Goal: Task Accomplishment & Management: Use online tool/utility

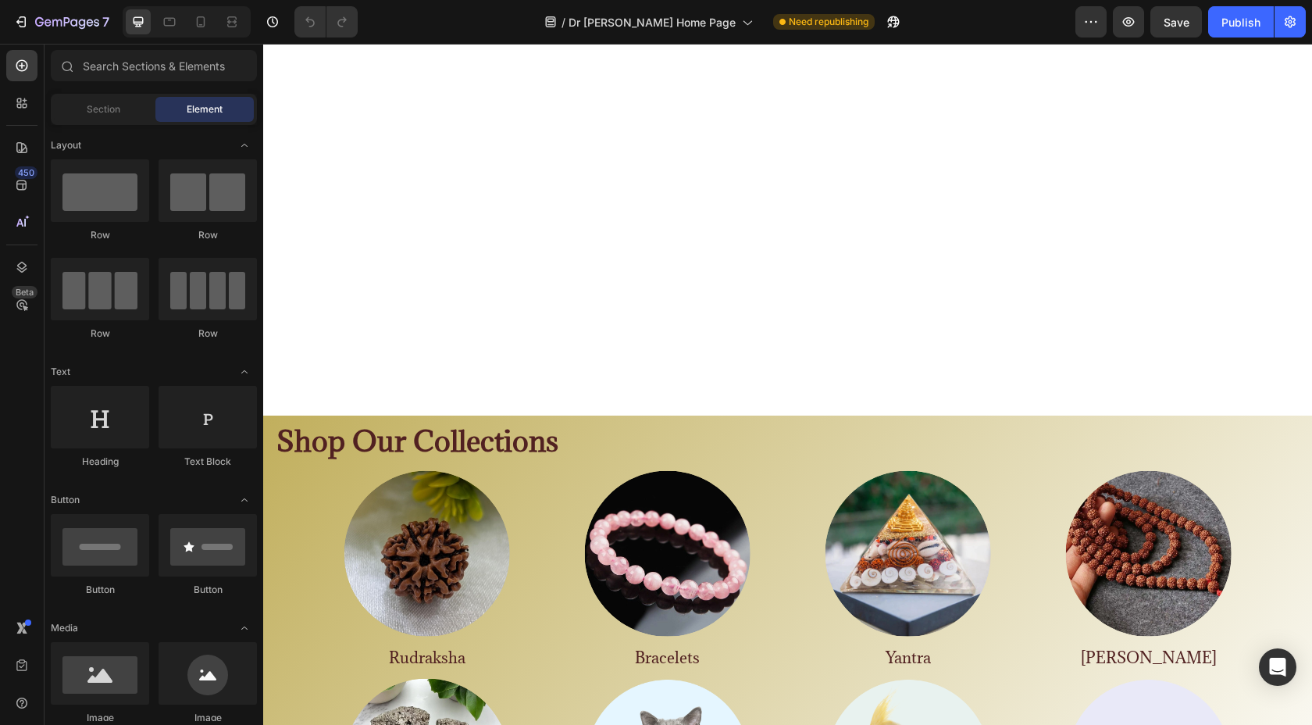
scroll to position [887, 0]
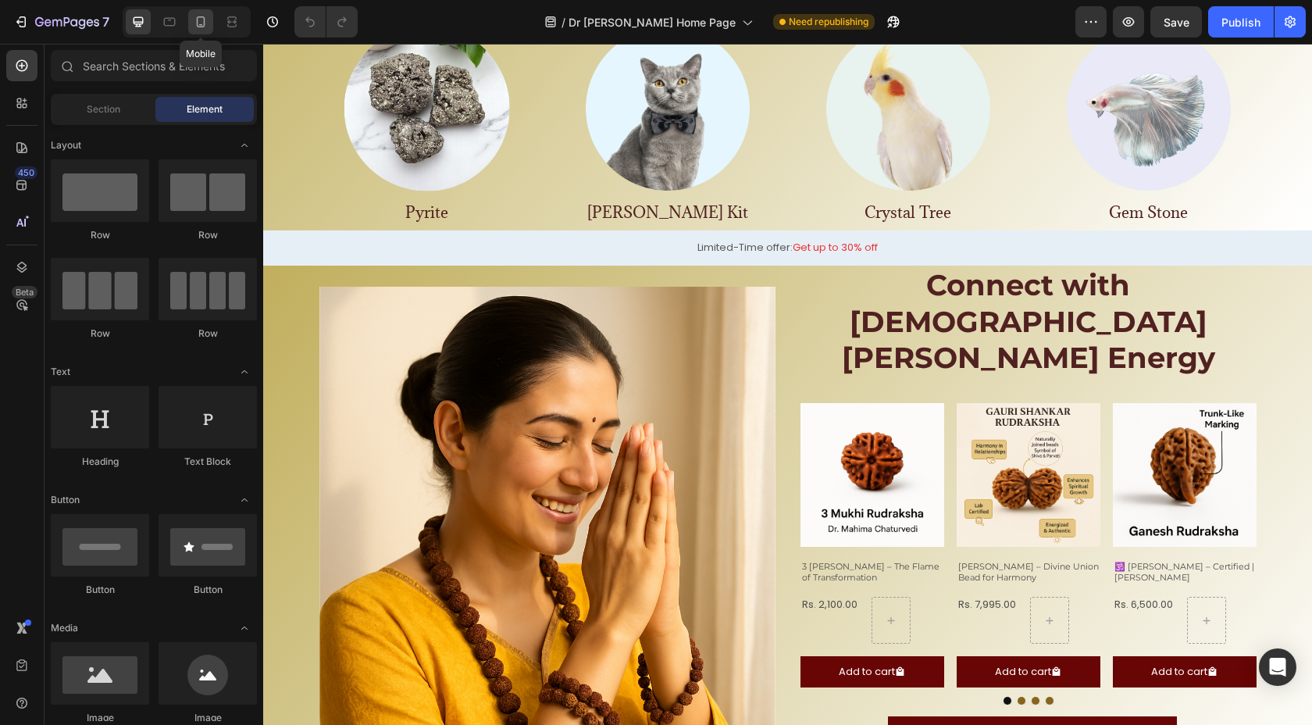
click at [209, 23] on div at bounding box center [200, 21] width 25 height 25
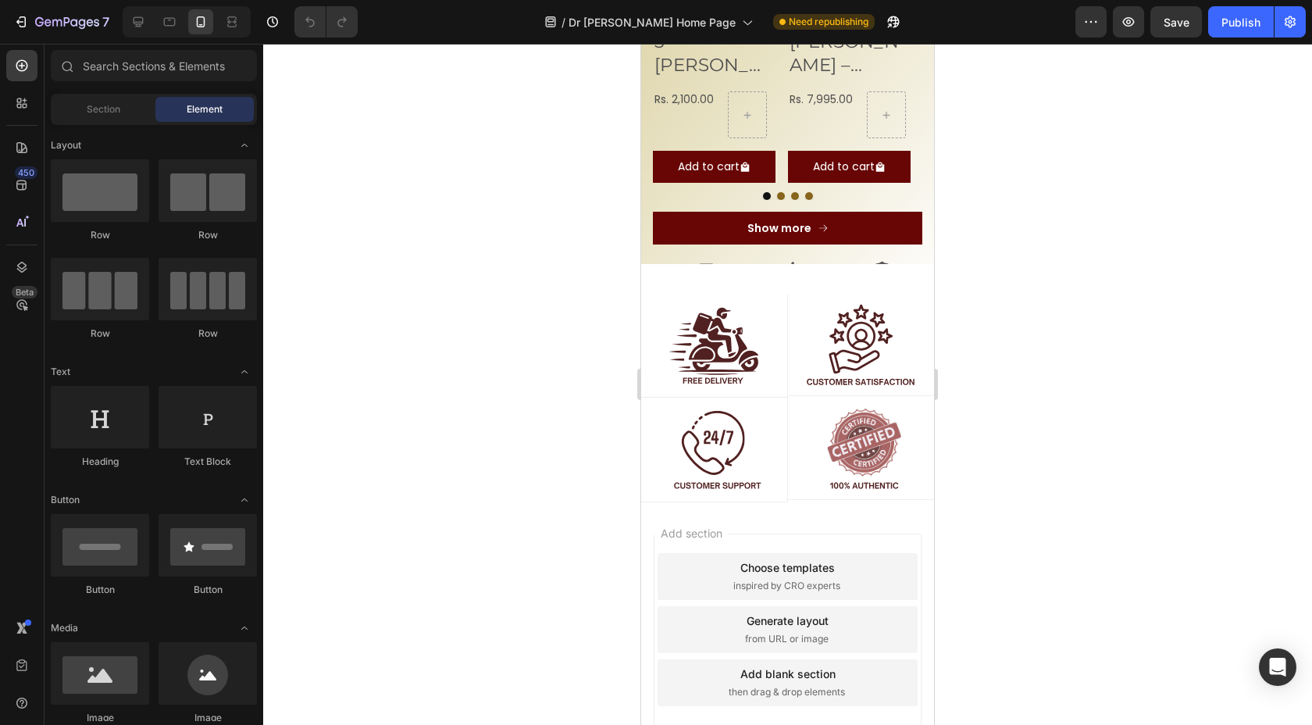
scroll to position [1867, 0]
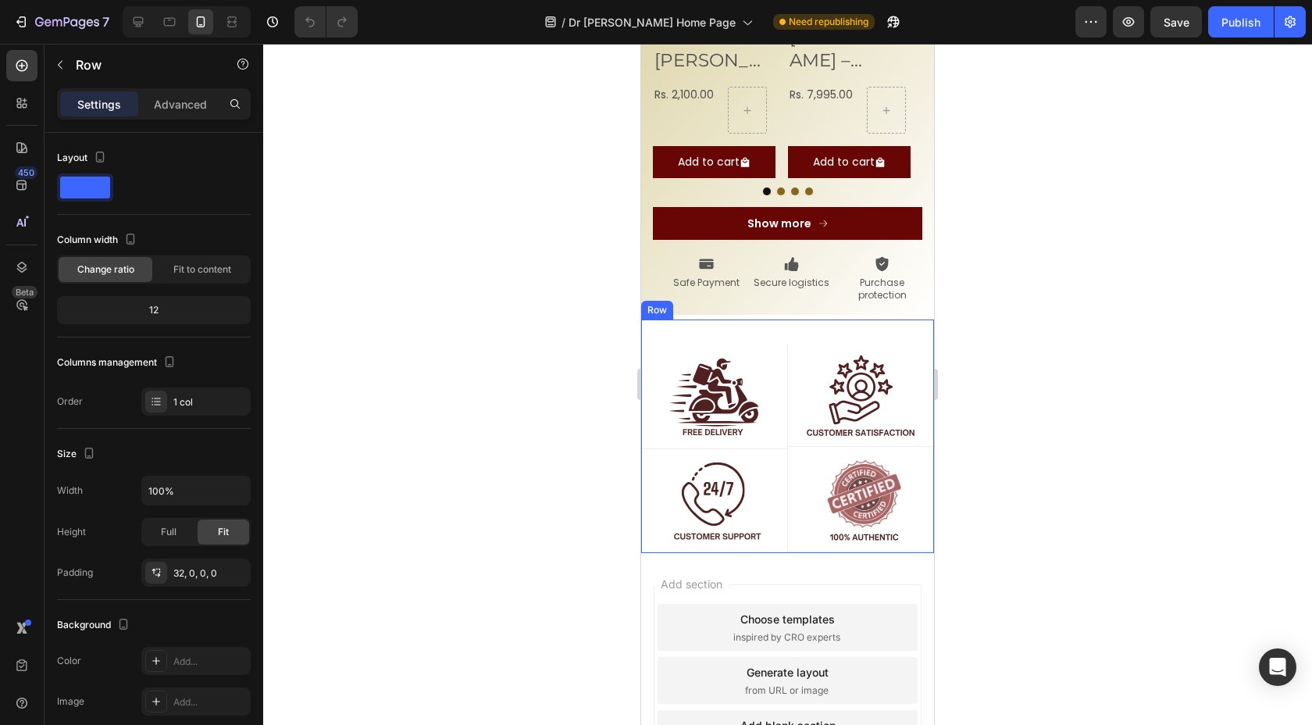
click at [752, 319] on div "Image Row Image Row Row Image Row Image Row Row Row" at bounding box center [787, 436] width 293 height 234
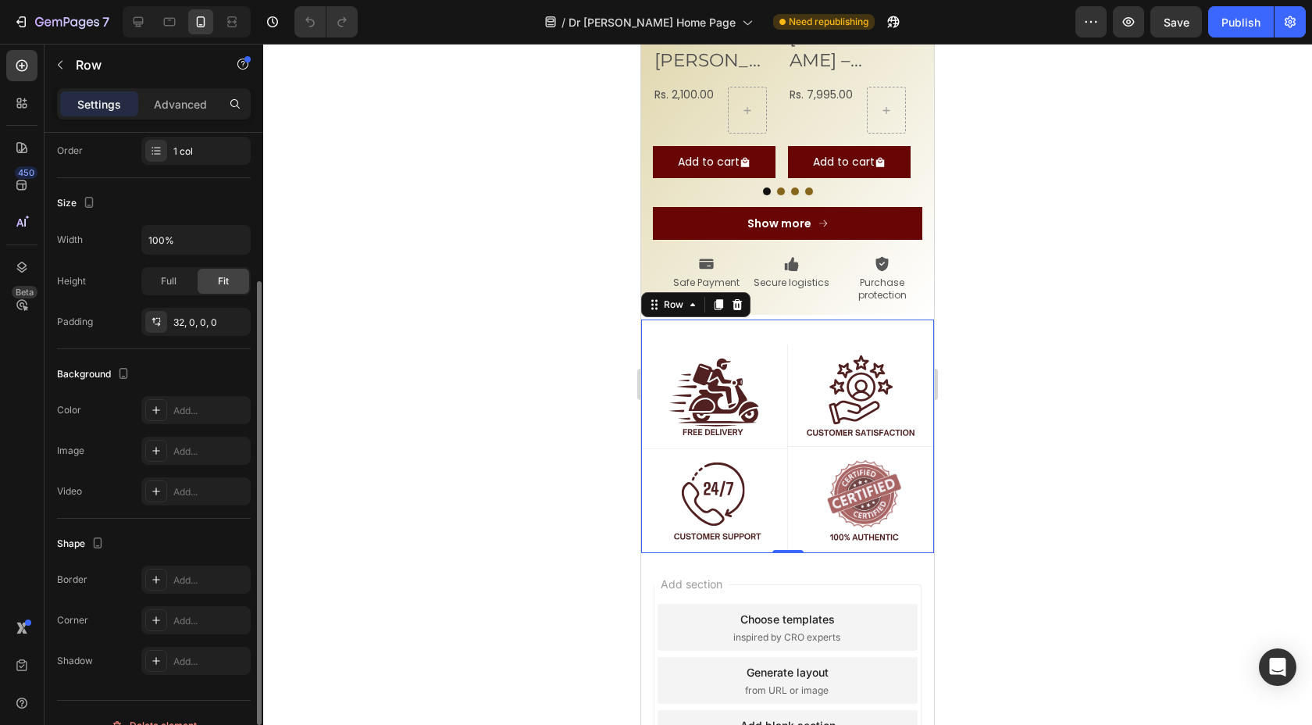
scroll to position [235, 0]
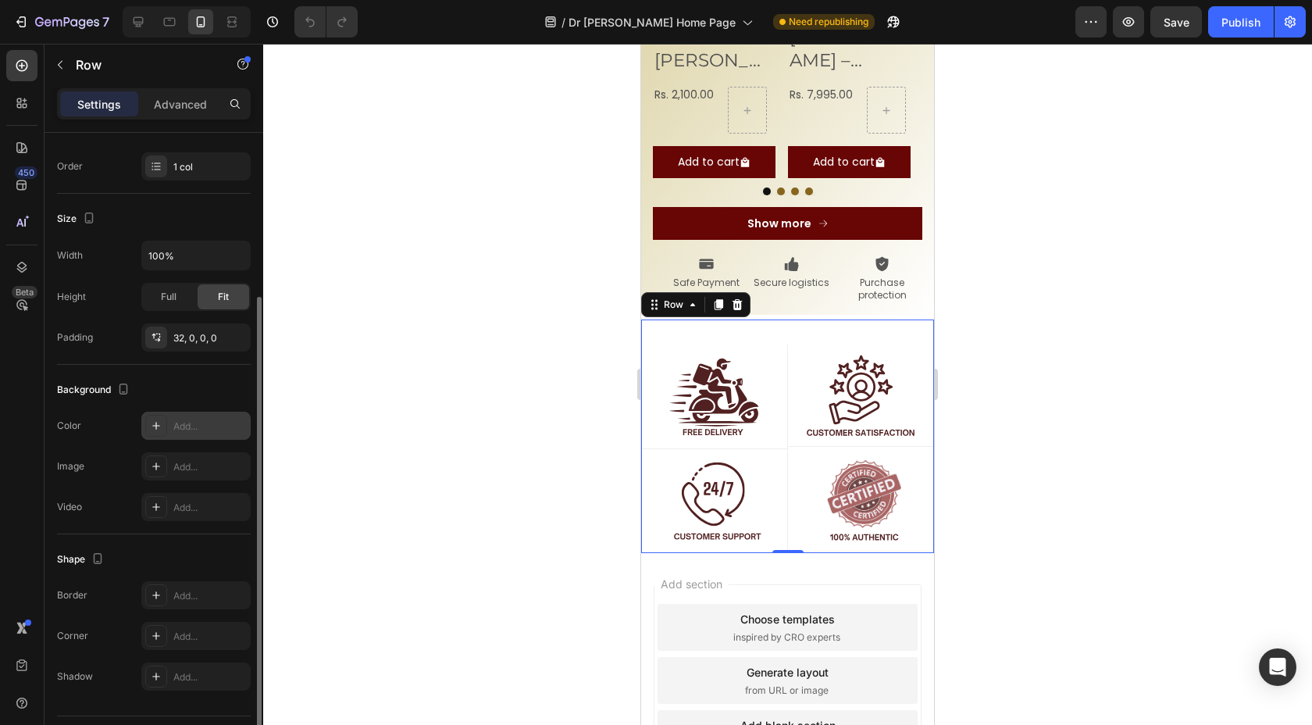
click at [186, 433] on div "Add..." at bounding box center [209, 426] width 73 height 14
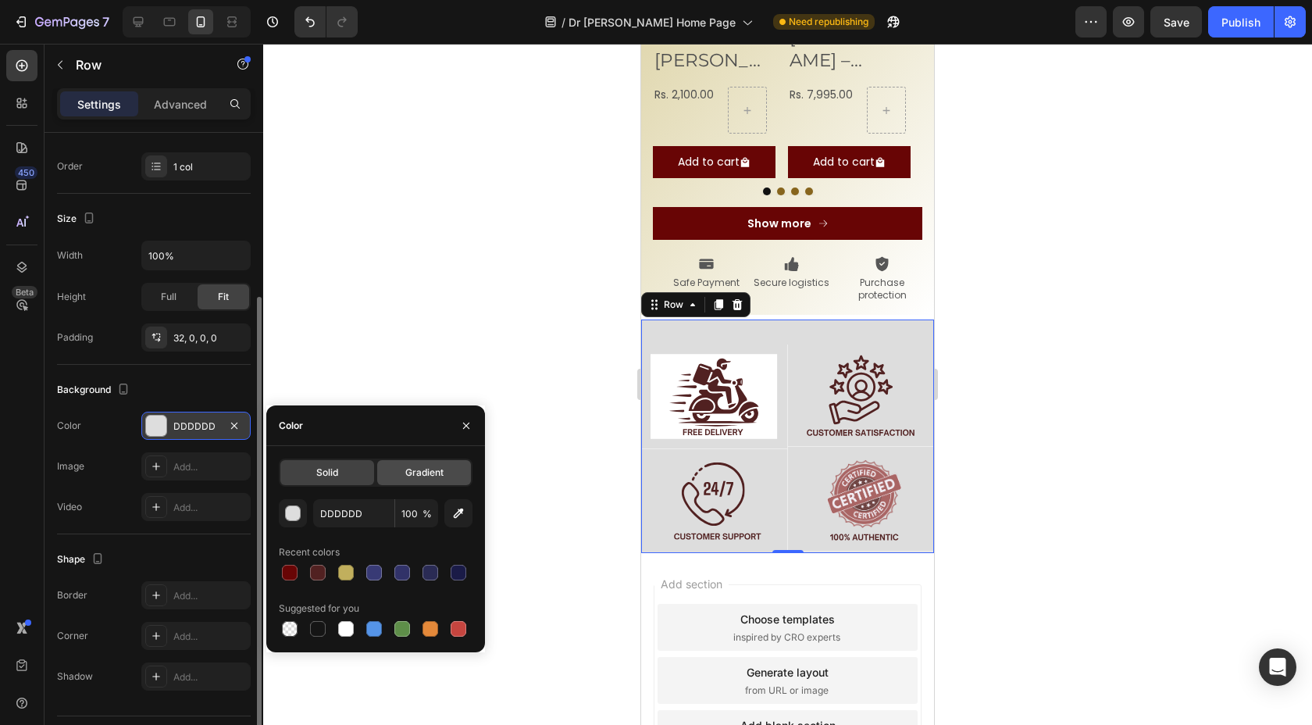
click at [439, 472] on span "Gradient" at bounding box center [424, 472] width 38 height 14
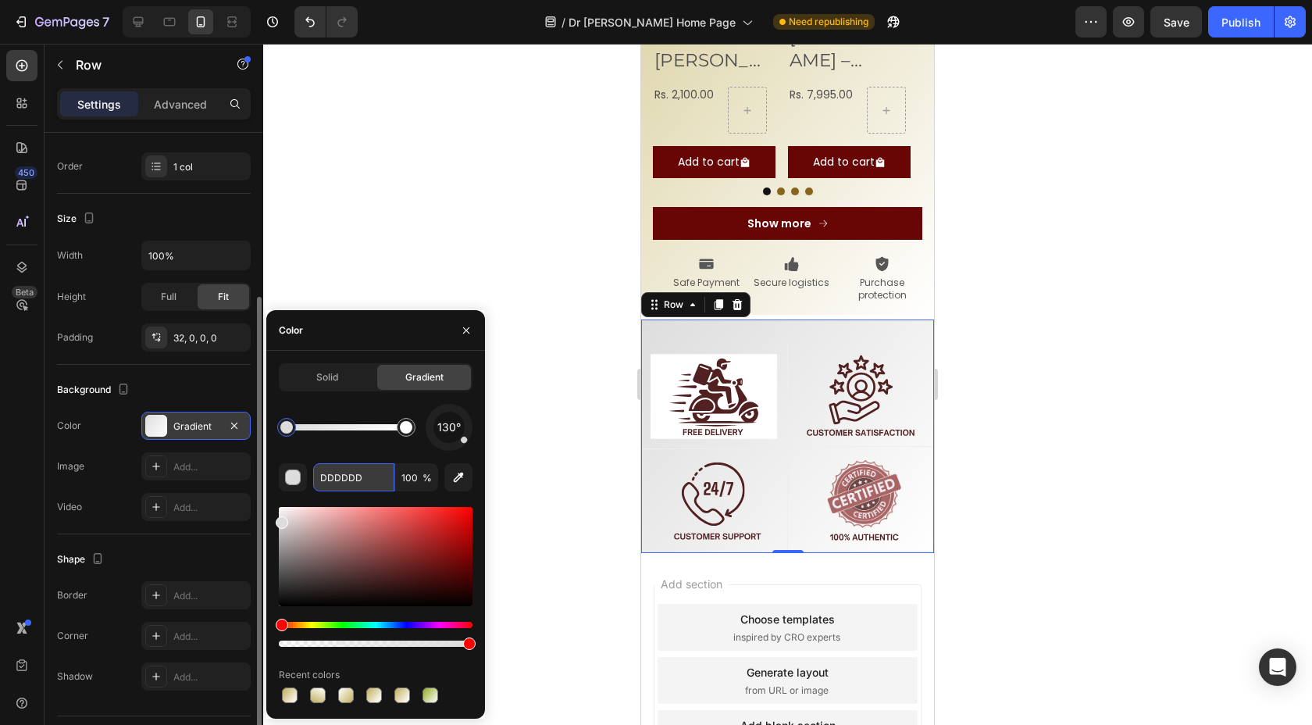
click at [356, 477] on input "DDDDDD" at bounding box center [353, 477] width 81 height 28
paste input "C1AF5"
type input "C1AF5D"
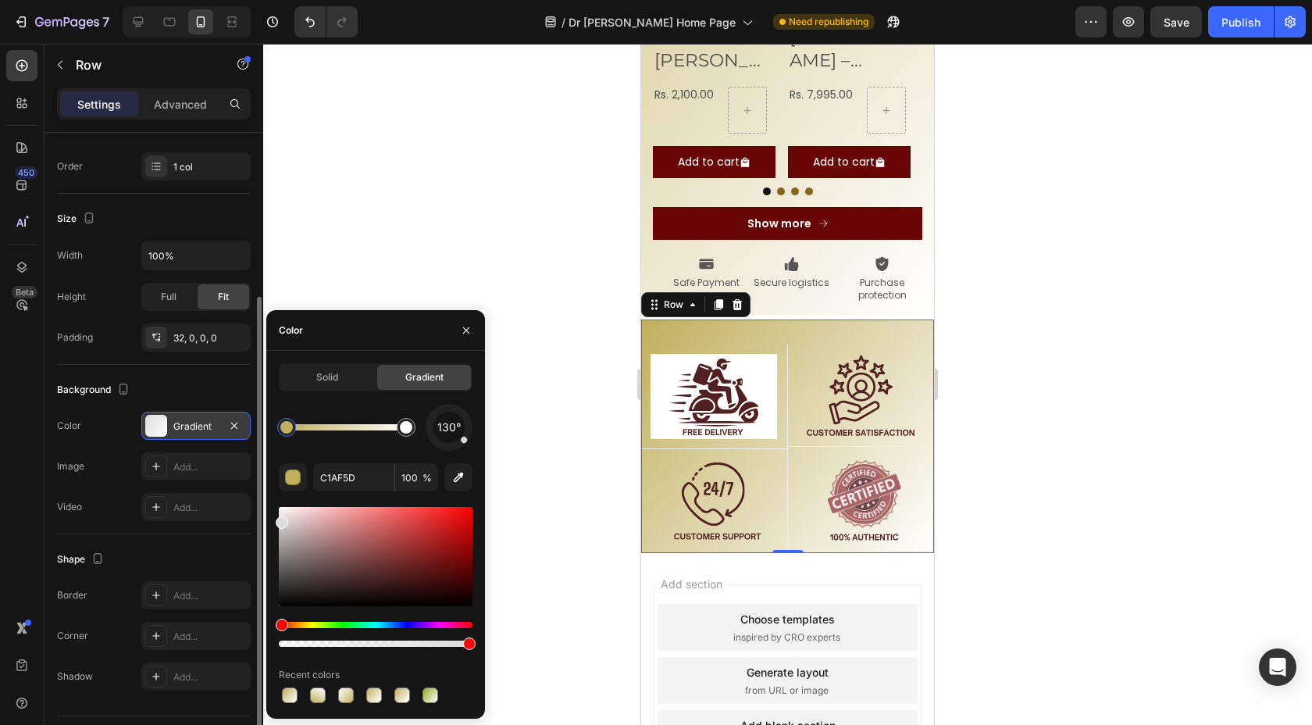
click at [510, 292] on div at bounding box center [787, 384] width 1049 height 681
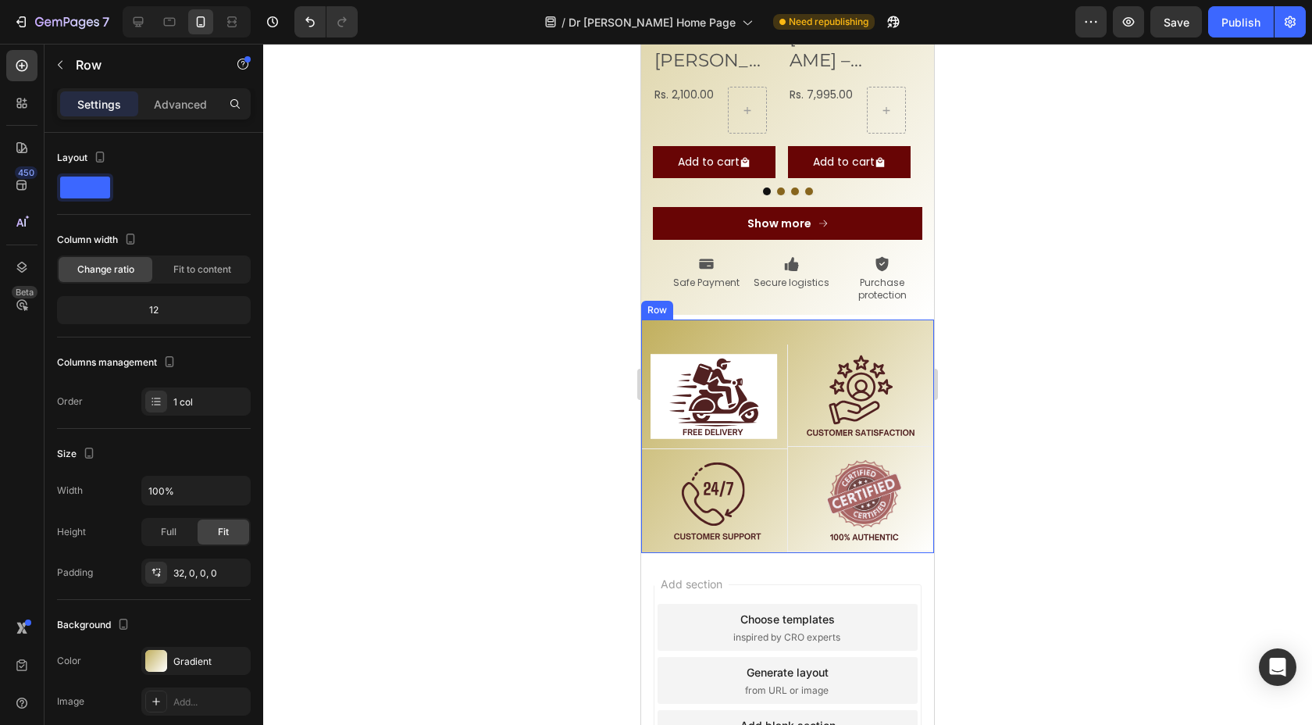
click at [683, 319] on div "Image Row Image Row Row Image Row Image Row Row Row" at bounding box center [787, 436] width 293 height 234
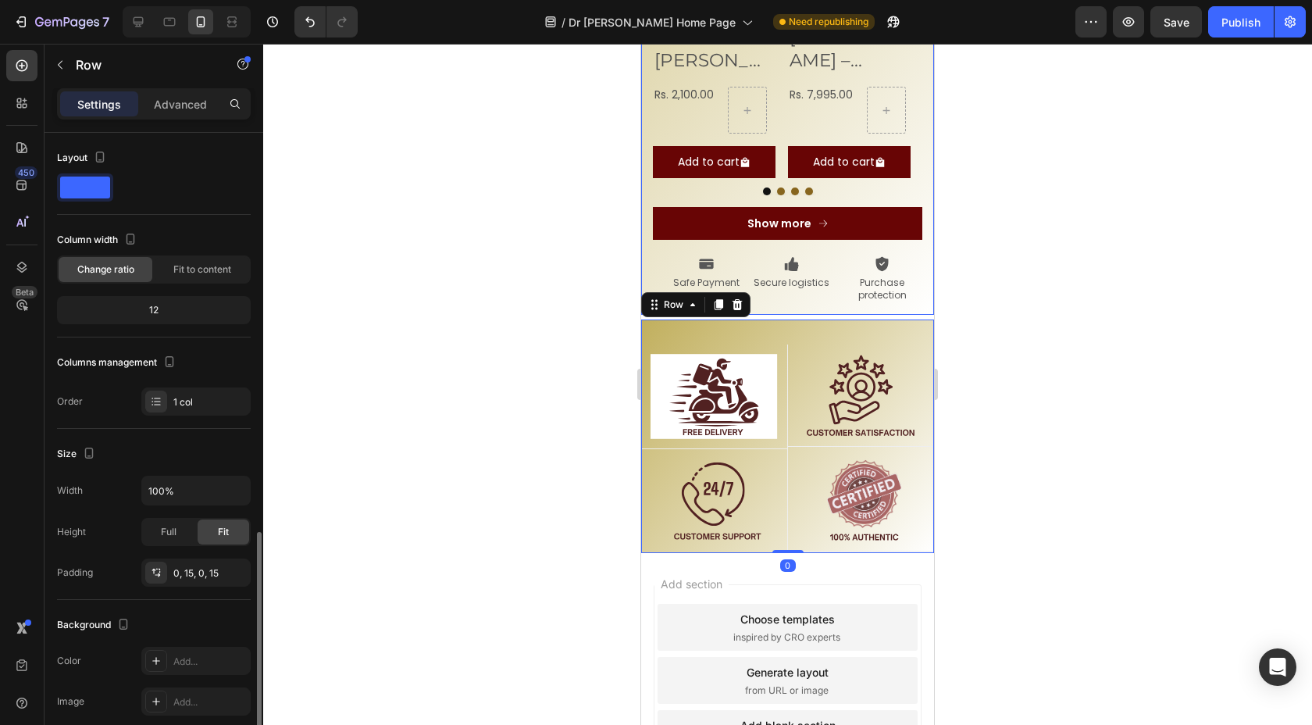
click at [770, 258] on div "Product Images 3 Mukhi Rudraksha – The Flame of Transformation Product Title Rs…" at bounding box center [787, 96] width 293 height 438
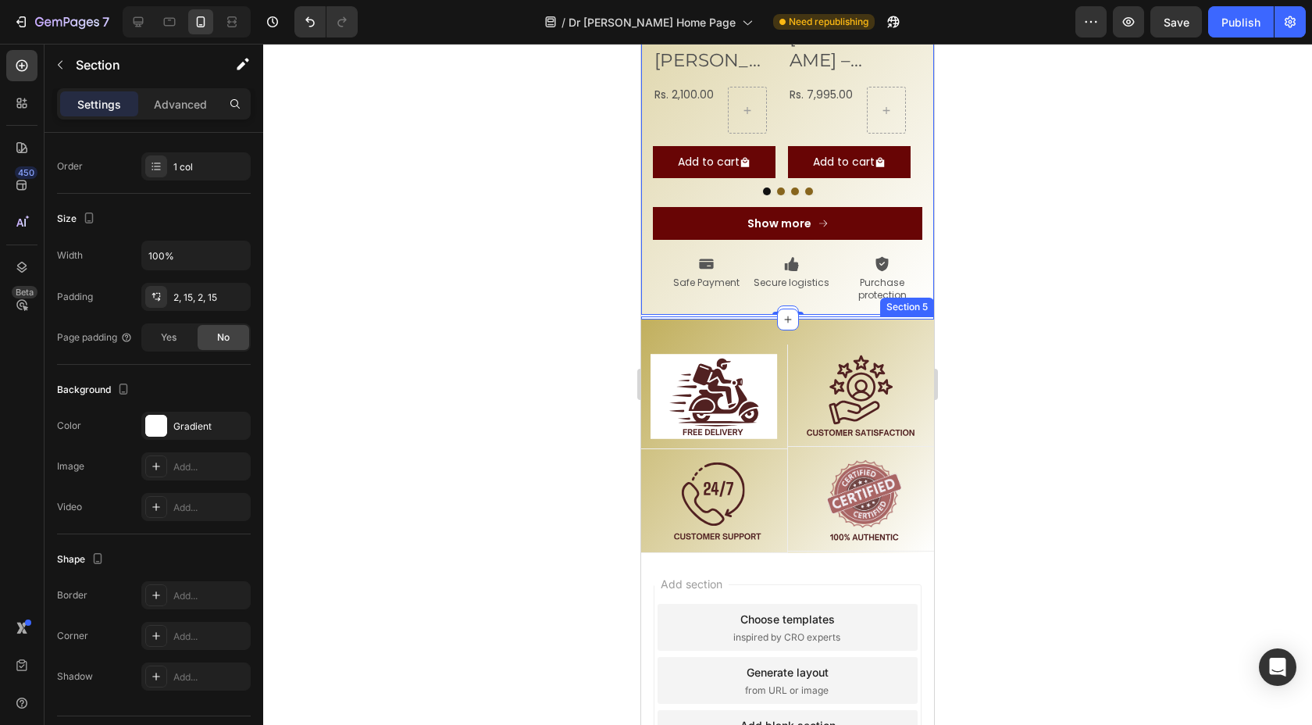
click at [754, 316] on div "Image Row Image Row Image Row Image Row Row Row Section 5" at bounding box center [787, 317] width 293 height 3
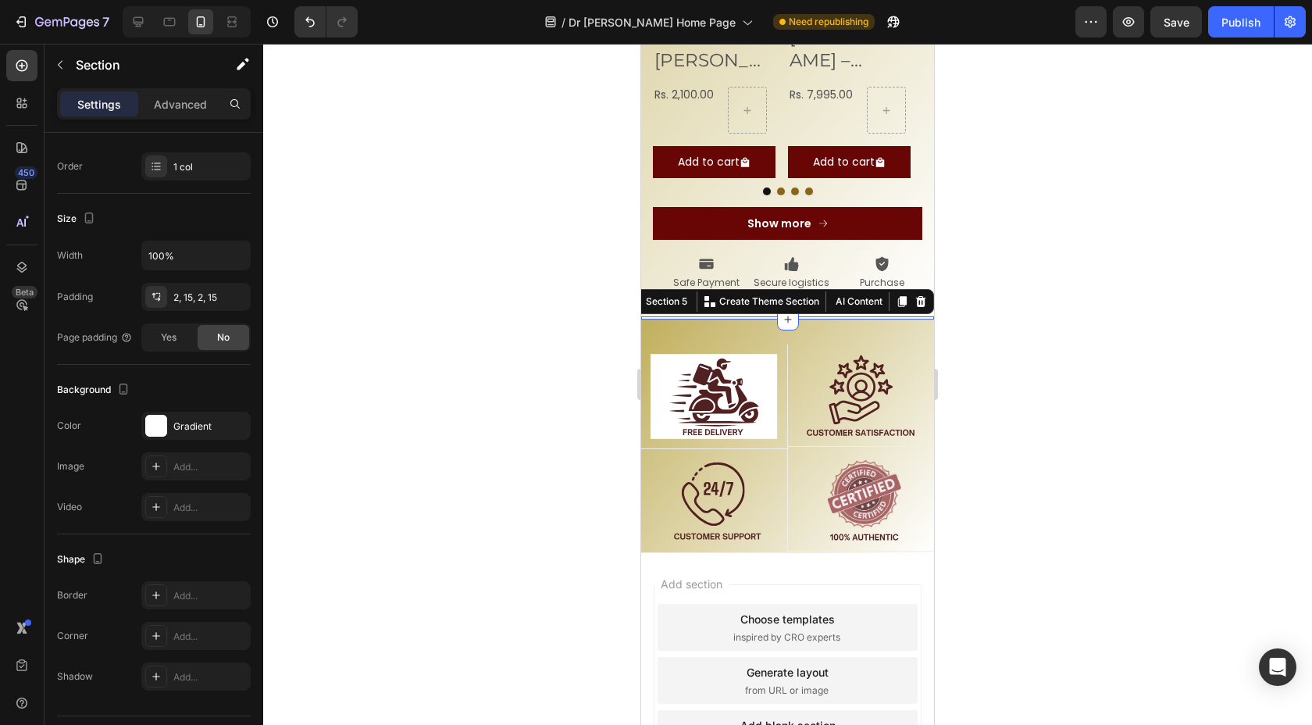
scroll to position [0, 0]
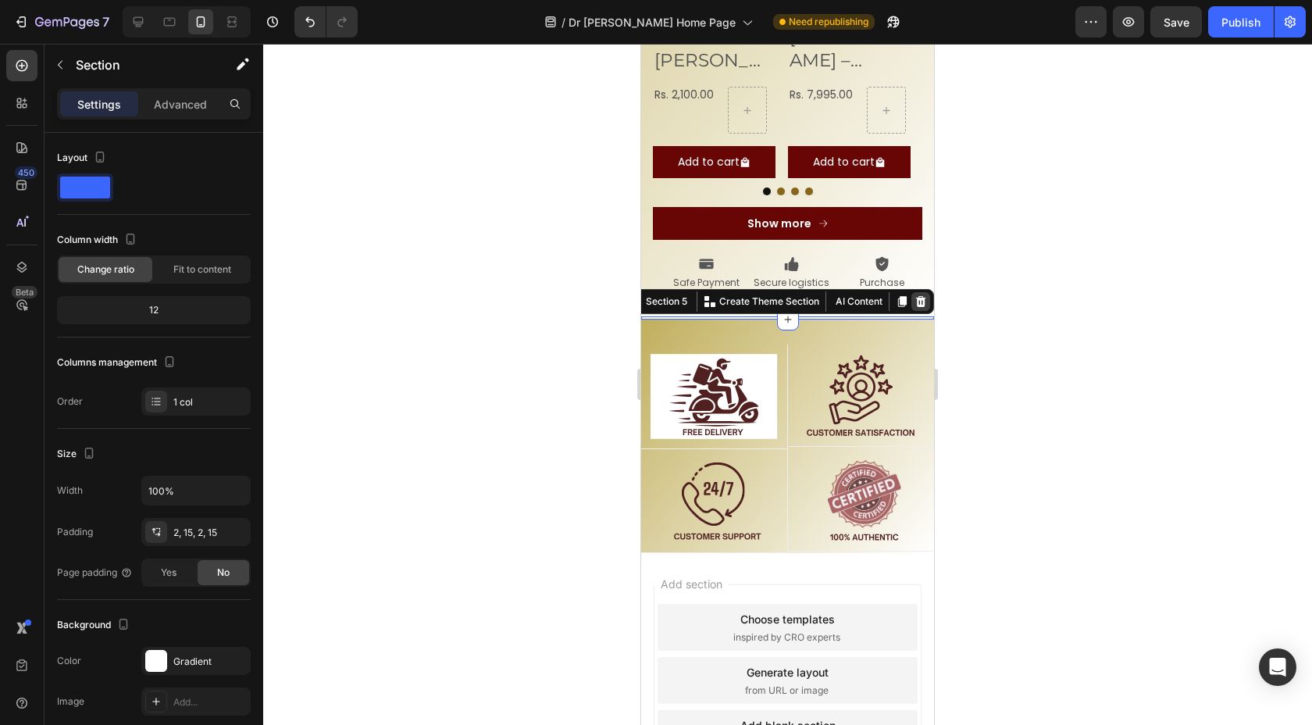
click at [915, 295] on icon at bounding box center [921, 301] width 12 height 12
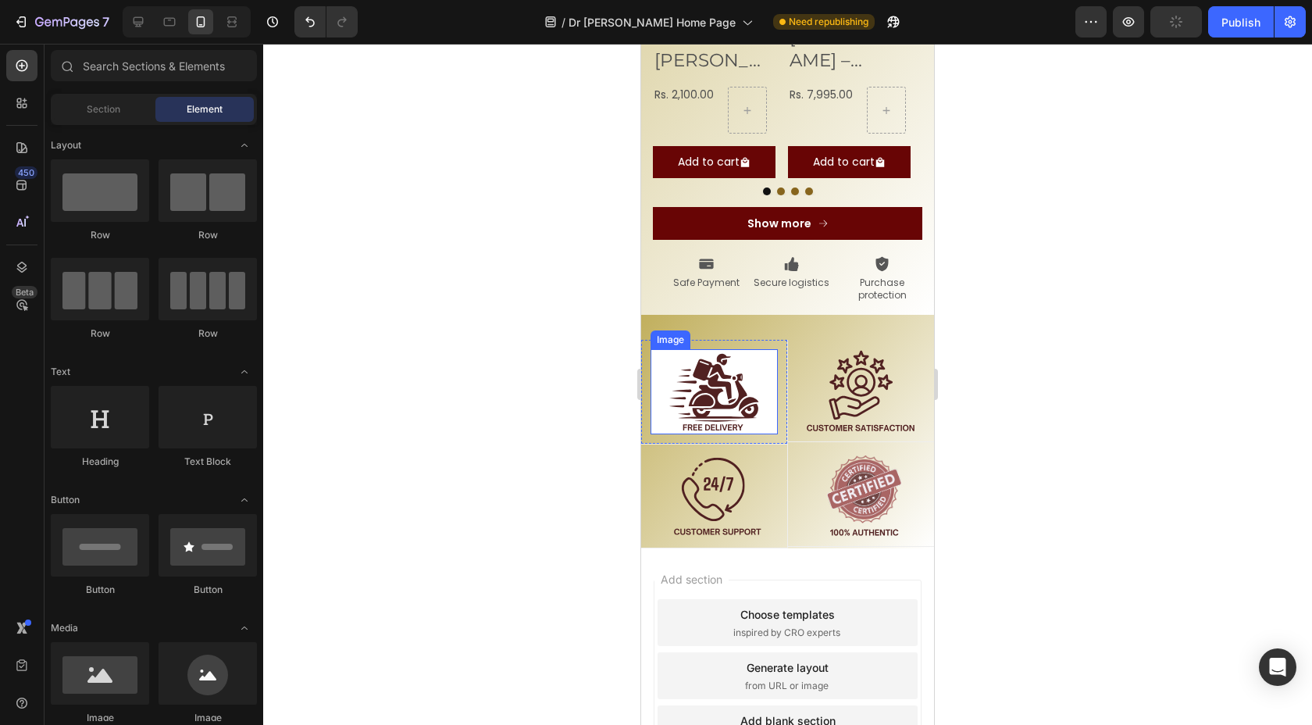
click at [553, 312] on div at bounding box center [787, 384] width 1049 height 681
click at [528, 344] on div at bounding box center [787, 384] width 1049 height 681
click at [824, 333] on div "Image" at bounding box center [817, 340] width 34 height 14
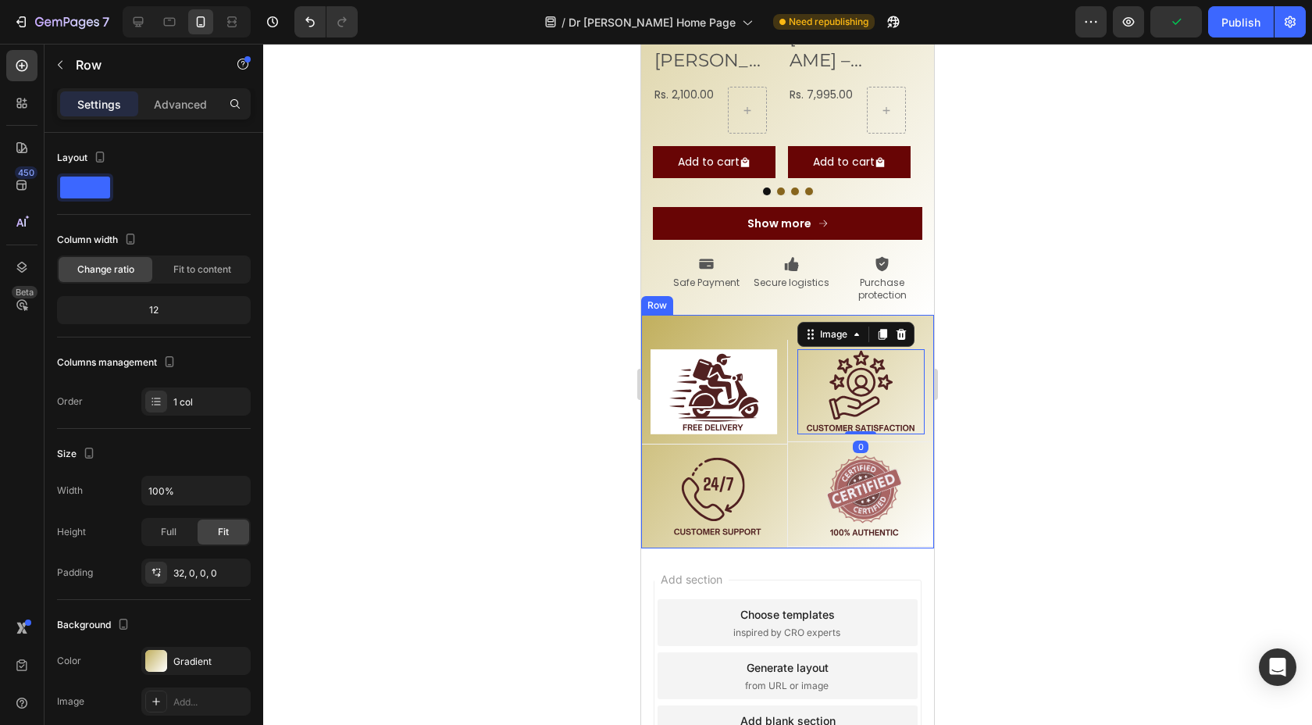
click at [766, 315] on div "Image Row Image 0 Row Row Image Row Image Row Row Row" at bounding box center [787, 432] width 293 height 234
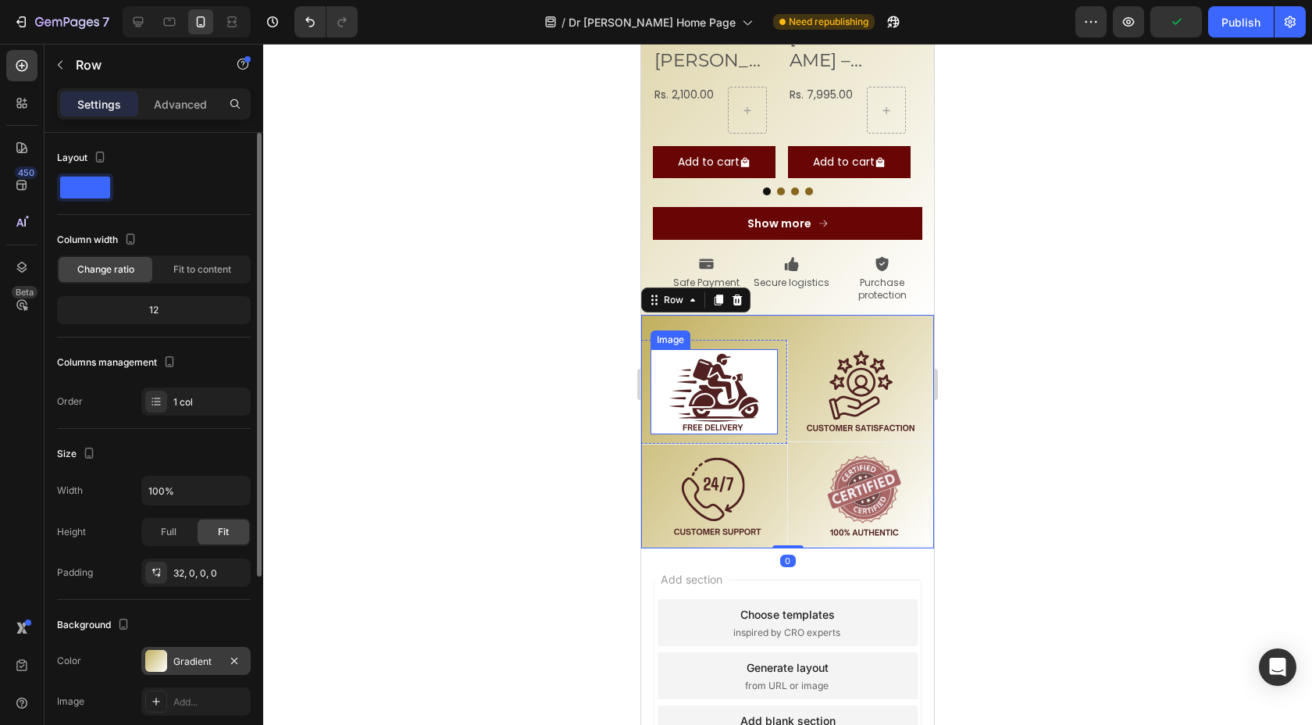
click at [184, 656] on div "Gradient" at bounding box center [195, 661] width 45 height 14
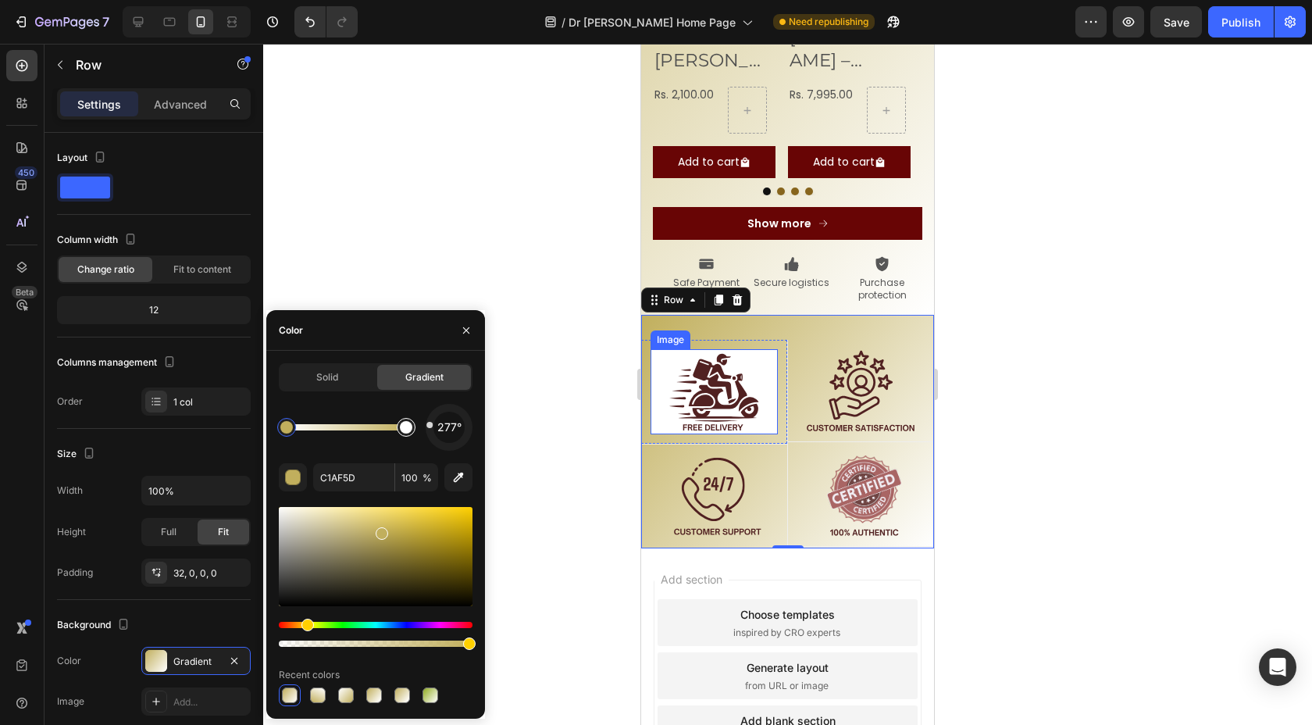
drag, startPoint x: 462, startPoint y: 444, endPoint x: 419, endPoint y: 425, distance: 46.9
click at [419, 424] on div "277°" at bounding box center [376, 427] width 194 height 47
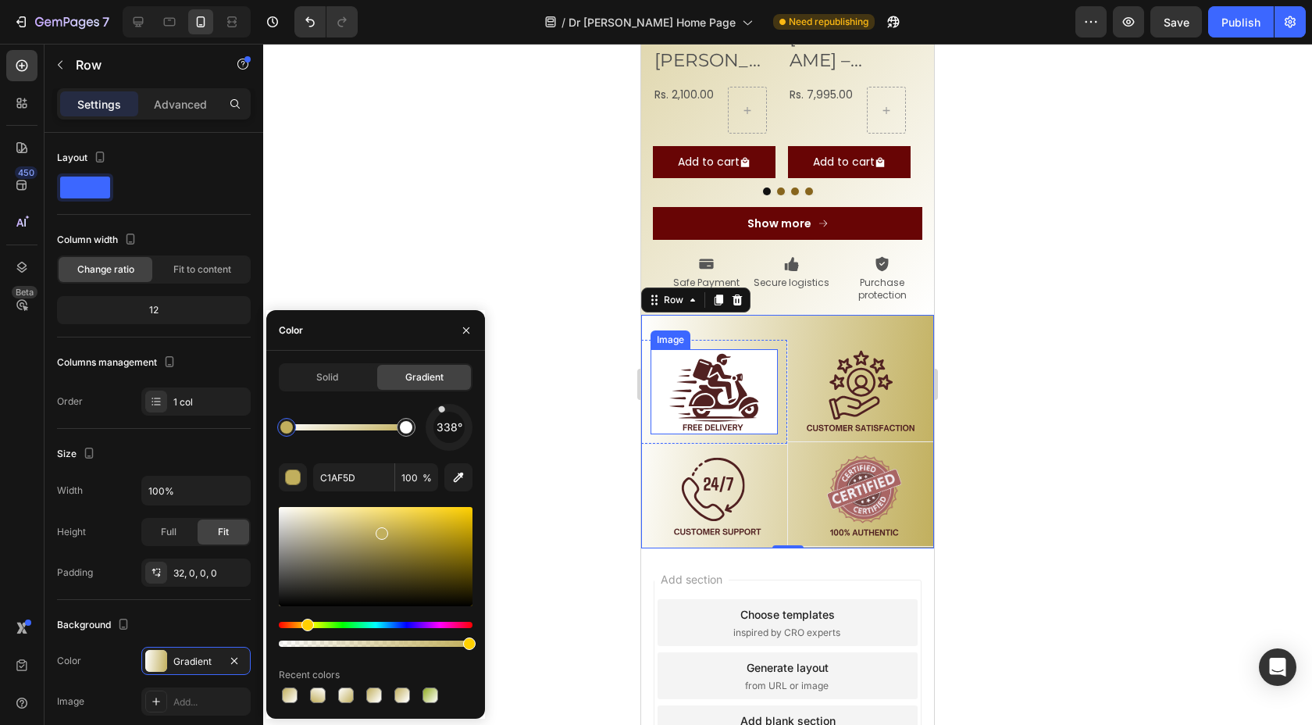
drag, startPoint x: 430, startPoint y: 422, endPoint x: 443, endPoint y: 408, distance: 19.9
click at [443, 408] on div at bounding box center [441, 409] width 8 height 8
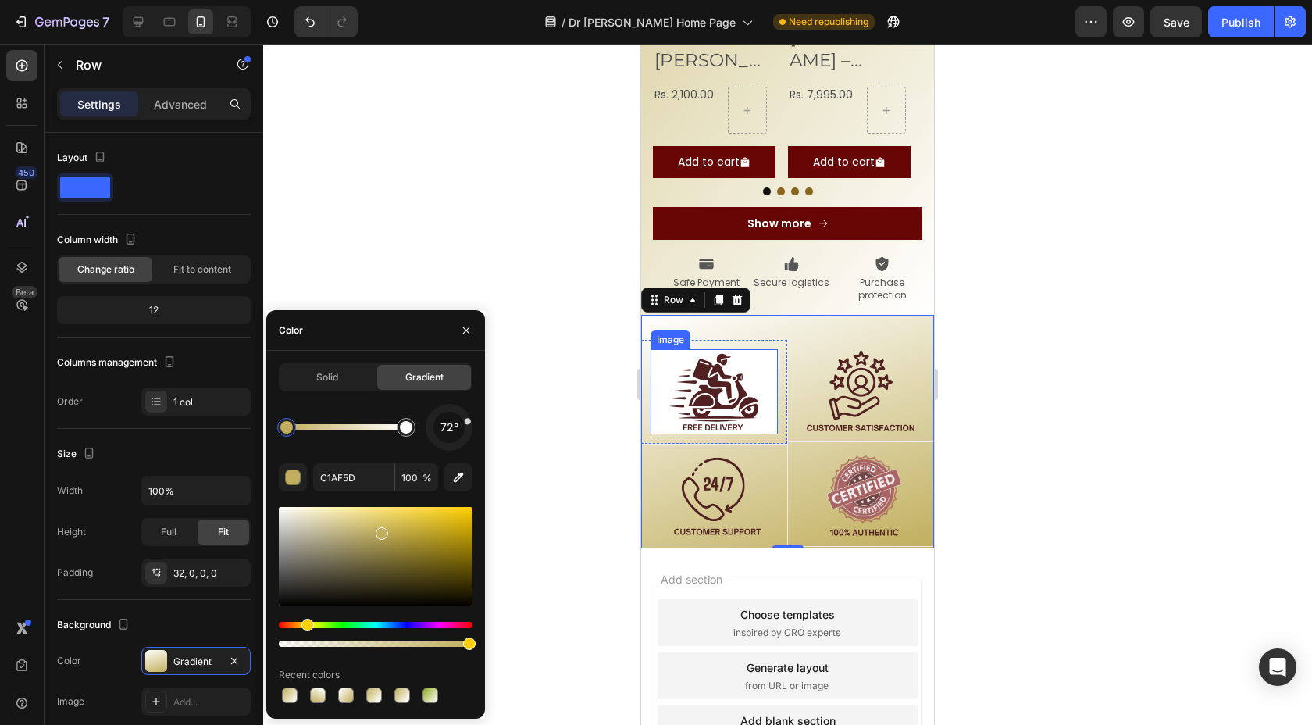
drag, startPoint x: 443, startPoint y: 408, endPoint x: 472, endPoint y: 419, distance: 31.9
click at [472, 419] on div "Solid Gradient 72° C1AF5D 100 % Recent colors" at bounding box center [375, 534] width 219 height 343
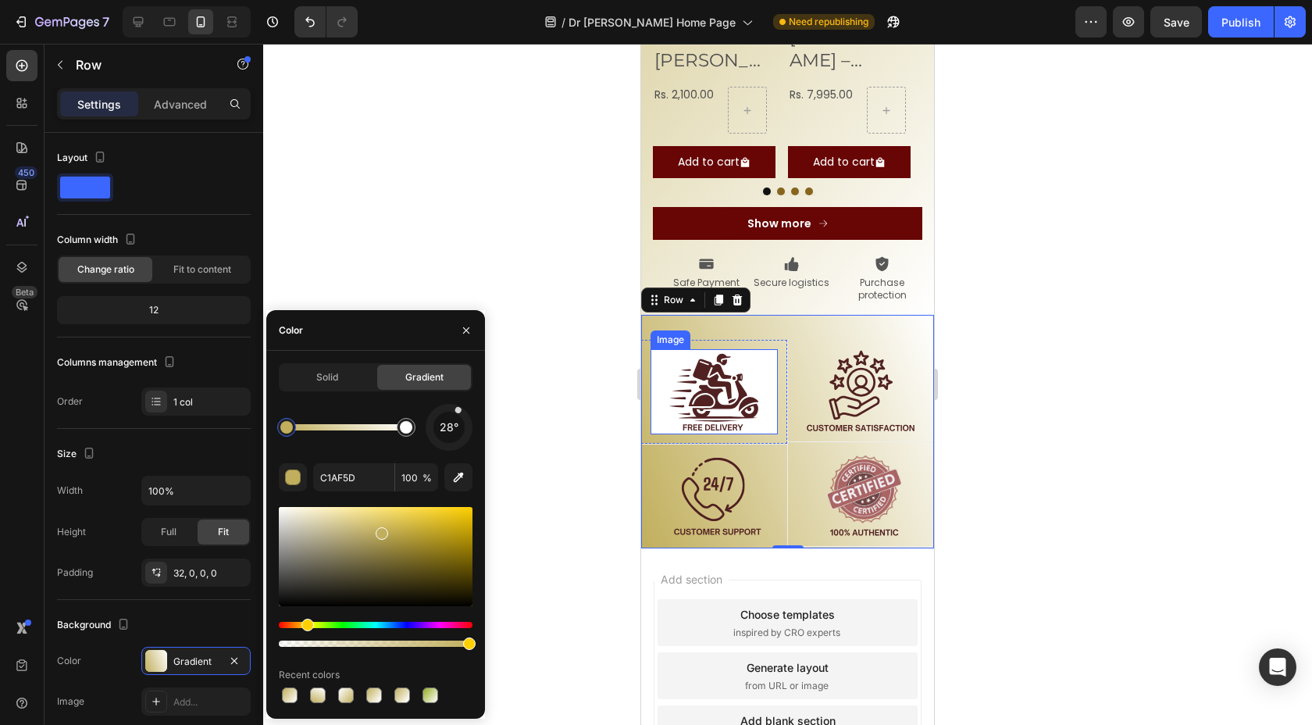
drag, startPoint x: 466, startPoint y: 420, endPoint x: 458, endPoint y: 411, distance: 12.7
click at [458, 411] on div at bounding box center [458, 410] width 9 height 9
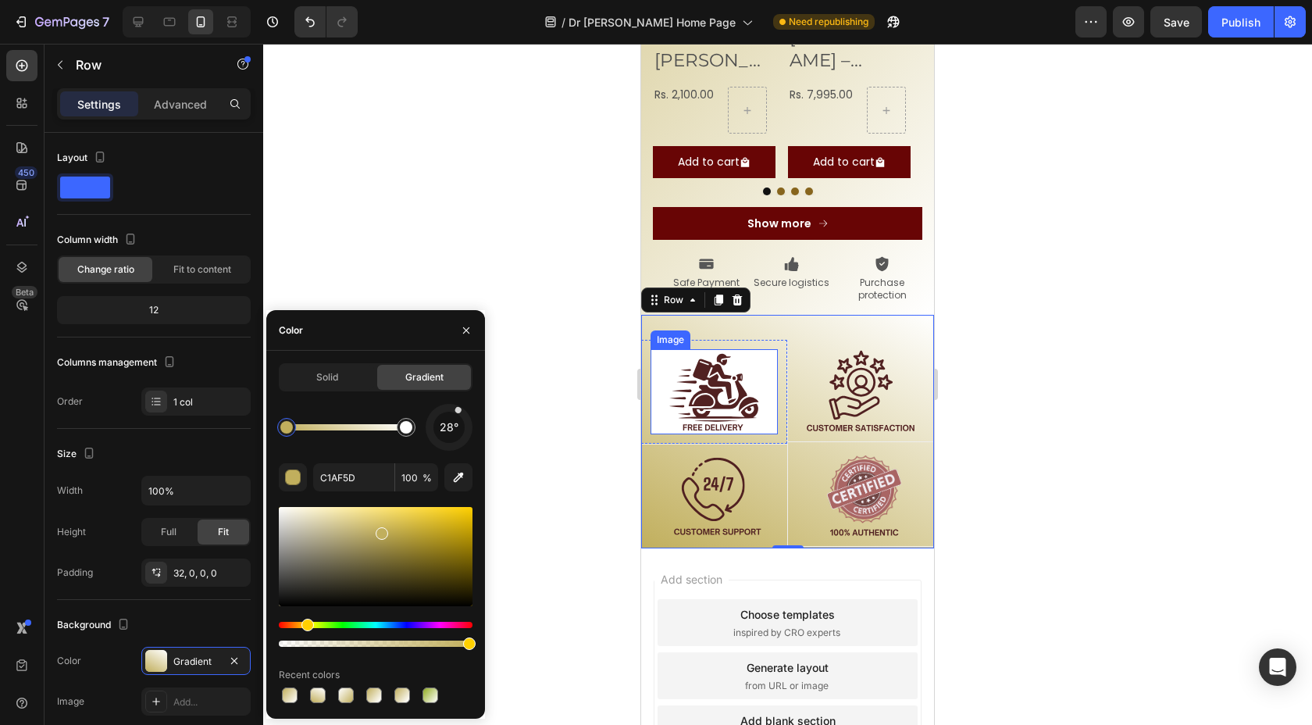
click at [572, 357] on div at bounding box center [787, 384] width 1049 height 681
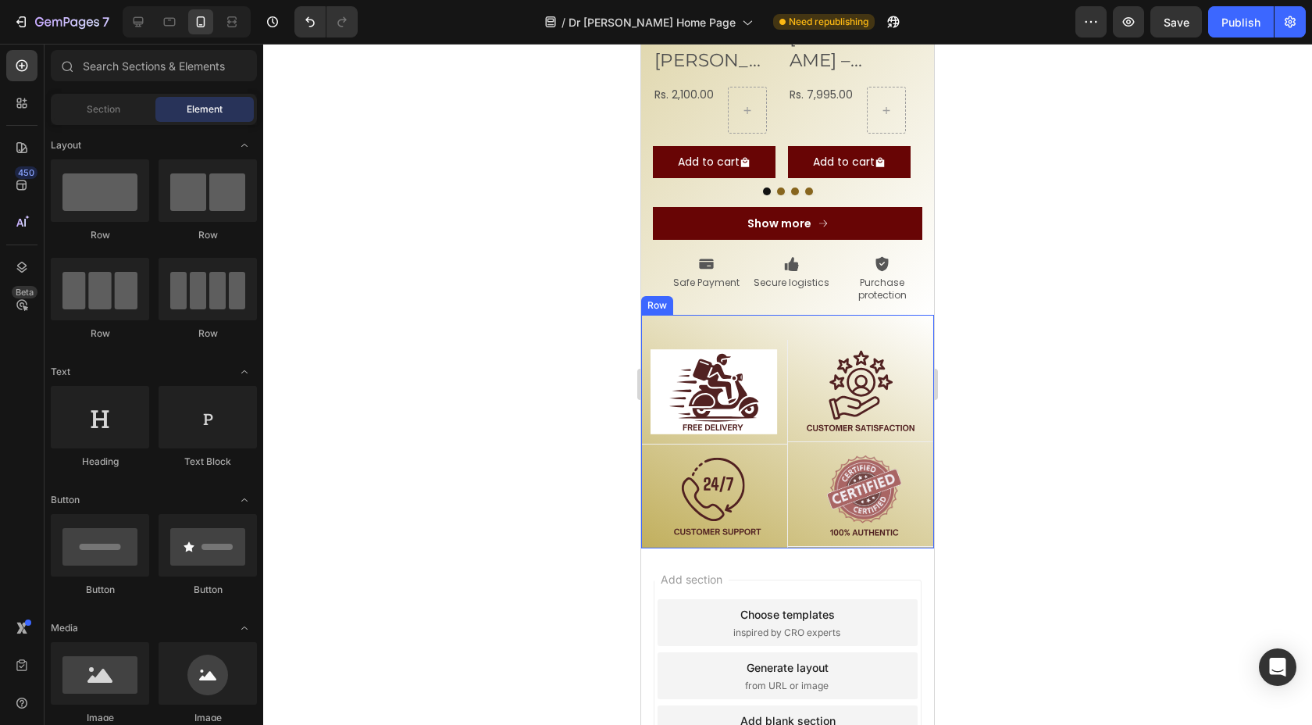
click at [701, 315] on div "Image Row Image Row Row Image Row Image Row Row Row" at bounding box center [787, 432] width 293 height 234
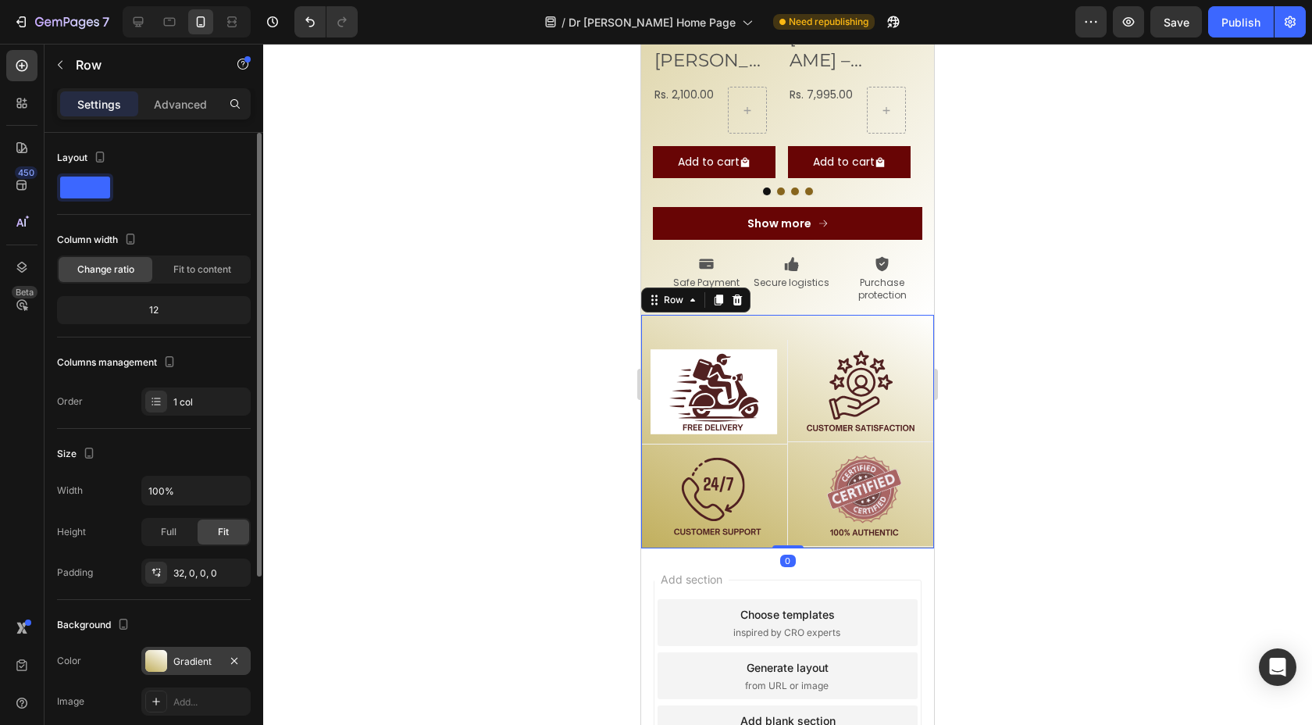
click at [200, 654] on div "Gradient" at bounding box center [195, 661] width 45 height 14
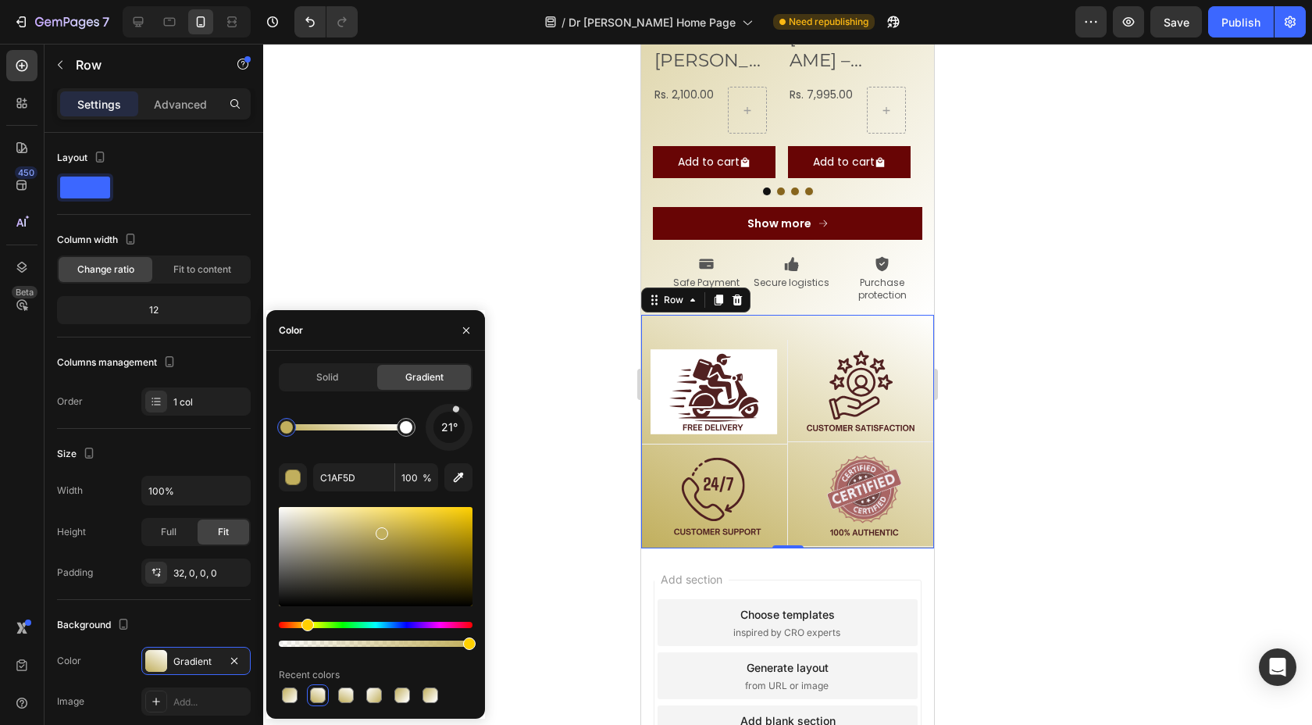
click at [456, 408] on div at bounding box center [456, 409] width 8 height 8
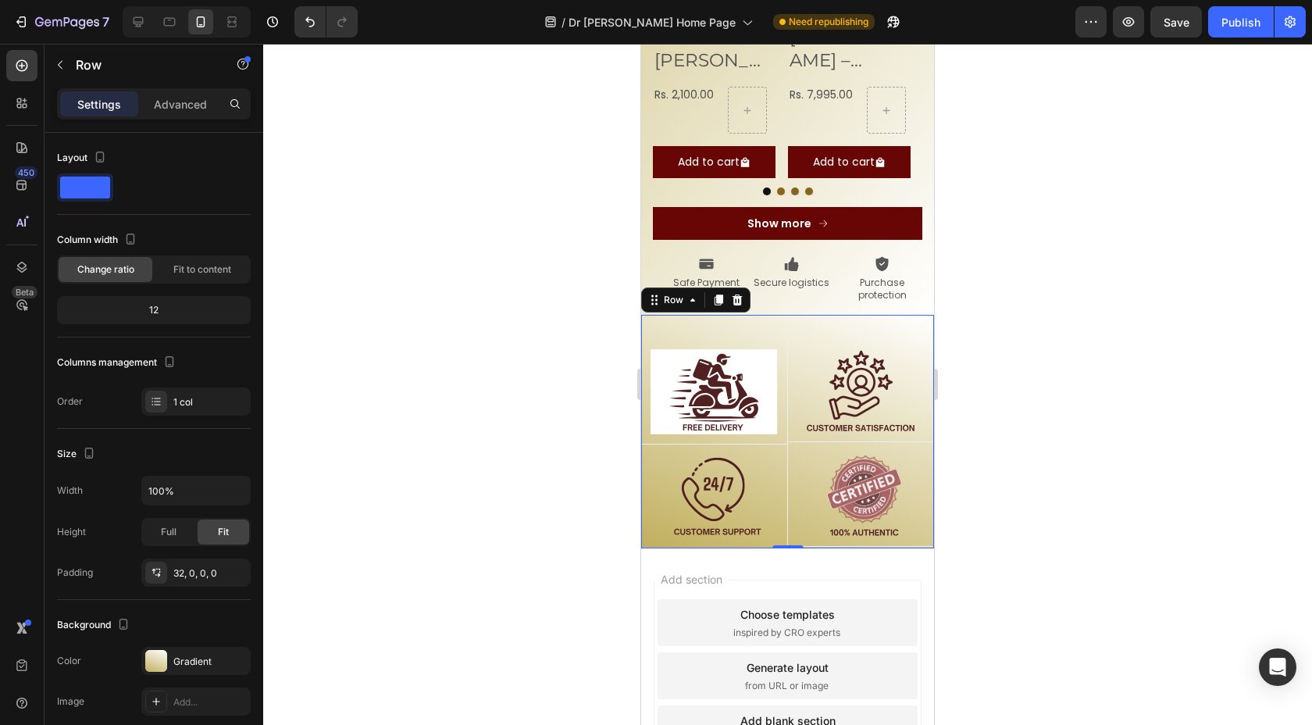
click at [566, 374] on div at bounding box center [787, 384] width 1049 height 681
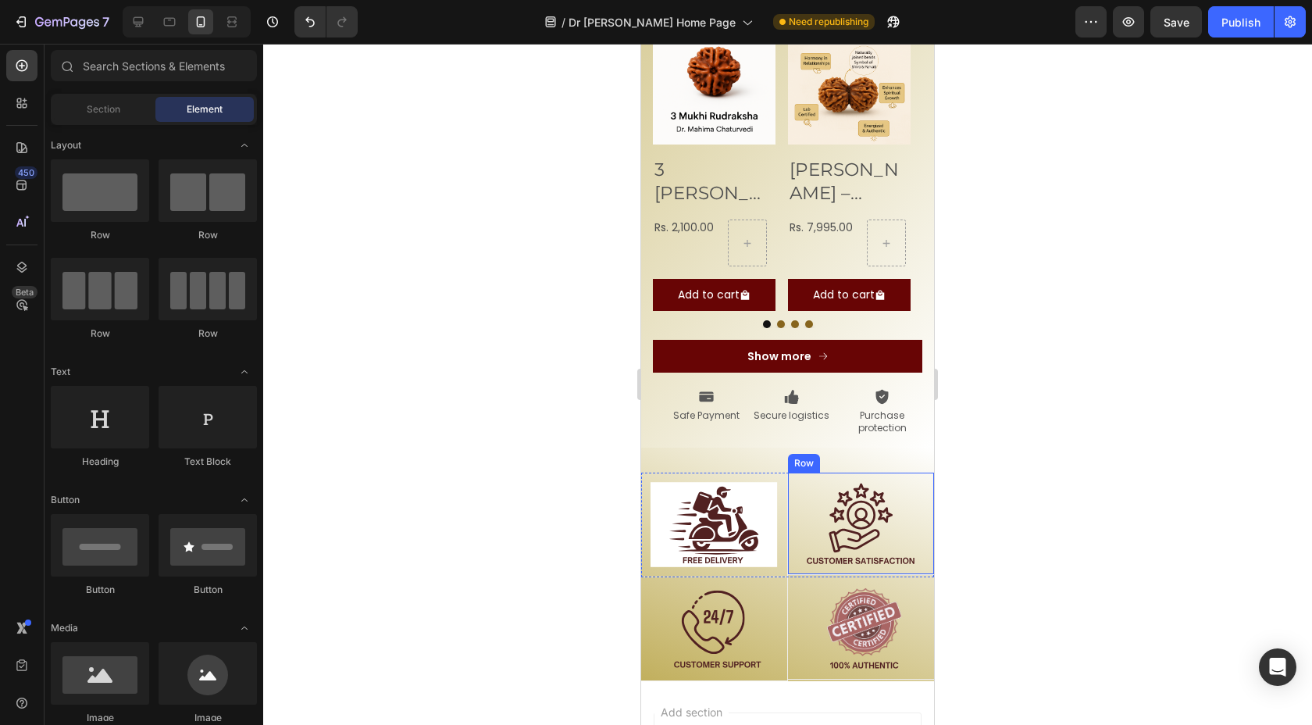
scroll to position [1726, 0]
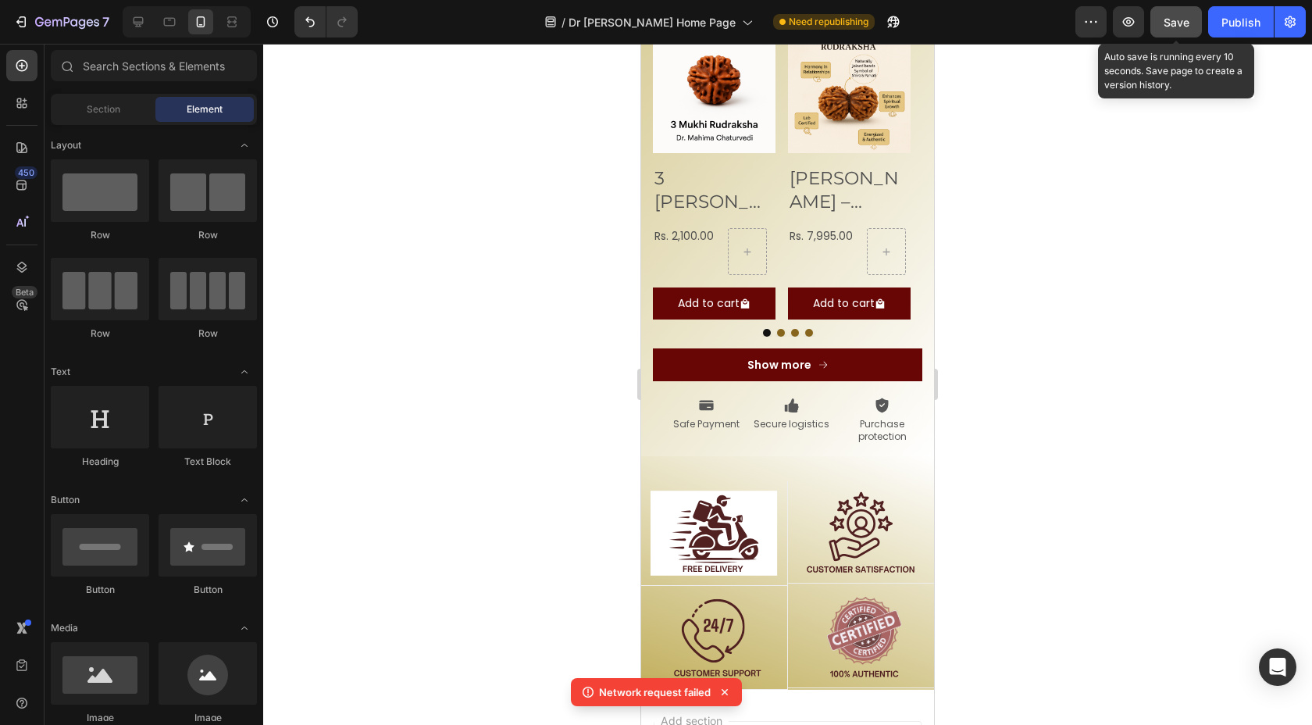
click at [1177, 18] on span "Save" at bounding box center [1177, 22] width 26 height 13
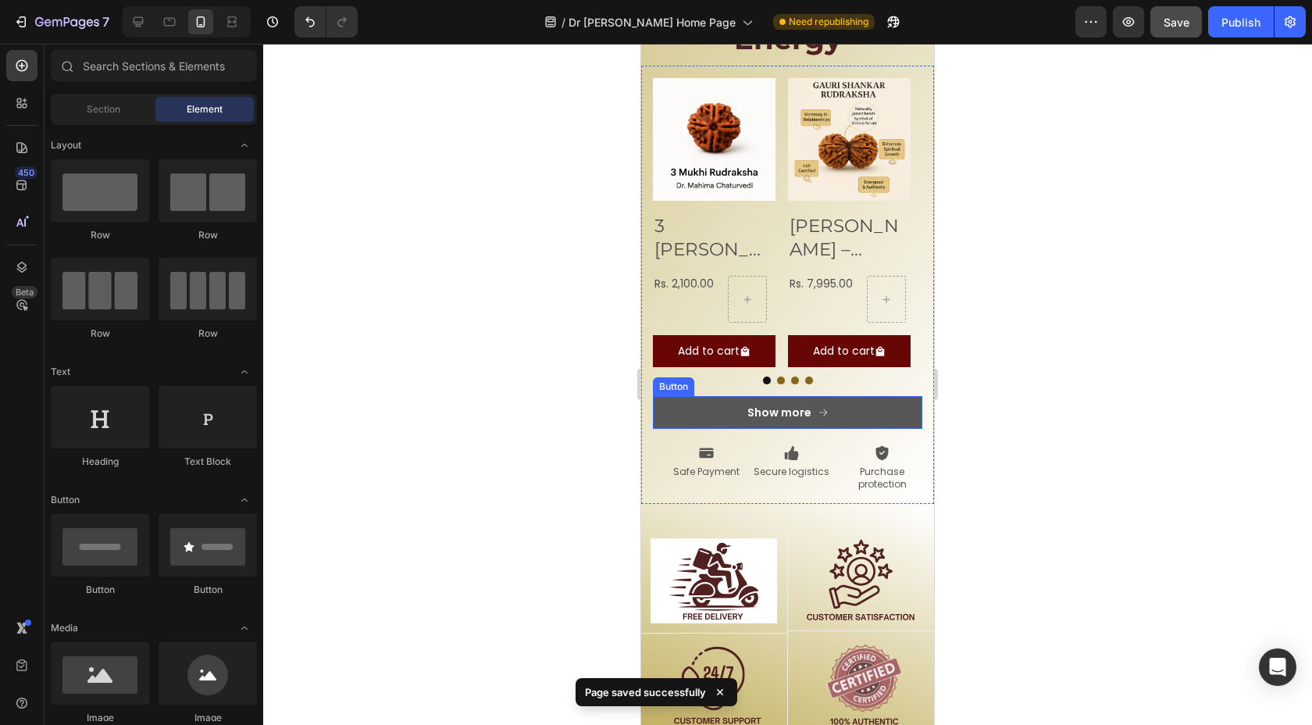
scroll to position [1663, 0]
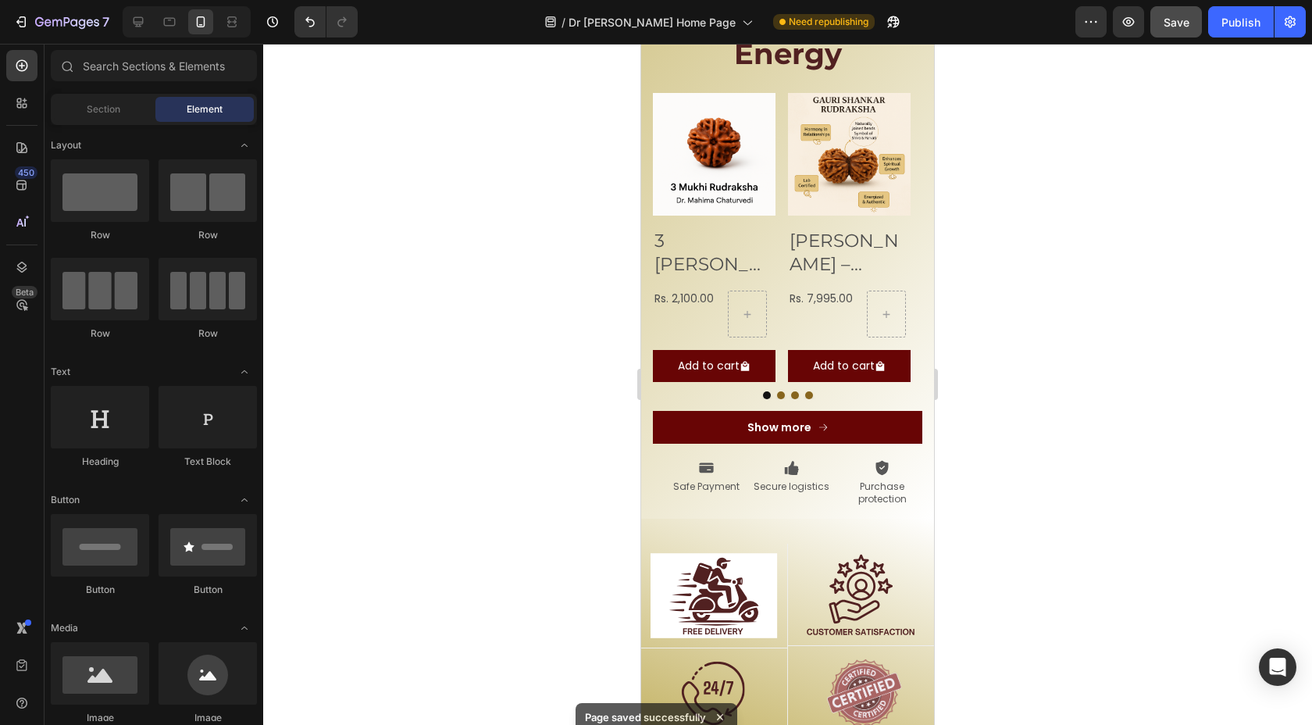
click at [1013, 328] on div at bounding box center [787, 384] width 1049 height 681
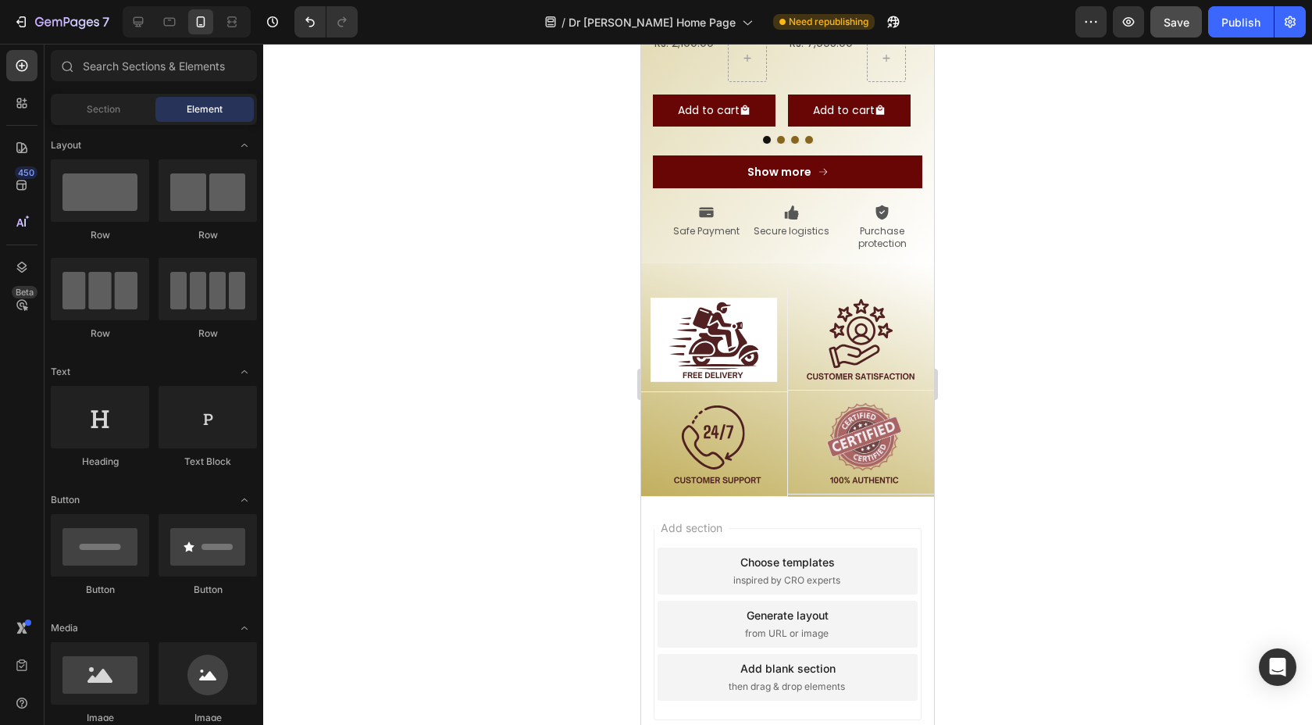
scroll to position [1959, 0]
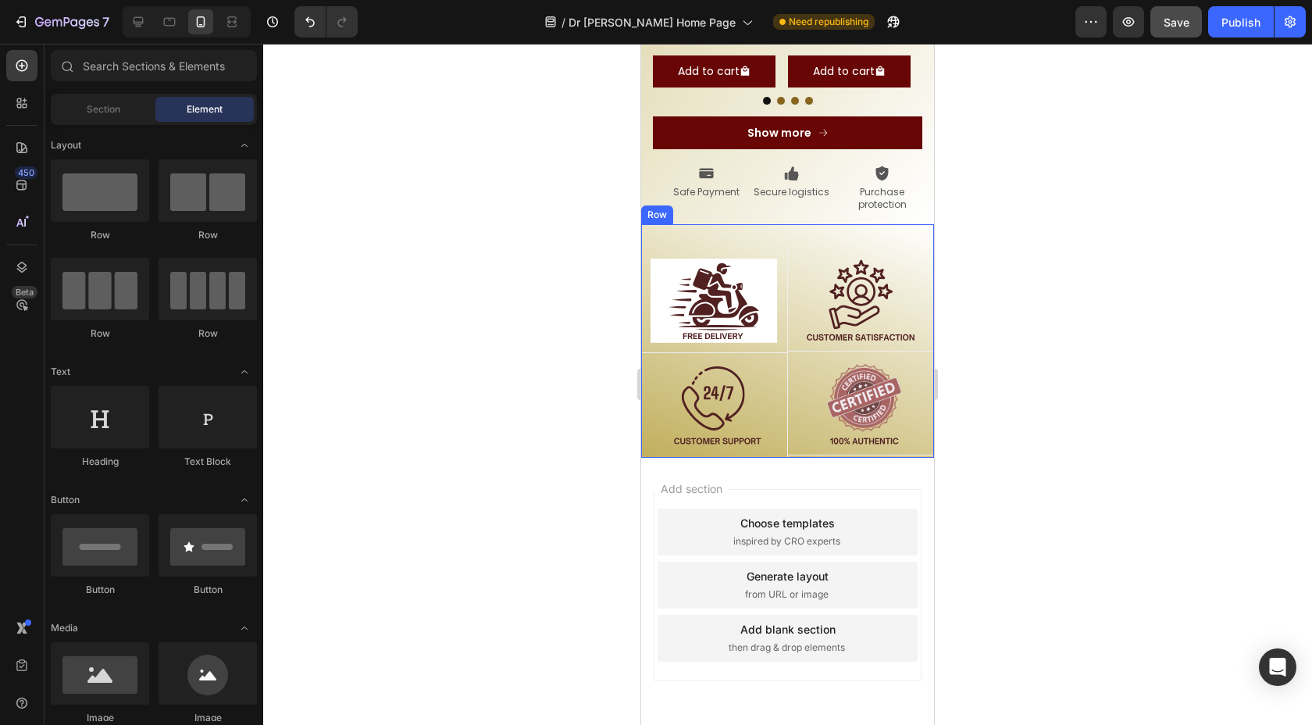
click at [797, 224] on div "Image Row Image Row Row Image Row Image Row Row Row" at bounding box center [787, 341] width 293 height 234
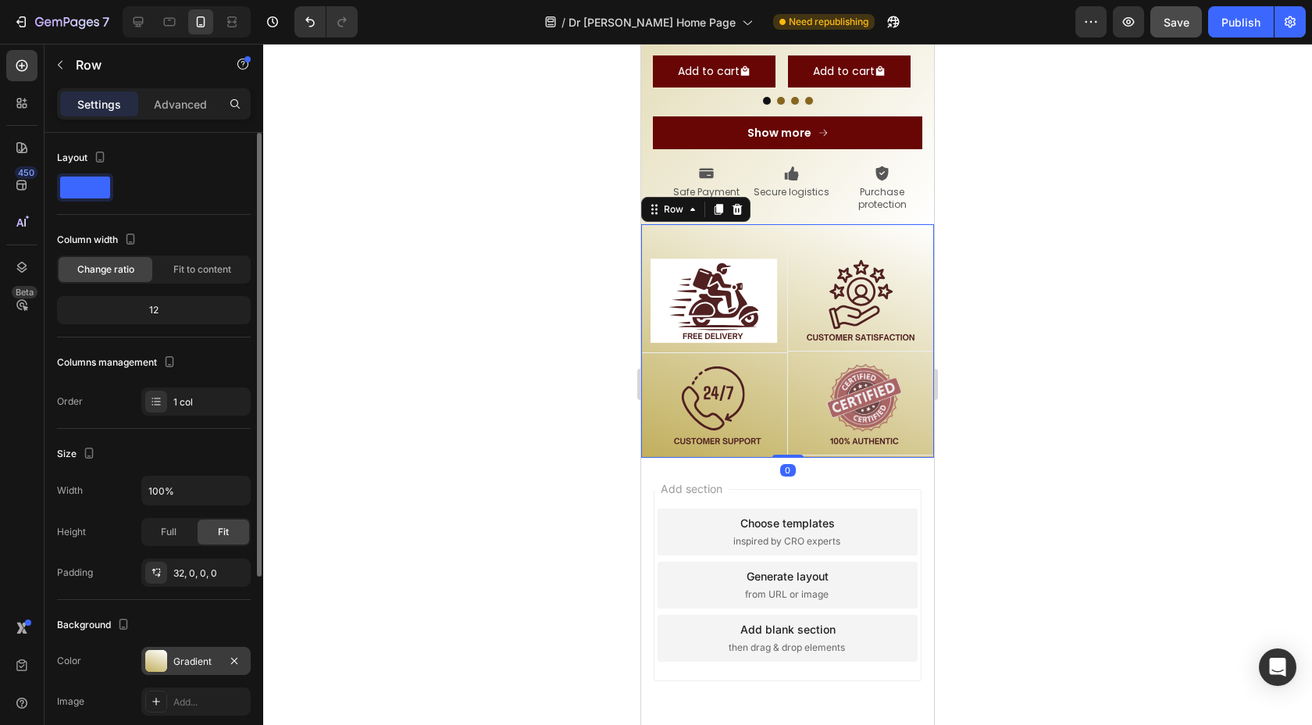
click at [187, 652] on div "Gradient" at bounding box center [195, 661] width 109 height 28
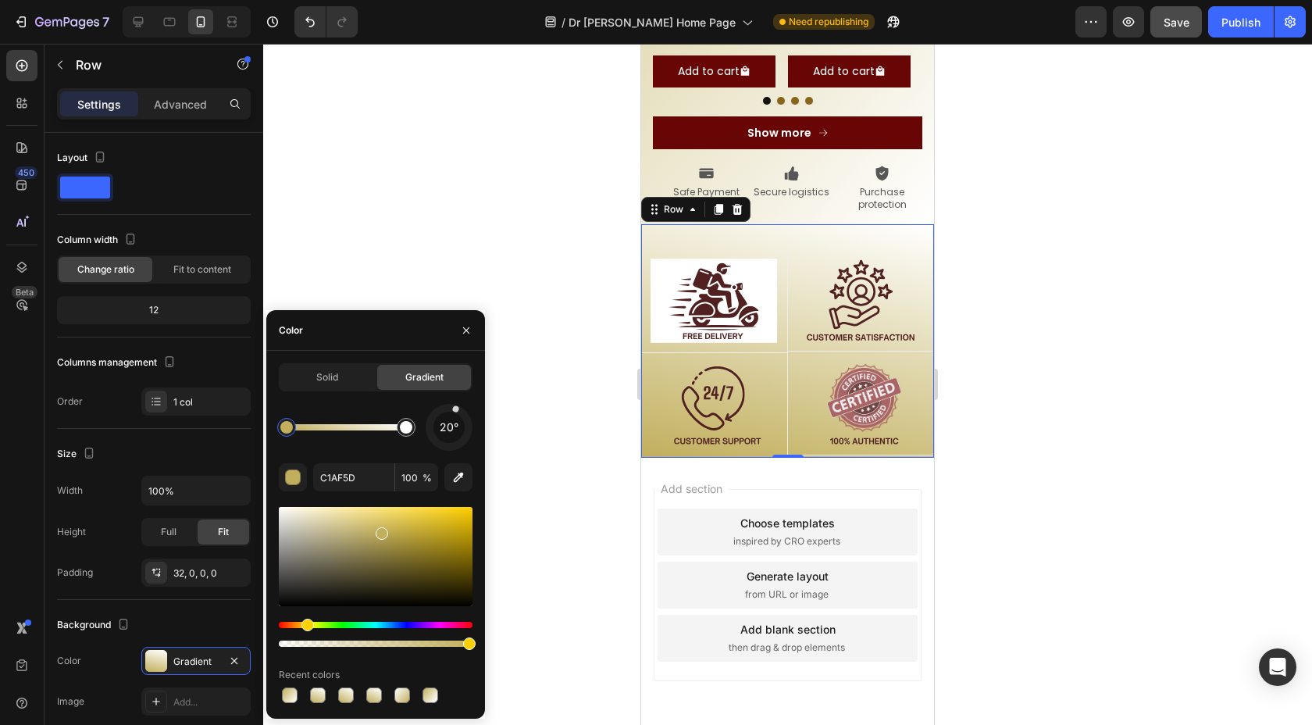
click at [455, 412] on div "20°" at bounding box center [448, 427] width 31 height 31
click at [543, 300] on div at bounding box center [787, 384] width 1049 height 681
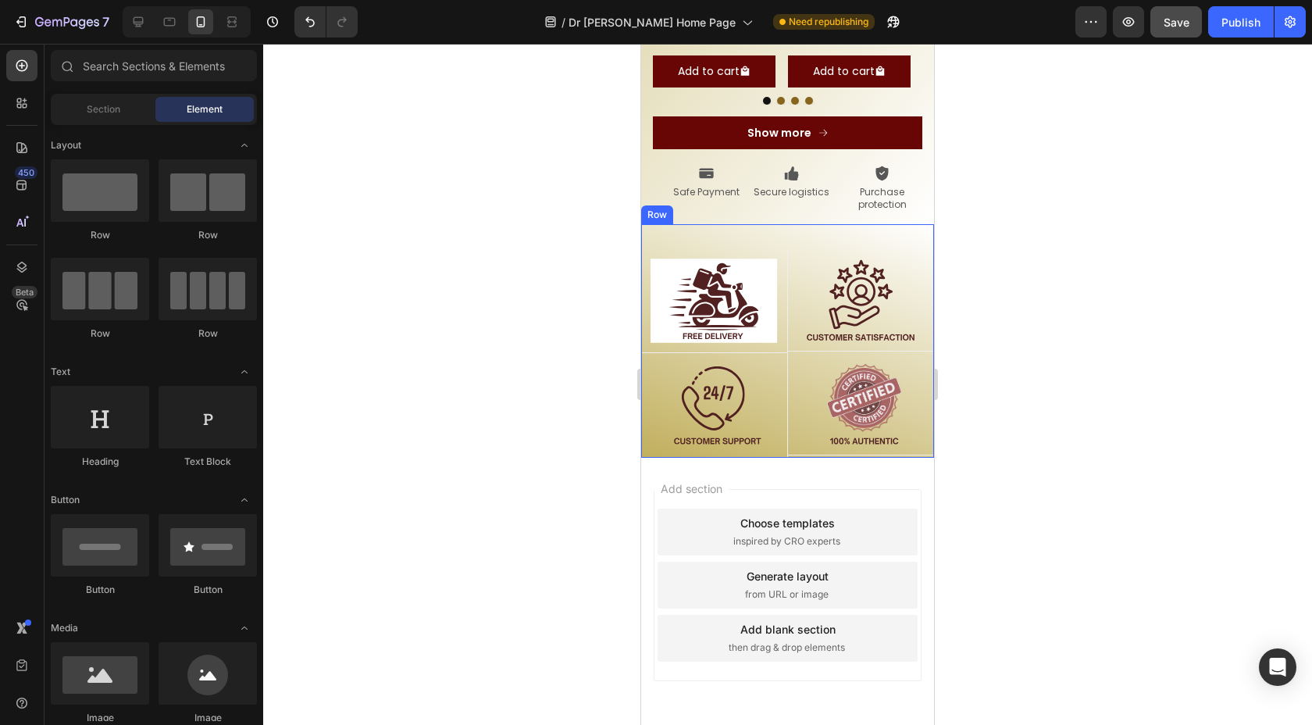
click at [708, 224] on div "Image Row Image Row Row Image Row Image Row Row Row" at bounding box center [787, 341] width 293 height 234
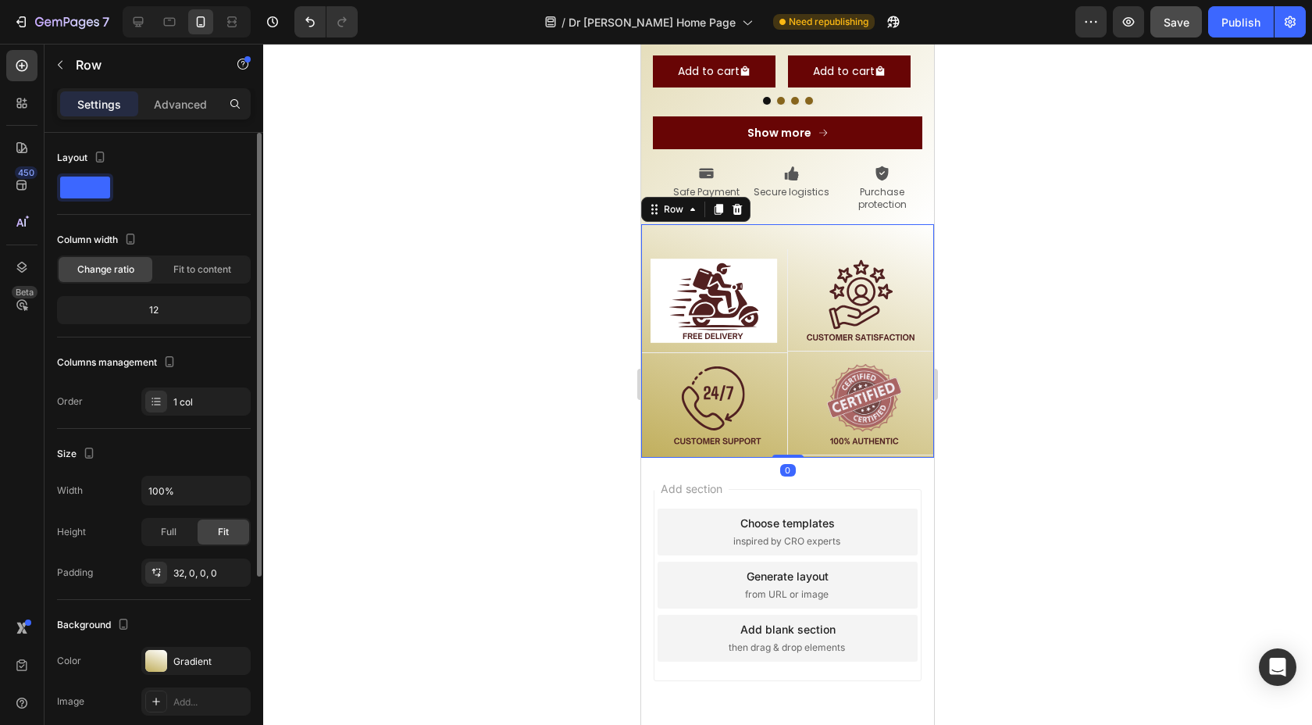
click at [188, 677] on div "The changes might be hidden by the video. Color Gradient Image Add... Video Add…" at bounding box center [154, 701] width 194 height 109
click at [193, 665] on div "Gradient" at bounding box center [195, 661] width 45 height 14
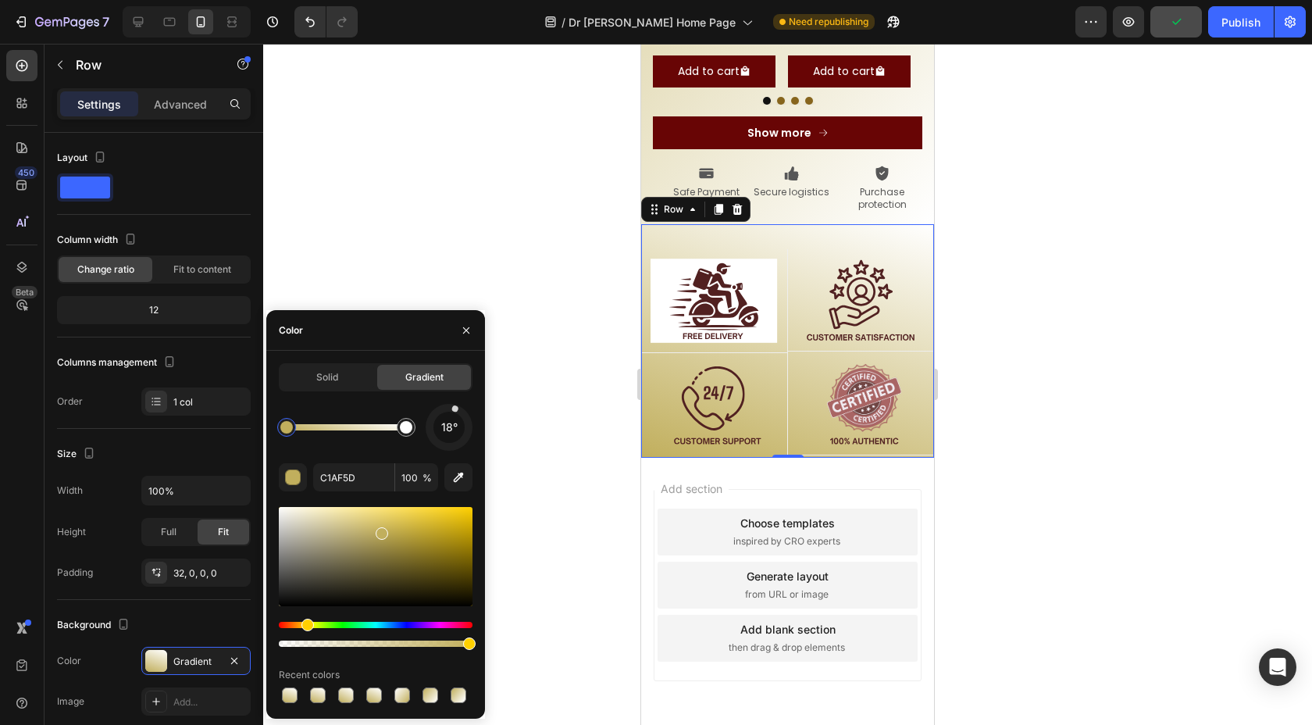
click at [455, 410] on div at bounding box center [455, 409] width 8 height 8
click at [566, 273] on div at bounding box center [787, 384] width 1049 height 681
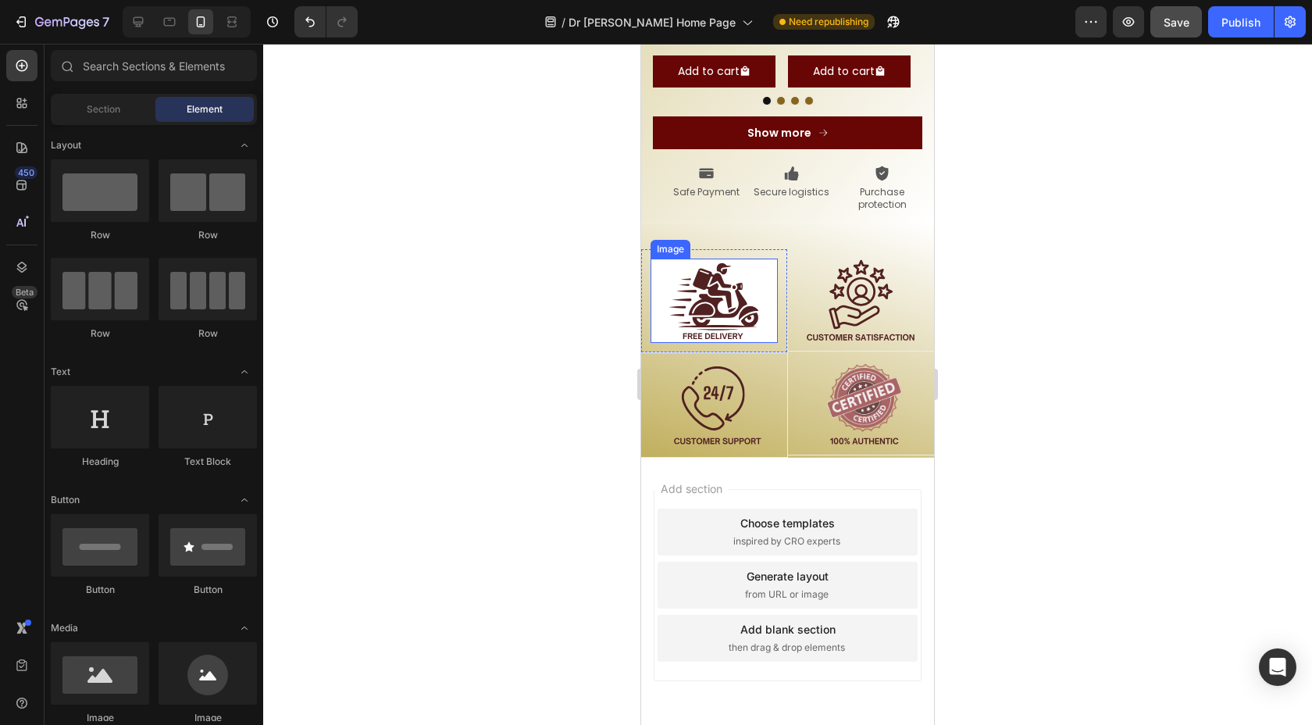
click at [671, 258] on img at bounding box center [714, 300] width 127 height 84
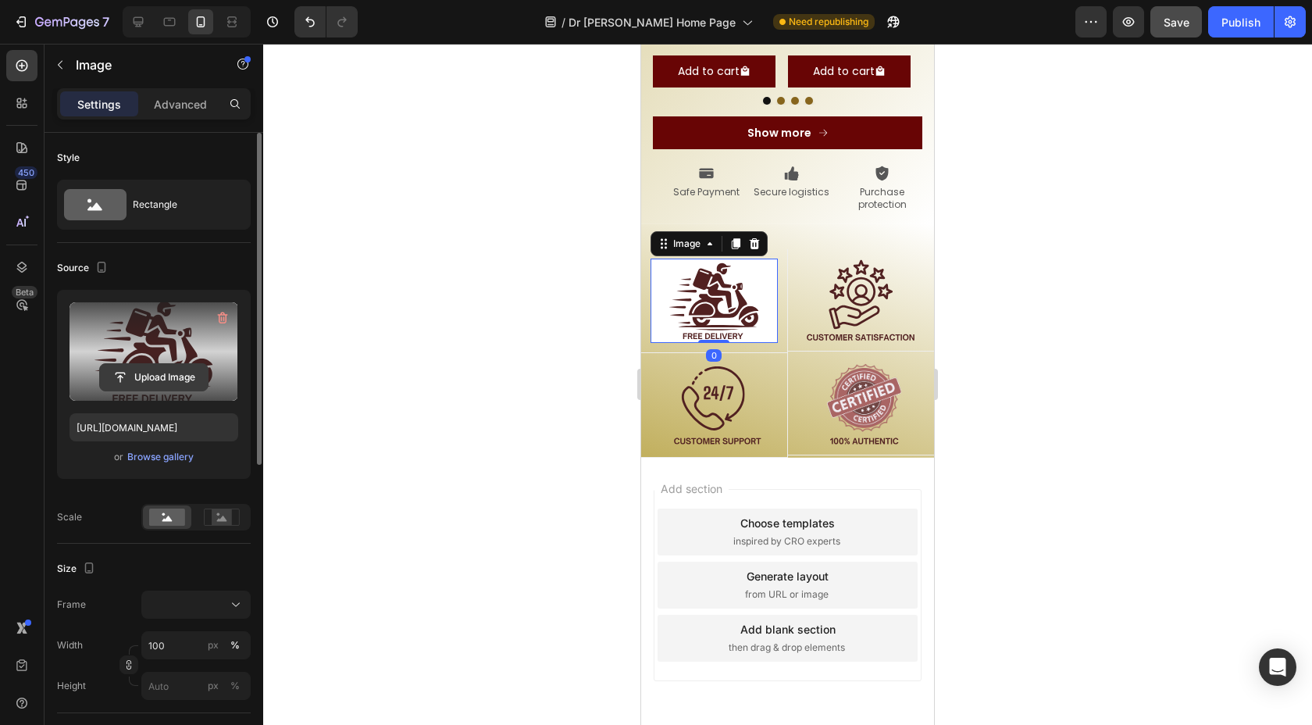
click at [169, 378] on input "file" at bounding box center [154, 377] width 108 height 27
click at [572, 425] on div at bounding box center [787, 384] width 1049 height 681
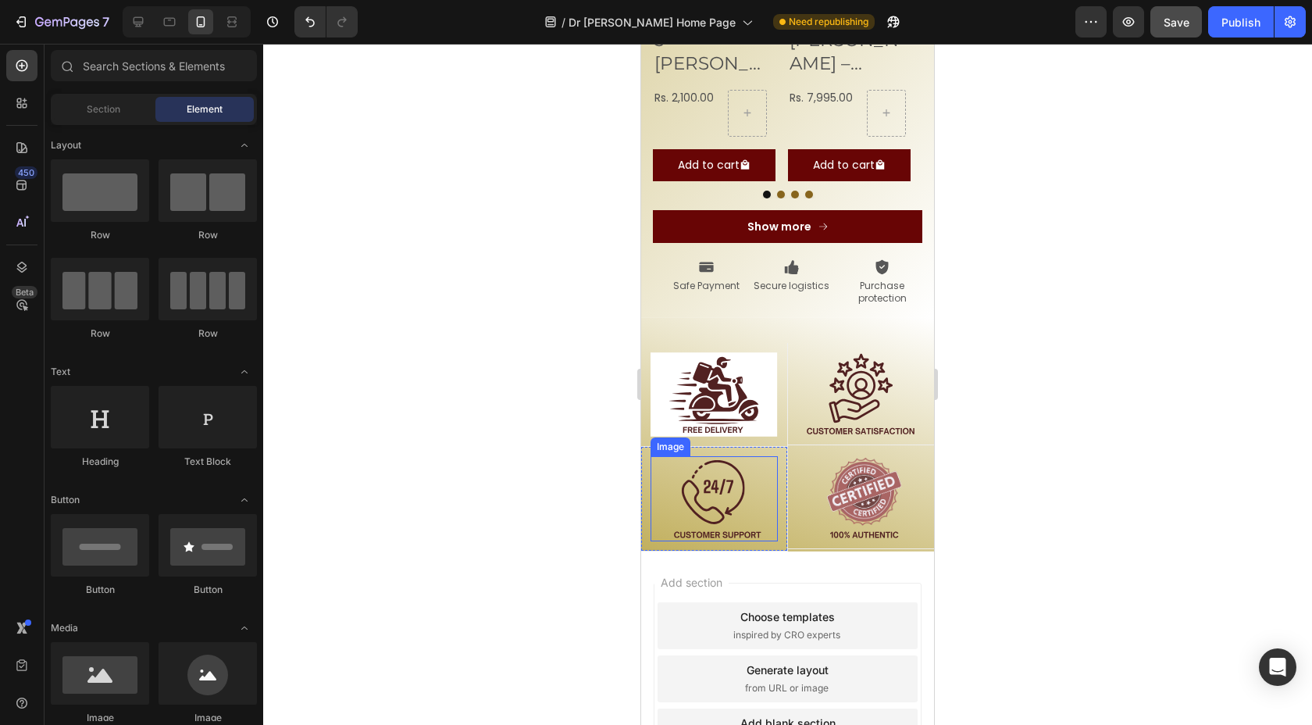
scroll to position [1868, 0]
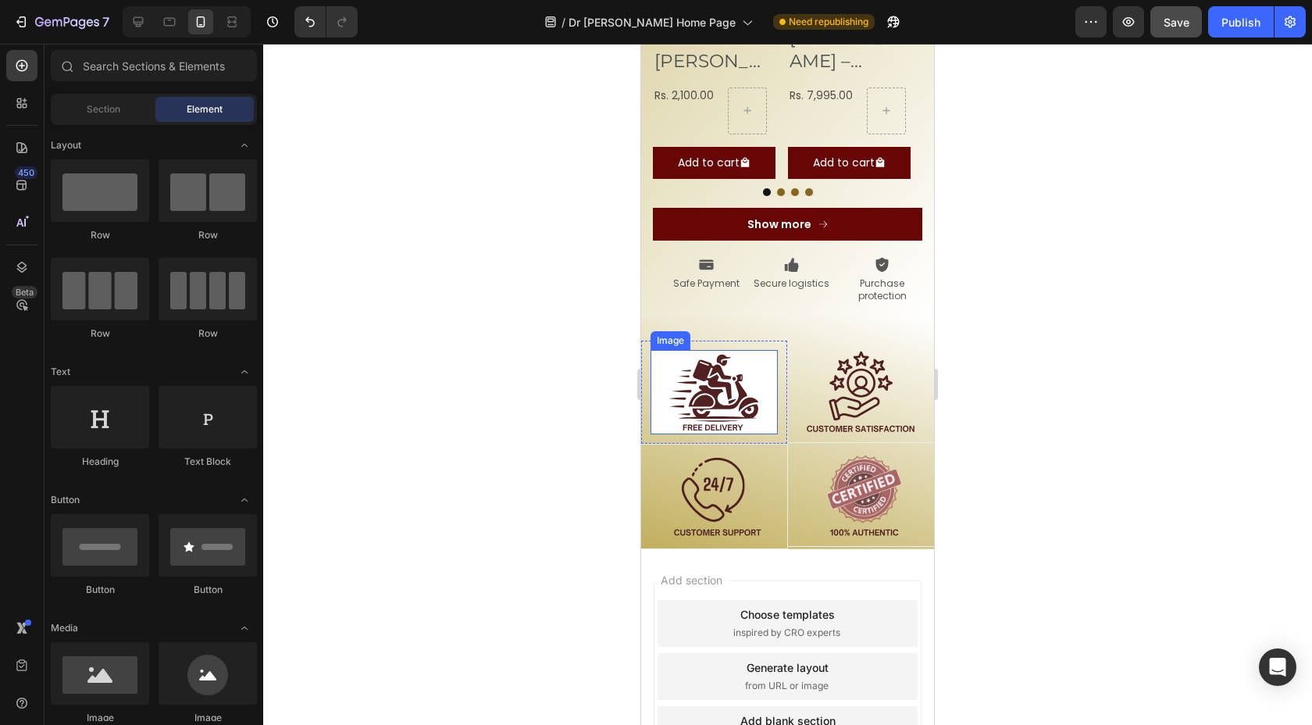
click at [707, 353] on img at bounding box center [714, 392] width 127 height 84
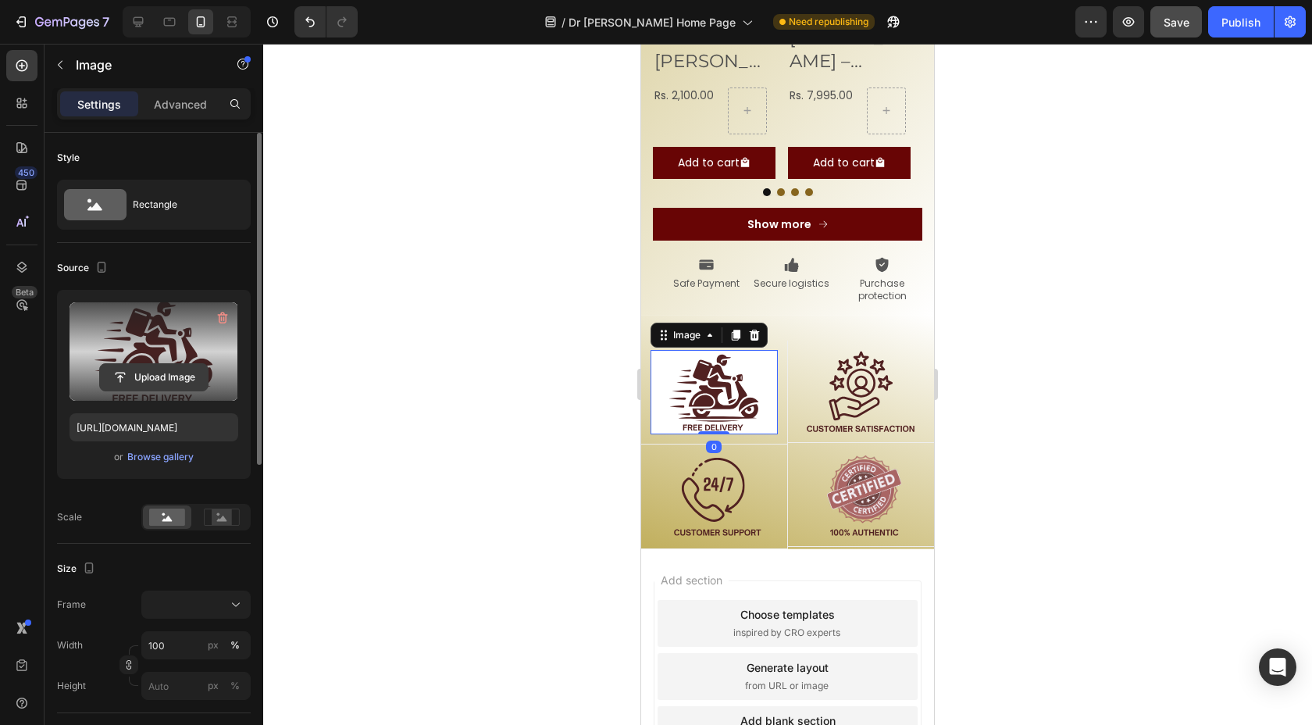
click at [170, 371] on input "file" at bounding box center [154, 377] width 108 height 27
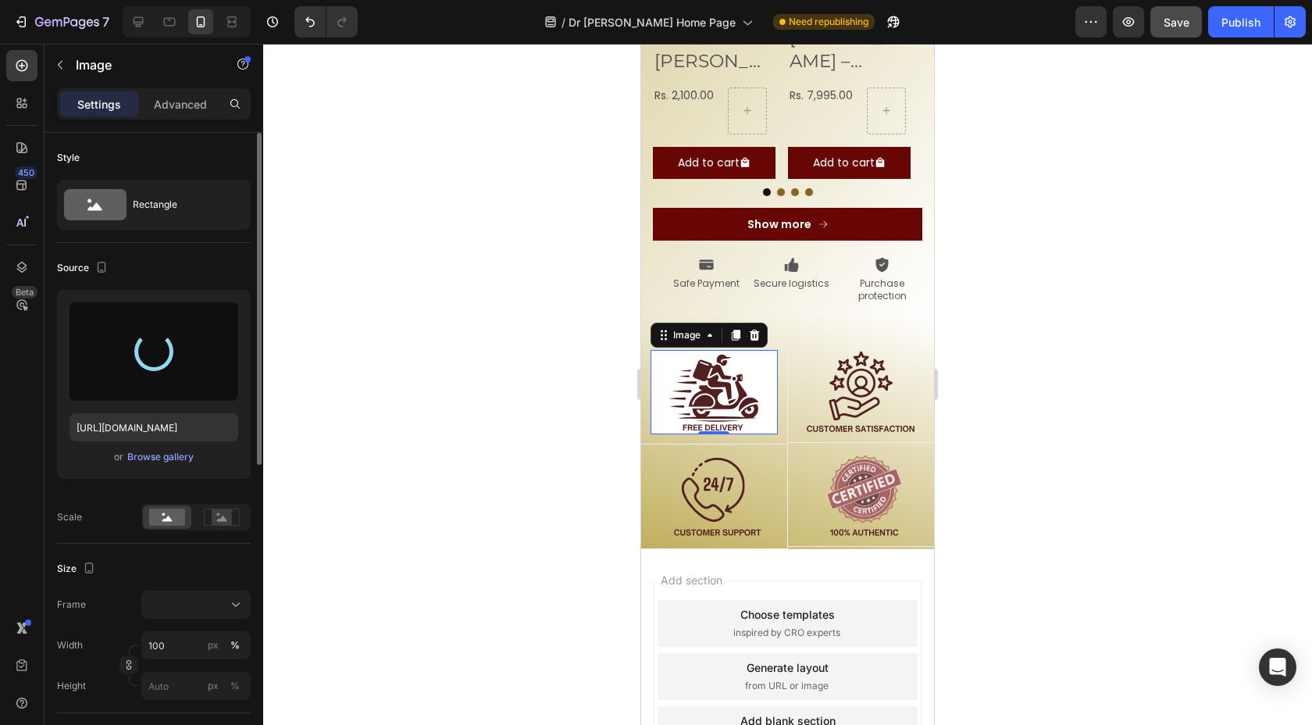
type input "https://cdn.shopify.com/s/files/1/0756/8277/5265/files/gempages_568638406884590…"
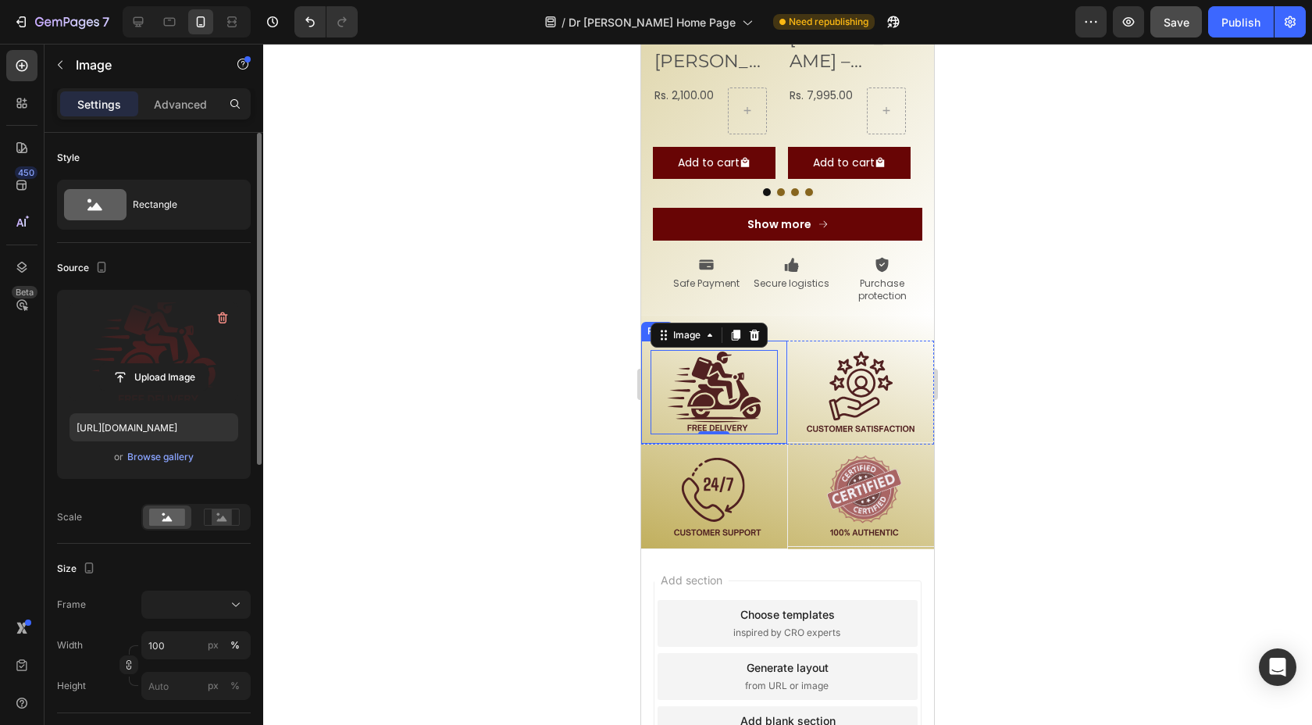
click at [539, 398] on div at bounding box center [787, 384] width 1049 height 681
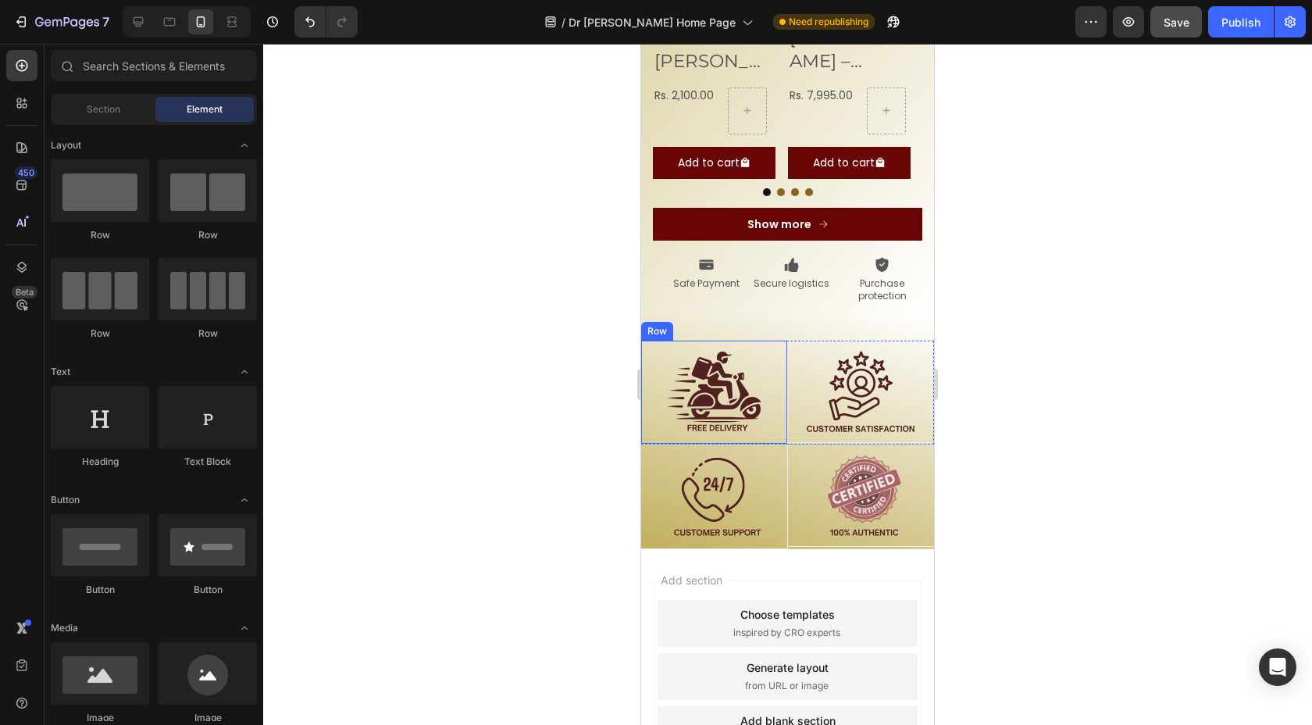
click at [544, 283] on div at bounding box center [787, 384] width 1049 height 681
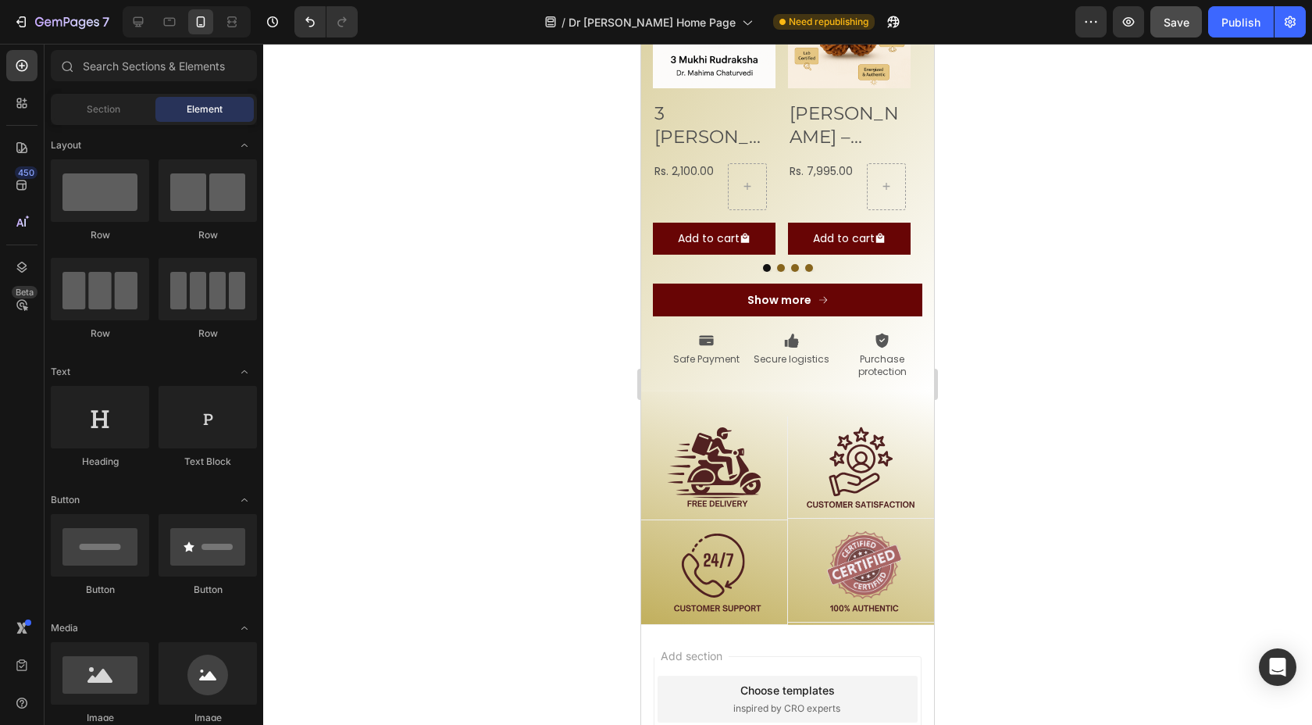
scroll to position [1784, 0]
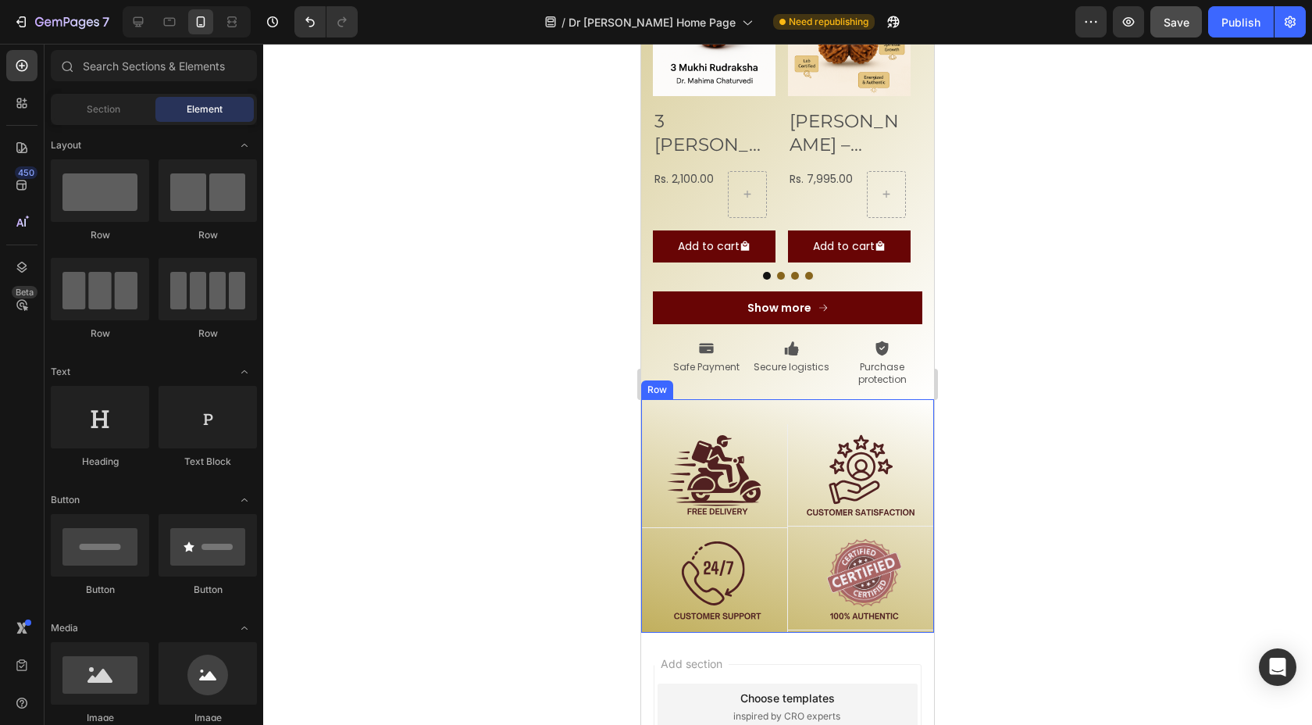
click at [837, 399] on div "Image Row Image Row Row Image Row Image Row Row Row" at bounding box center [787, 516] width 293 height 234
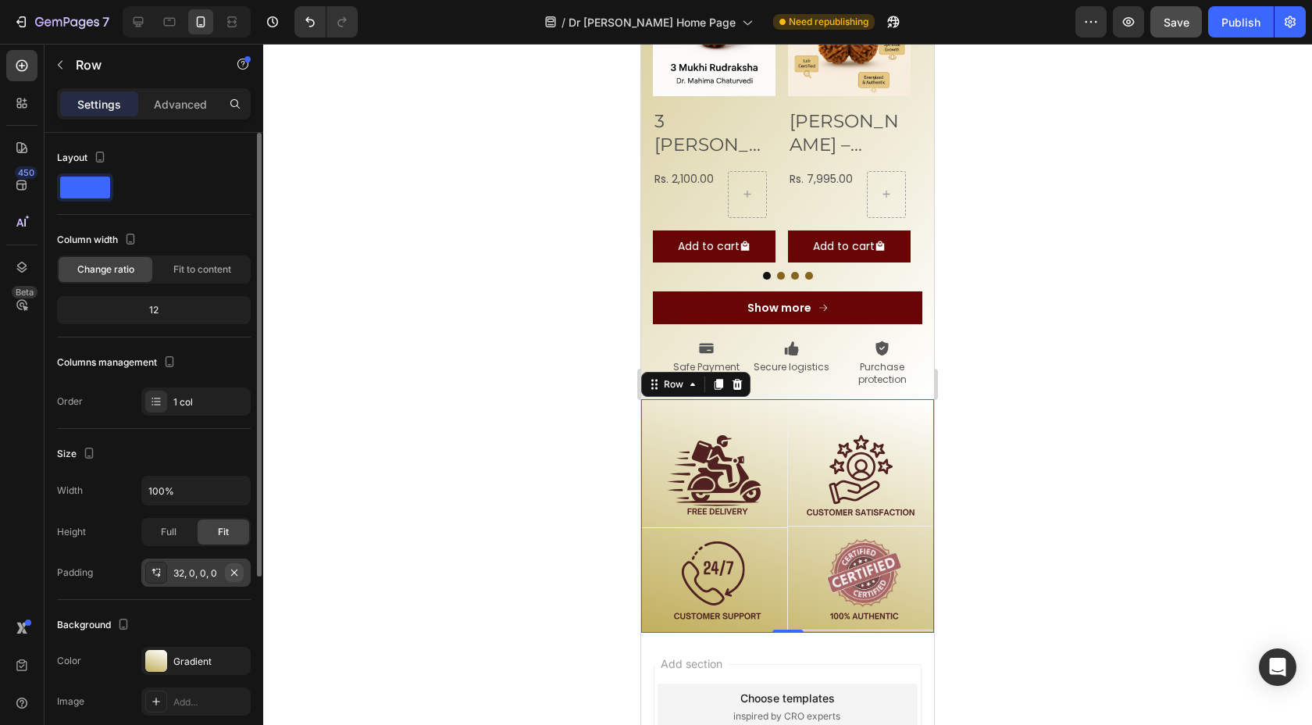
click at [236, 577] on icon "button" at bounding box center [234, 572] width 12 height 12
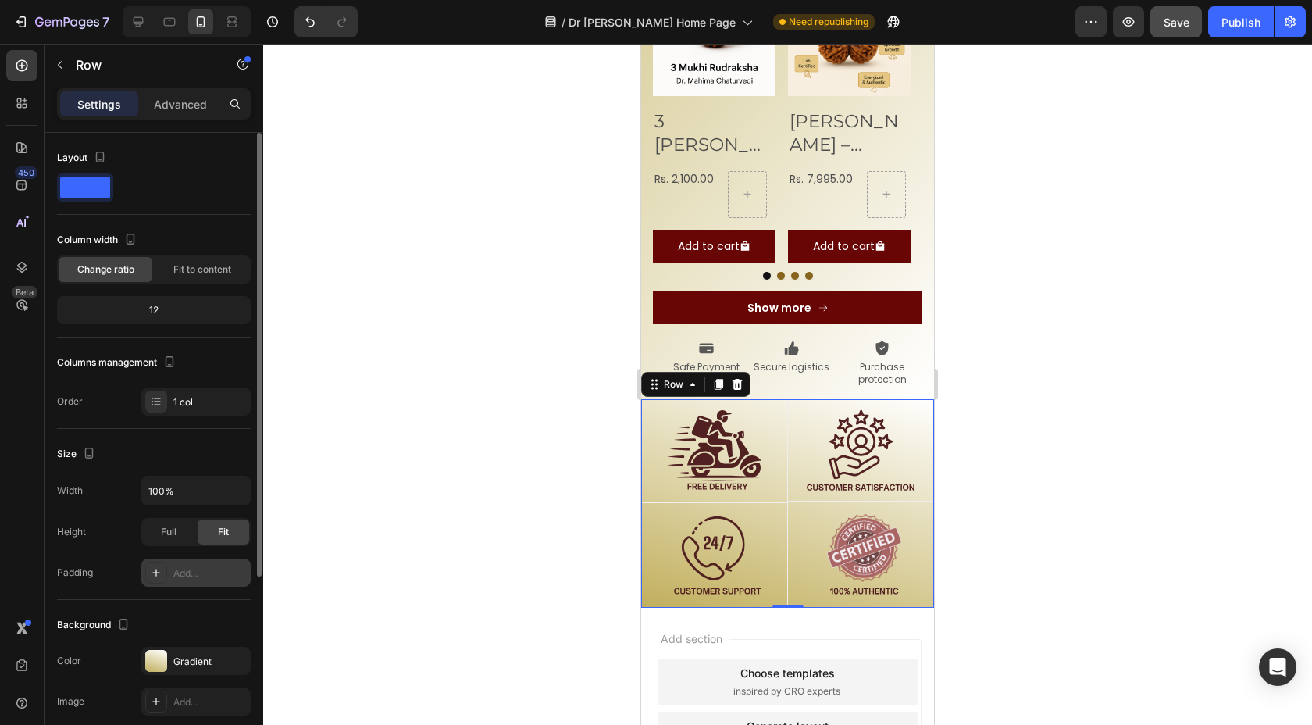
click at [477, 451] on div at bounding box center [787, 384] width 1049 height 681
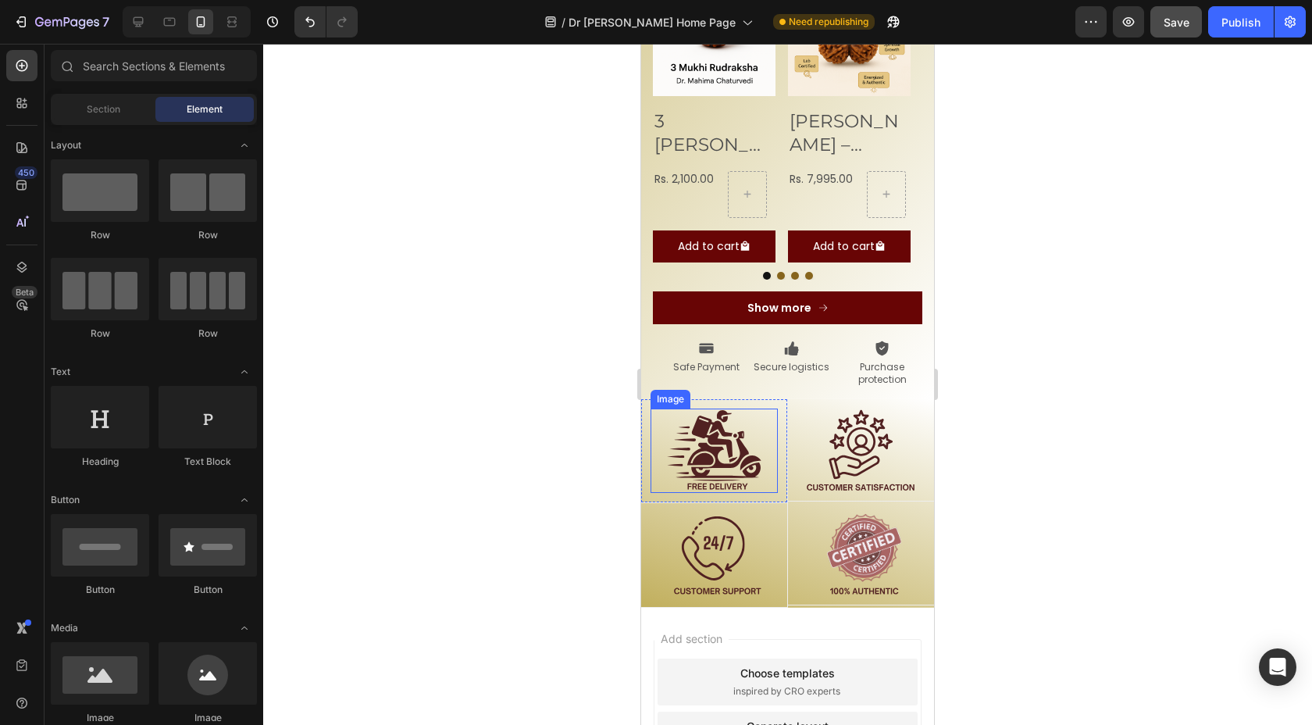
click at [654, 408] on img at bounding box center [714, 450] width 127 height 84
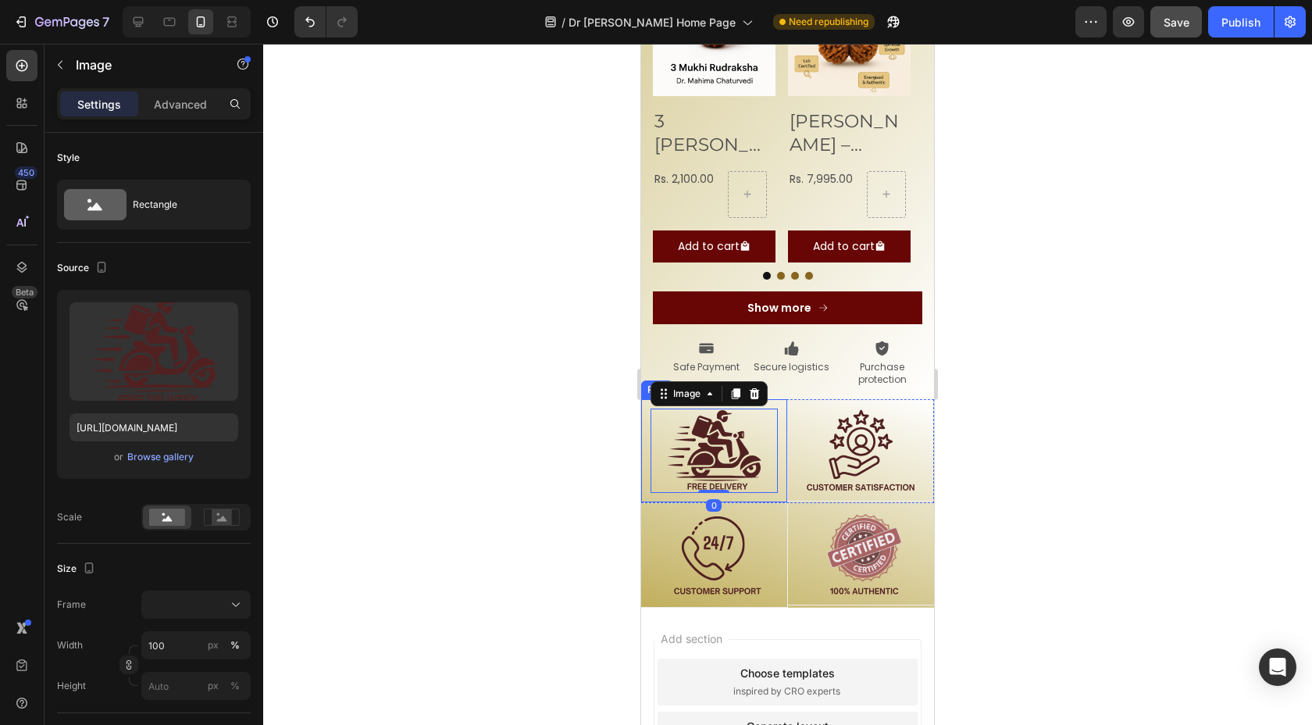
click at [644, 399] on div "Image 0 Row" at bounding box center [714, 451] width 147 height 104
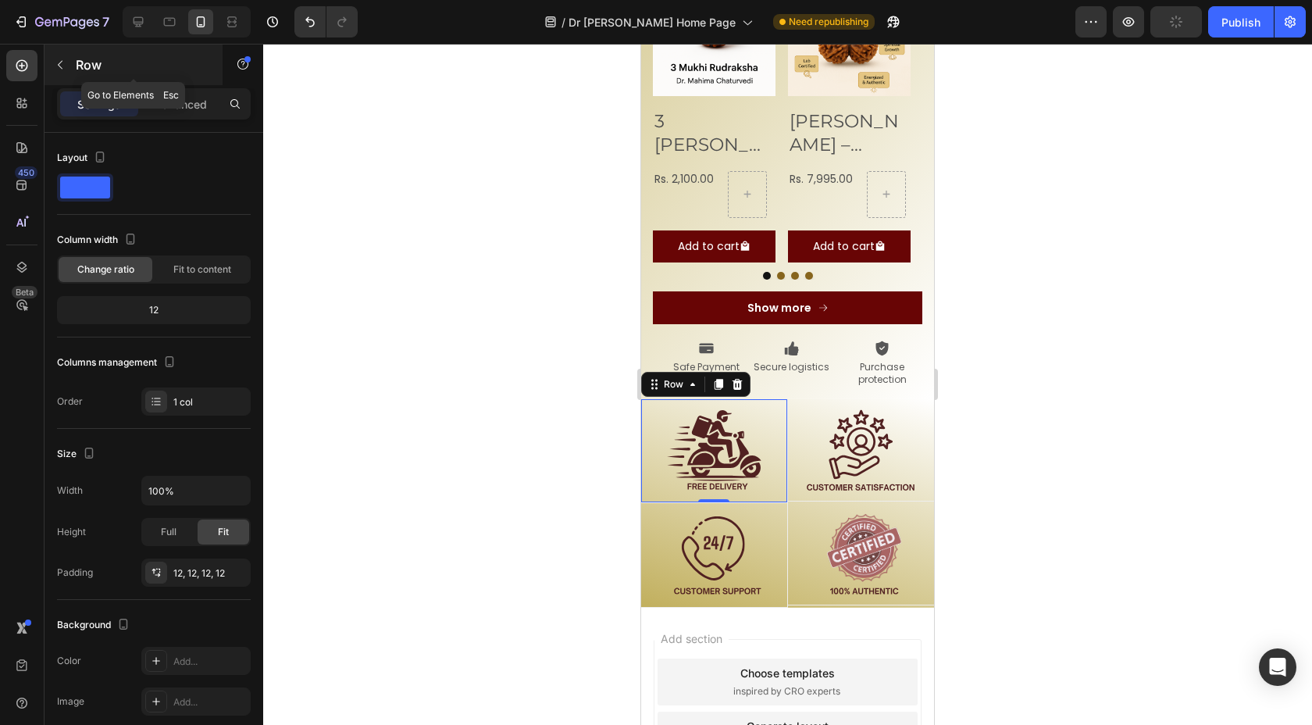
click at [94, 62] on p "Row" at bounding box center [142, 64] width 133 height 19
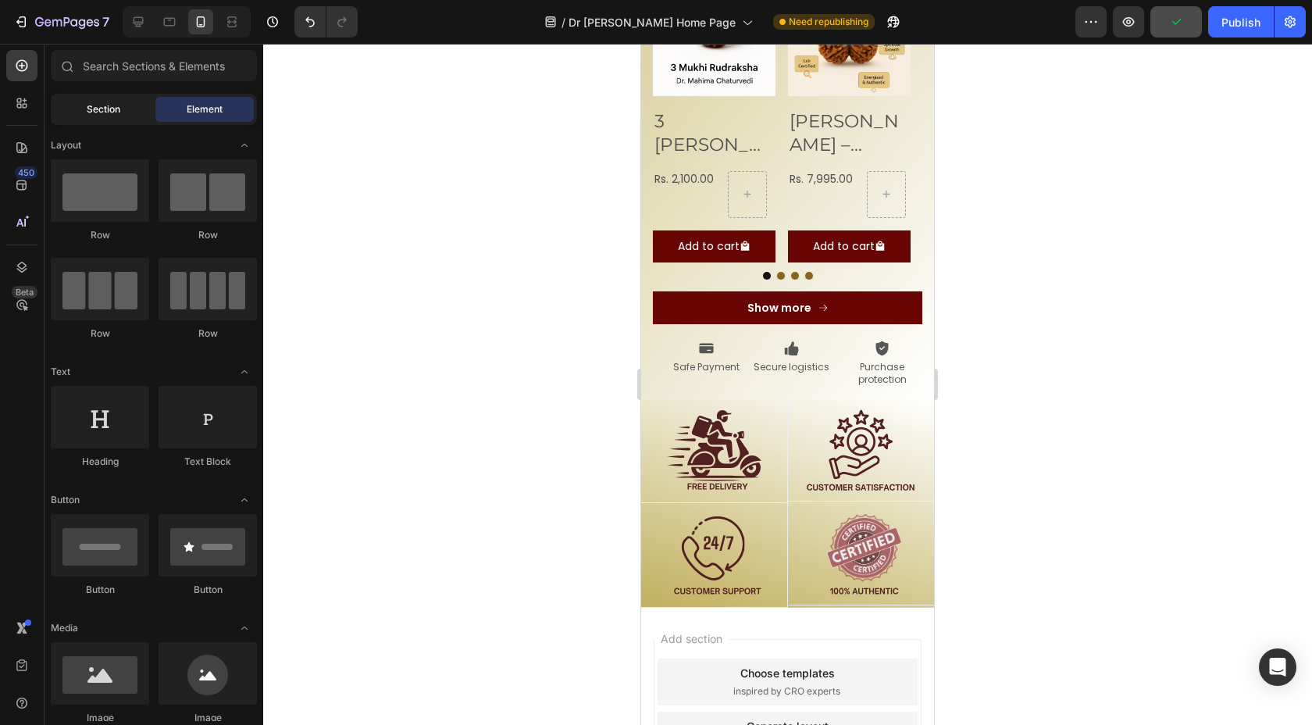
click at [119, 107] on span "Section" at bounding box center [104, 109] width 34 height 14
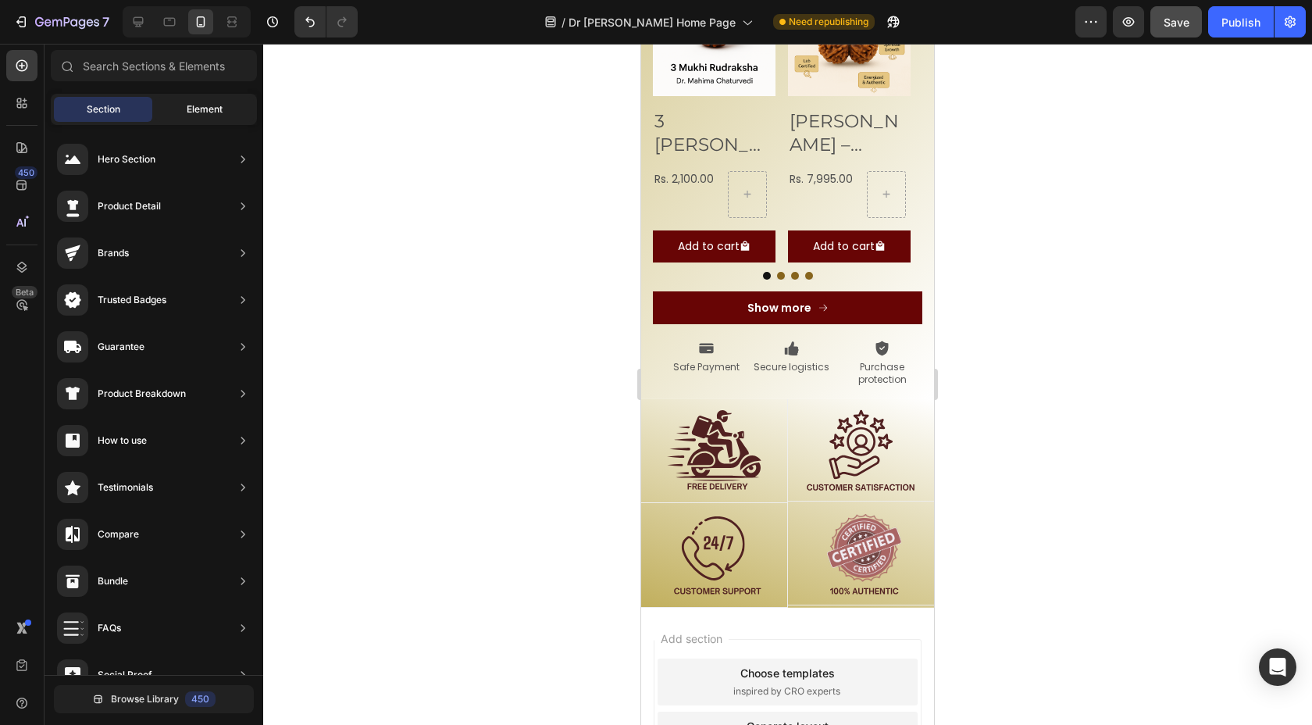
click at [188, 103] on span "Element" at bounding box center [205, 109] width 36 height 14
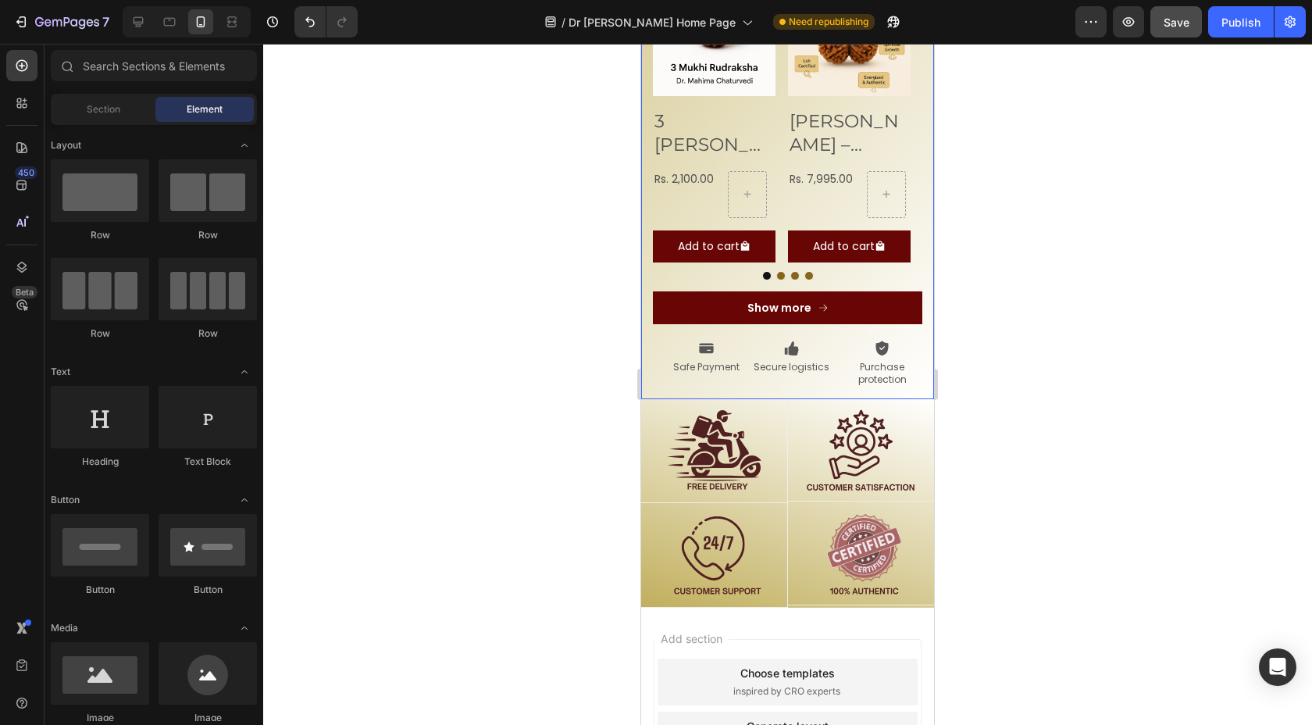
click at [651, 294] on div "Product Images 3 Mukhi Rudraksha – The Flame of Transformation Product Title Rs…" at bounding box center [787, 180] width 293 height 438
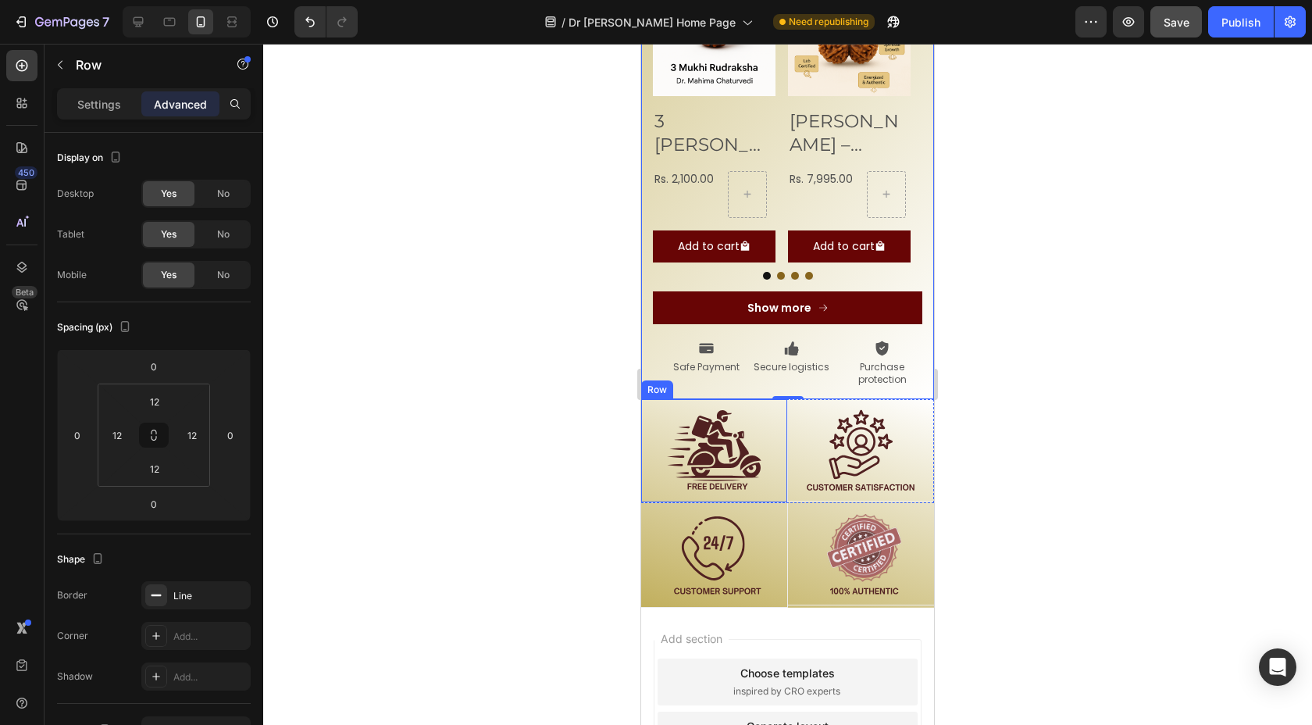
click at [647, 399] on div "Image Row" at bounding box center [714, 451] width 147 height 104
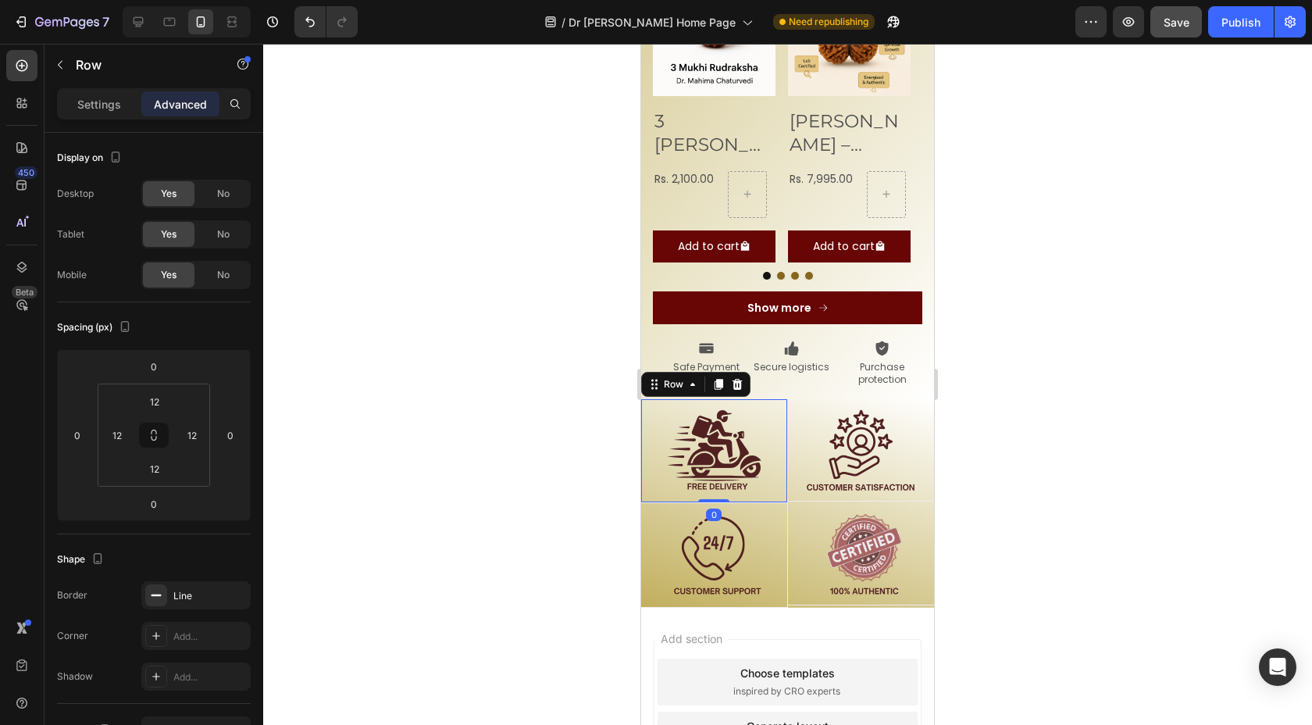
click at [540, 353] on div at bounding box center [787, 384] width 1049 height 681
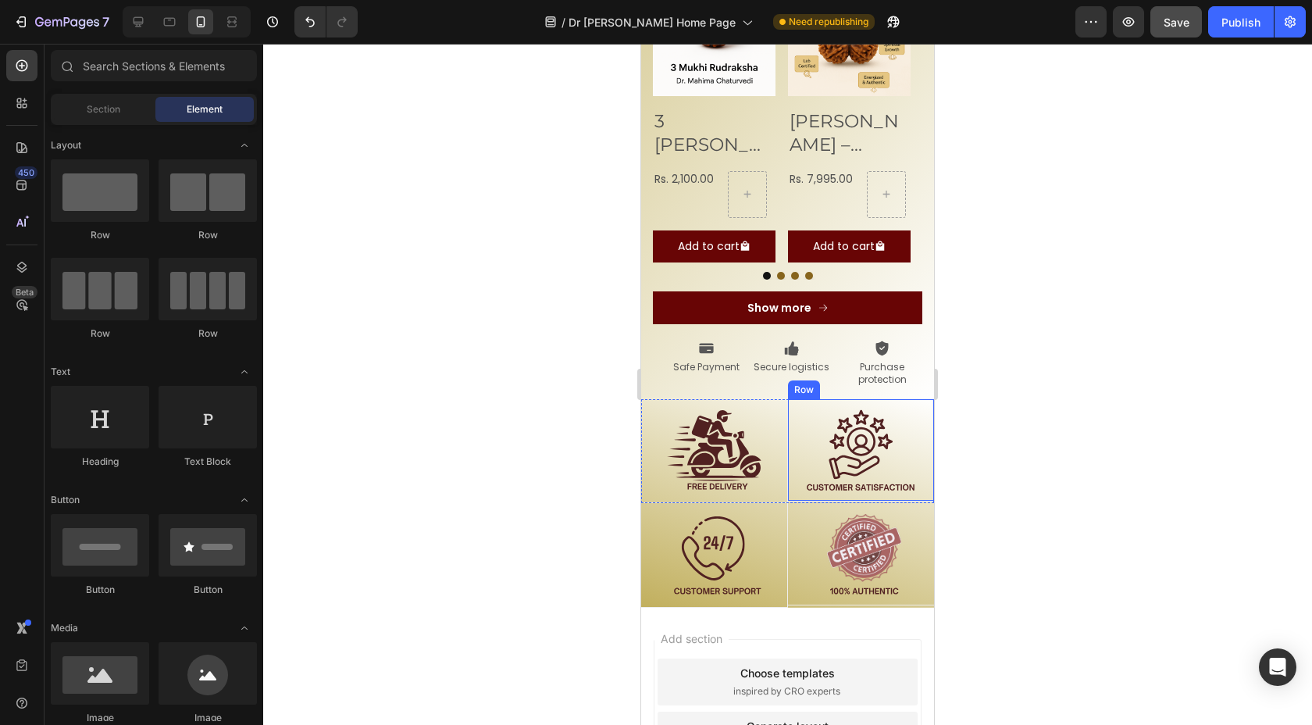
click at [883, 399] on div "Image Row" at bounding box center [861, 450] width 147 height 102
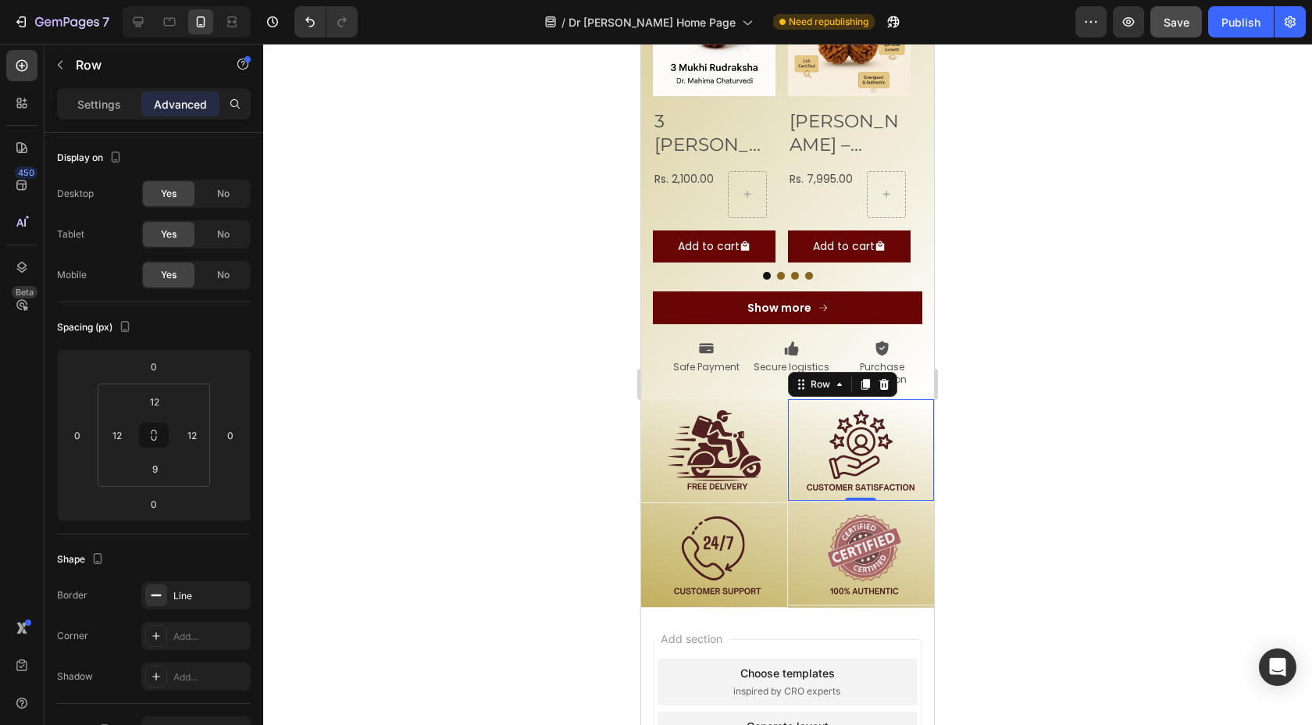
click at [815, 372] on div "Row" at bounding box center [842, 384] width 109 height 25
click at [815, 377] on div "Row" at bounding box center [821, 384] width 26 height 14
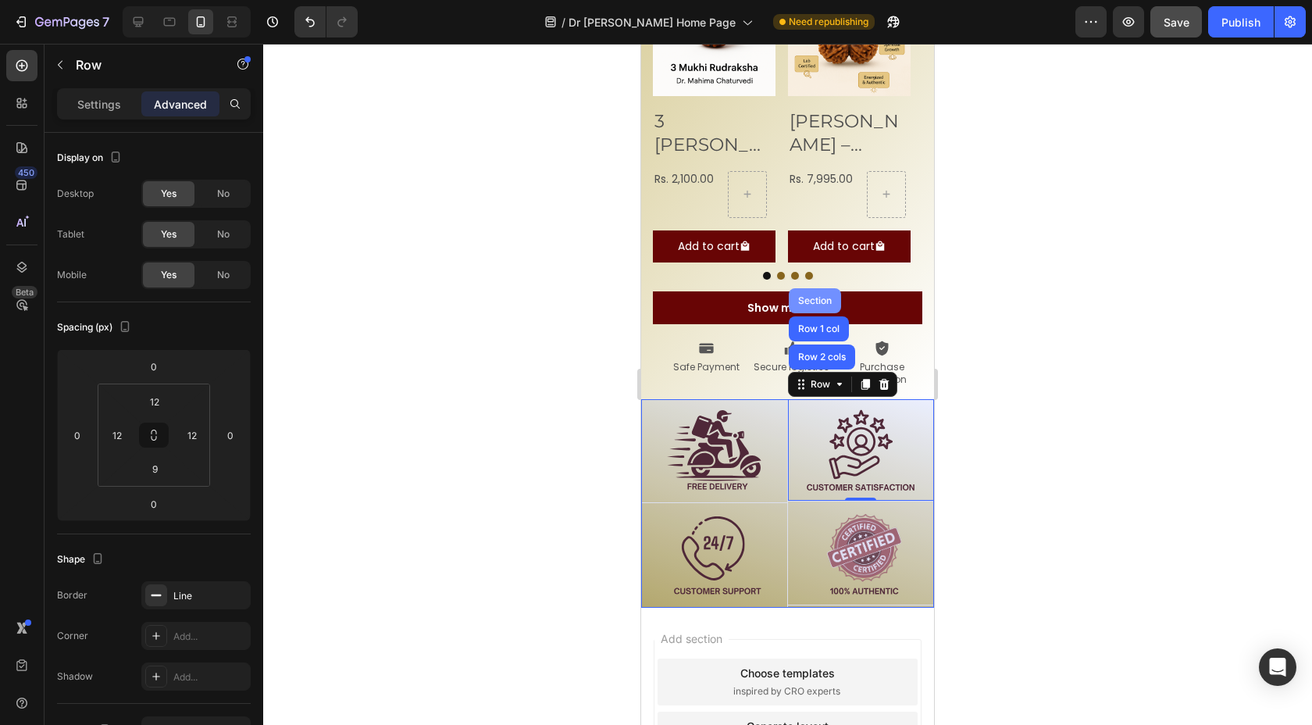
click at [821, 288] on div "Section" at bounding box center [815, 300] width 52 height 25
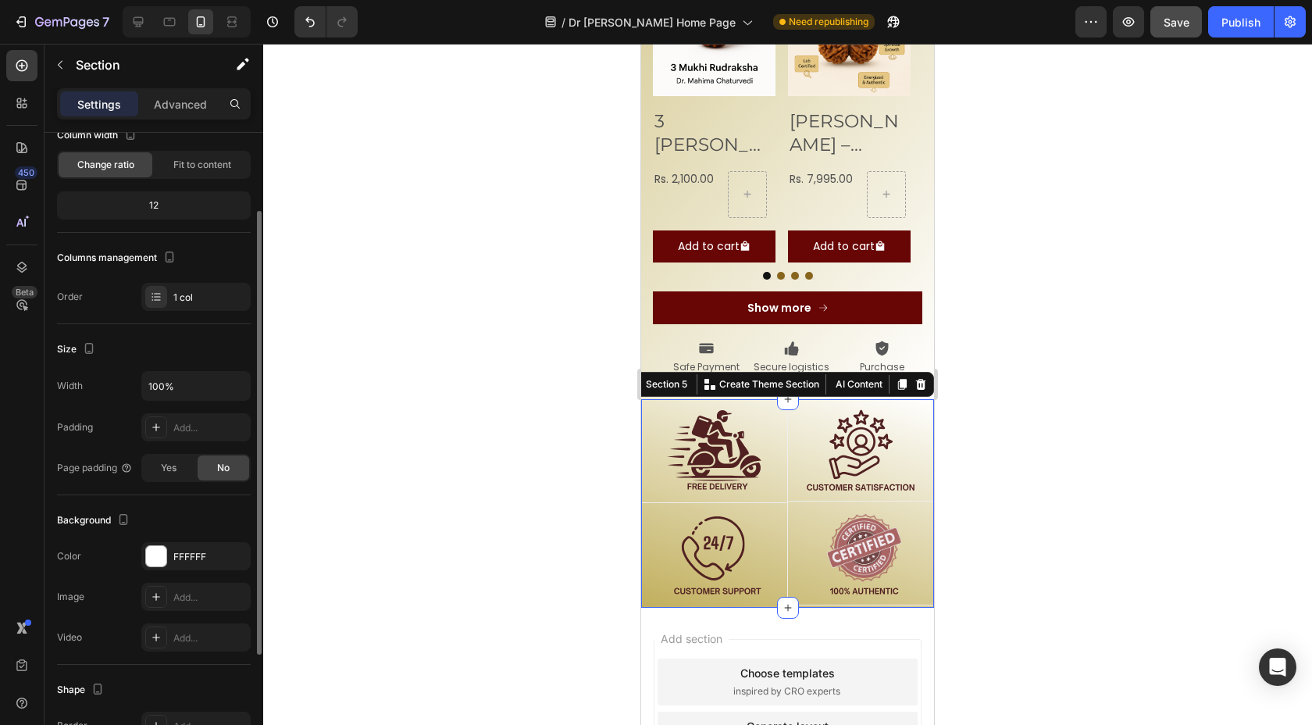
scroll to position [108, 0]
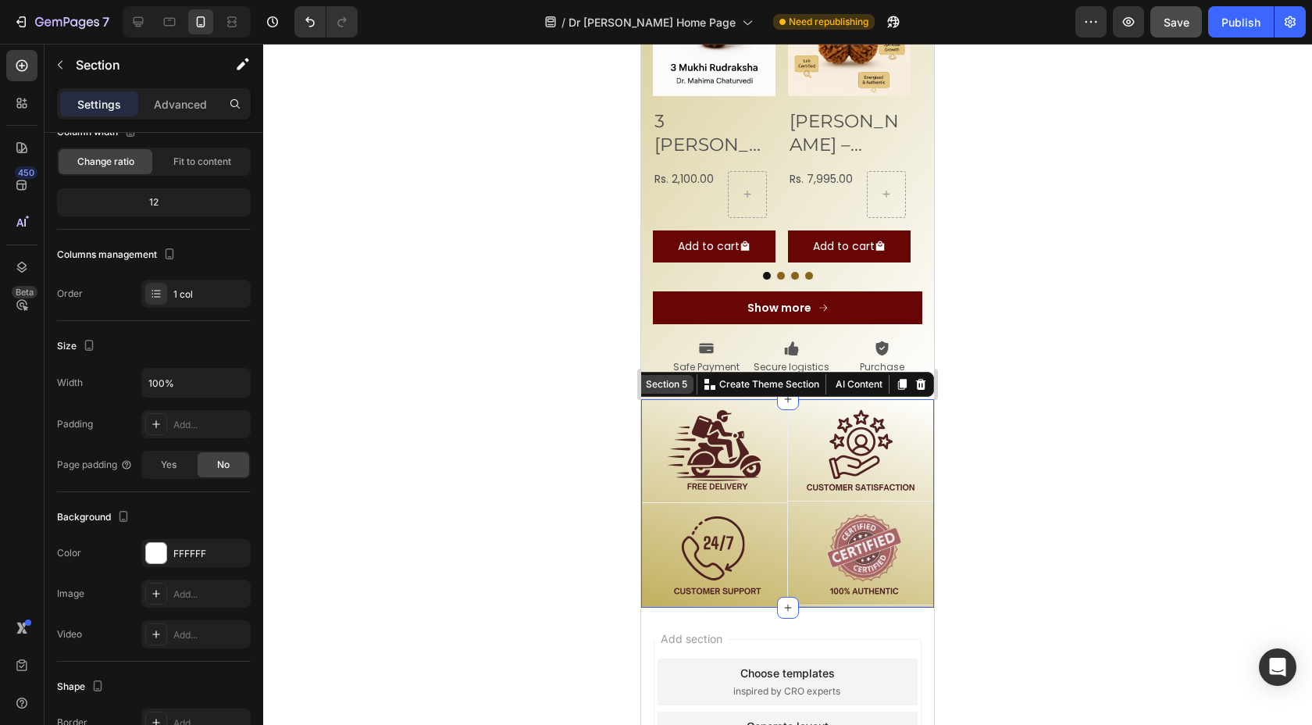
click at [669, 377] on div "Section 5" at bounding box center [667, 384] width 48 height 14
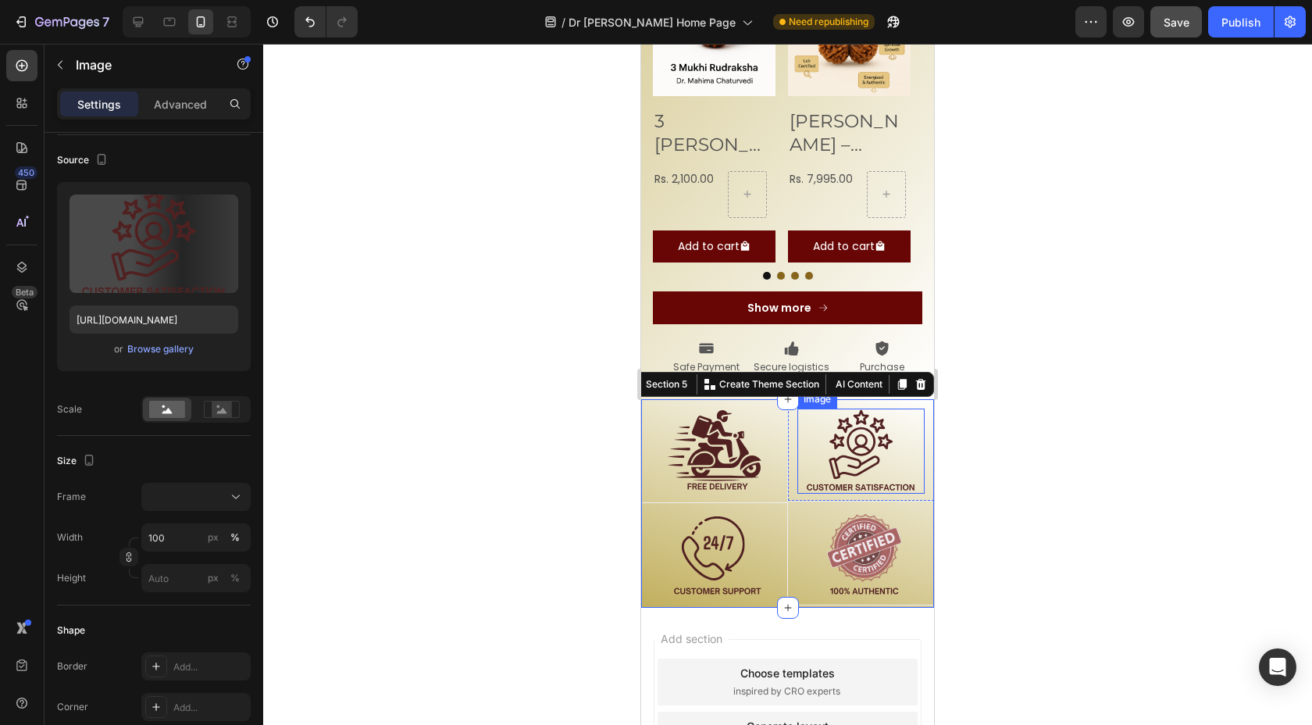
click at [813, 408] on img at bounding box center [861, 450] width 128 height 85
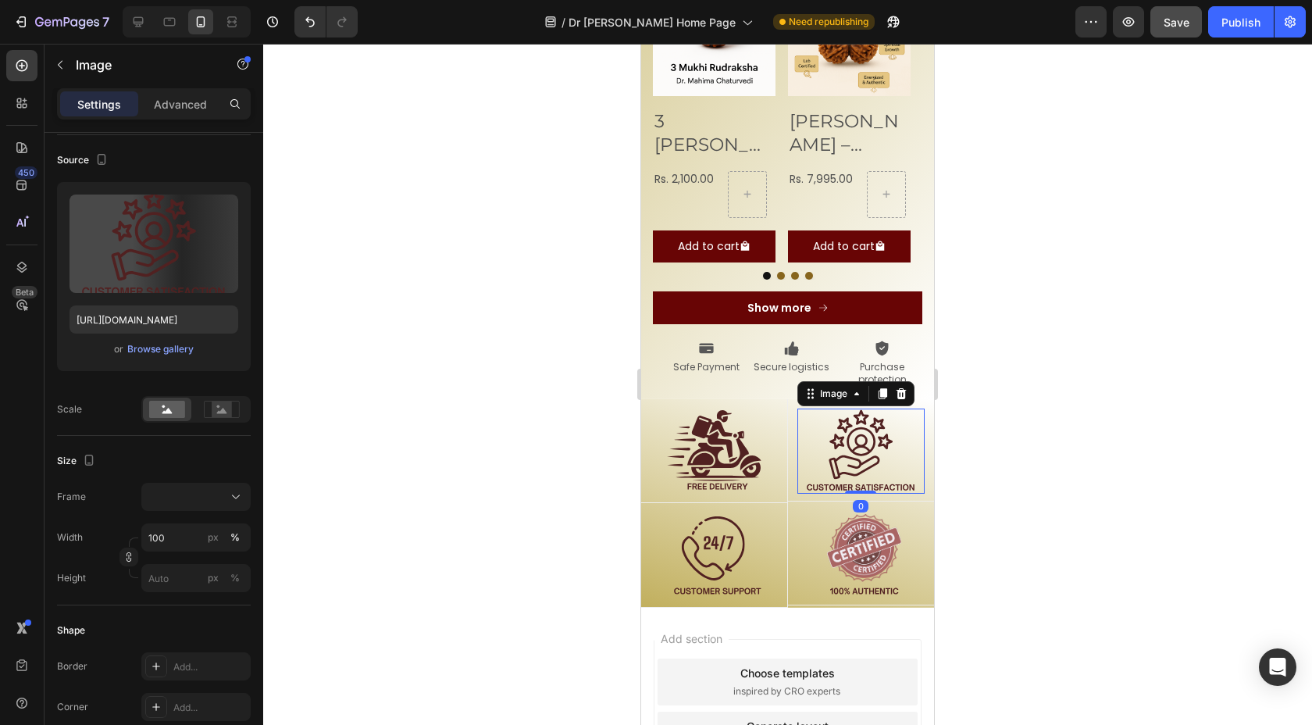
scroll to position [0, 0]
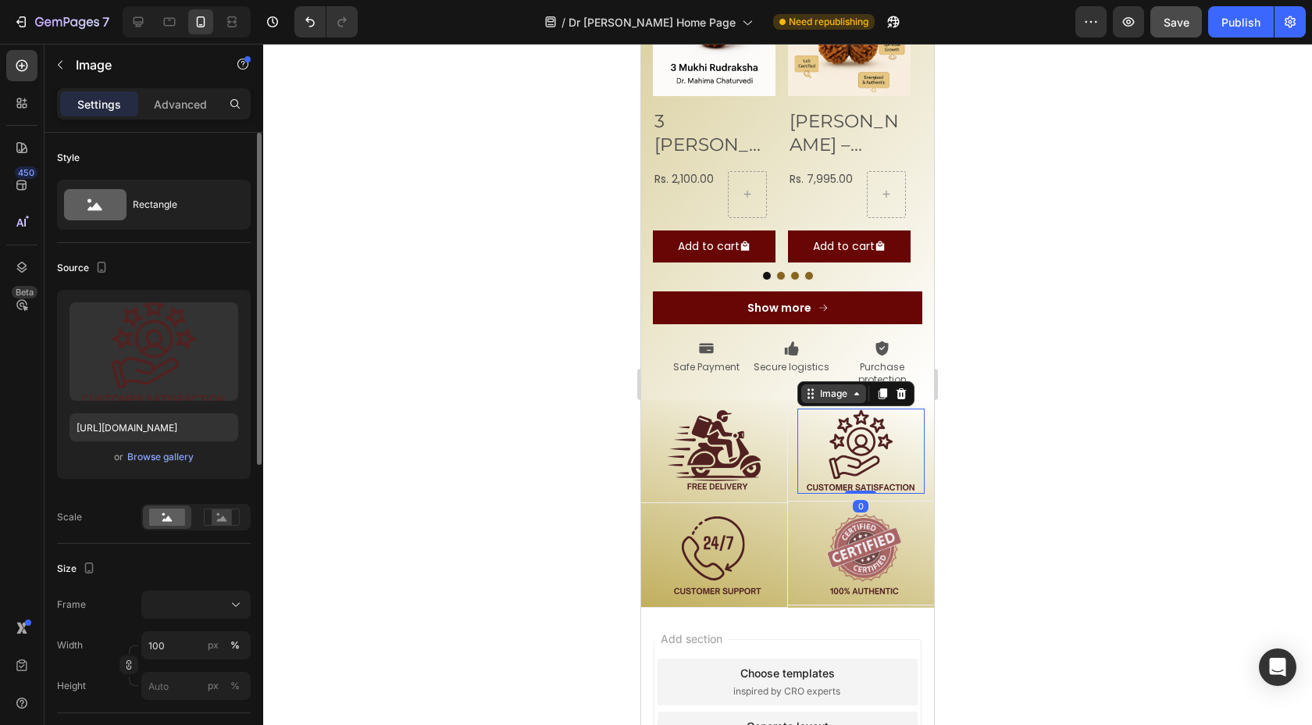
click at [822, 387] on div "Image" at bounding box center [834, 394] width 34 height 14
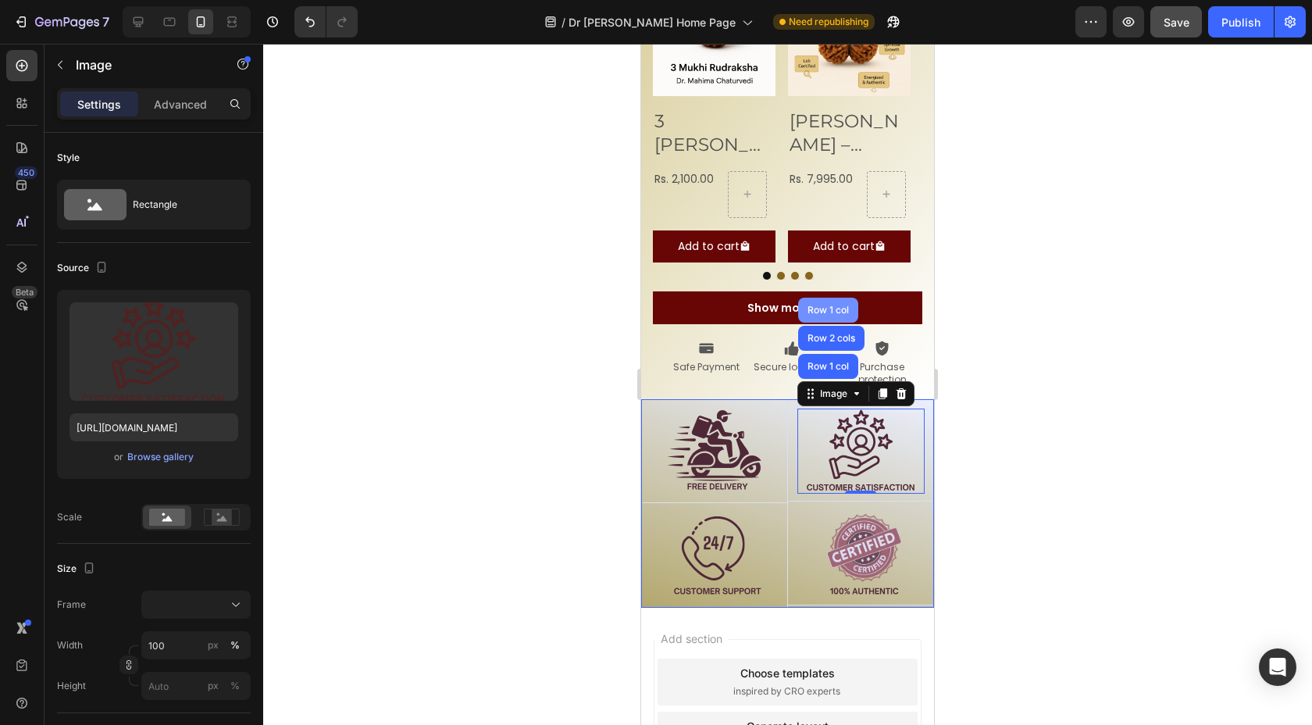
click at [823, 305] on div "Row 1 col" at bounding box center [828, 309] width 48 height 9
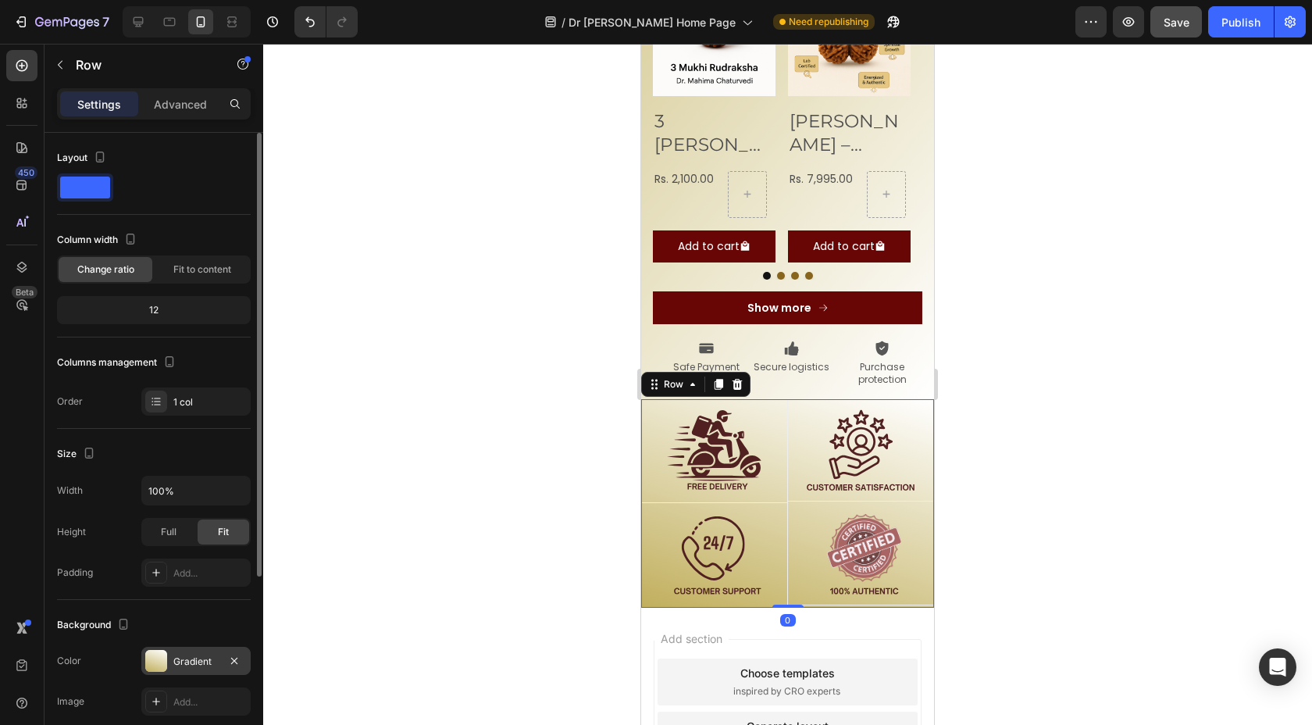
click at [164, 662] on div at bounding box center [156, 661] width 22 height 22
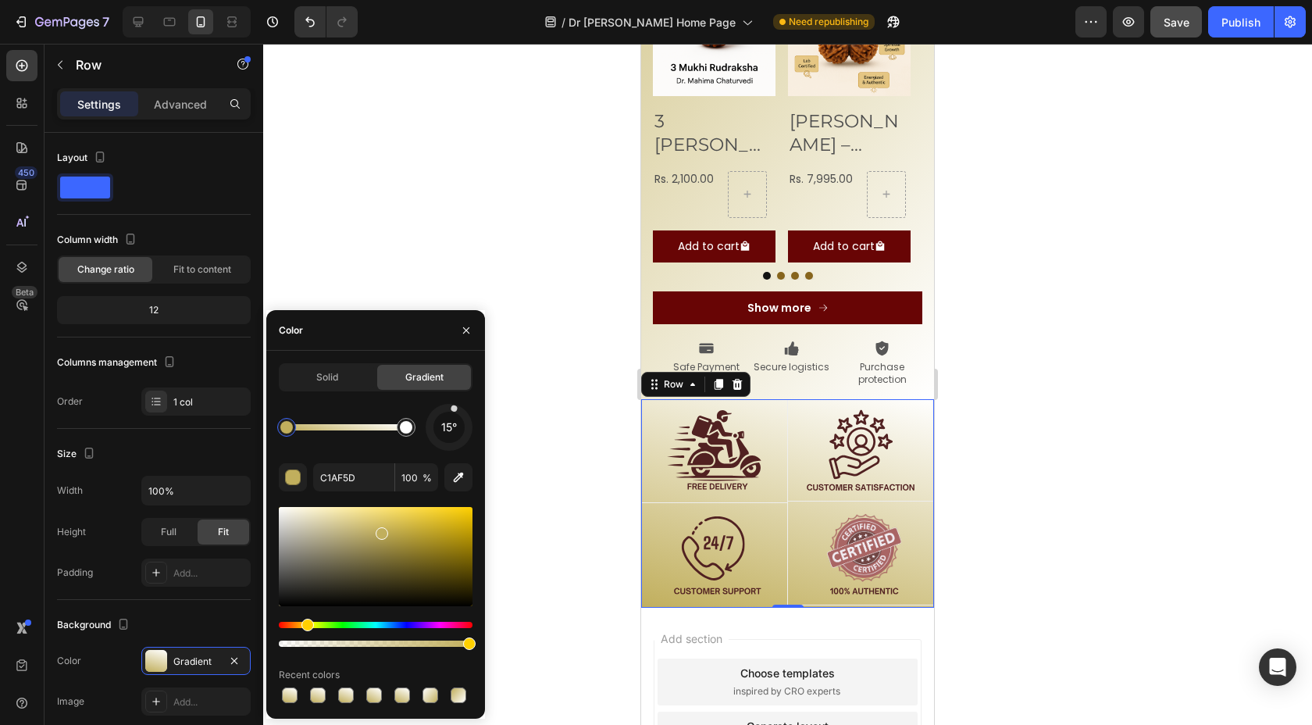
click at [454, 409] on div at bounding box center [455, 409] width 8 height 8
click at [556, 376] on div at bounding box center [787, 384] width 1049 height 681
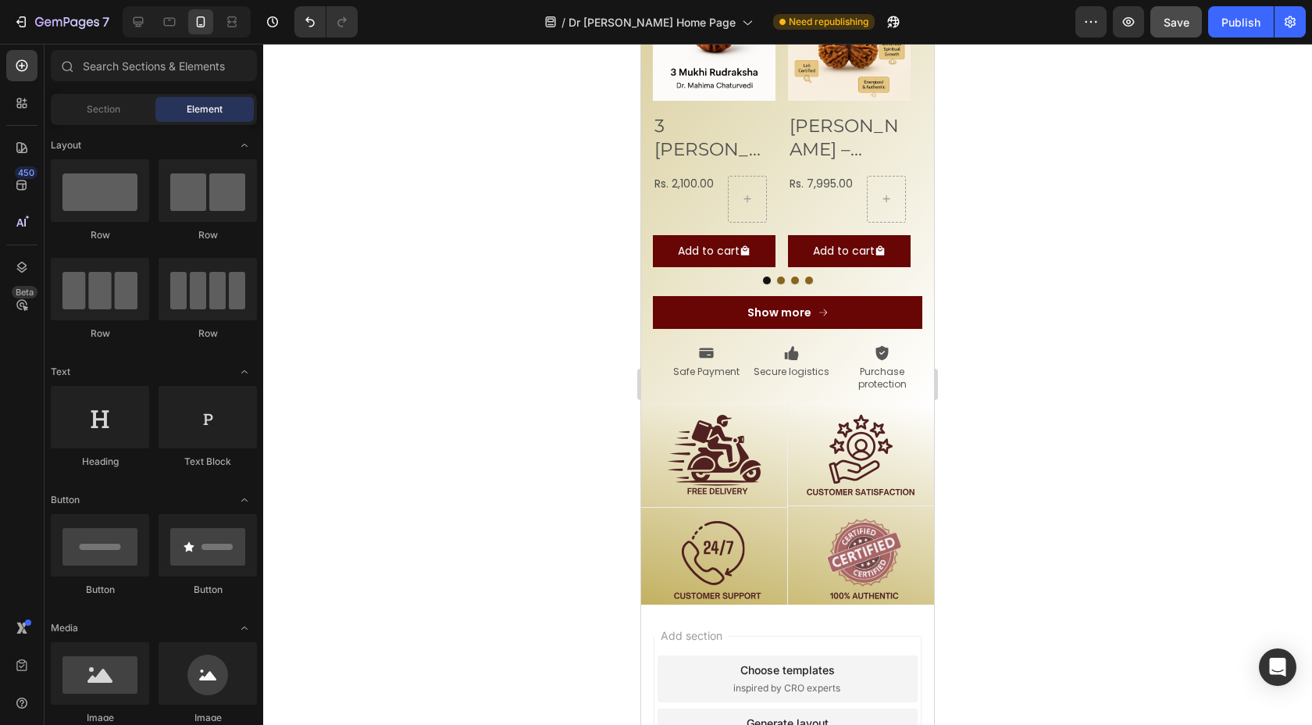
scroll to position [1804, 0]
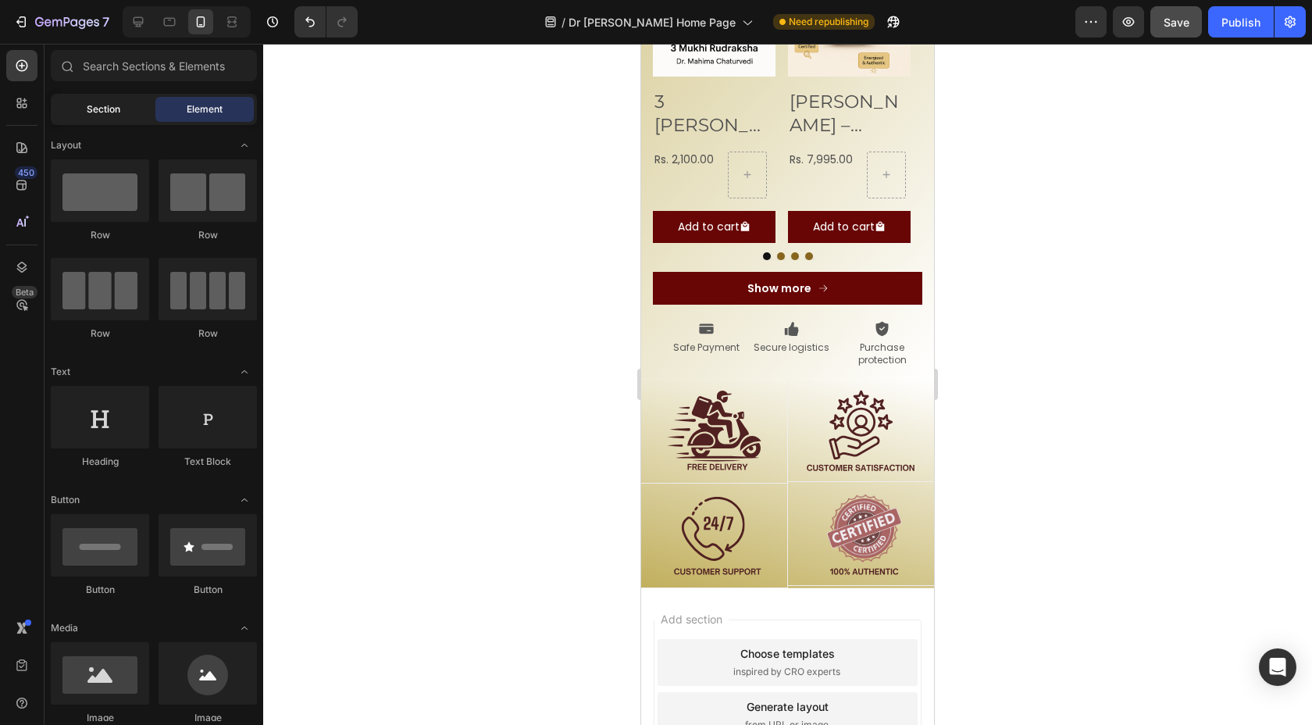
click at [111, 106] on span "Section" at bounding box center [104, 109] width 34 height 14
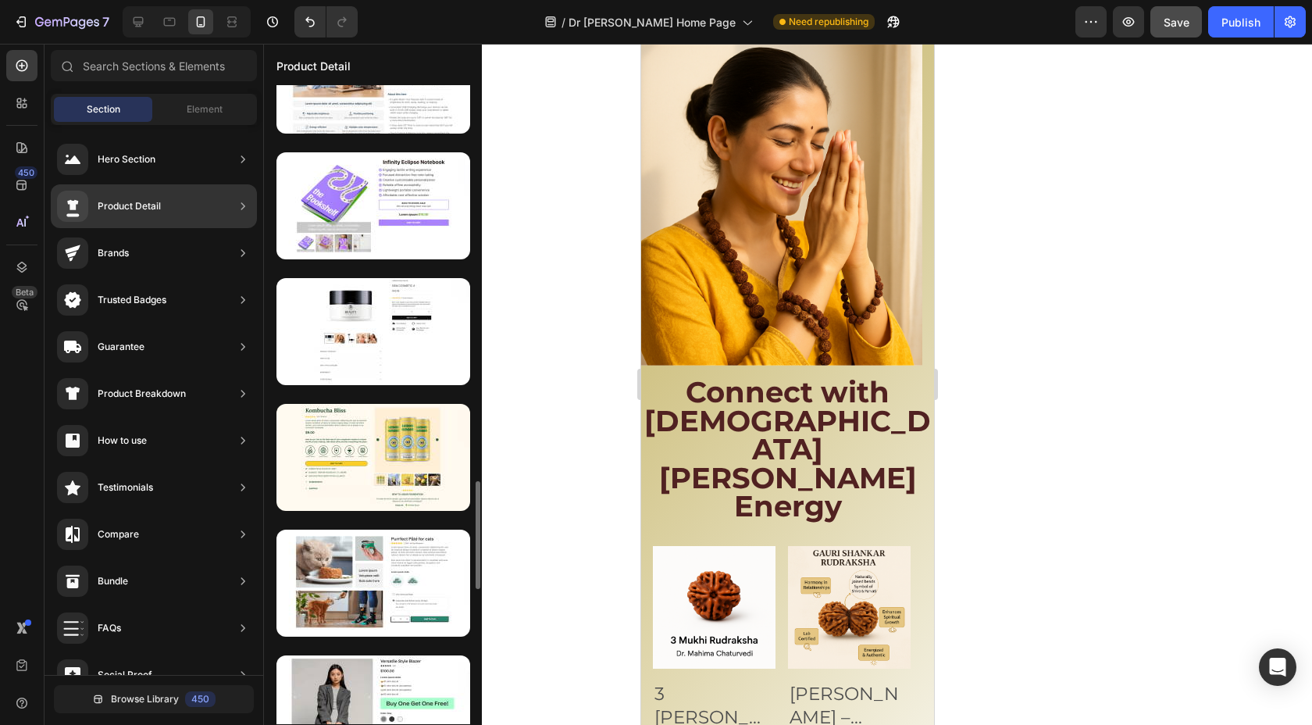
scroll to position [2327, 0]
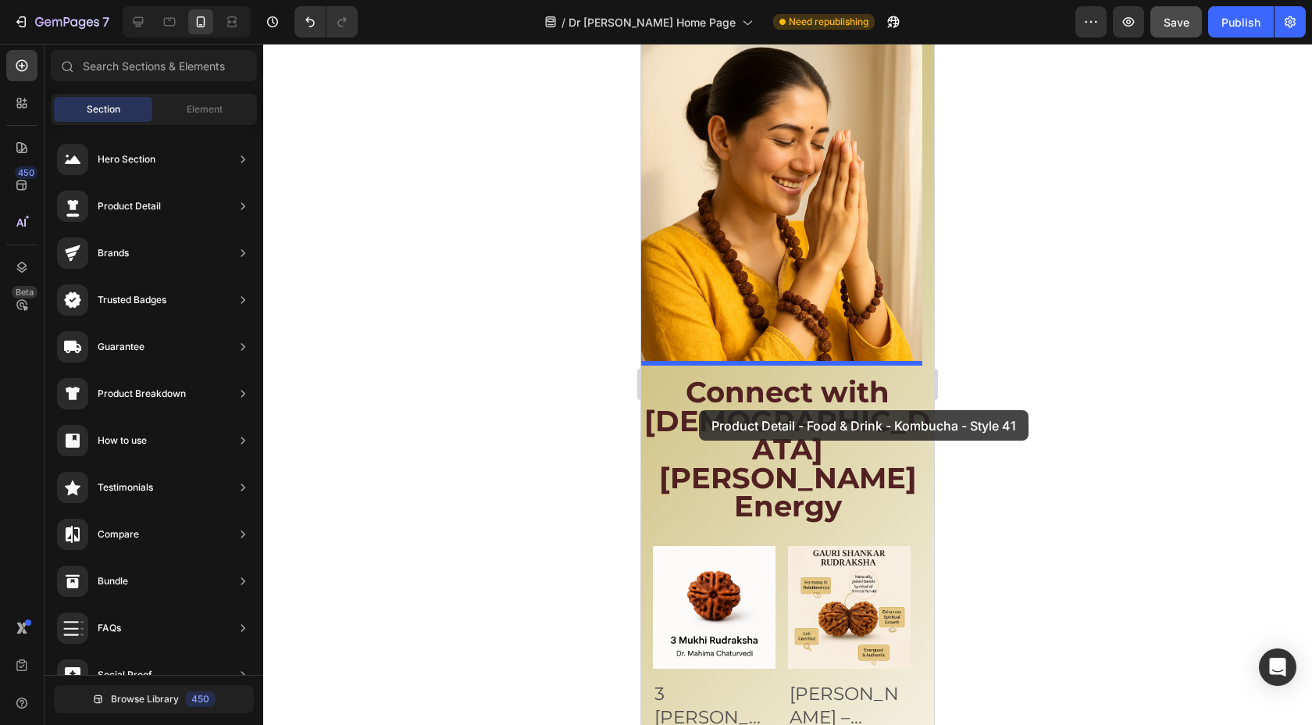
drag, startPoint x: 1003, startPoint y: 504, endPoint x: 703, endPoint y: 400, distance: 317.4
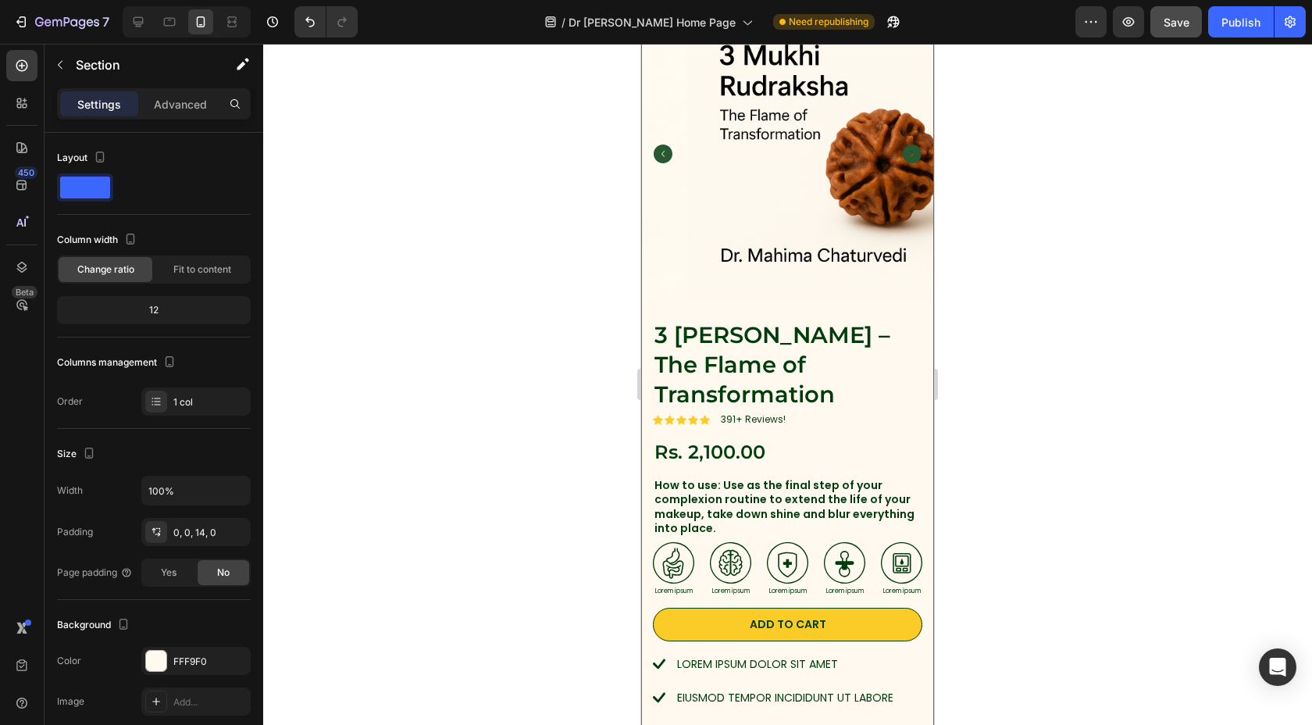
click at [551, 244] on div at bounding box center [787, 384] width 1049 height 681
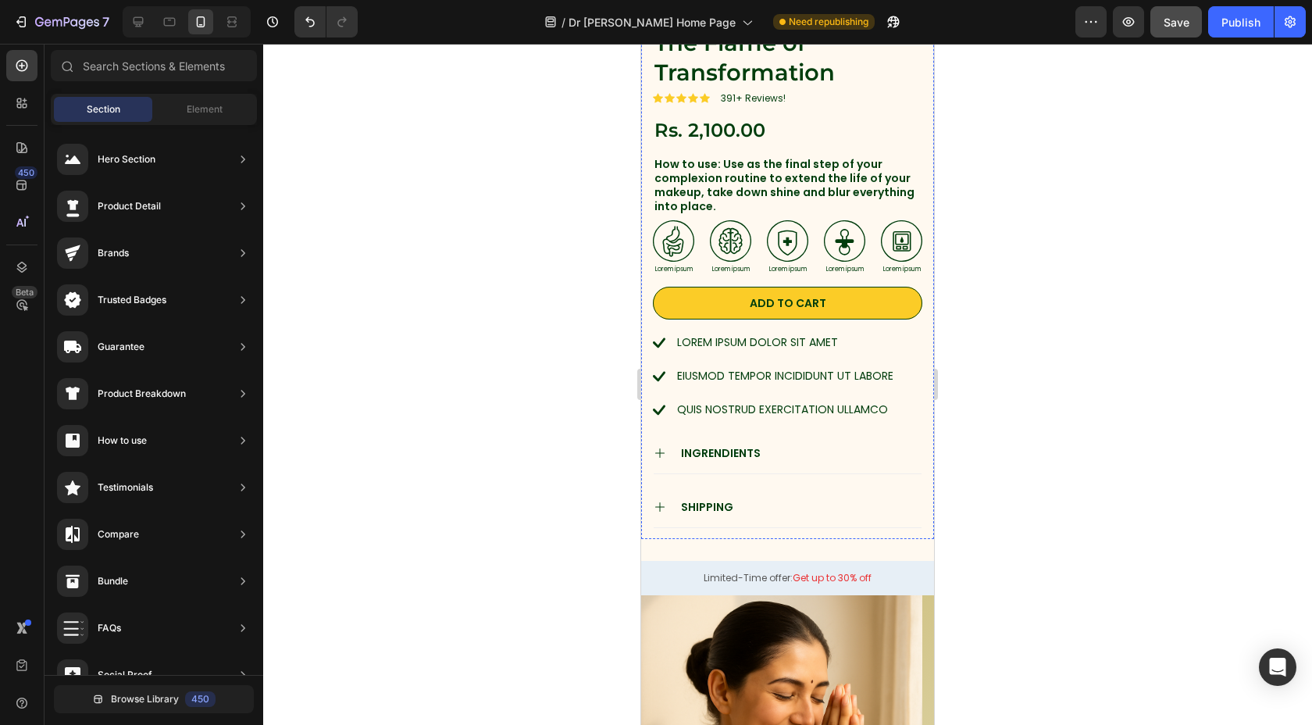
scroll to position [1543, 0]
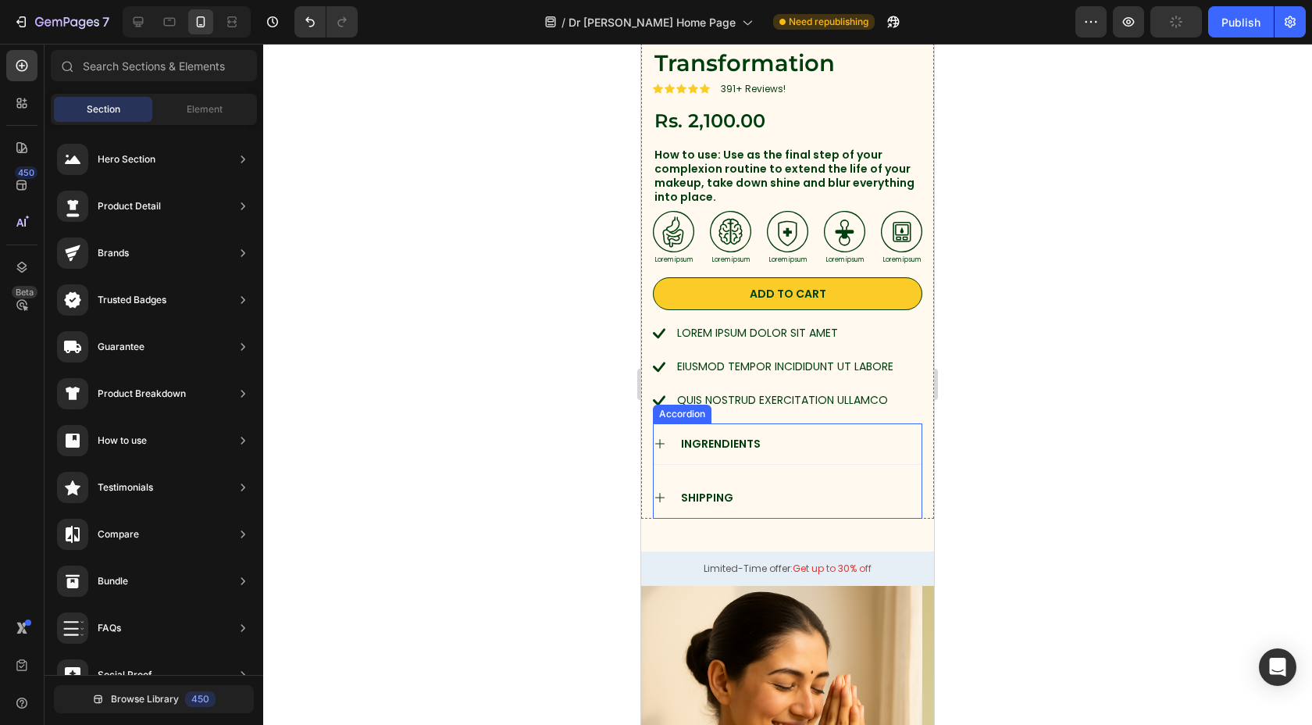
click at [682, 442] on p "INGRENDIENTS" at bounding box center [721, 444] width 80 height 14
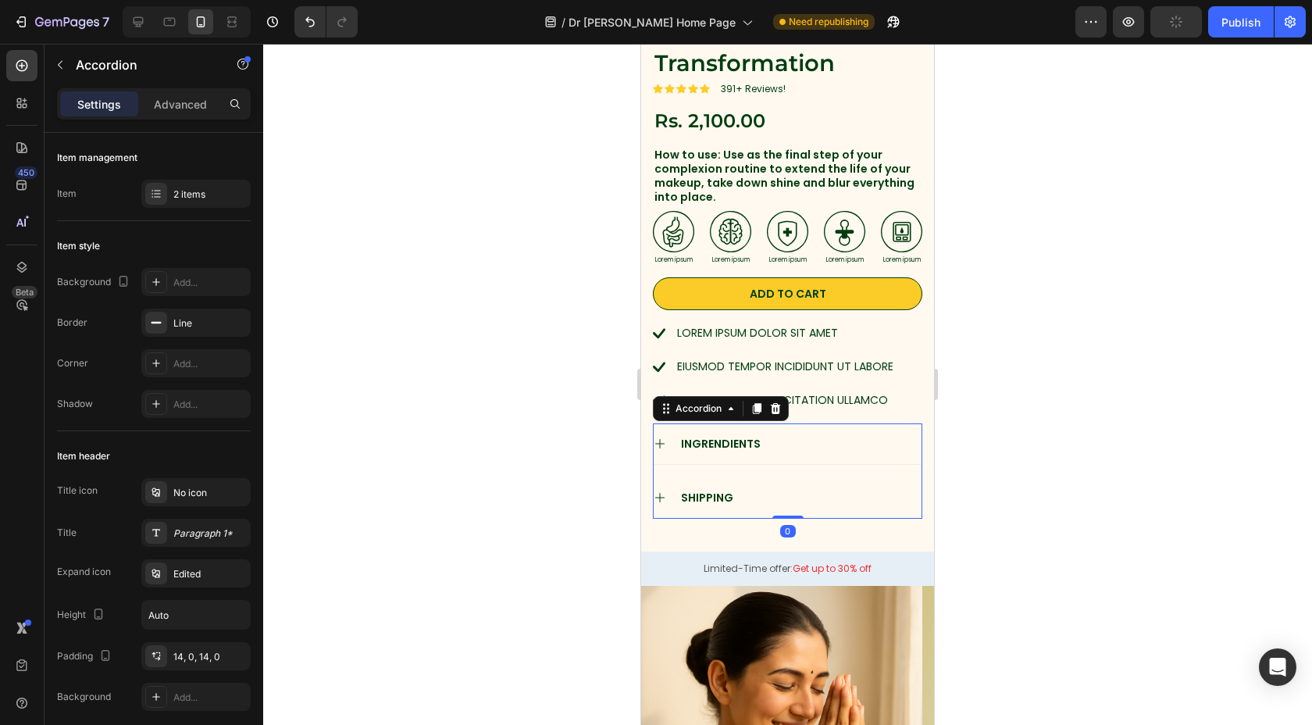
click at [661, 437] on icon at bounding box center [660, 443] width 12 height 12
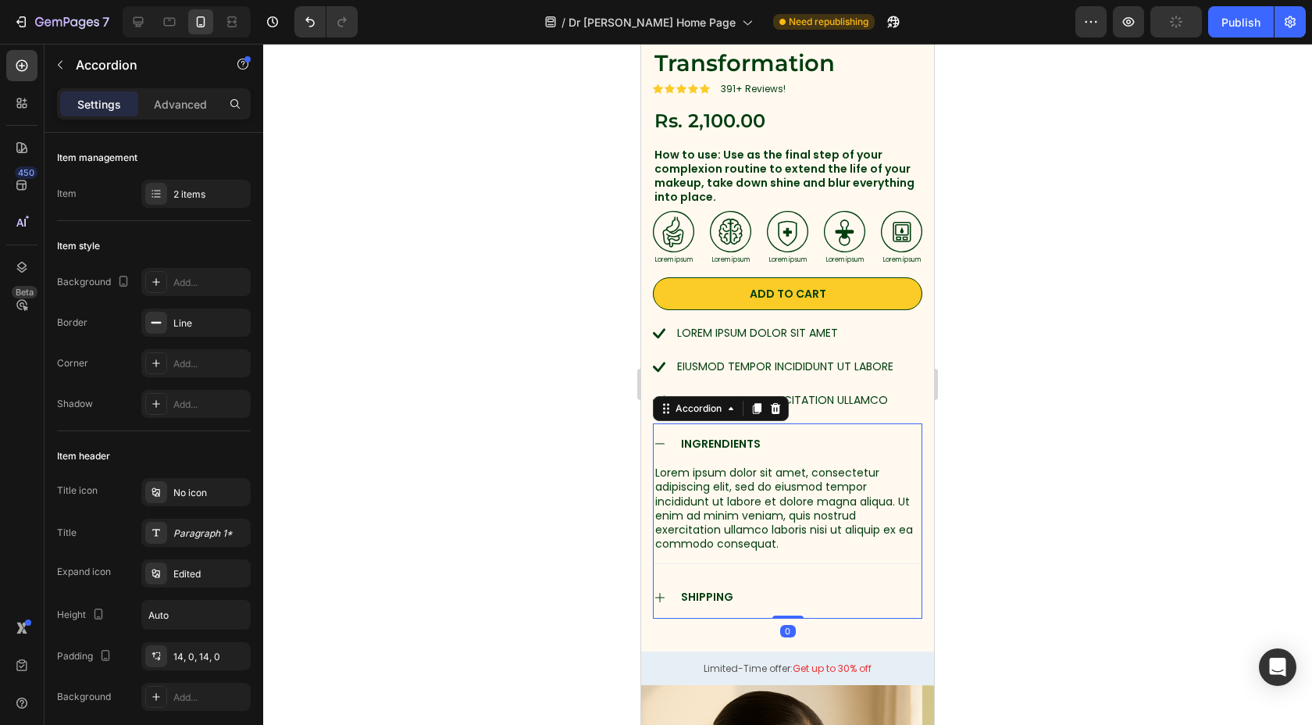
click at [661, 437] on icon at bounding box center [660, 443] width 12 height 12
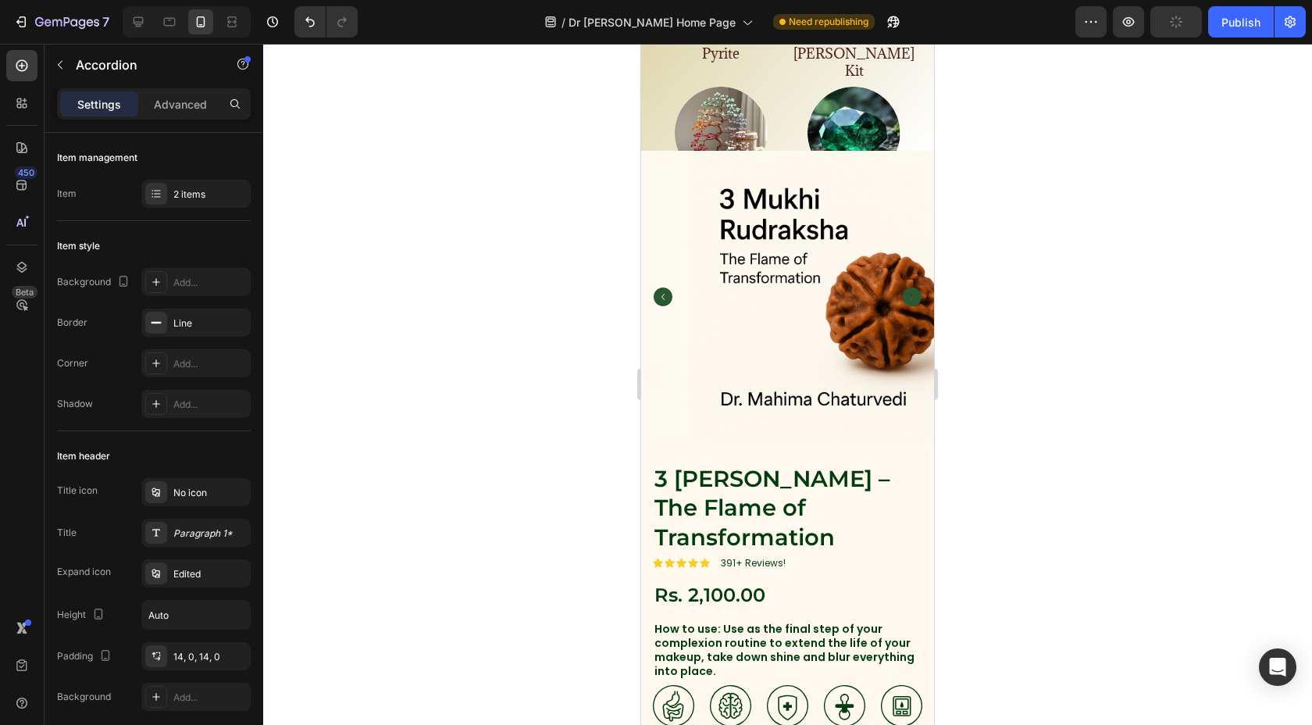
scroll to position [1056, 0]
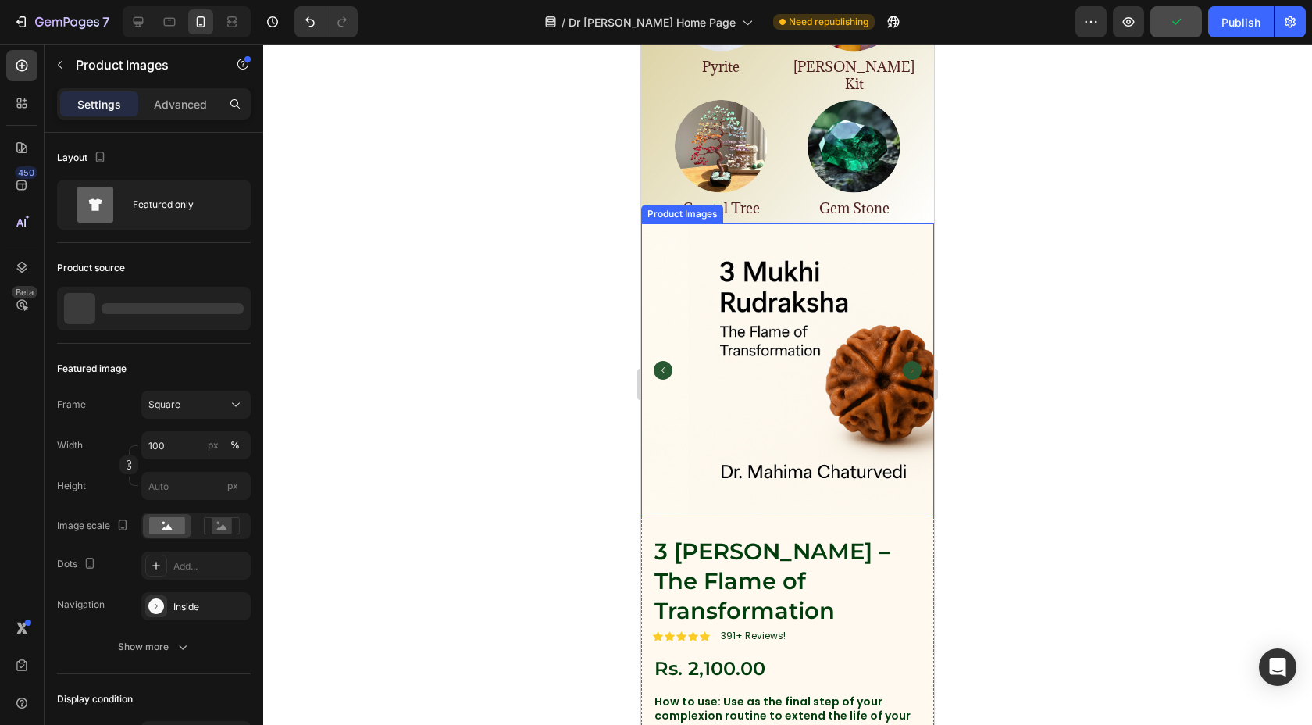
click at [903, 361] on icon "Carousel Next Arrow" at bounding box center [912, 370] width 19 height 19
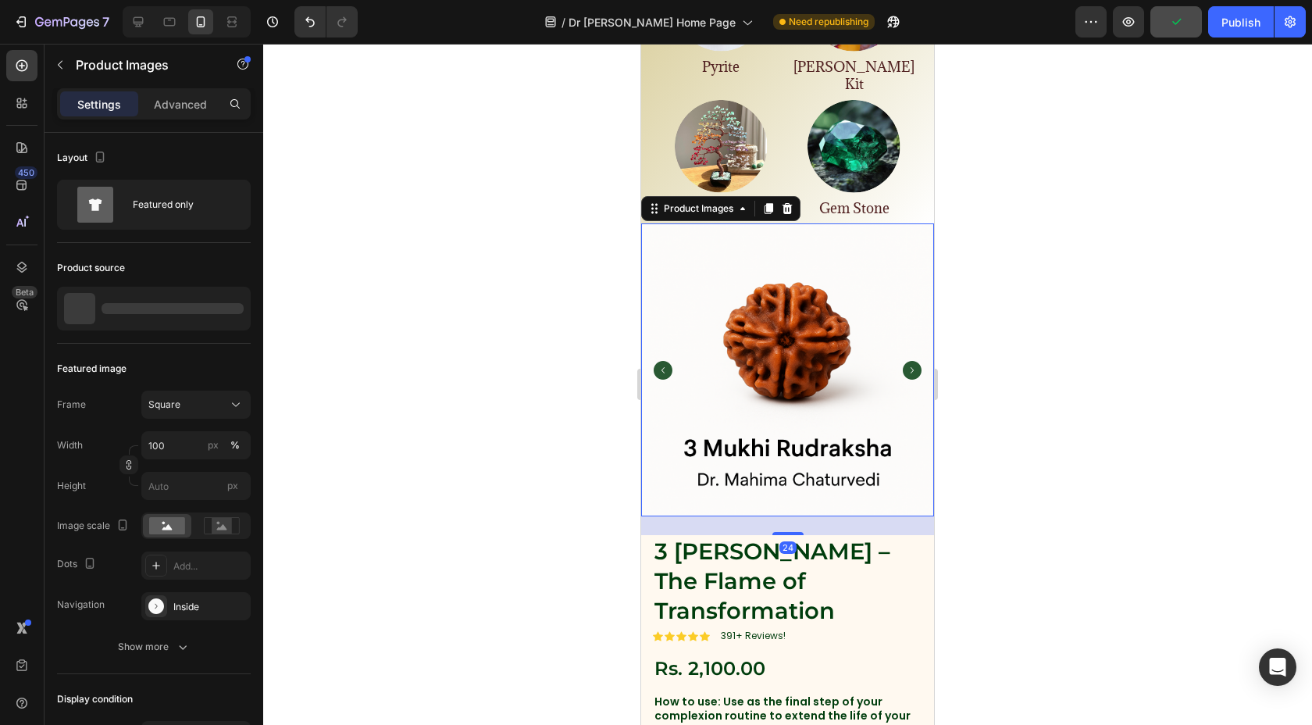
click at [903, 361] on icon "Carousel Next Arrow" at bounding box center [912, 370] width 19 height 19
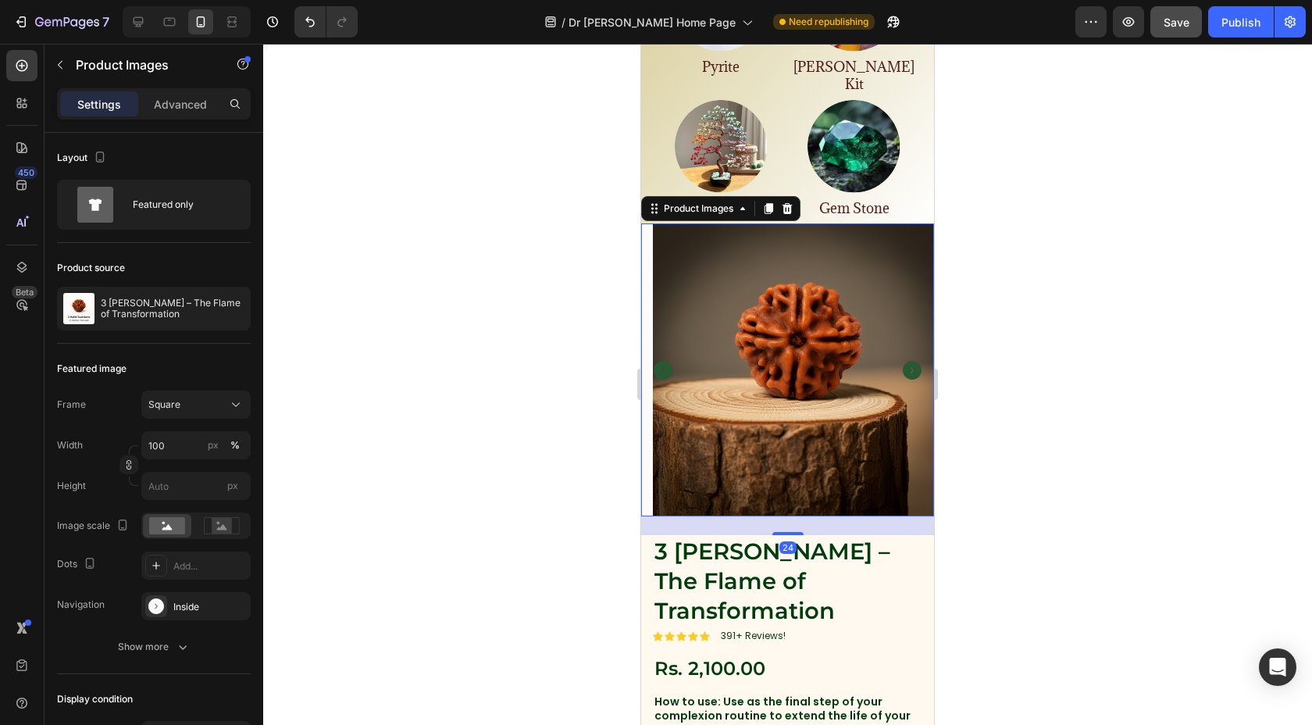
click at [903, 361] on icon "Carousel Next Arrow" at bounding box center [912, 370] width 19 height 19
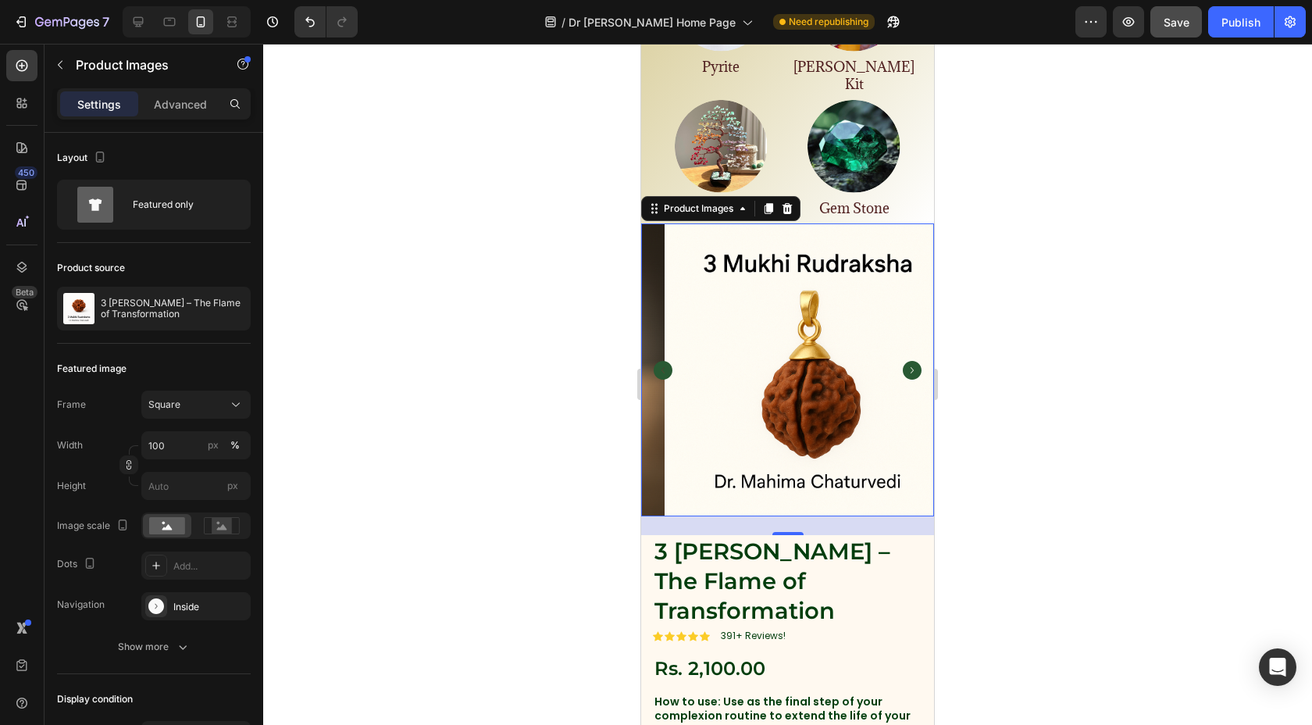
click at [525, 328] on div at bounding box center [787, 384] width 1049 height 681
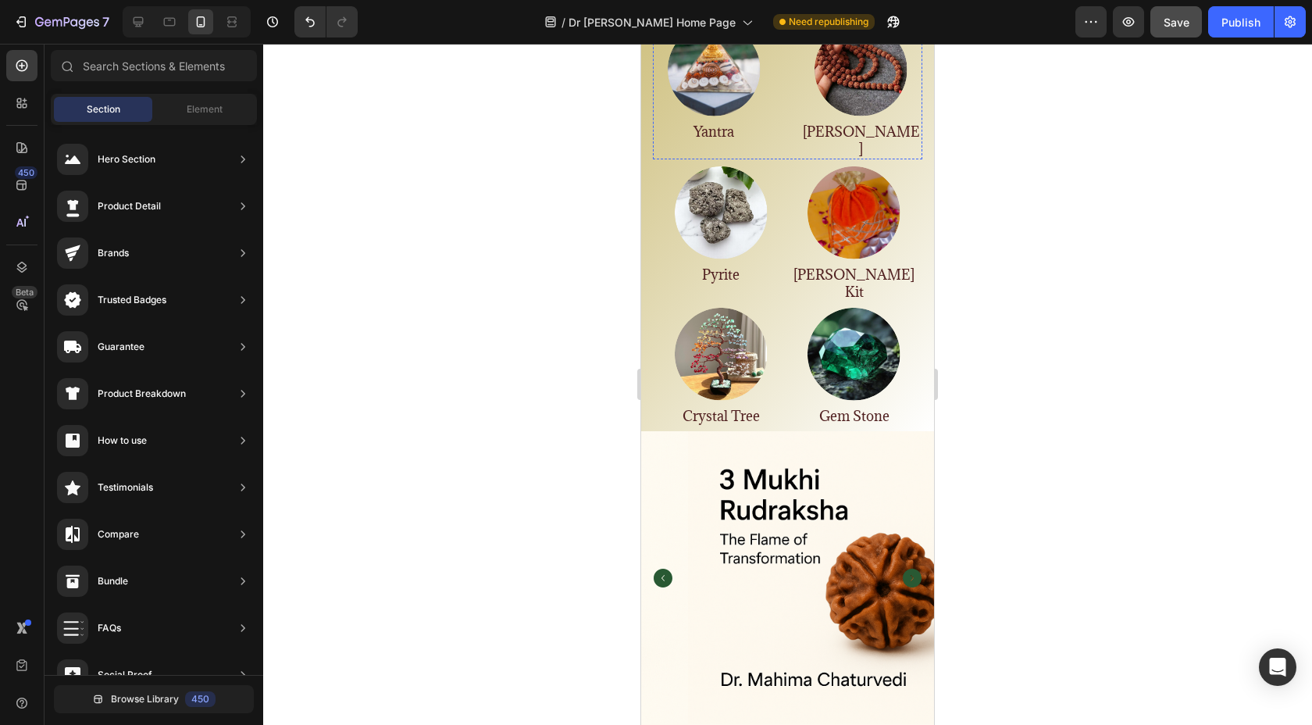
scroll to position [852, 0]
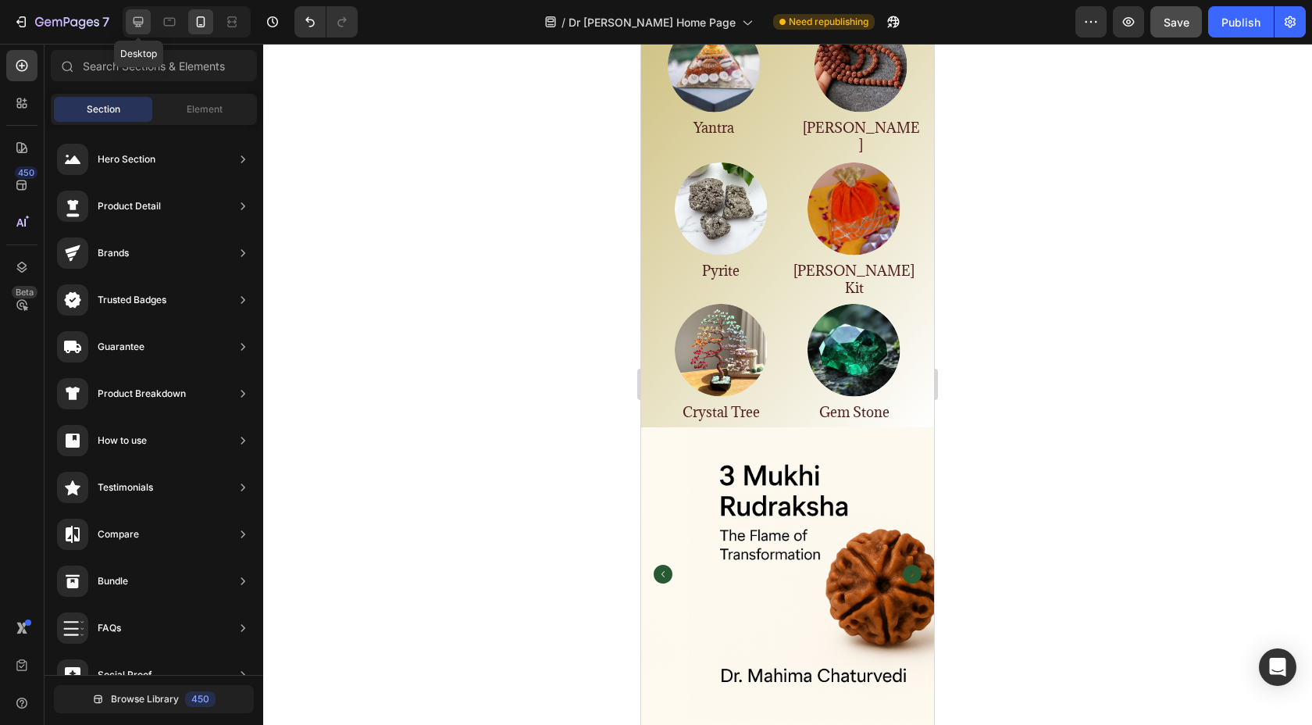
click at [144, 30] on div at bounding box center [138, 21] width 25 height 25
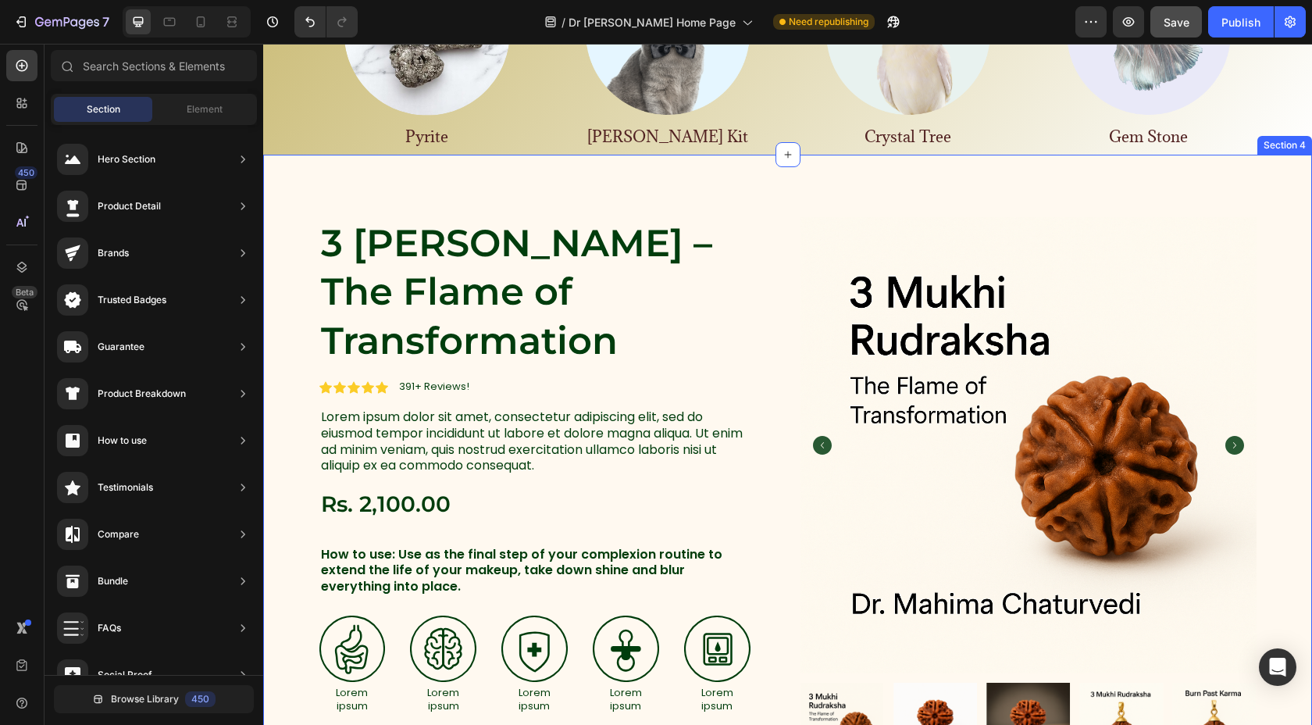
scroll to position [1013, 0]
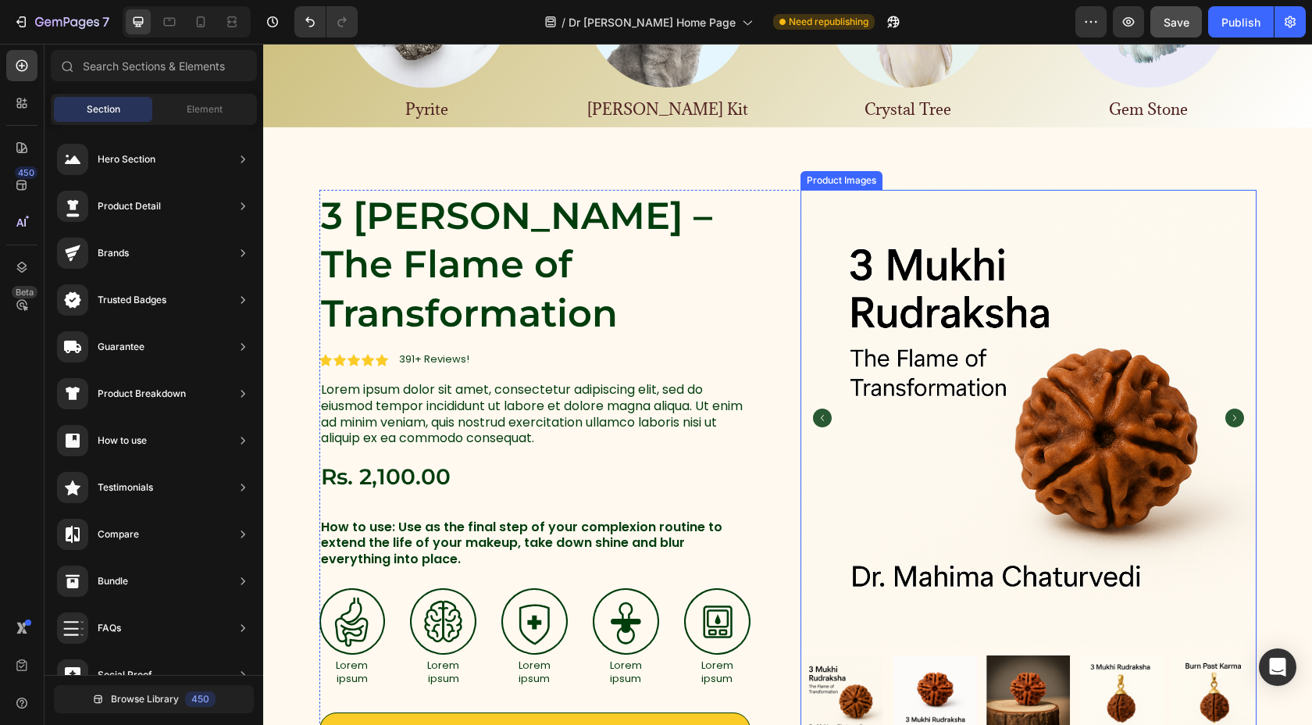
click at [1225, 408] on icon "Carousel Next Arrow" at bounding box center [1234, 417] width 19 height 19
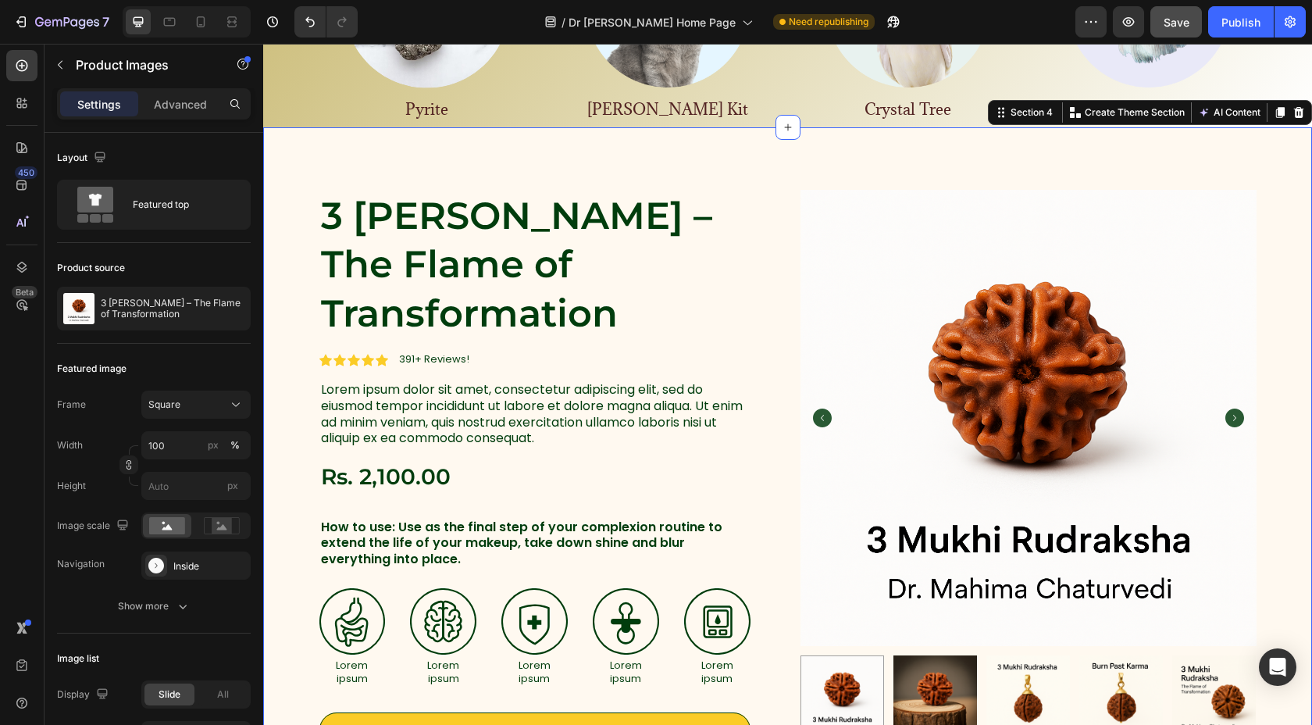
click at [678, 163] on div "3 Mukhi Rudraksha – The Flame of Transformation Product Title Icon Icon Icon Ic…" at bounding box center [787, 575] width 1049 height 896
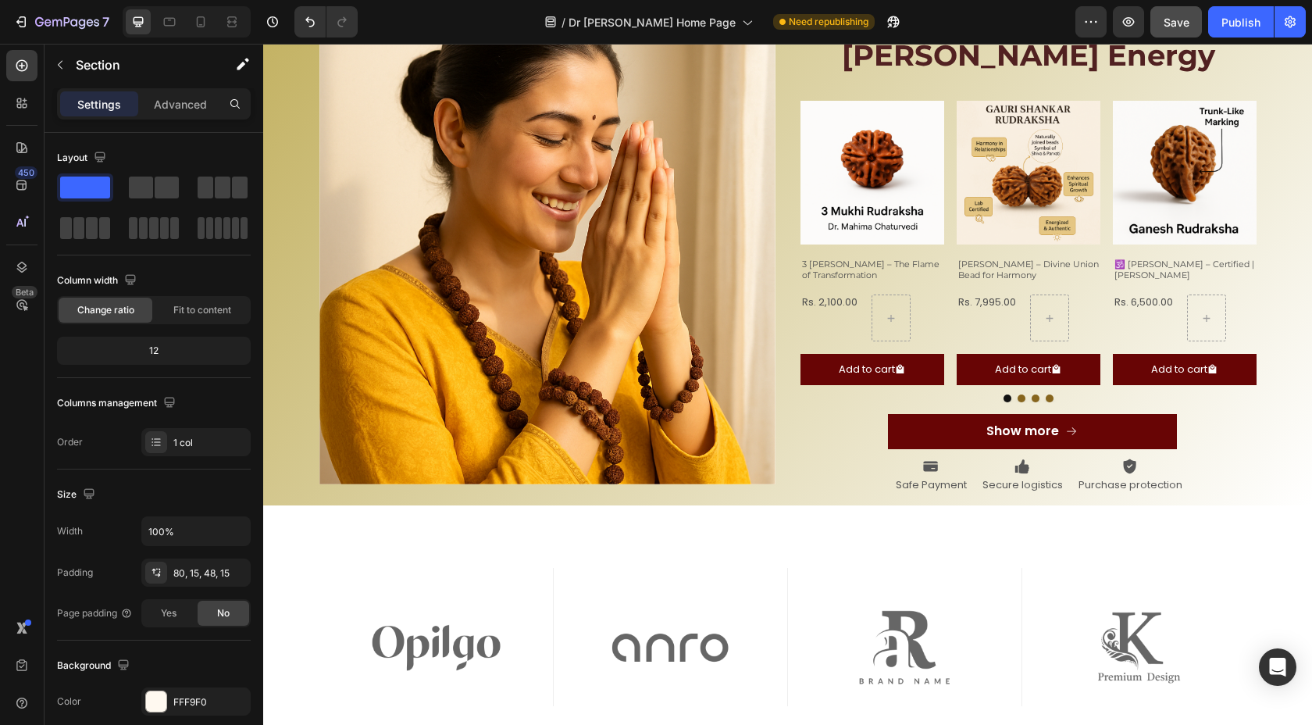
scroll to position [2113, 0]
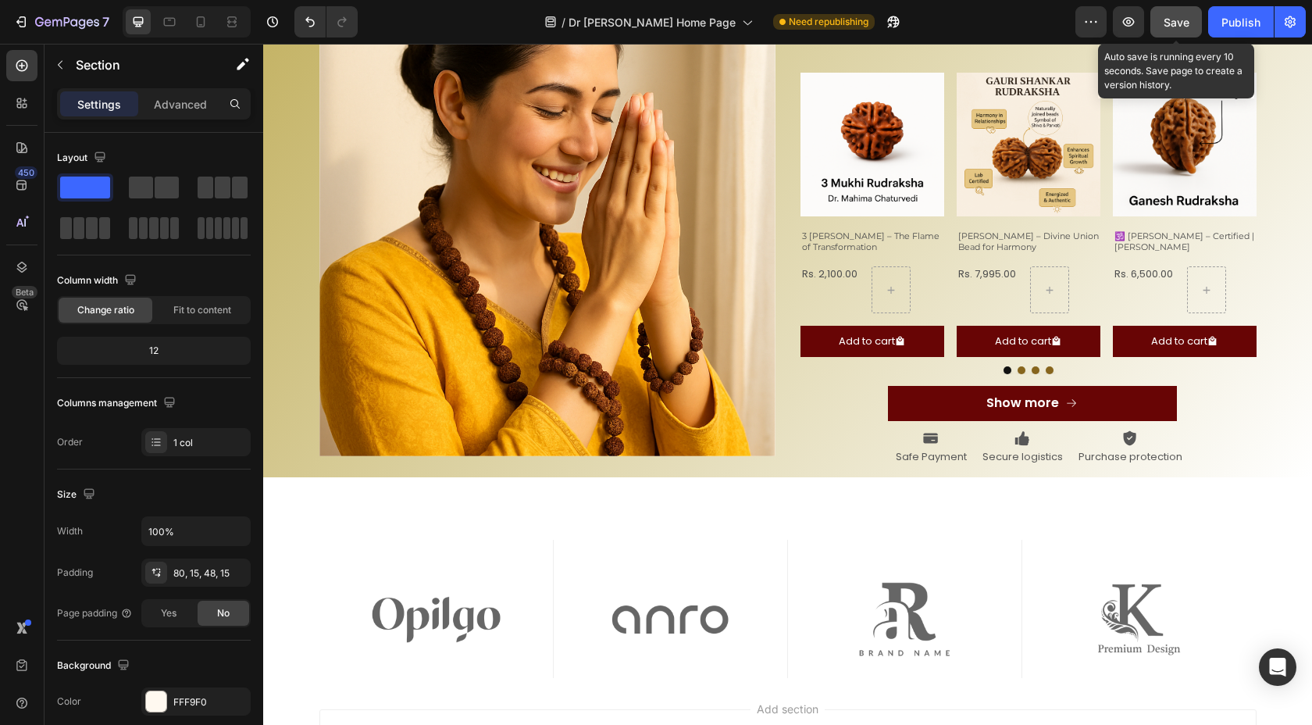
click at [1159, 30] on button "Save" at bounding box center [1176, 21] width 52 height 31
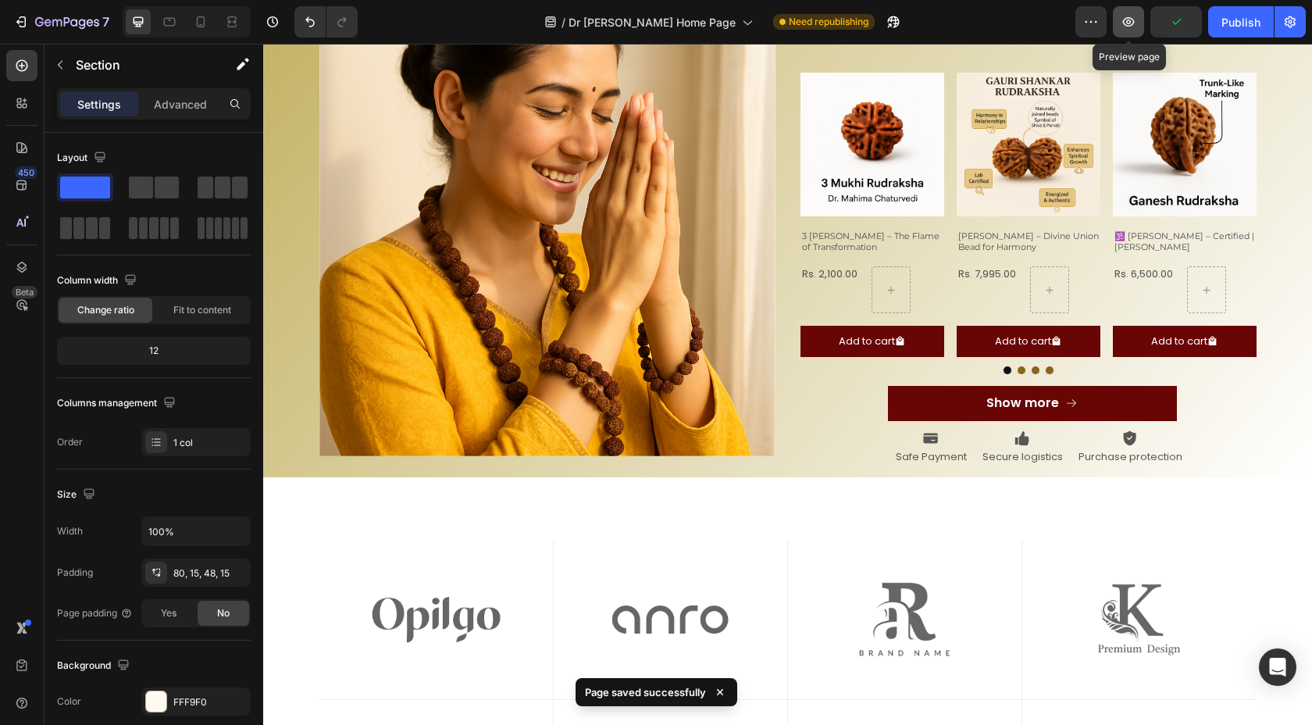
click at [1136, 30] on button "button" at bounding box center [1128, 21] width 31 height 31
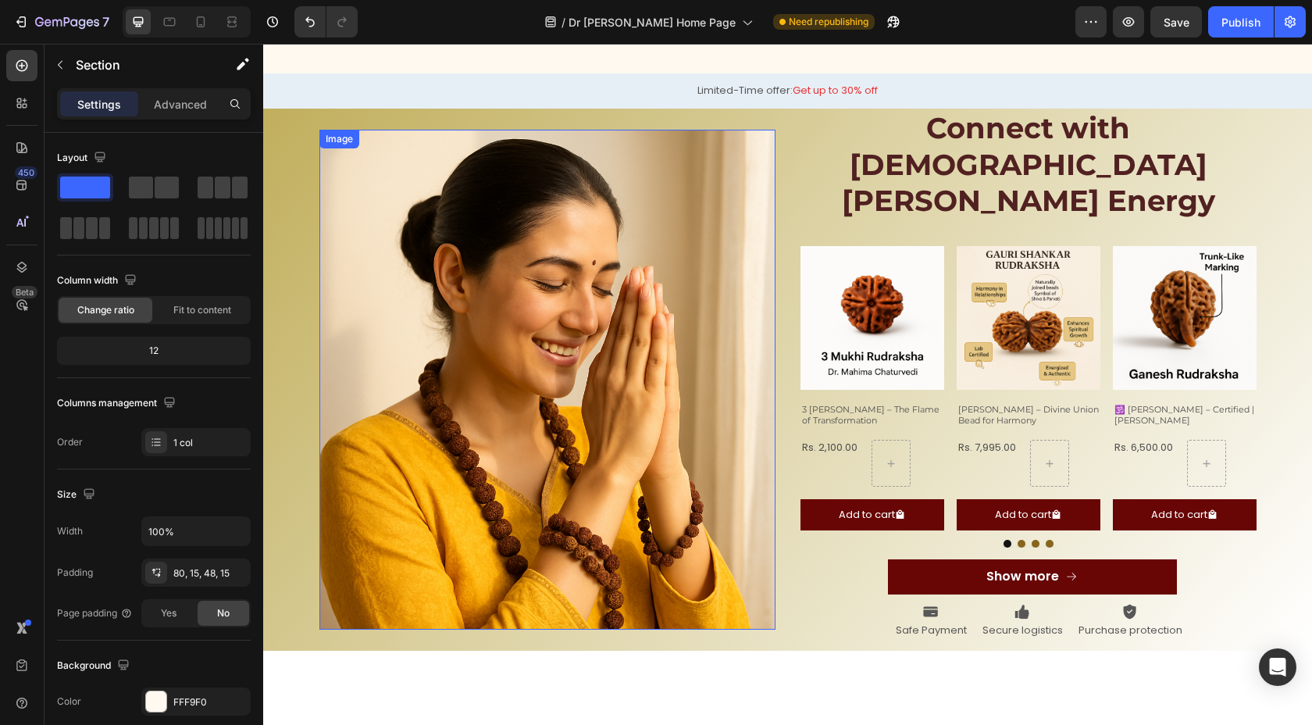
scroll to position [1201, 0]
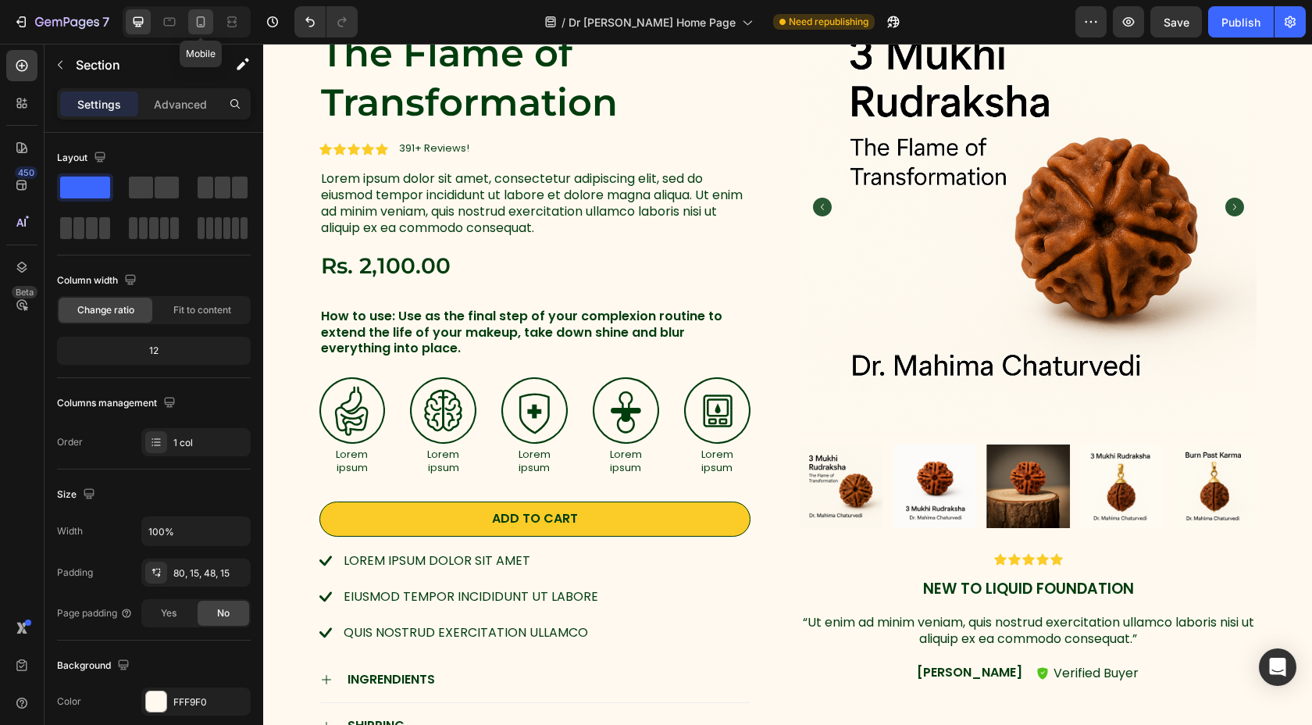
drag, startPoint x: 197, startPoint y: 22, endPoint x: 206, endPoint y: 22, distance: 9.4
click at [197, 22] on icon at bounding box center [201, 21] width 9 height 11
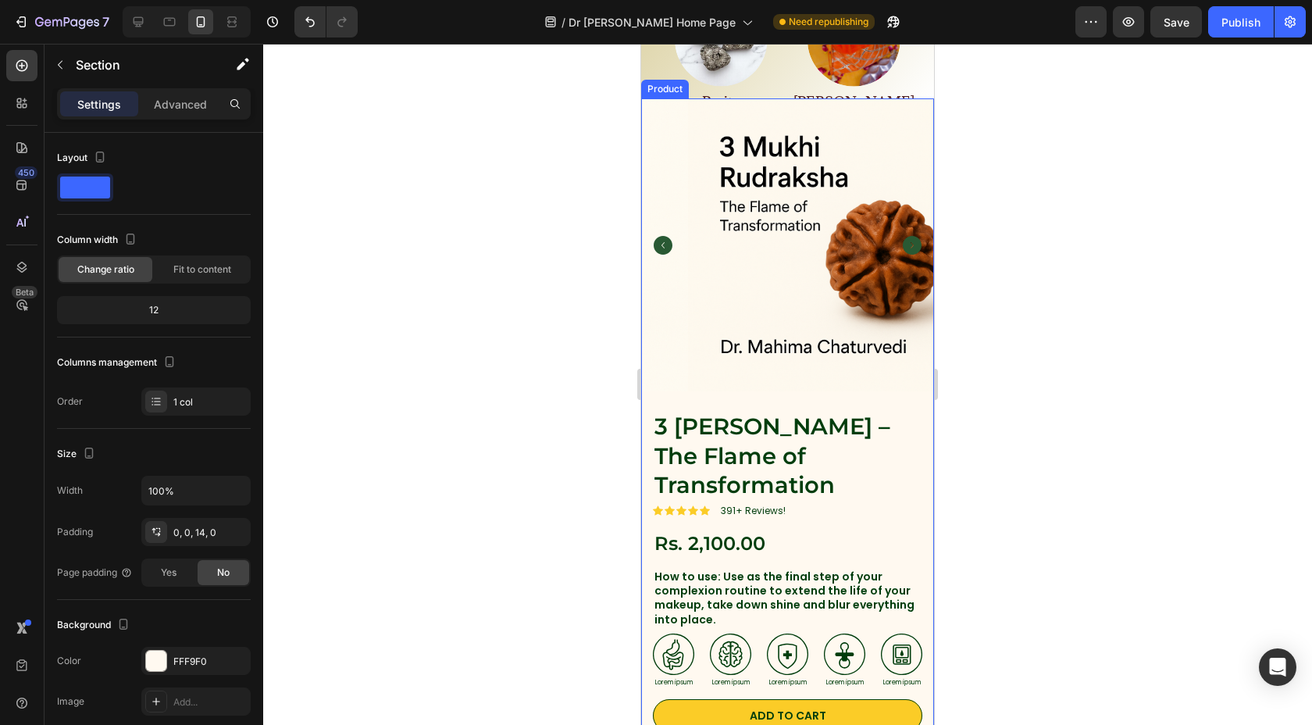
scroll to position [1019, 0]
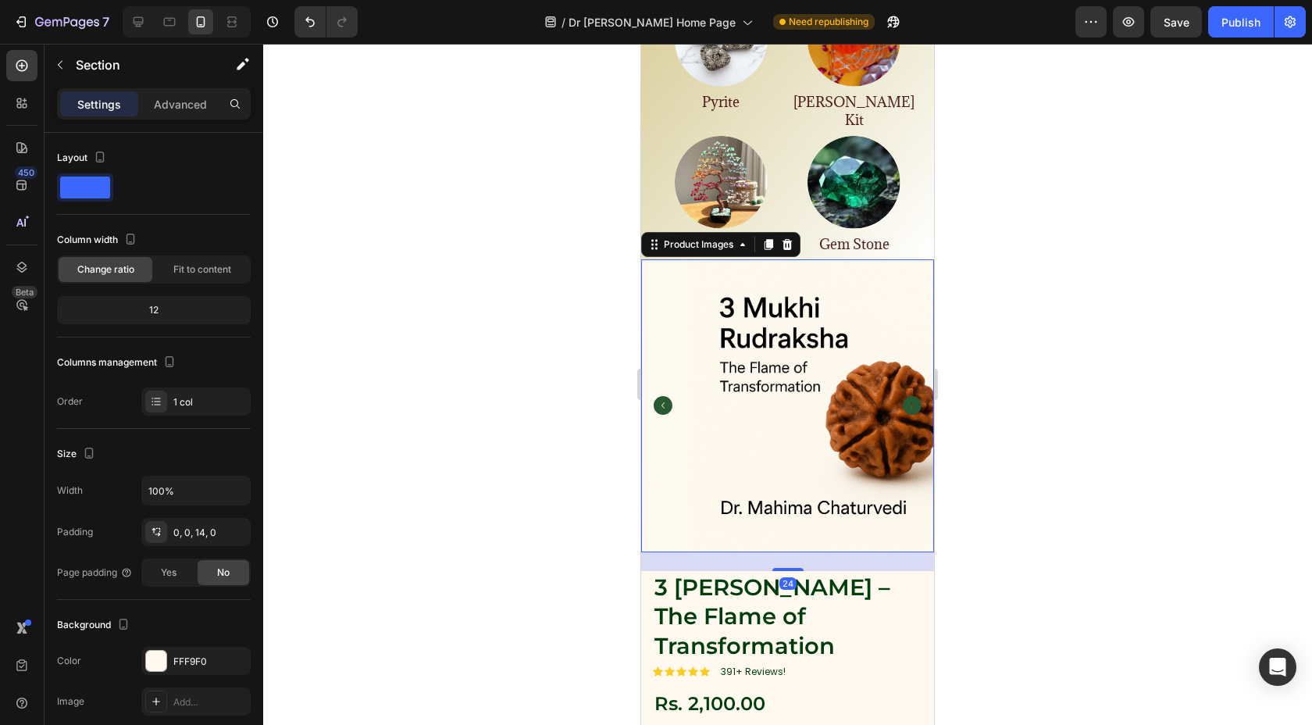
click at [688, 259] on img at bounding box center [834, 405] width 293 height 293
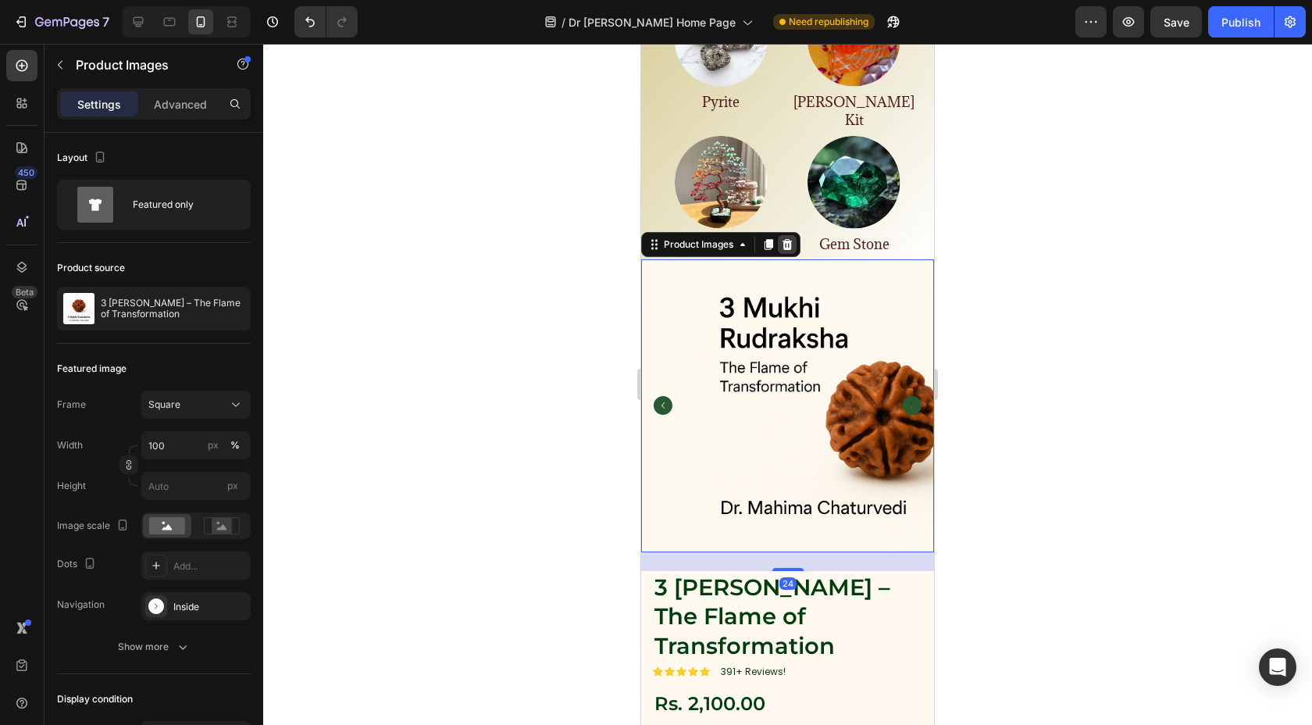
click at [794, 235] on div at bounding box center [787, 244] width 19 height 19
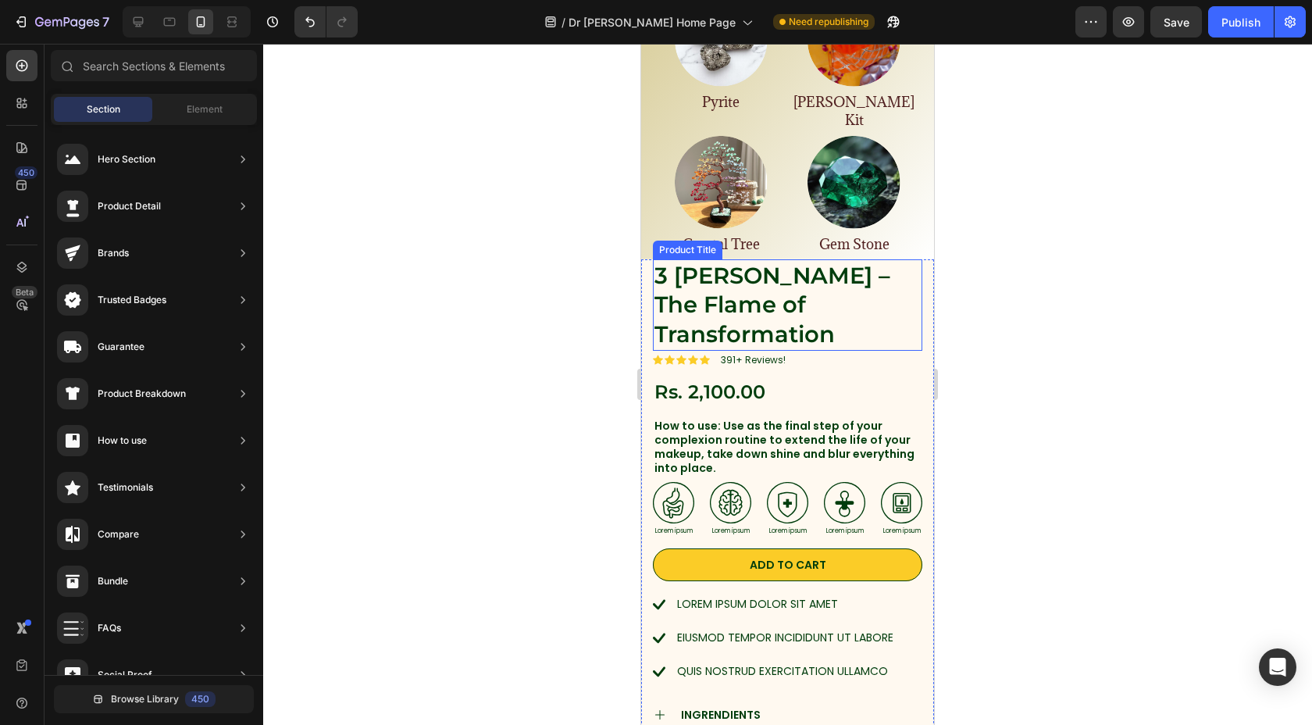
click at [834, 259] on h1 "3 [PERSON_NAME] – The Flame of Transformation" at bounding box center [787, 304] width 269 height 91
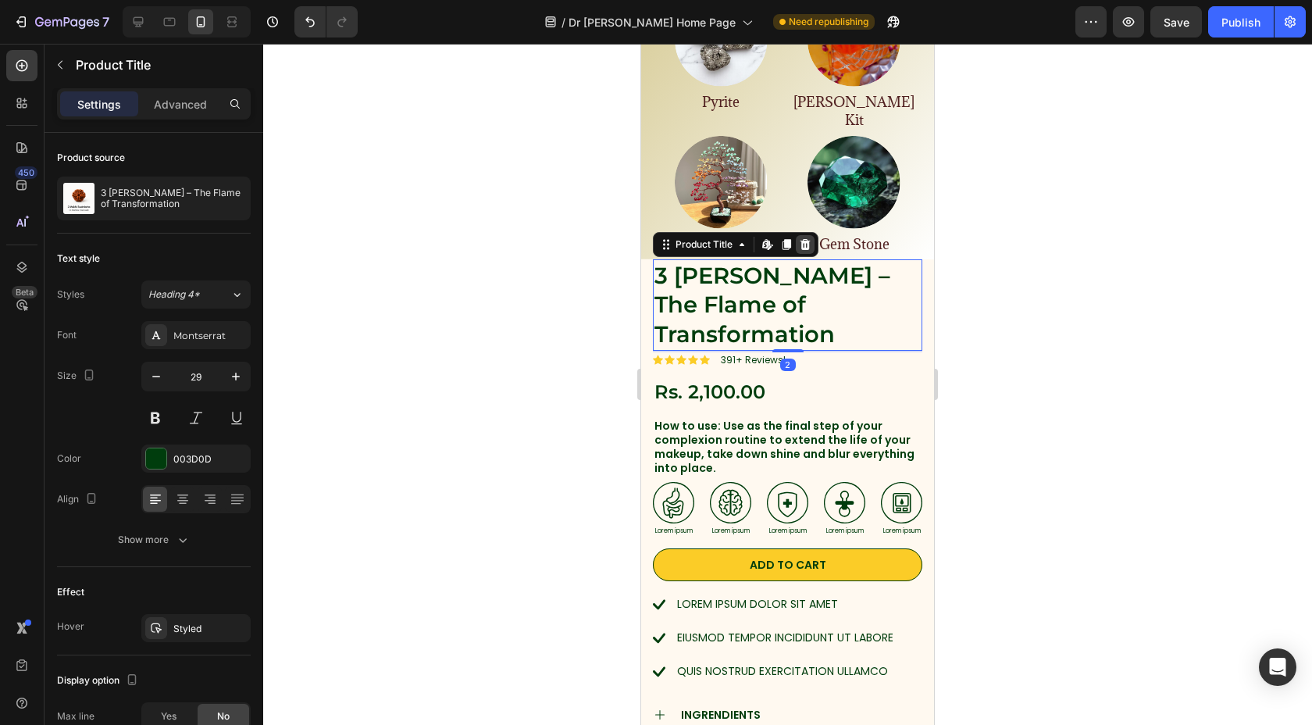
click at [803, 239] on icon at bounding box center [805, 244] width 10 height 11
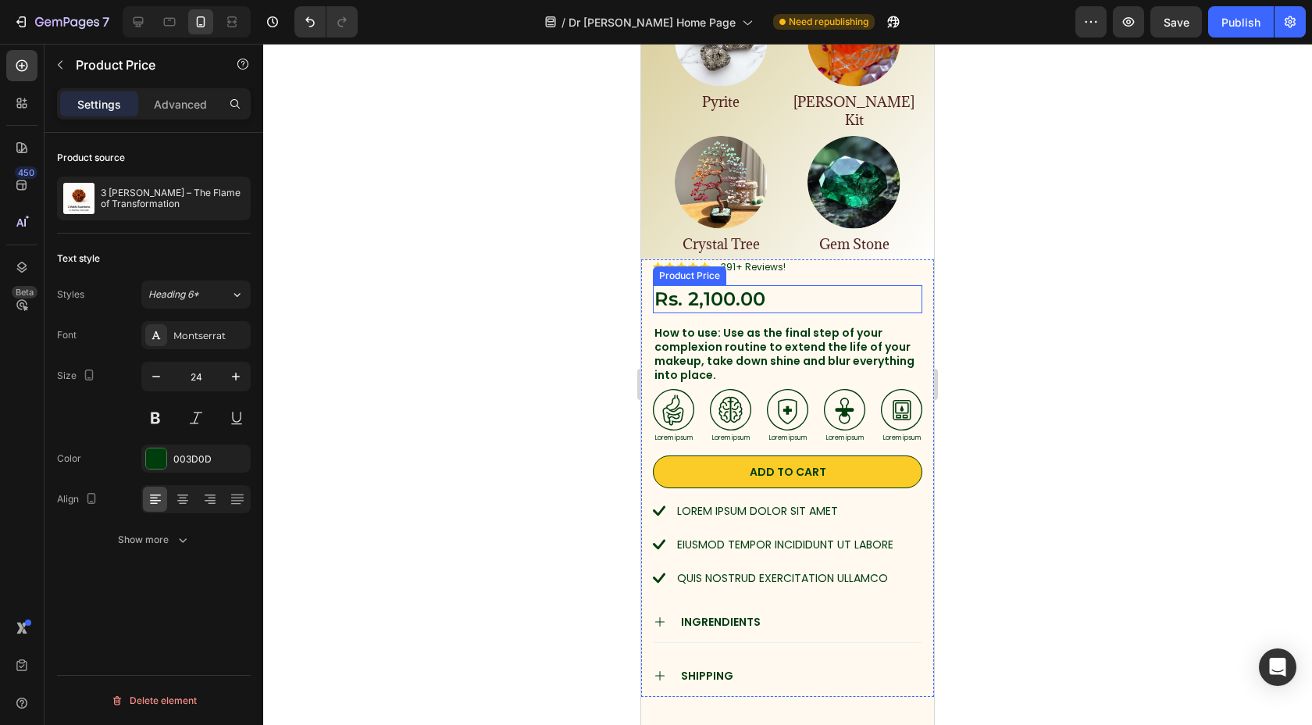
click at [842, 285] on div "Rs. 2,100.00" at bounding box center [787, 298] width 269 height 27
click at [810, 265] on icon at bounding box center [809, 270] width 10 height 11
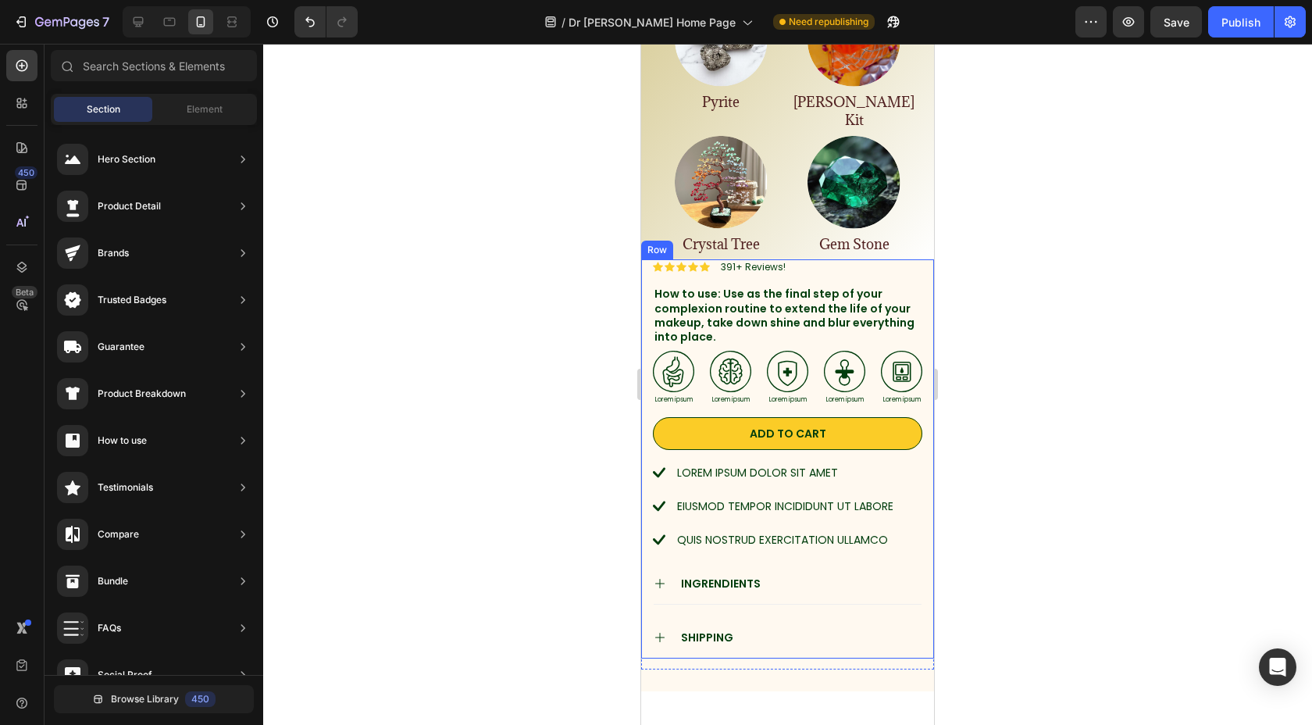
click at [832, 287] on p "How to use: Use as the final step of your complexion routine to extend the life…" at bounding box center [787, 315] width 266 height 57
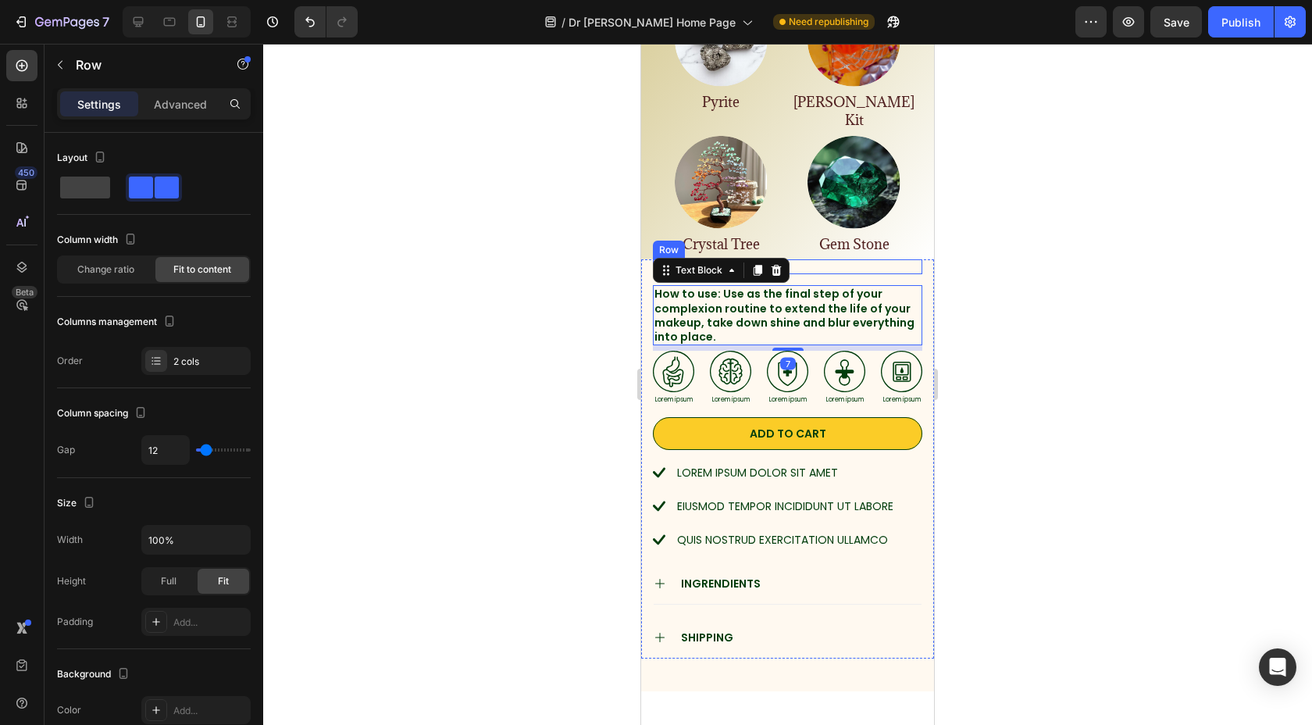
click at [857, 259] on div "Icon Icon Icon Icon Icon Icon List 391+ Reviews! Text Block Row" at bounding box center [787, 267] width 269 height 16
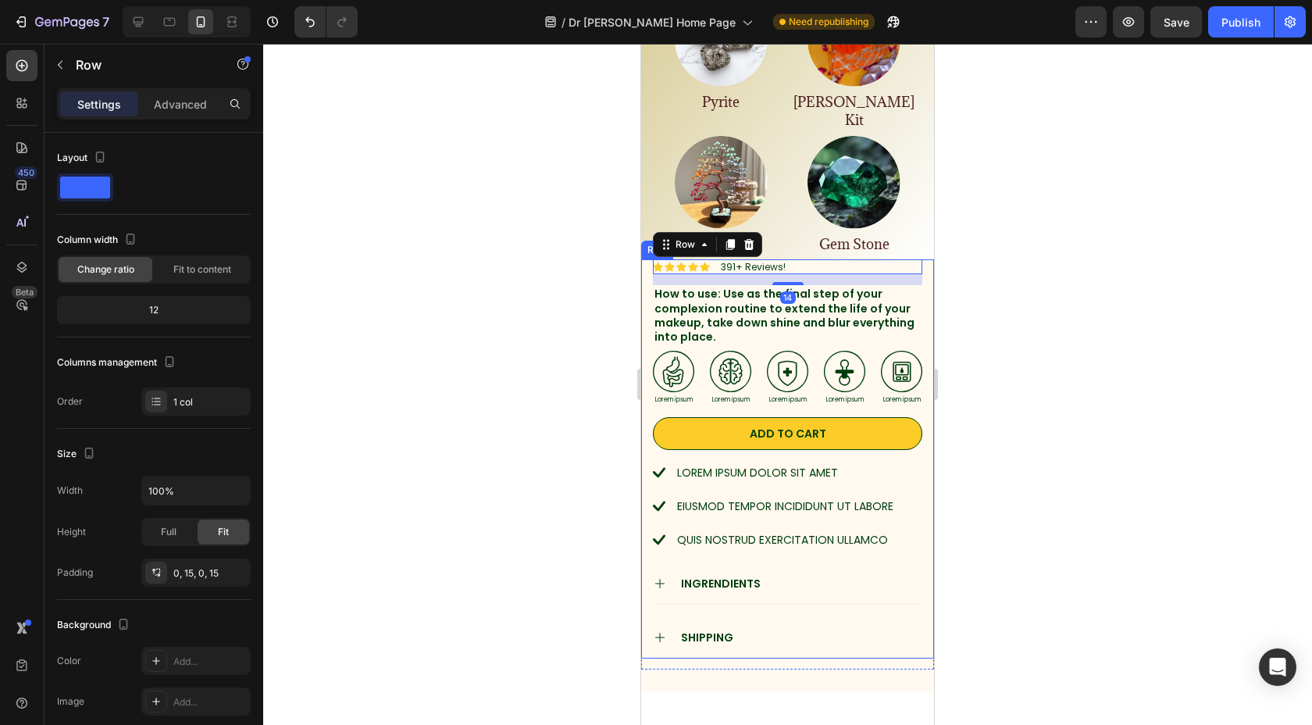
click at [915, 259] on div "Icon Icon Icon Icon Icon Icon List 391+ Reviews! Text Block Row 14 Lorem ipsum …" at bounding box center [787, 458] width 293 height 399
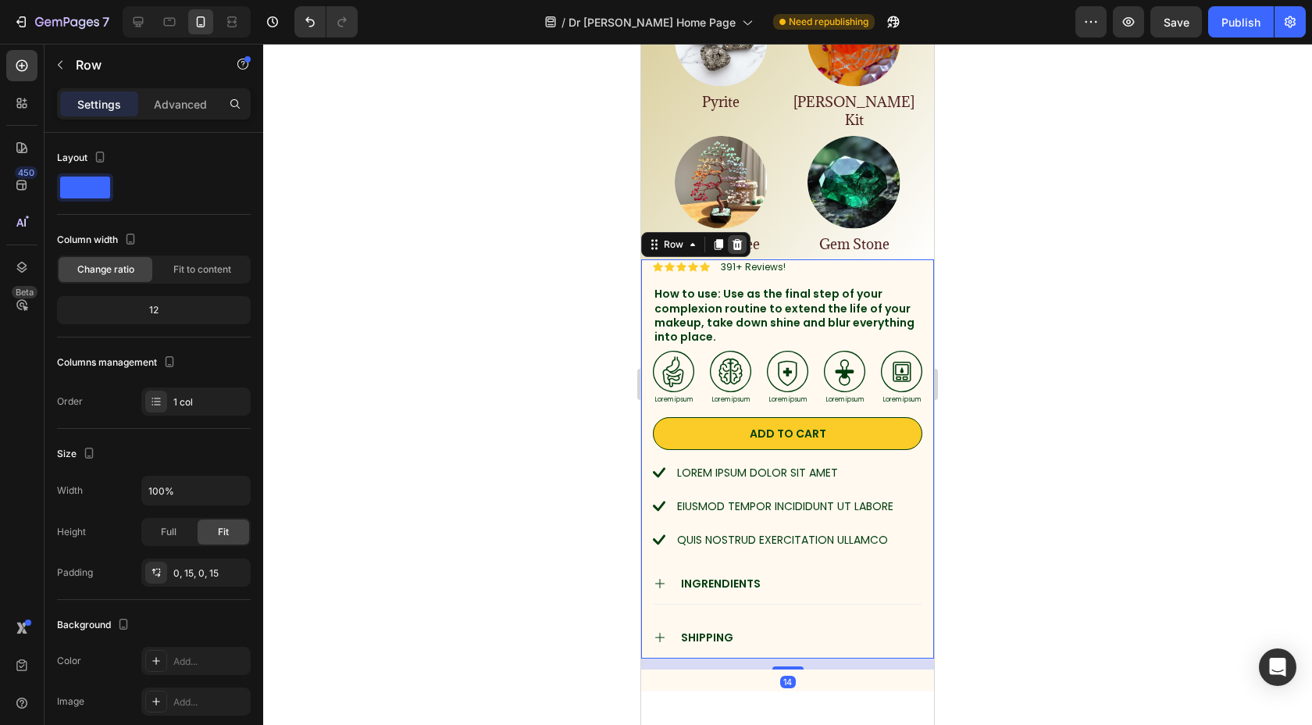
click at [744, 235] on div at bounding box center [737, 244] width 19 height 19
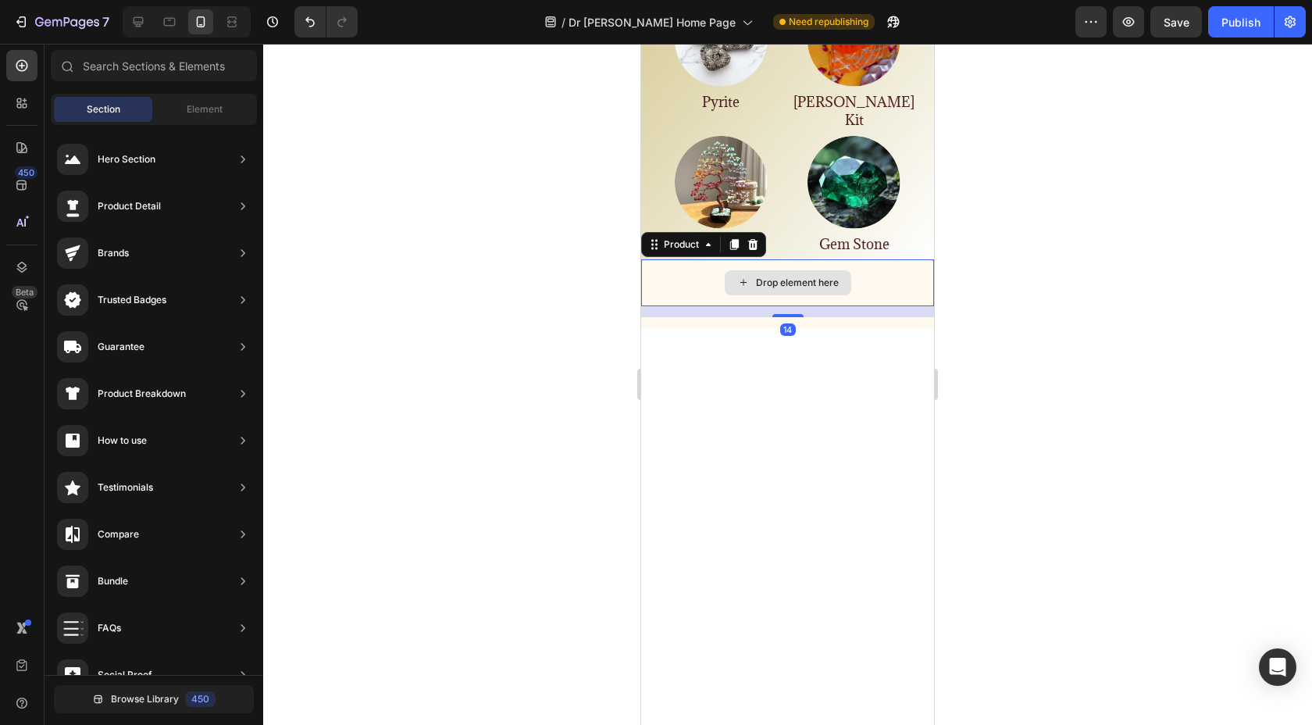
click at [868, 259] on div "Drop element here" at bounding box center [787, 282] width 293 height 47
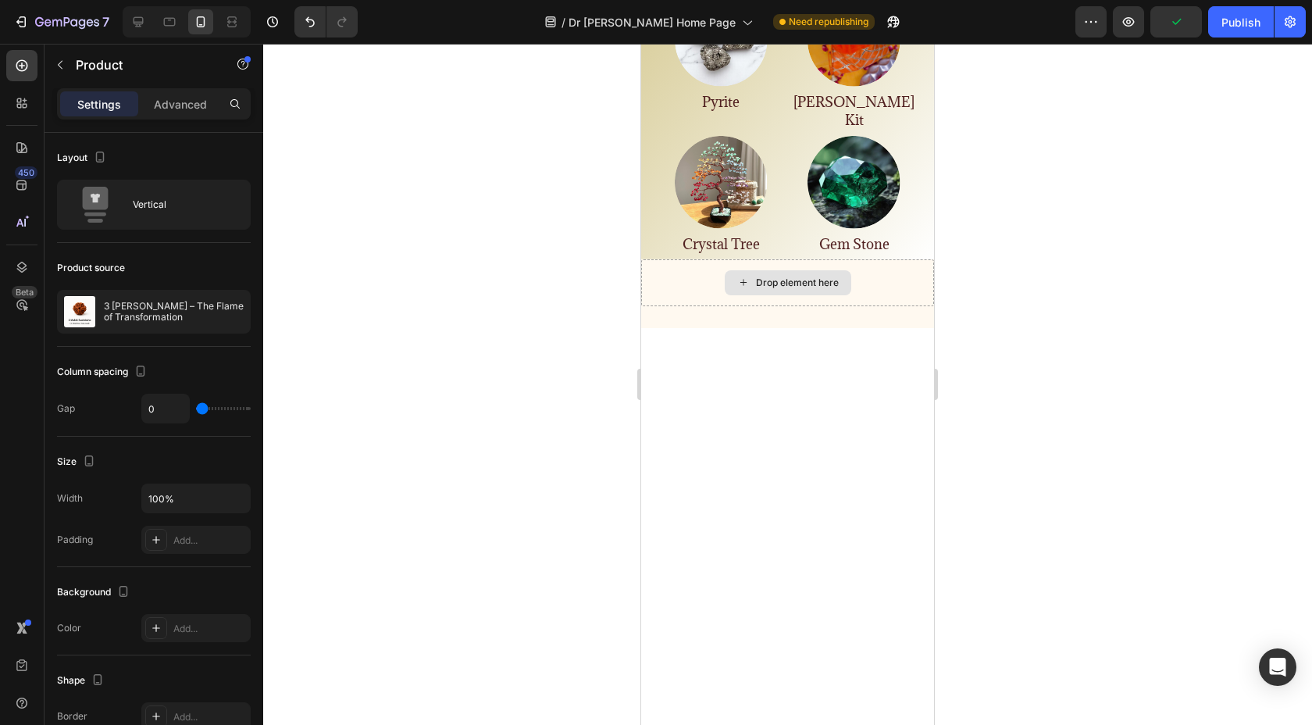
click at [855, 259] on div "Drop element here" at bounding box center [787, 282] width 293 height 47
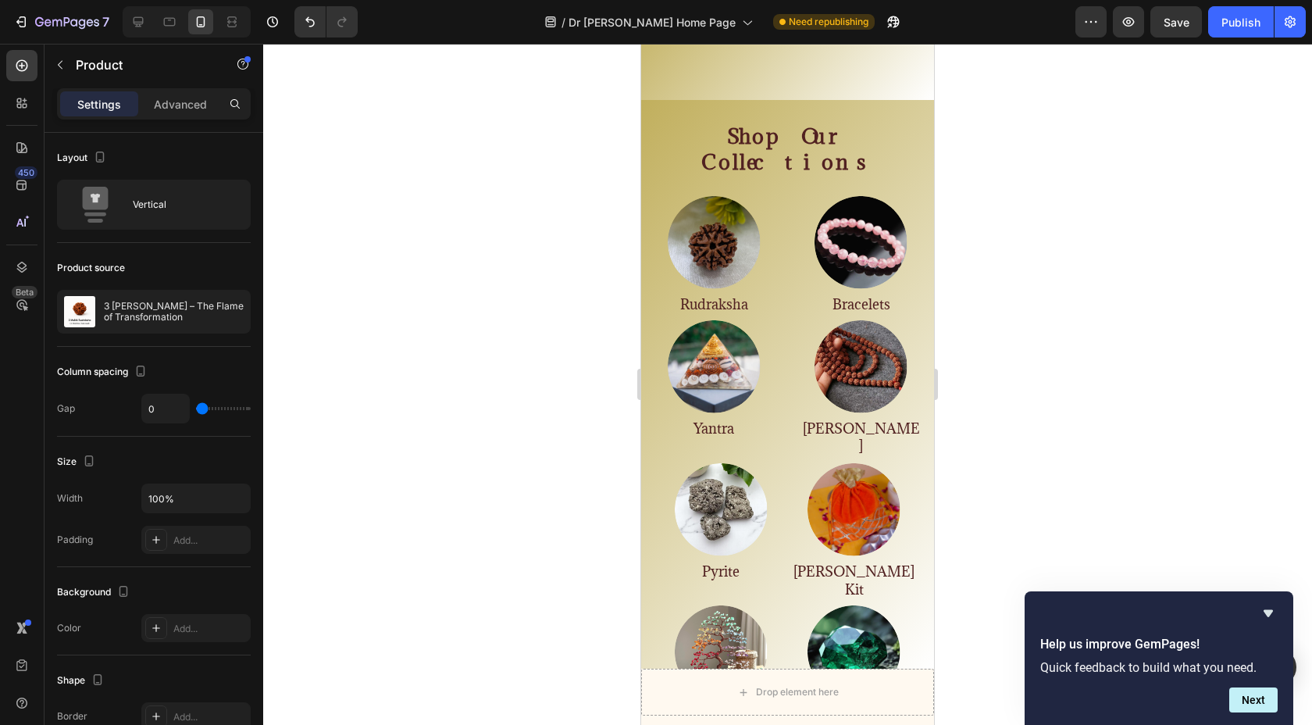
scroll to position [900, 0]
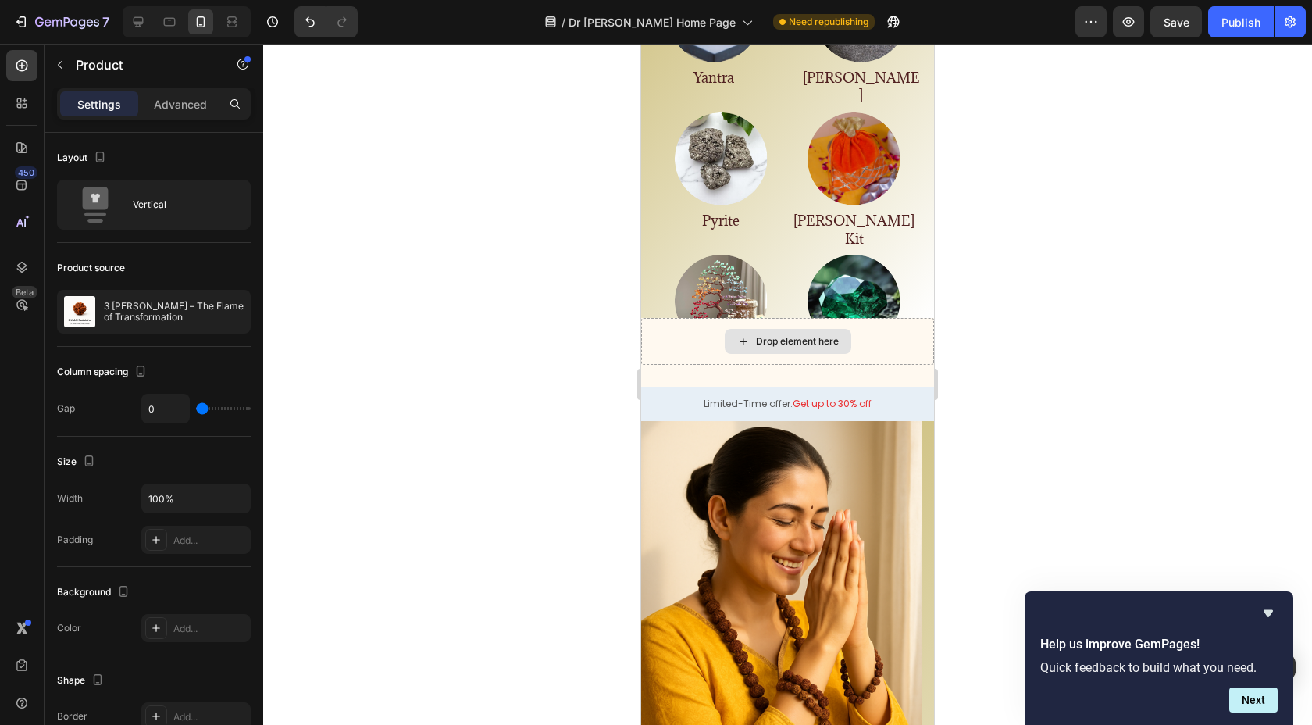
click at [846, 344] on div "Drop element here" at bounding box center [787, 341] width 293 height 47
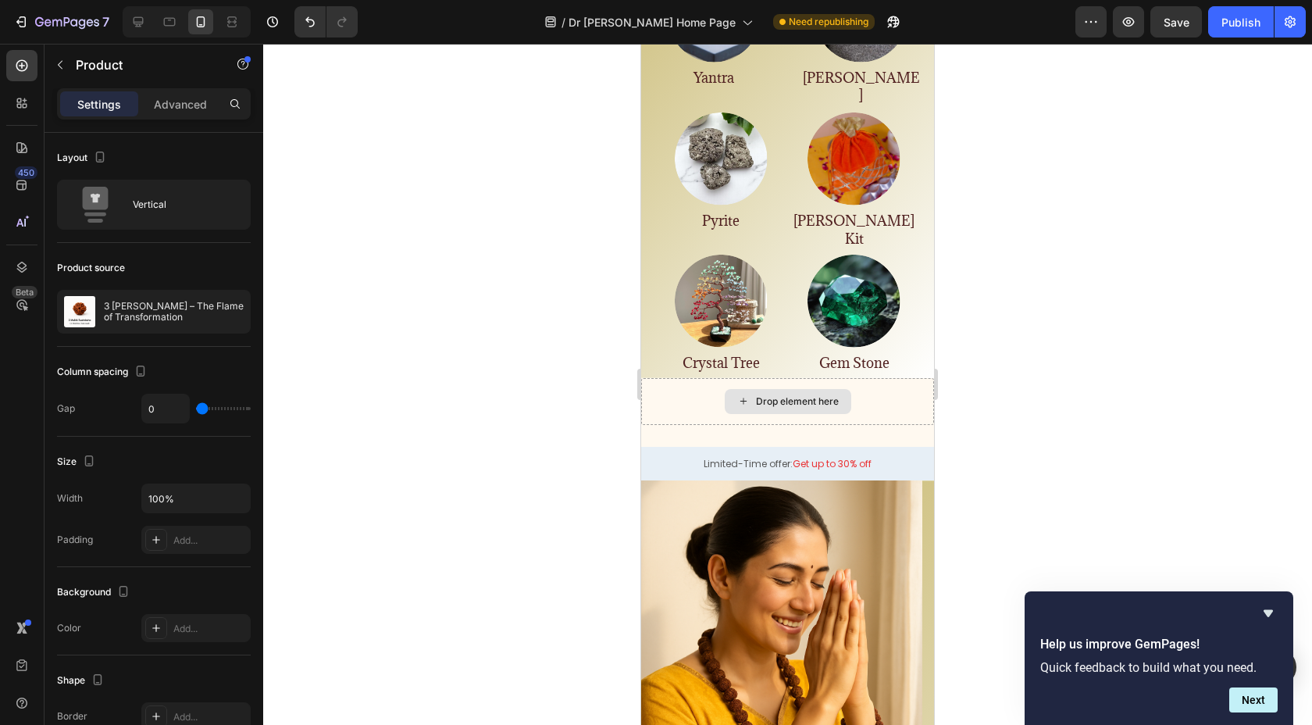
click at [874, 378] on div "Drop element here" at bounding box center [787, 401] width 293 height 47
click at [879, 378] on div "Drop element here" at bounding box center [787, 401] width 293 height 47
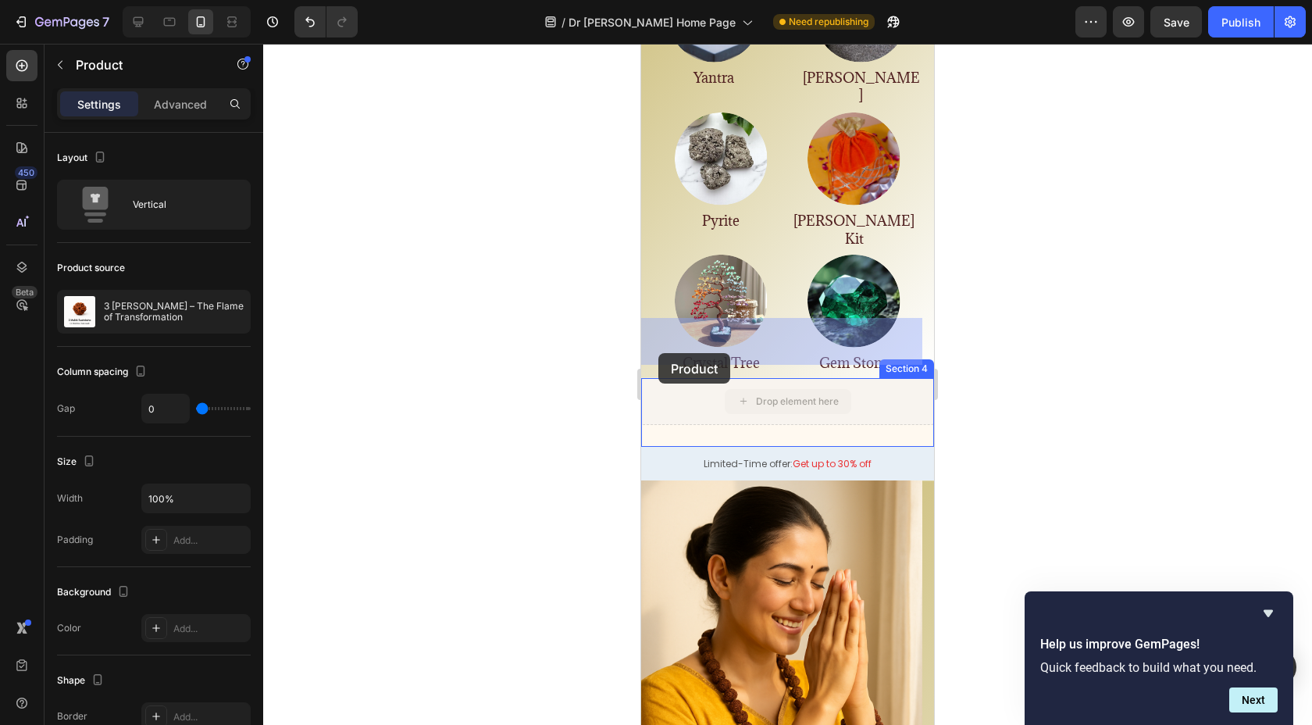
drag, startPoint x: 875, startPoint y: 353, endPoint x: 600, endPoint y: 353, distance: 274.9
click at [641, 353] on html "iPhone 13 Mini ( 375 px) iPhone 13 Mini iPhone 13 Pro iPhone 11 Pro Max iPhone …" at bounding box center [787, 664] width 293 height 3043
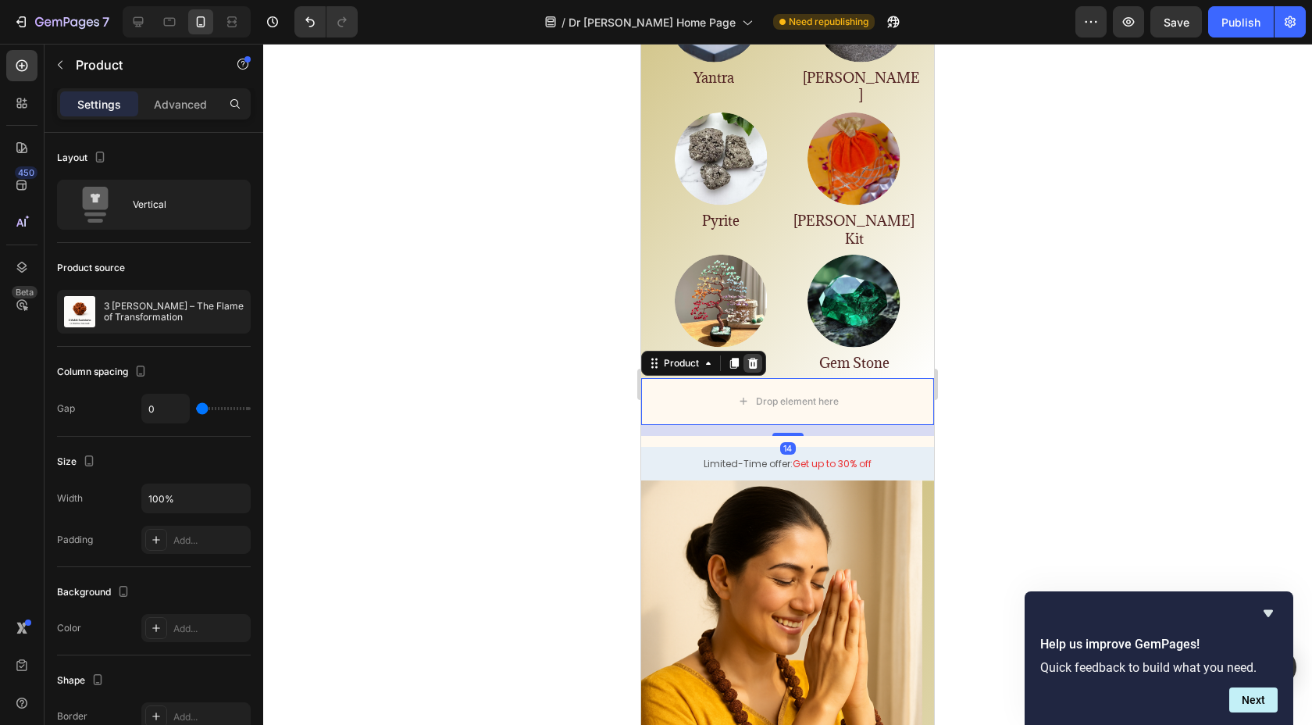
click at [755, 358] on icon at bounding box center [753, 363] width 10 height 11
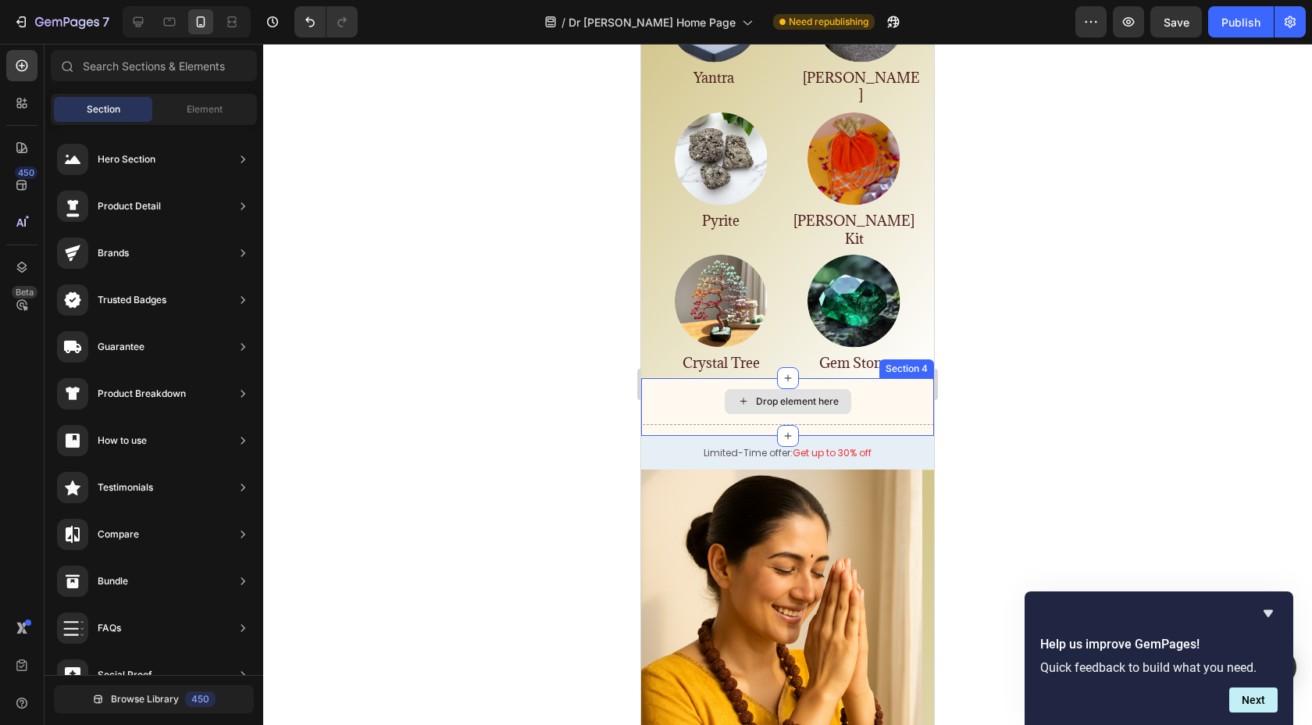
click at [701, 378] on div "Drop element here" at bounding box center [787, 401] width 293 height 47
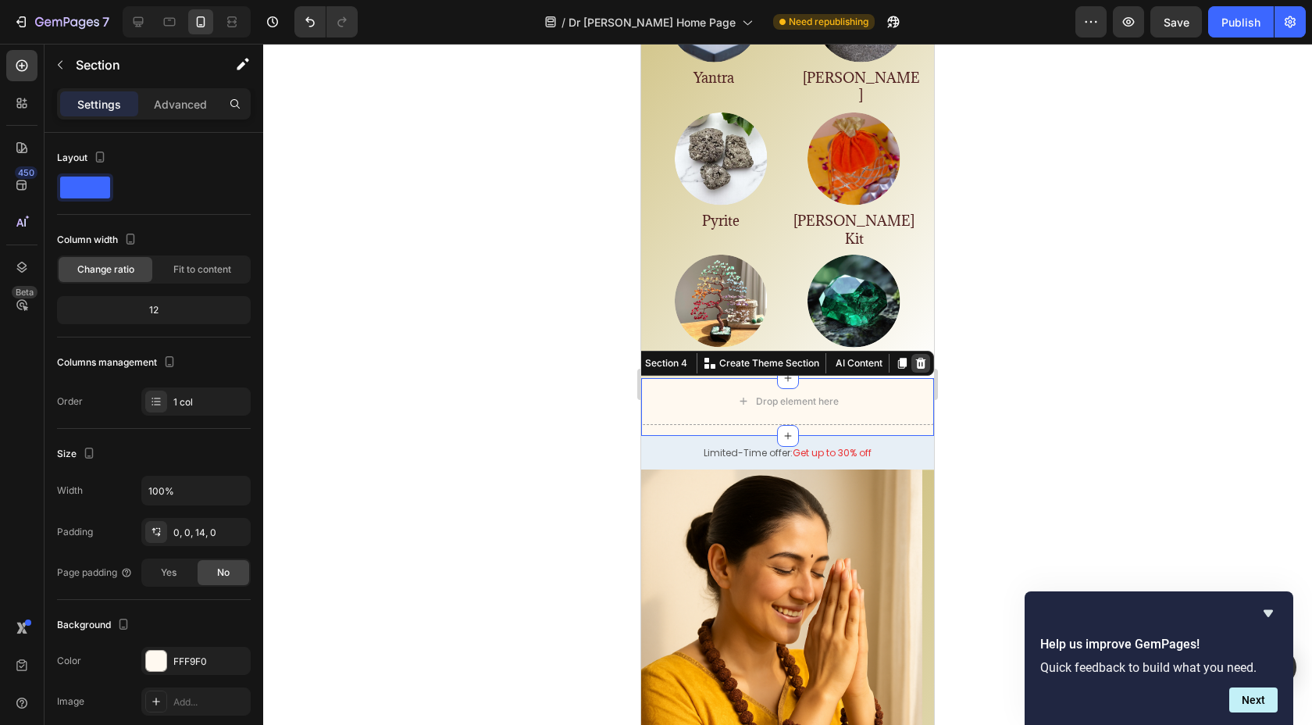
click at [911, 354] on div at bounding box center [920, 363] width 19 height 19
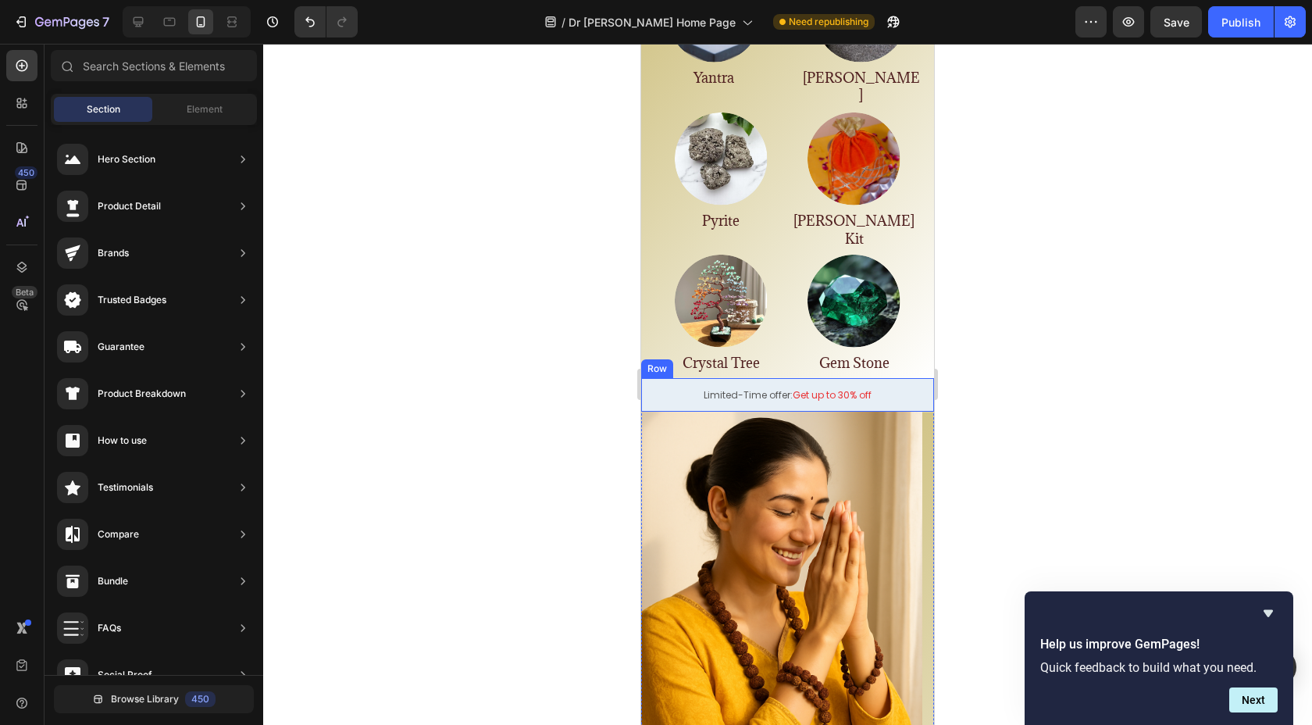
click at [560, 325] on div at bounding box center [787, 384] width 1049 height 681
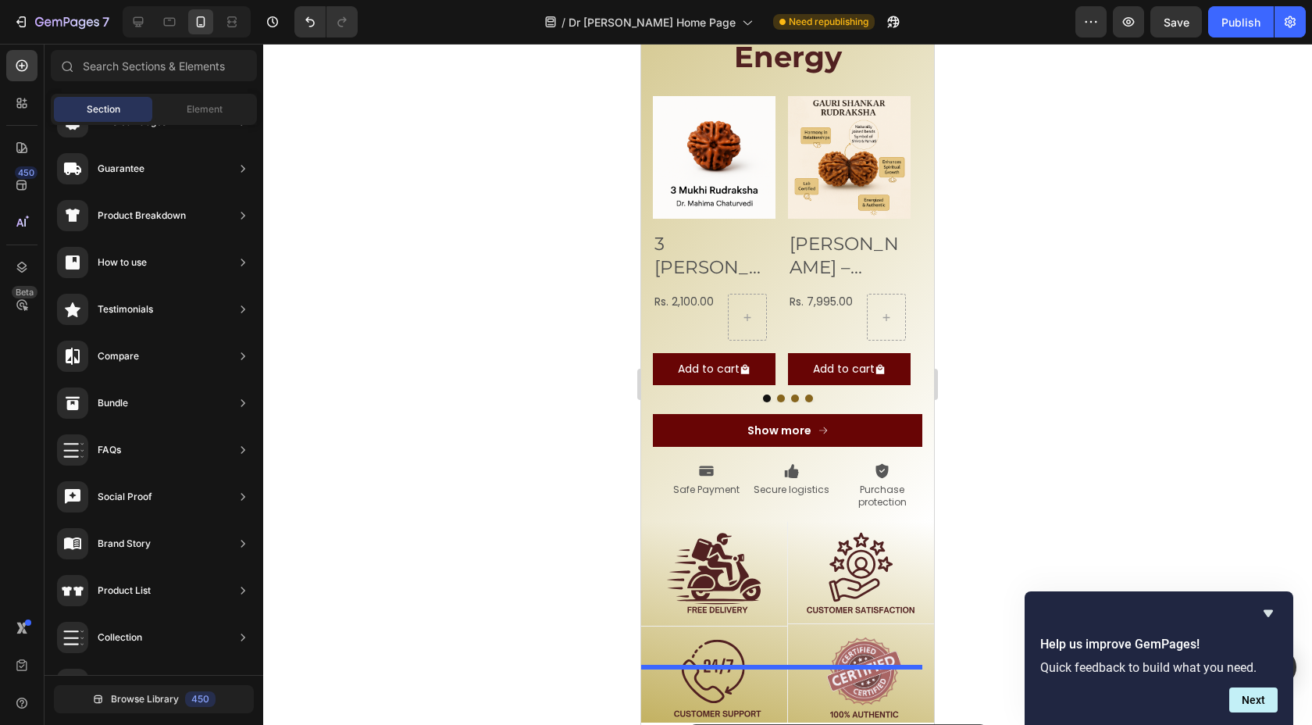
scroll to position [1729, 0]
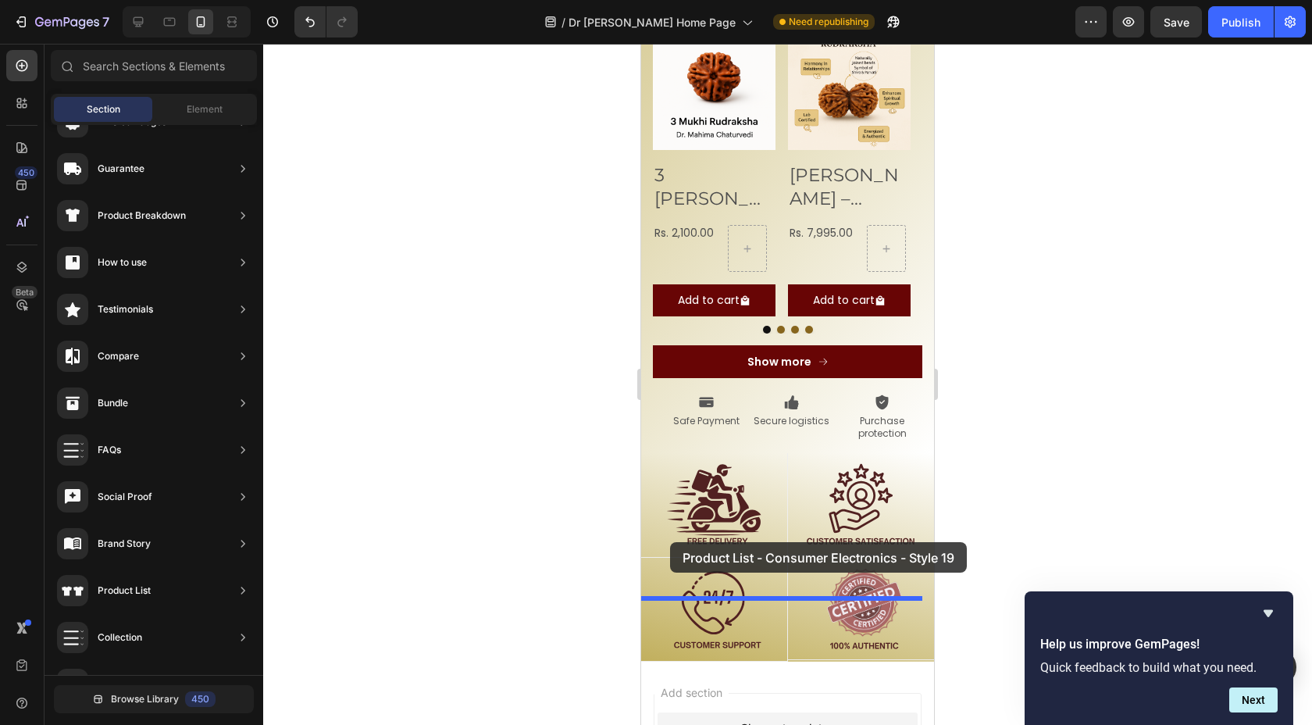
drag, startPoint x: 976, startPoint y: 551, endPoint x: 670, endPoint y: 539, distance: 306.4
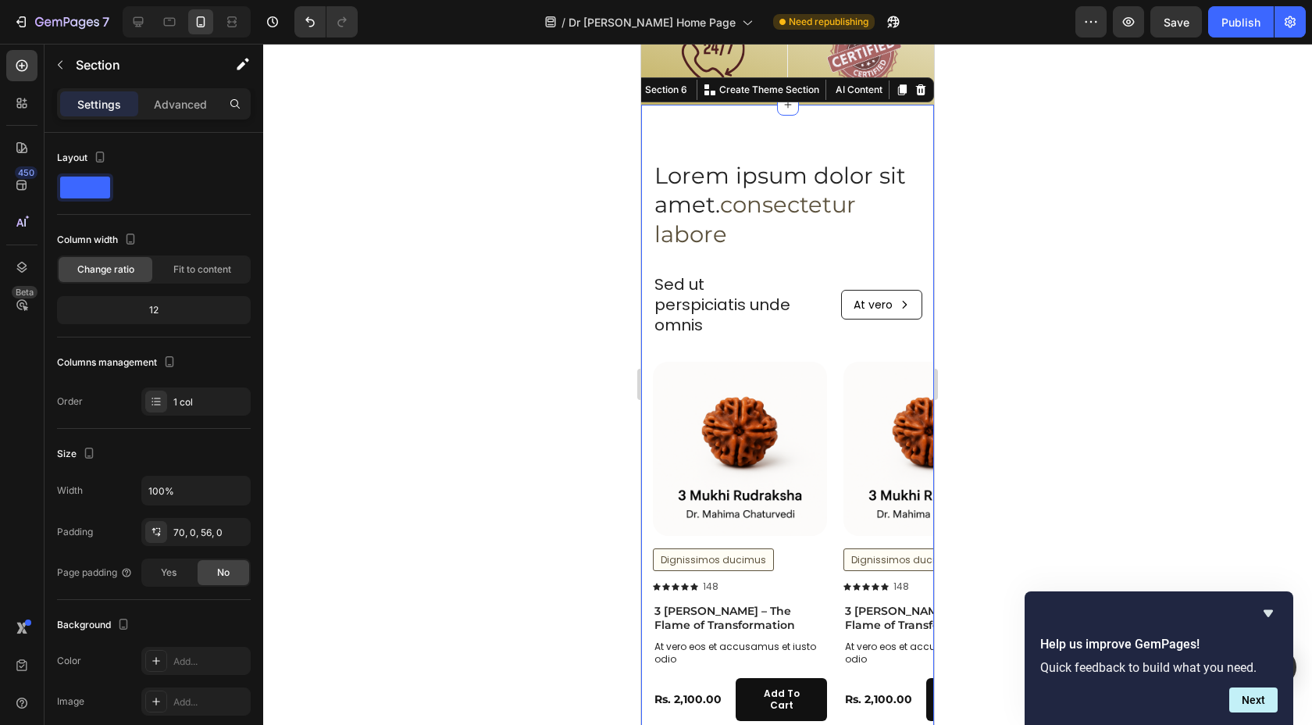
scroll to position [2217, 0]
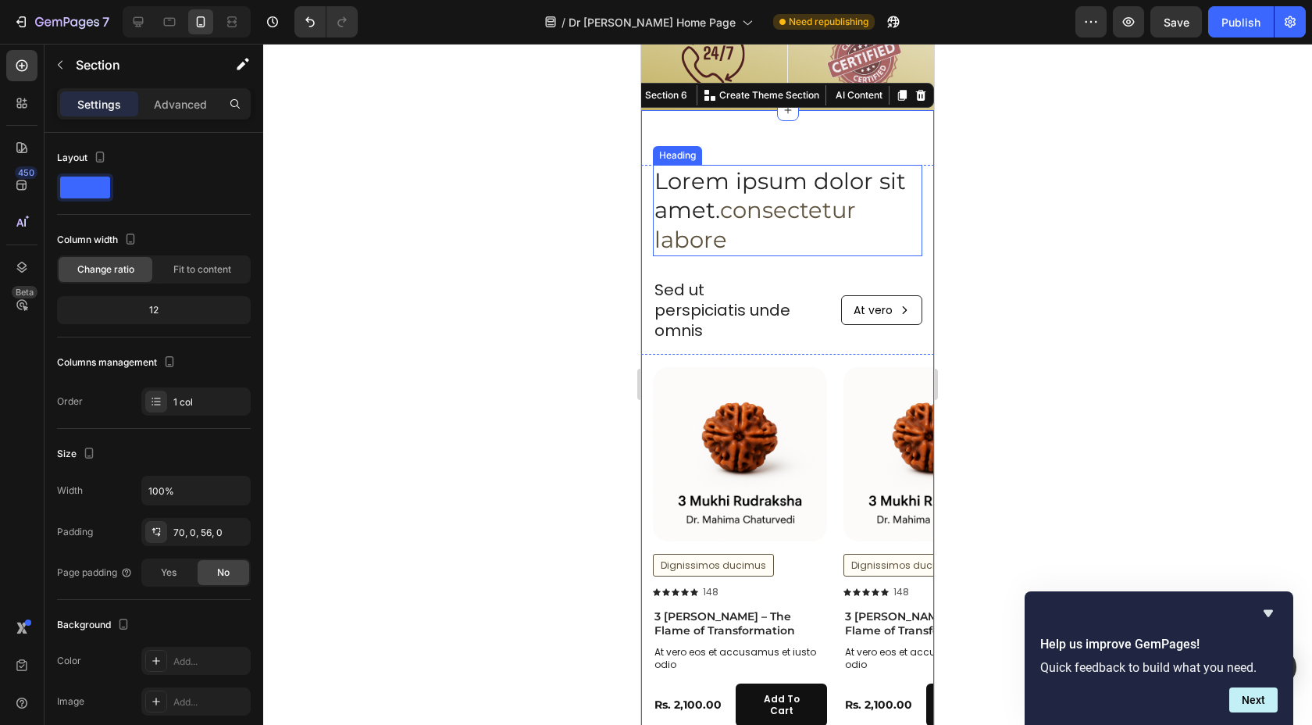
click at [825, 191] on h2 "Lorem ipsum dolor sit amet. consectetur labore" at bounding box center [787, 210] width 269 height 91
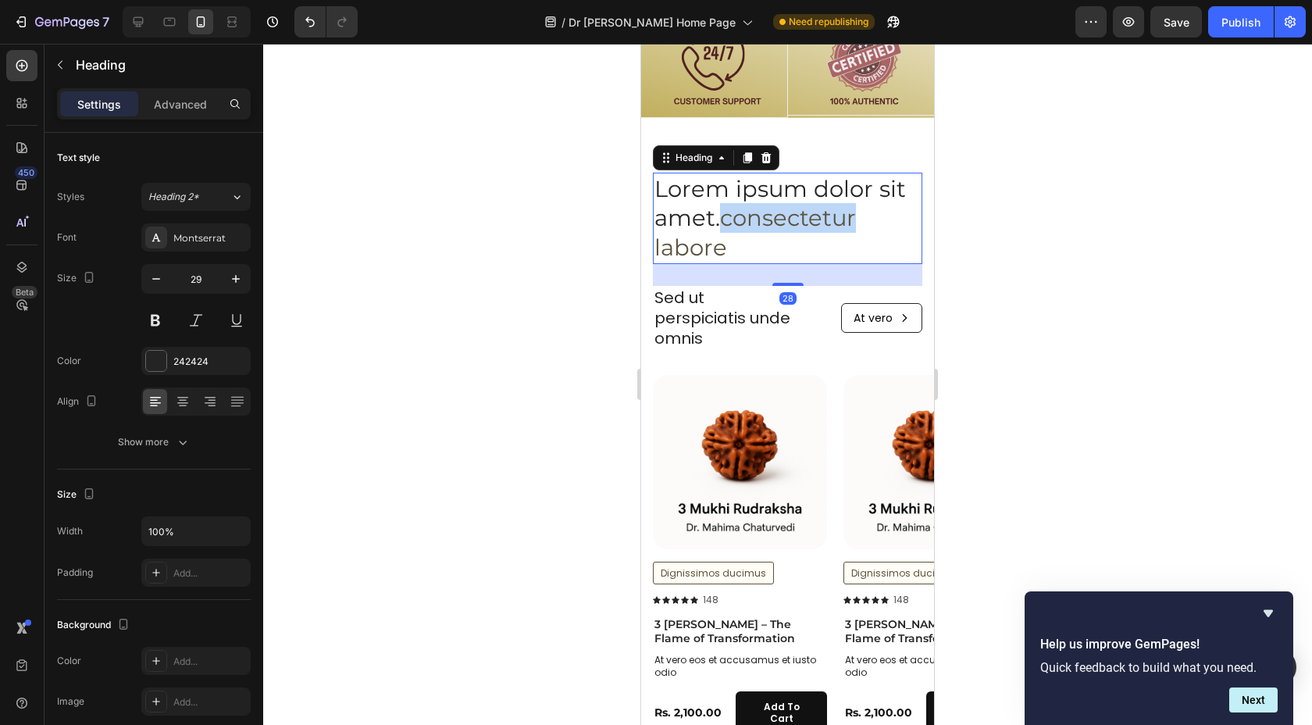
click at [767, 204] on span "consectetur labore" at bounding box center [754, 232] width 201 height 57
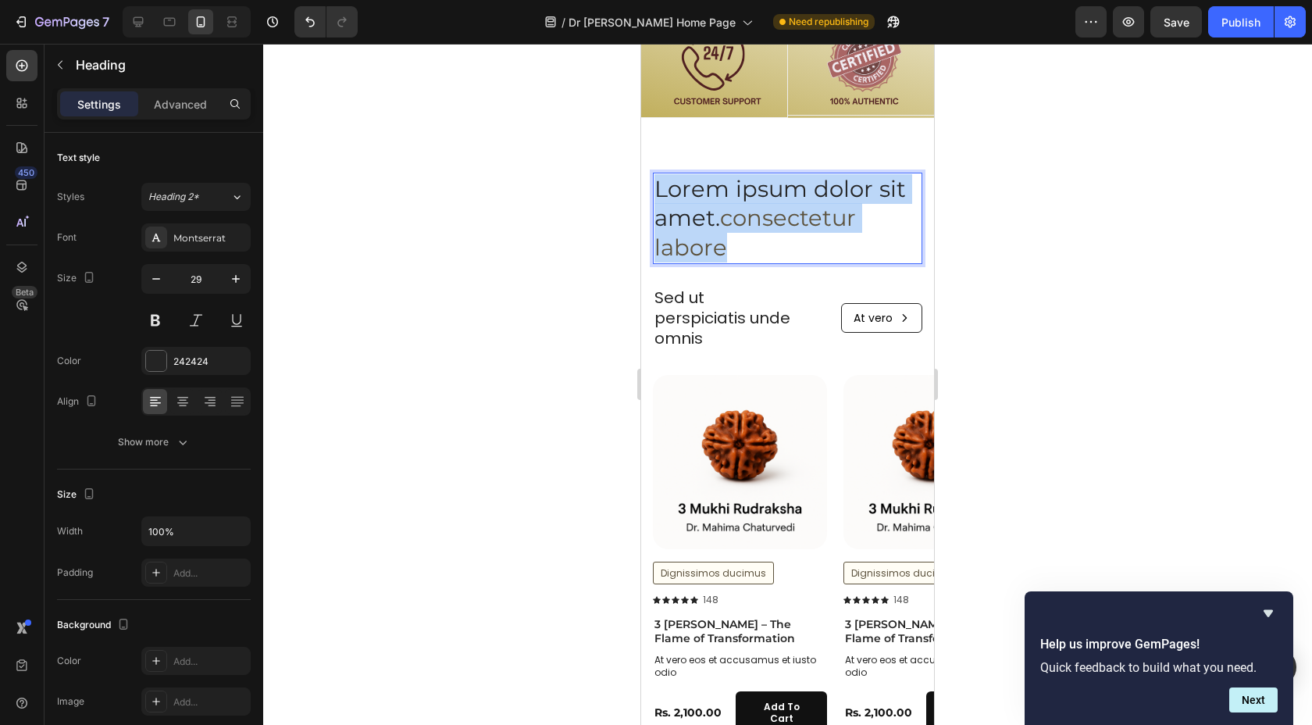
click at [767, 204] on span "consectetur labore" at bounding box center [754, 232] width 201 height 57
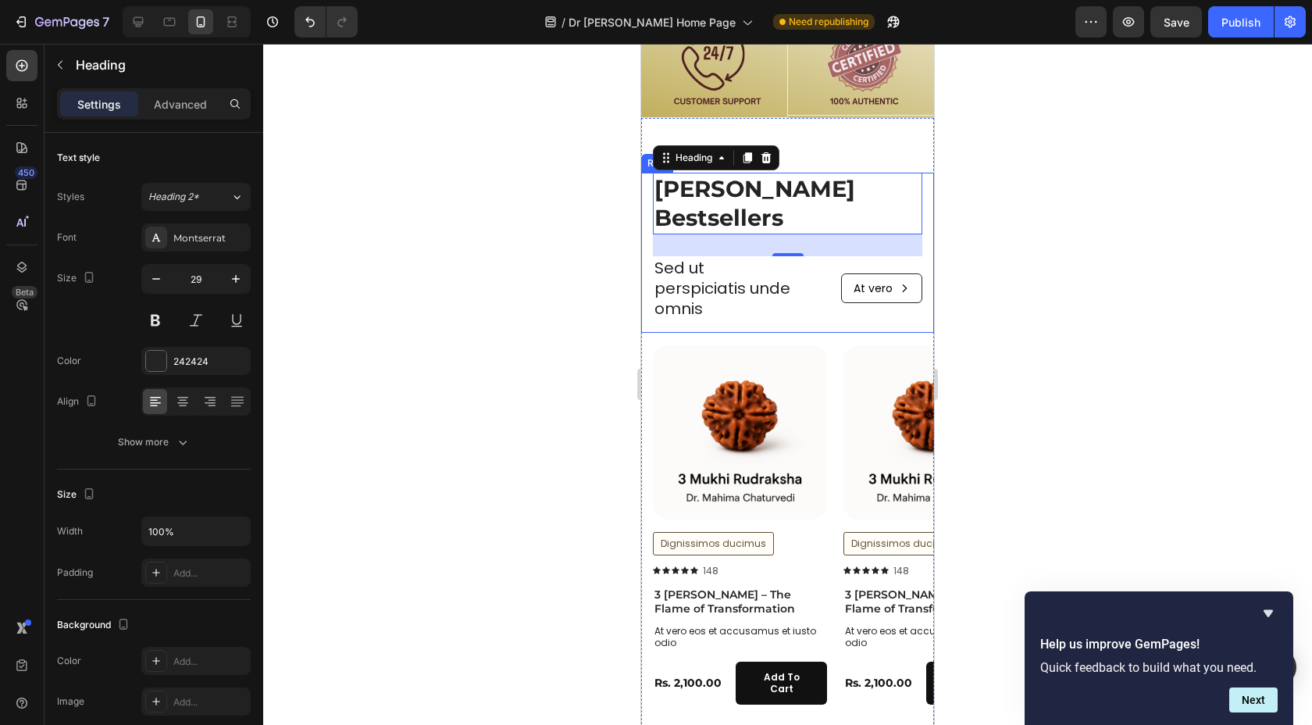
click at [1076, 237] on div at bounding box center [787, 384] width 1049 height 681
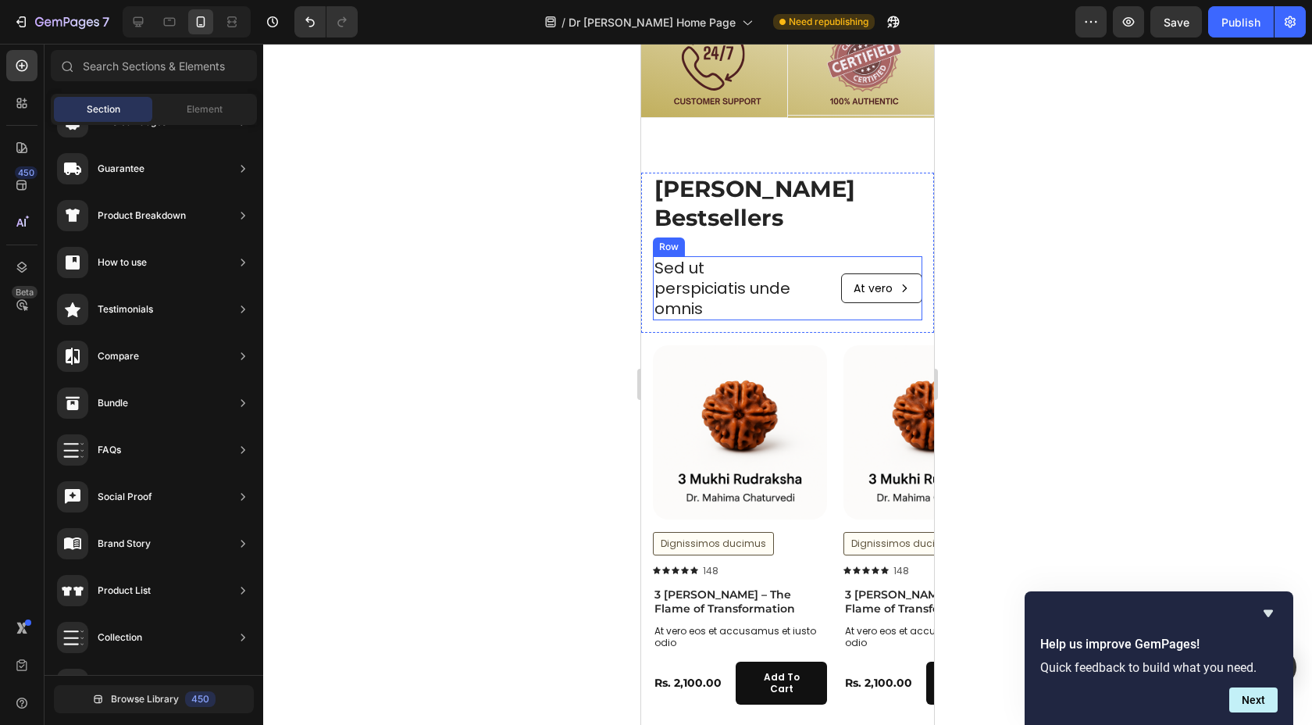
click at [879, 256] on div "At vero Button" at bounding box center [869, 288] width 105 height 64
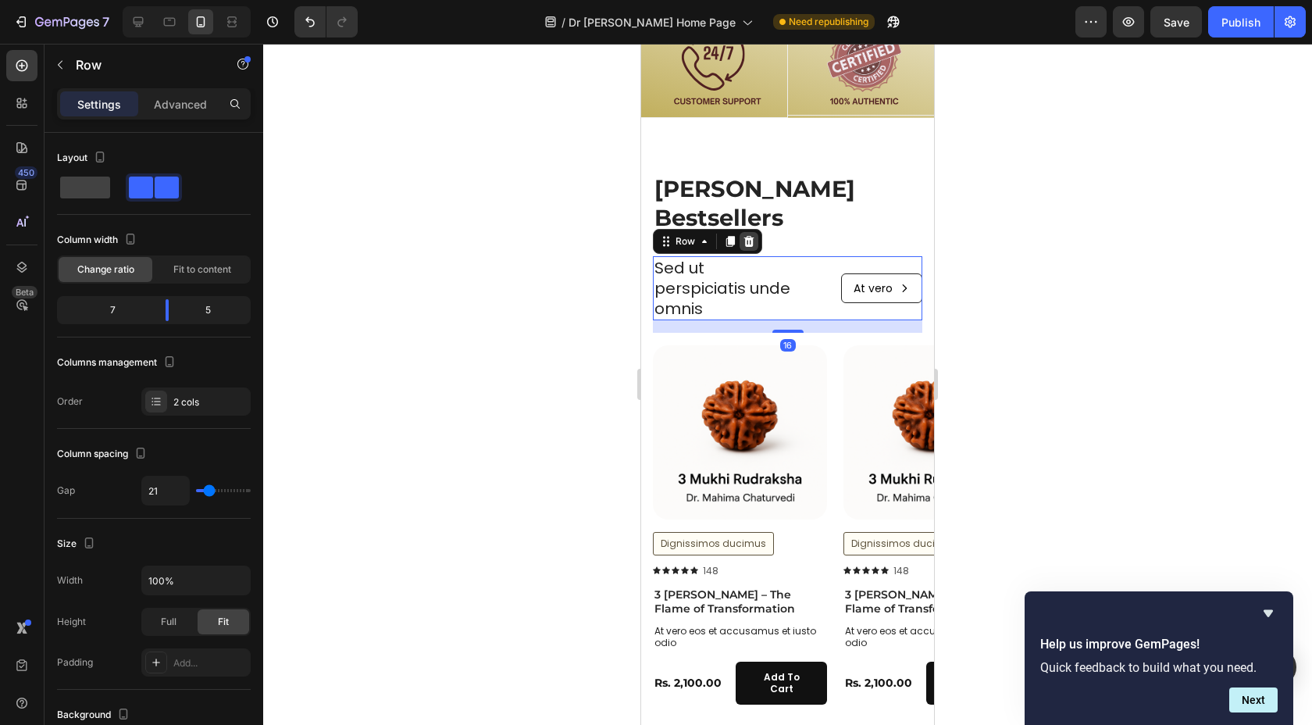
click at [747, 236] on icon at bounding box center [749, 241] width 10 height 11
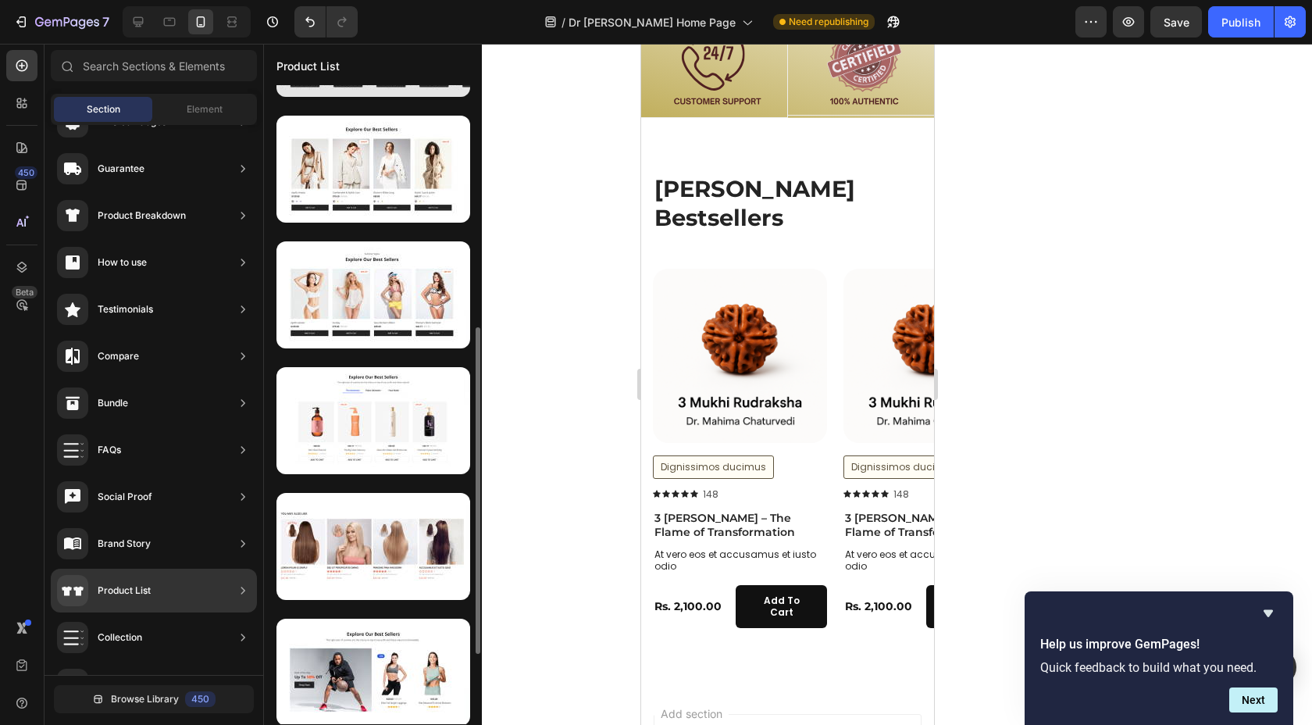
scroll to position [476, 0]
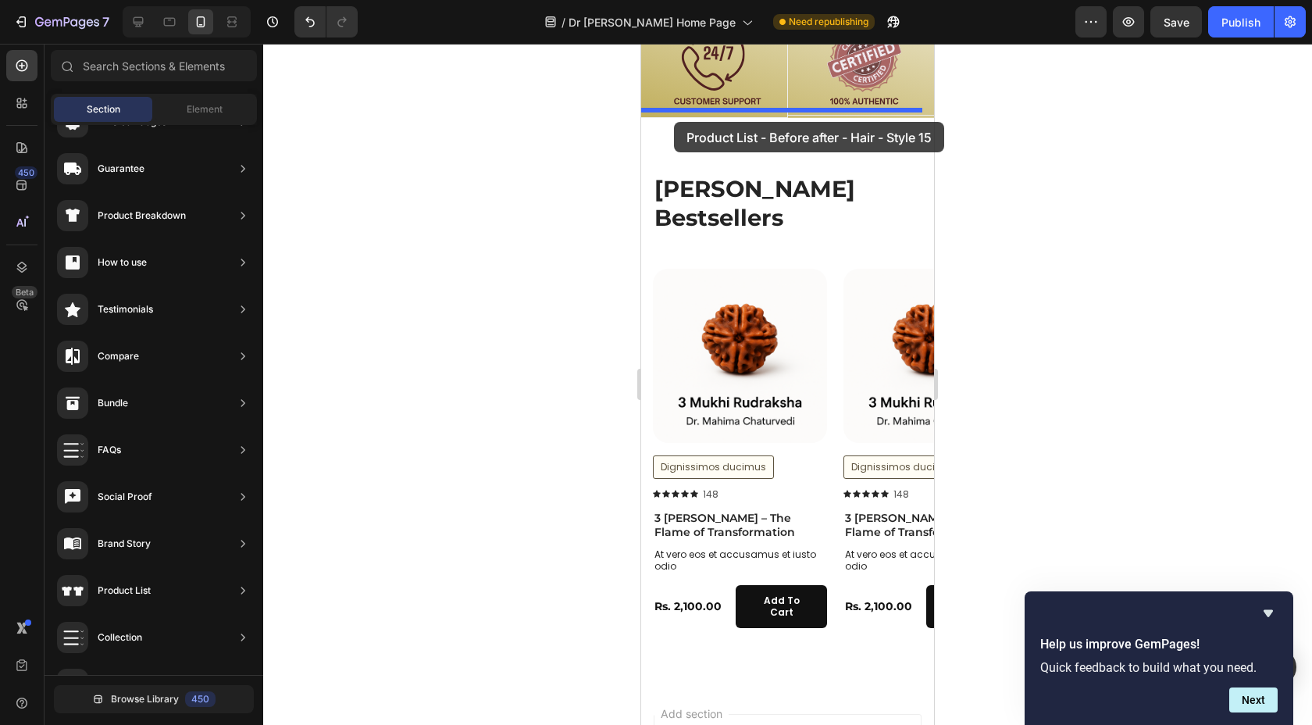
drag, startPoint x: 987, startPoint y: 601, endPoint x: 674, endPoint y: 122, distance: 572.7
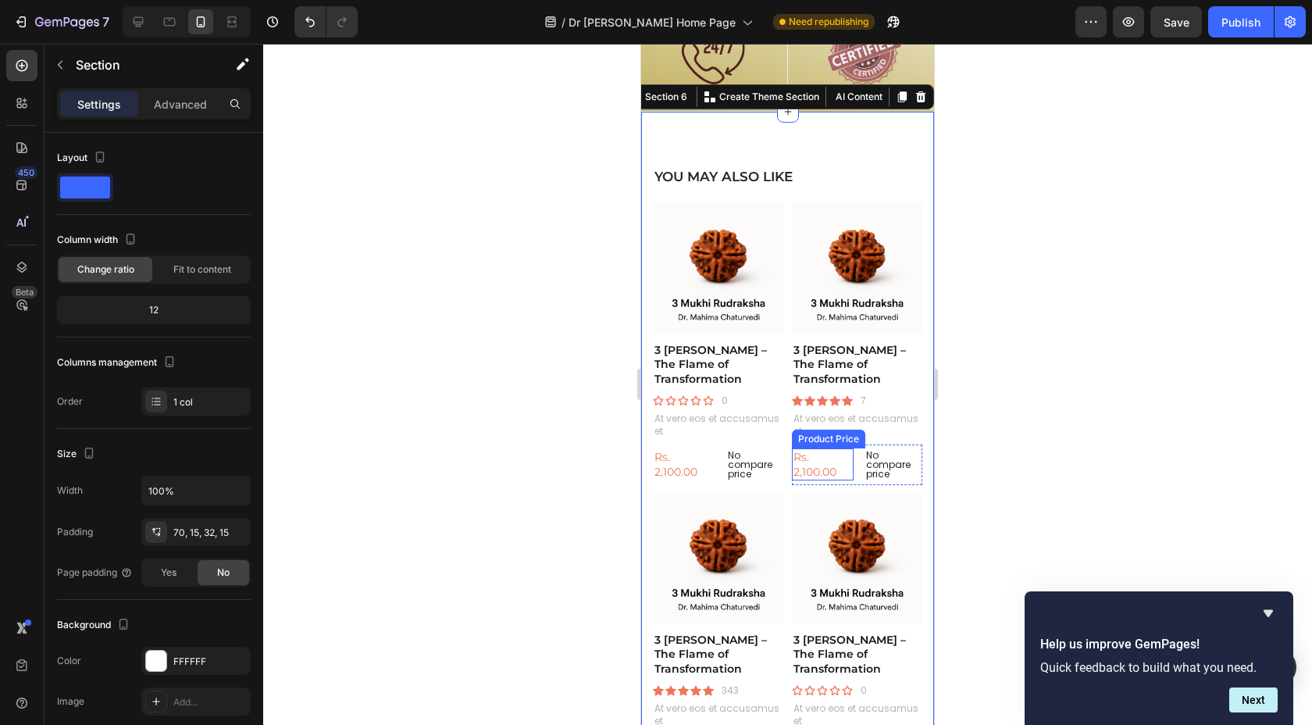
scroll to position [2219, 0]
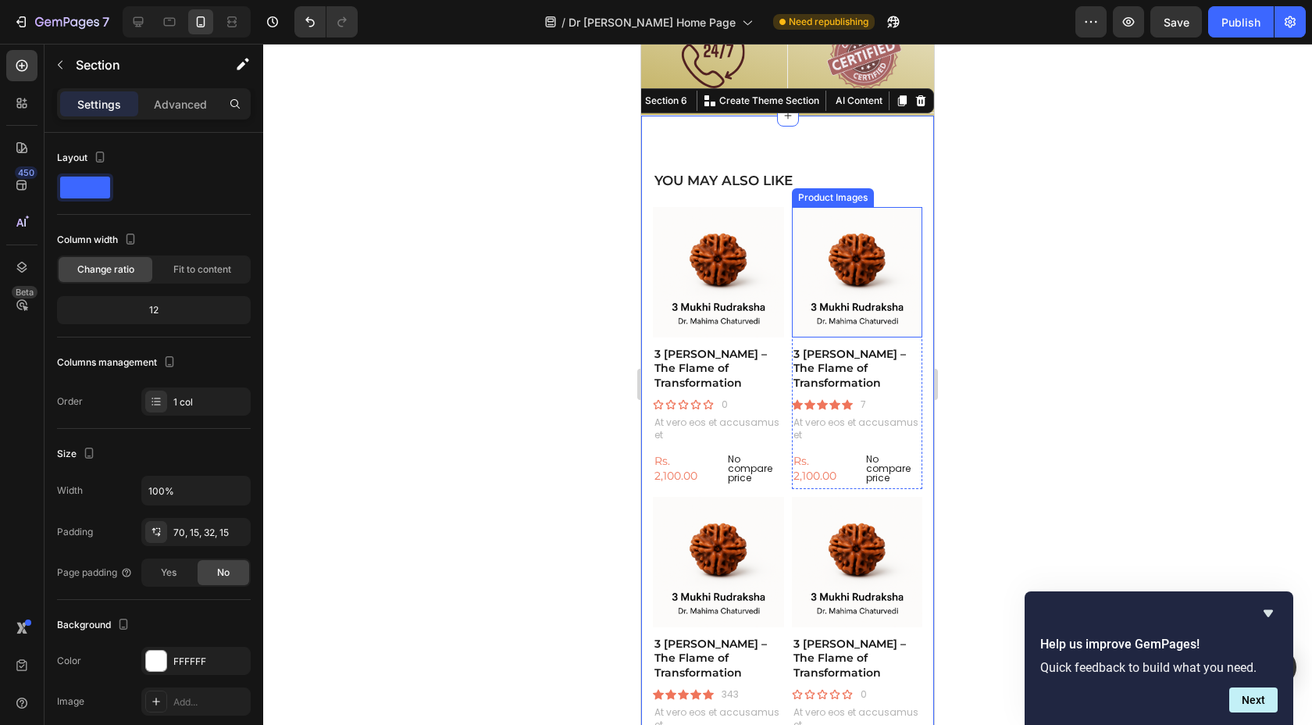
click at [1106, 212] on div at bounding box center [787, 384] width 1049 height 681
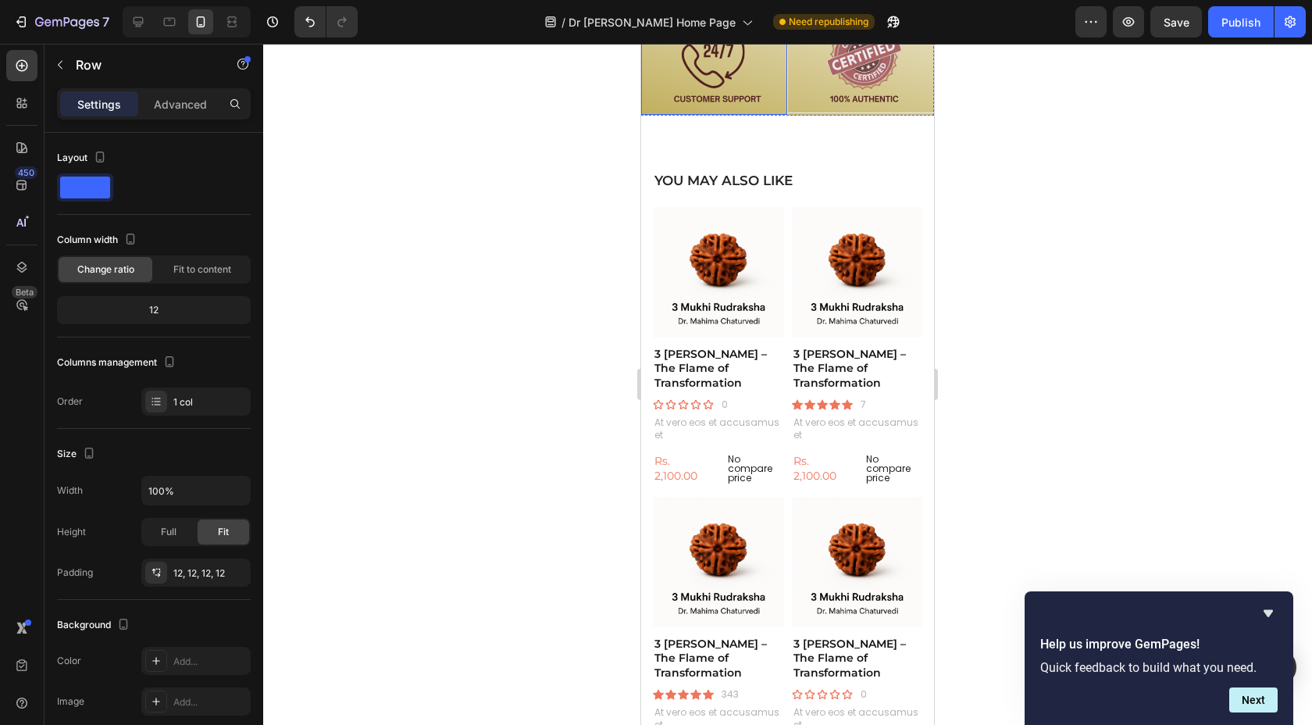
click at [673, 100] on div "Image Row" at bounding box center [714, 63] width 147 height 104
click at [697, 134] on div "YOU MAY ALSO LIKE Heading Product Images 3 Mukhi Rudraksha – The Flame of Trans…" at bounding box center [787, 475] width 293 height 719
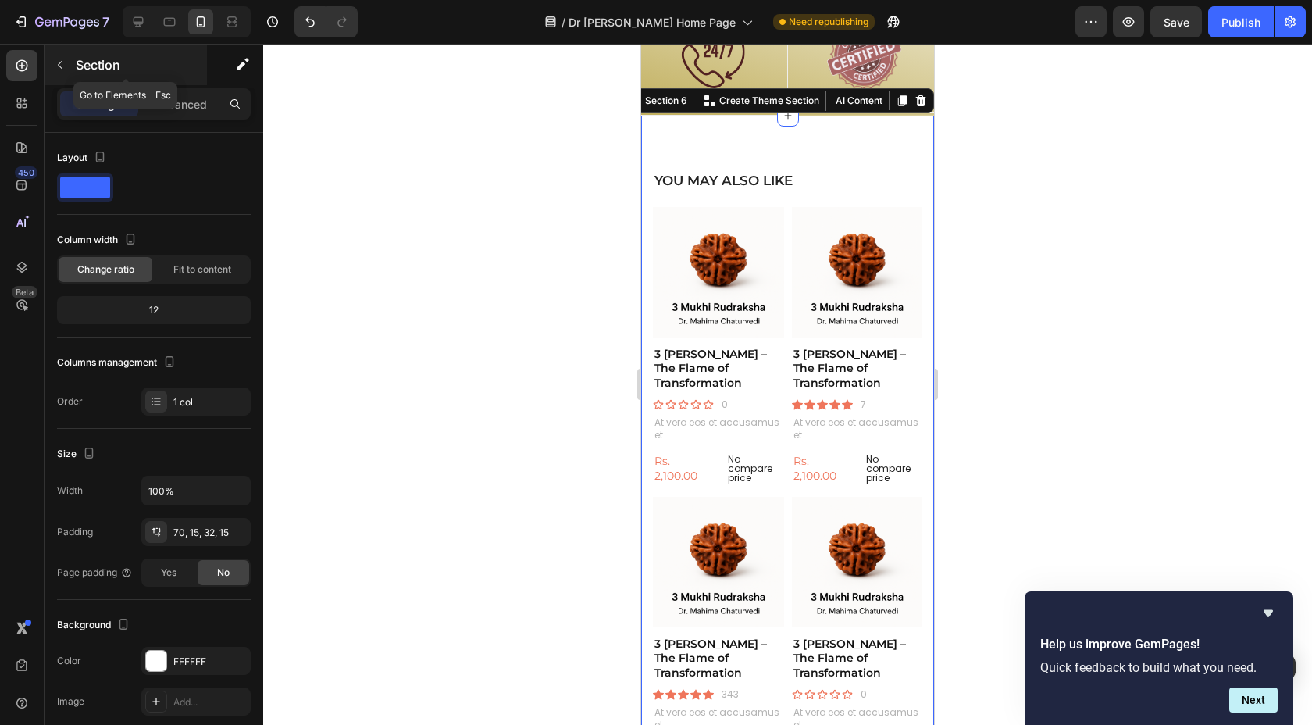
click at [131, 64] on p "Section" at bounding box center [140, 64] width 128 height 19
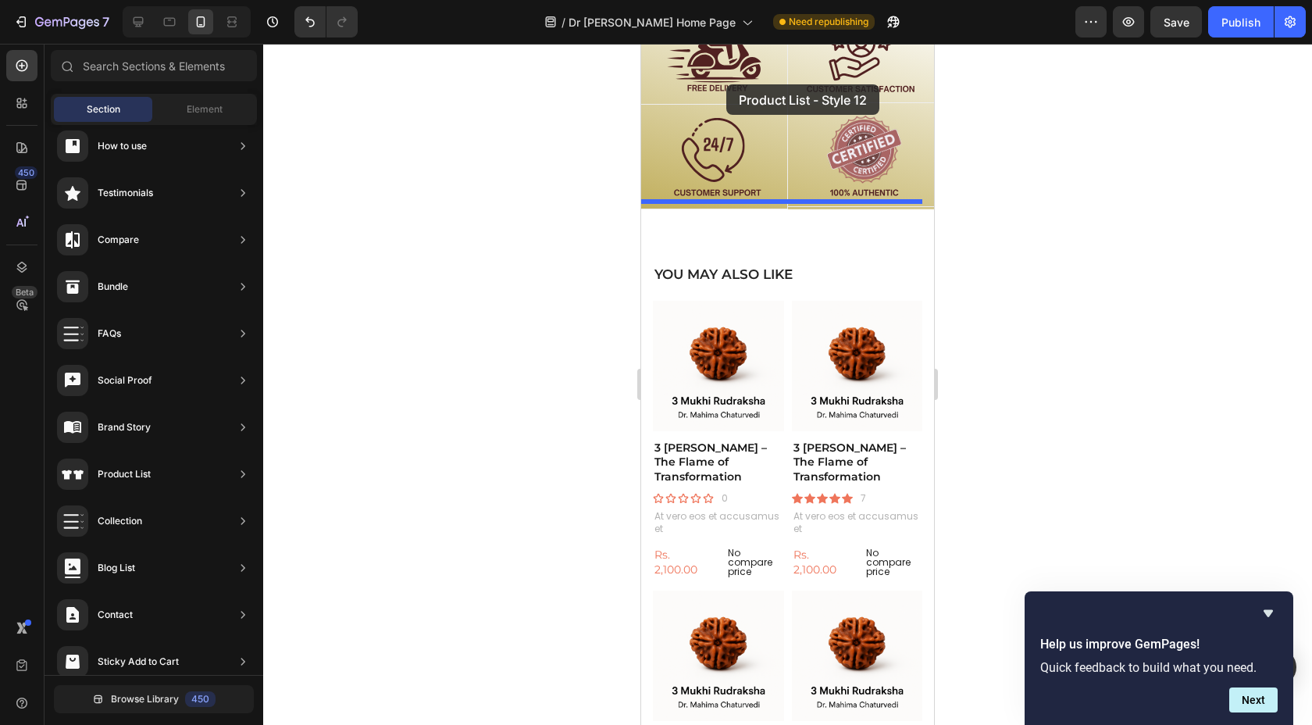
scroll to position [2091, 0]
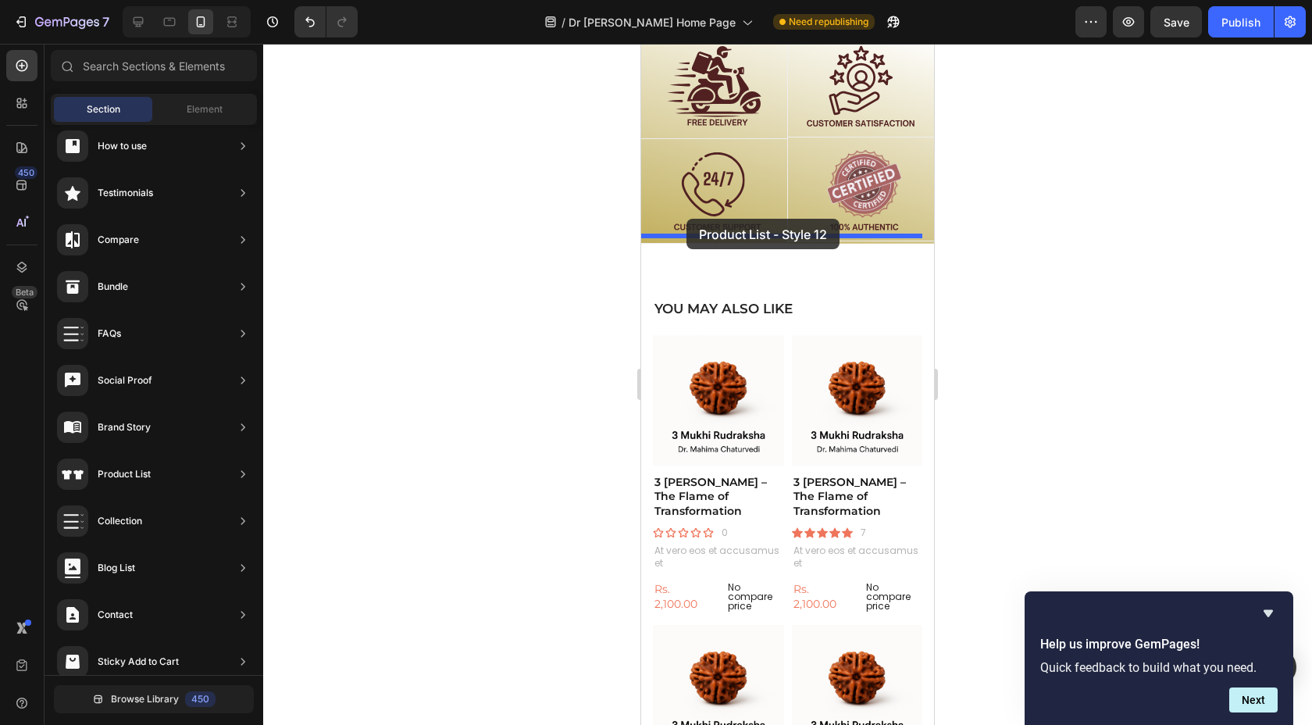
drag, startPoint x: 1007, startPoint y: 279, endPoint x: 685, endPoint y: 221, distance: 327.7
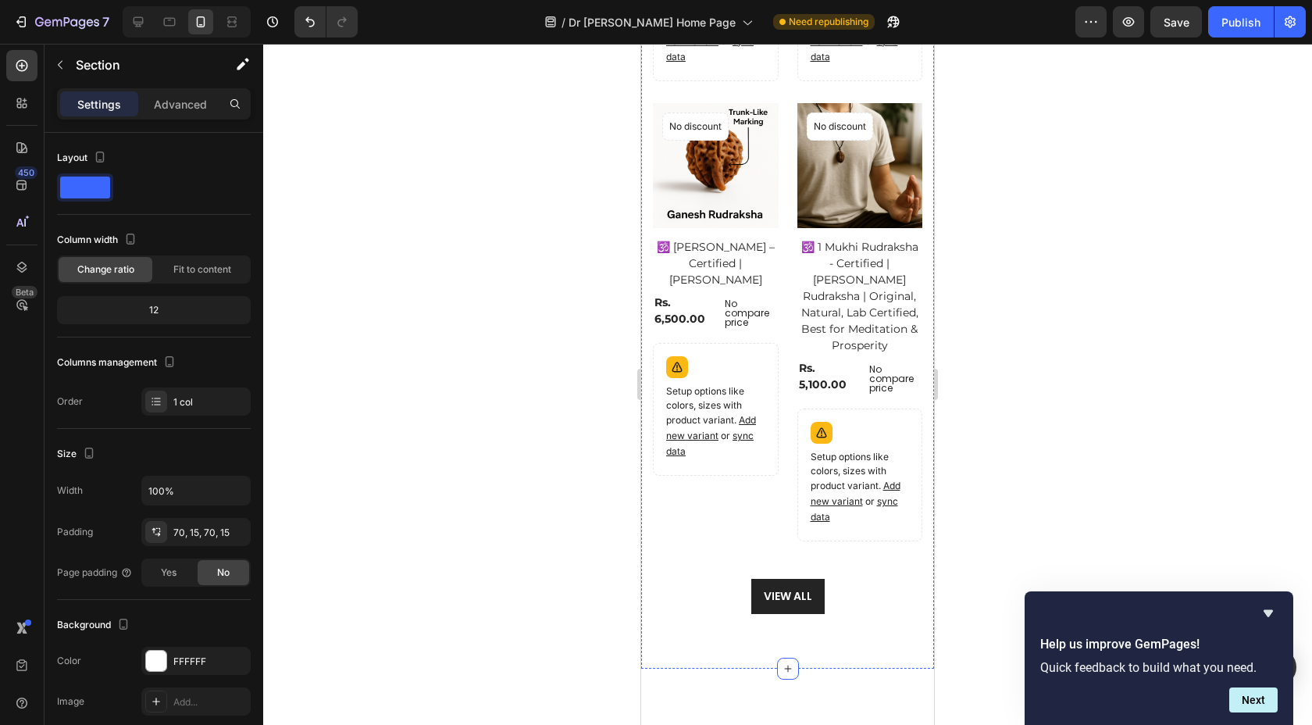
scroll to position [2836, 0]
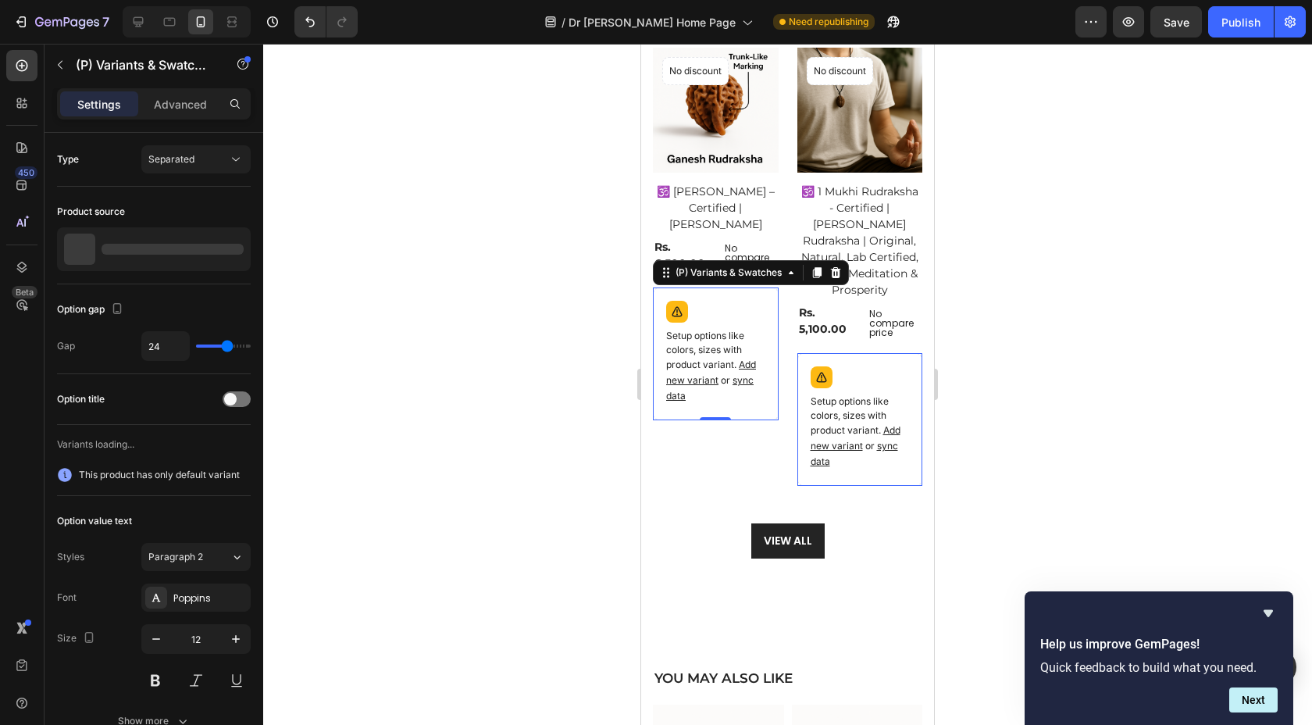
click at [721, 390] on p "Setup options like colors, sizes with product variant. Add new variant or sync …" at bounding box center [715, 366] width 99 height 75
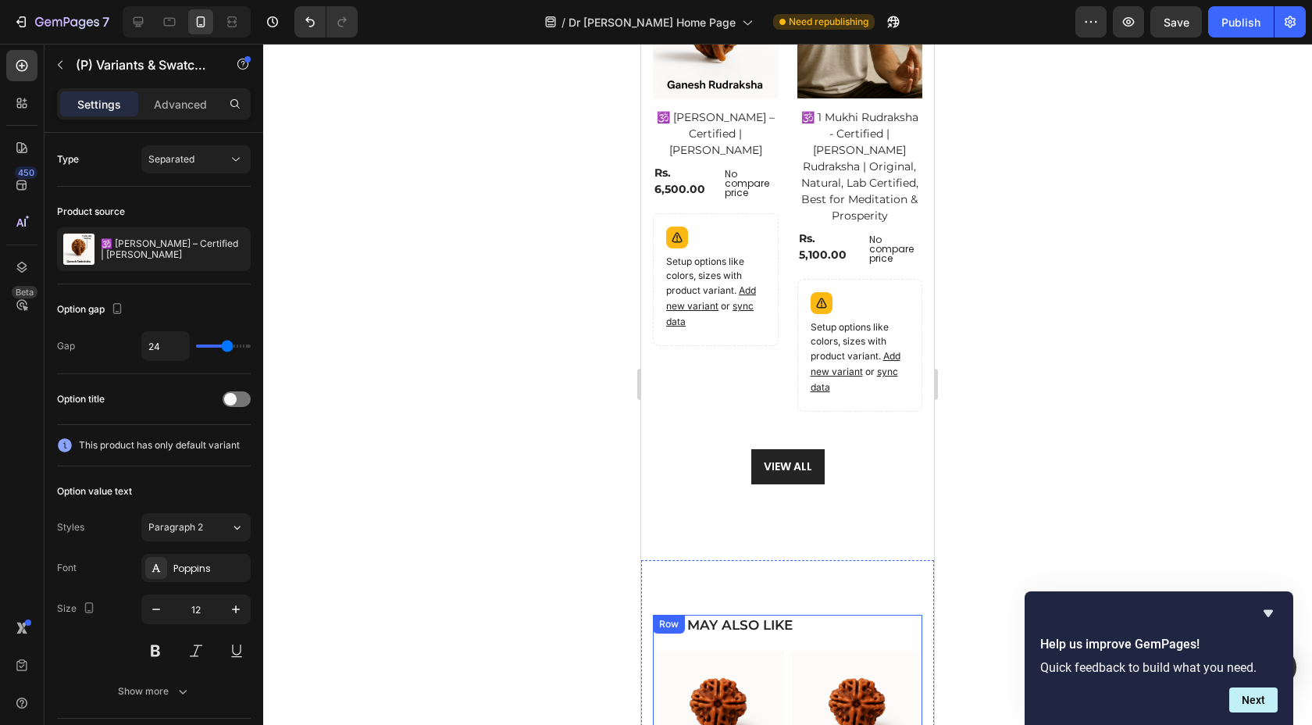
scroll to position [2897, 0]
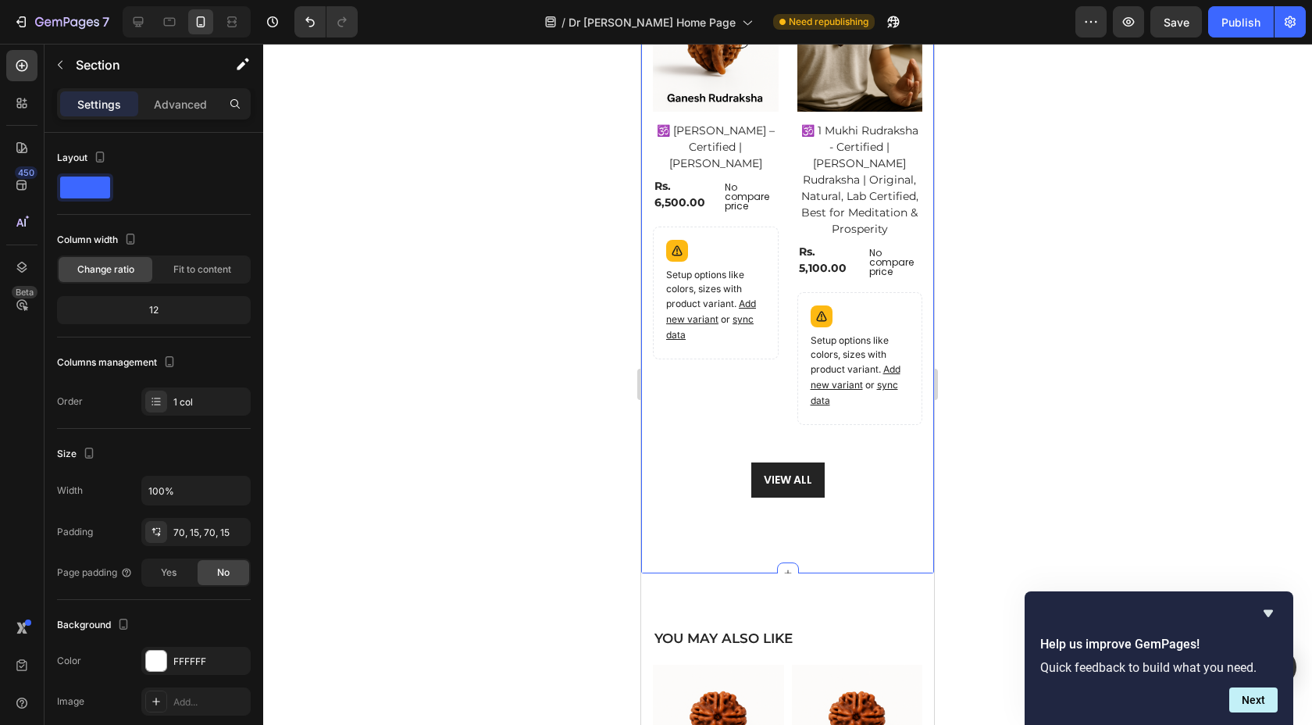
click at [750, 465] on div "Explore Our Best Sellers Heading Row (P) Images No discount Not be displayed wh…" at bounding box center [787, 2] width 269 height 1034
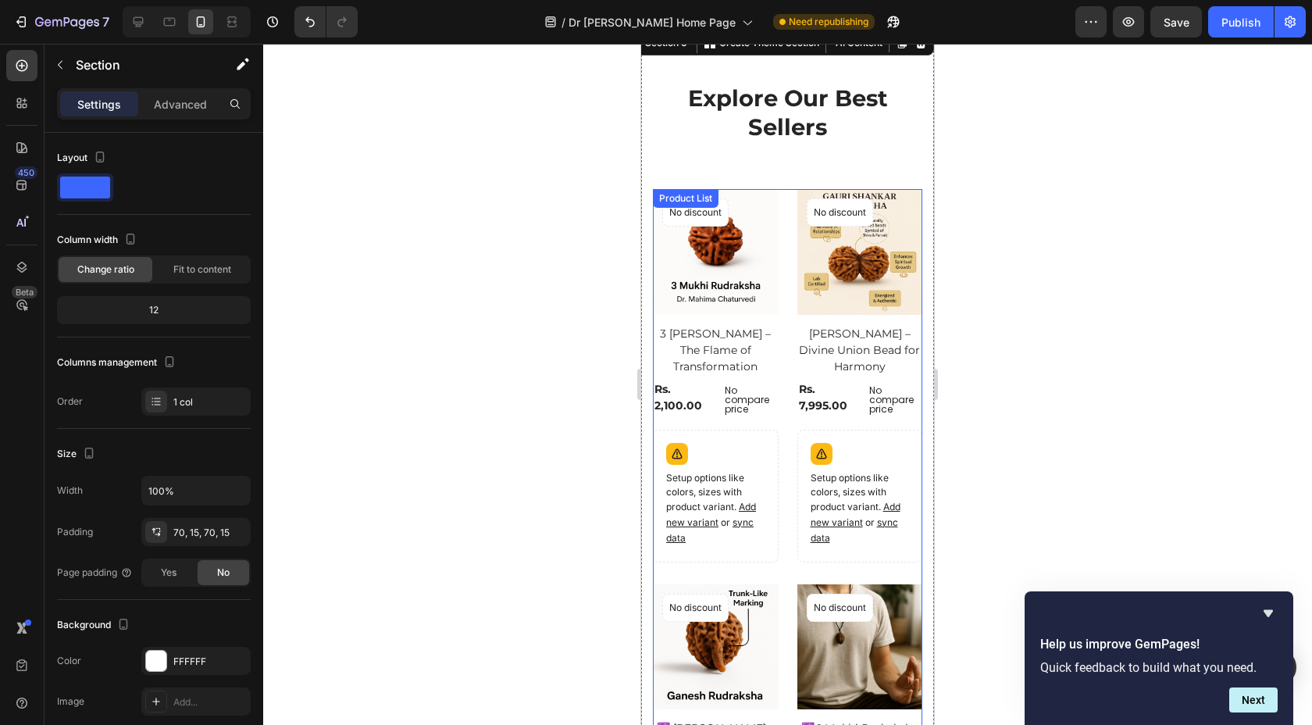
scroll to position [2227, 0]
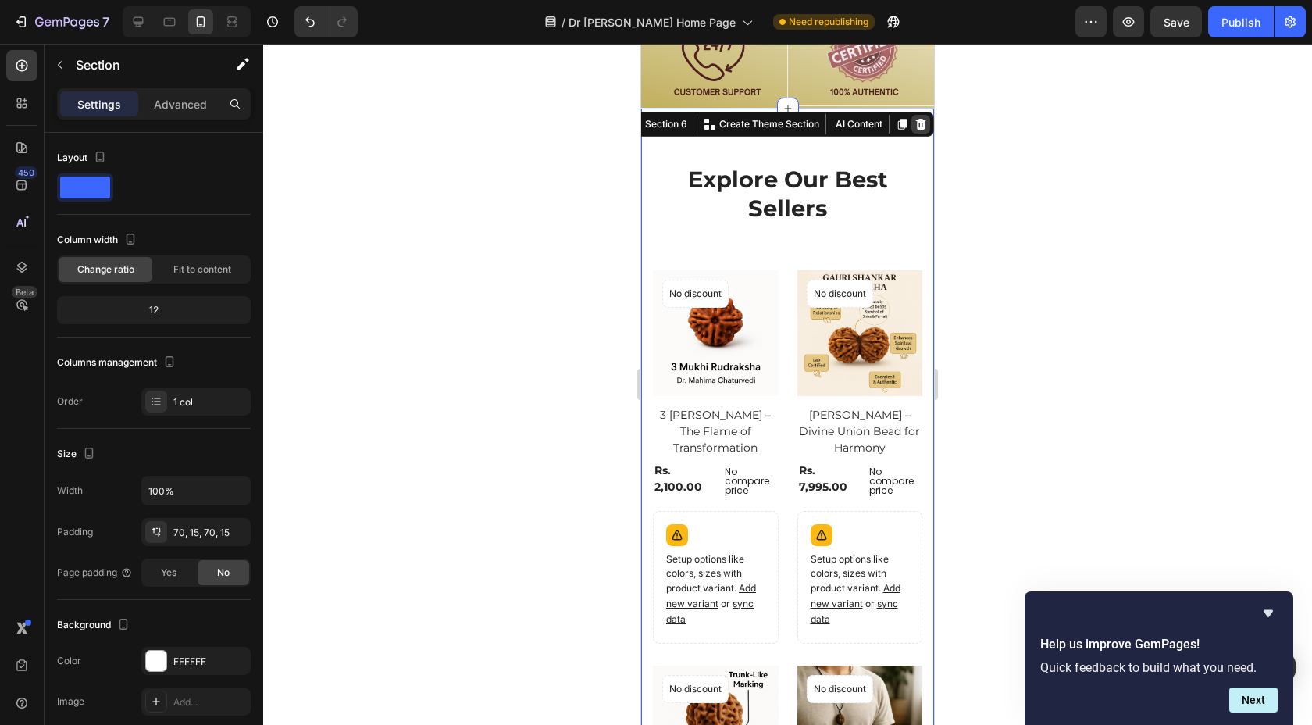
click at [915, 118] on icon at bounding box center [921, 124] width 12 height 12
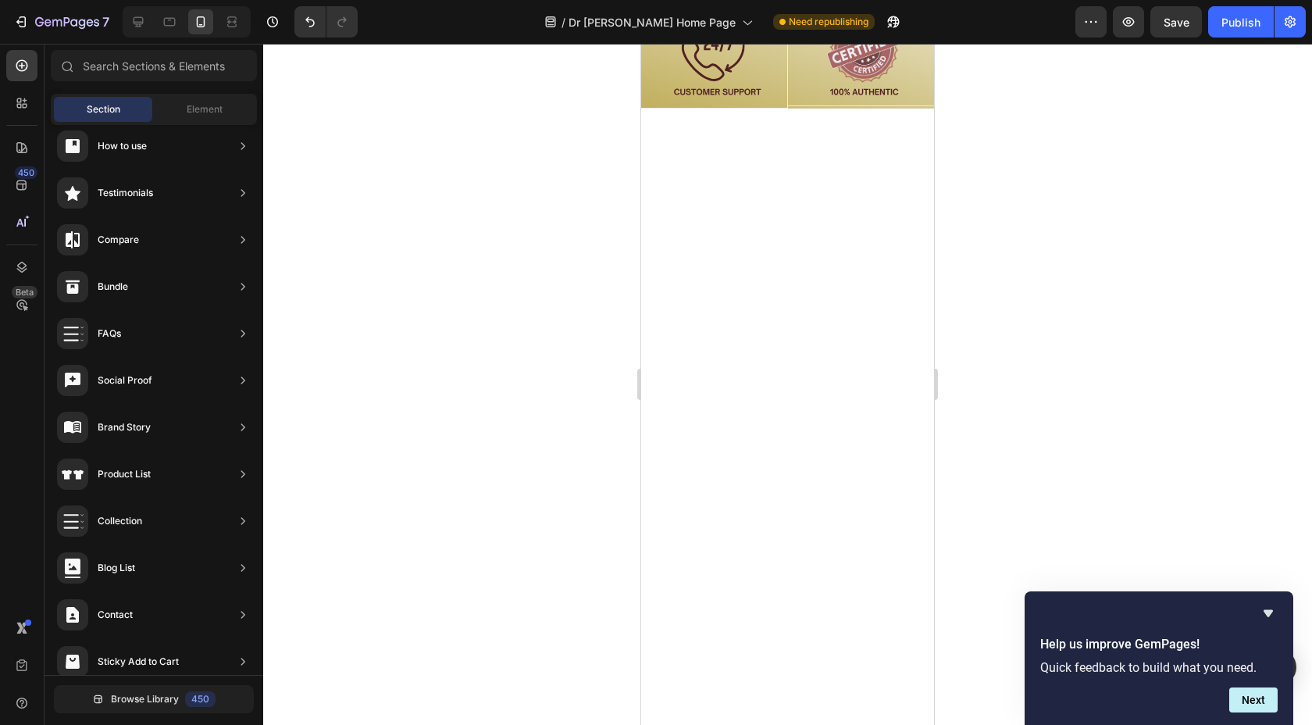
click at [799, 171] on div at bounding box center [787, 463] width 293 height 708
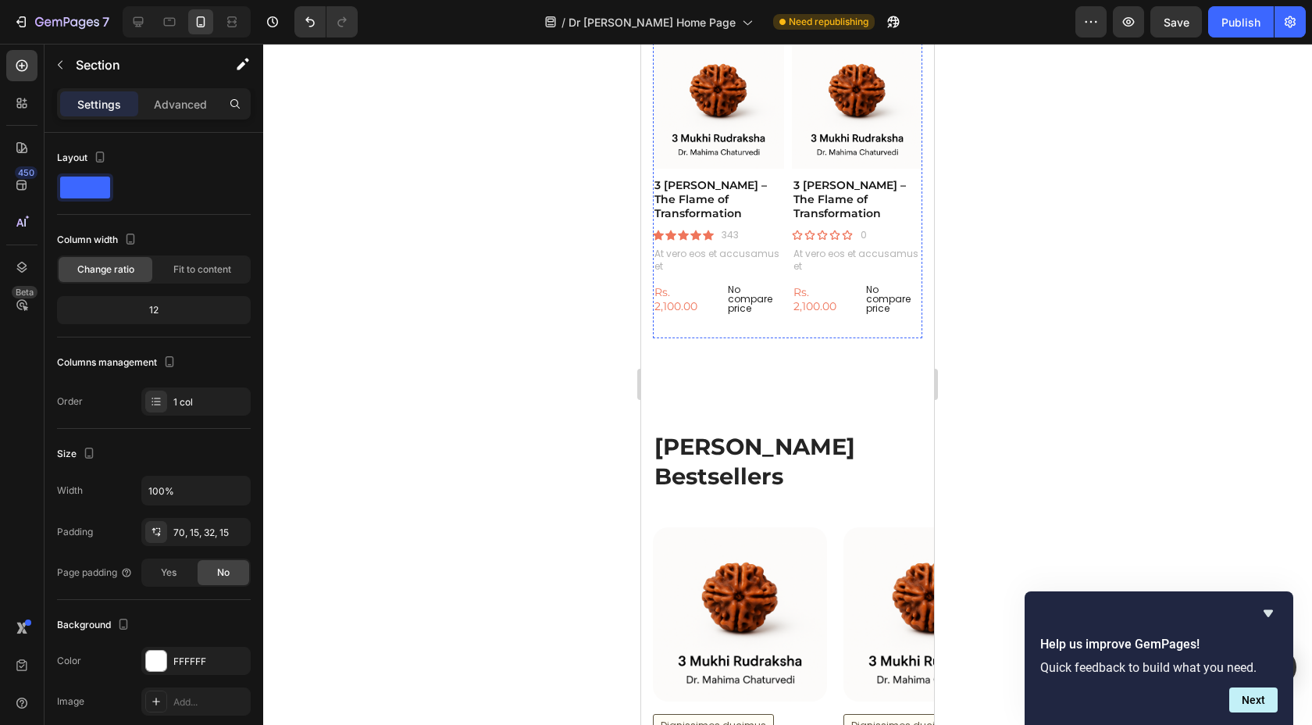
scroll to position [2676, 0]
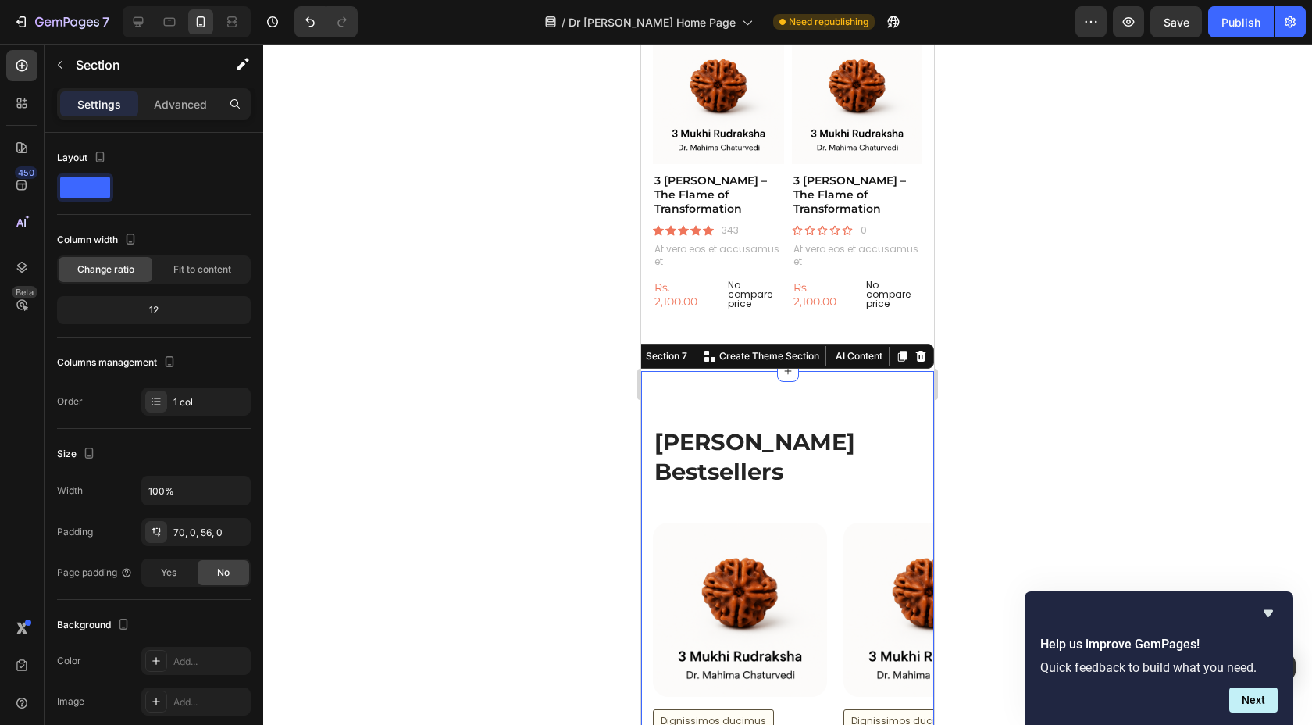
drag, startPoint x: 765, startPoint y: 344, endPoint x: 738, endPoint y: 374, distance: 40.4
click at [738, 374] on div "[PERSON_NAME]'s Bestsellers Heading Row Product Images Dignissimos ducimus Butt…" at bounding box center [787, 653] width 293 height 565
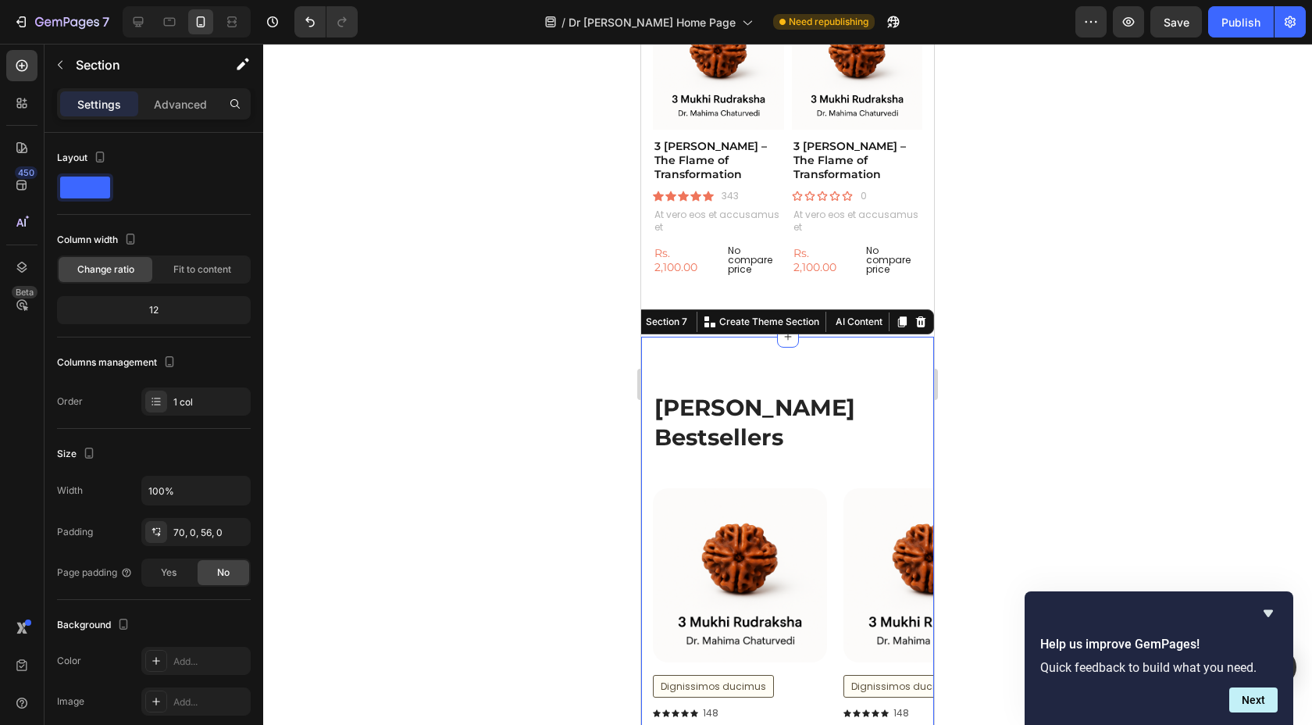
scroll to position [2641, 0]
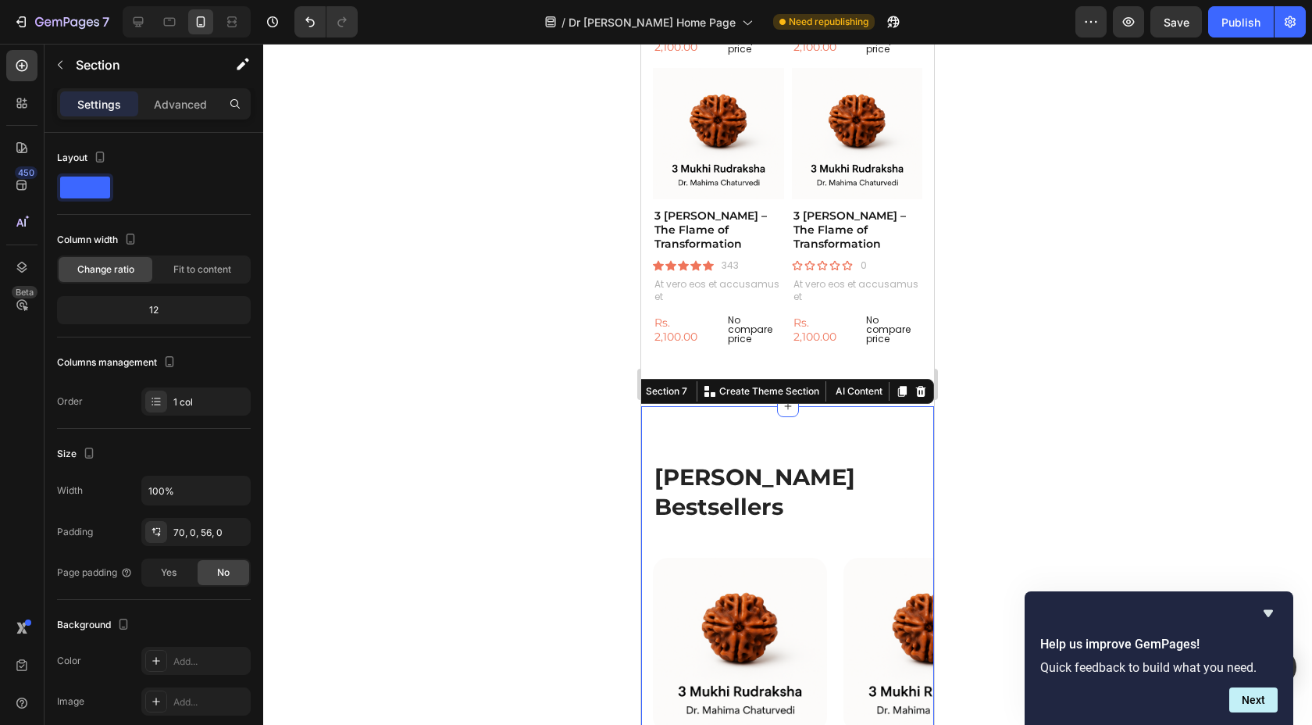
click at [715, 406] on div "[PERSON_NAME]'s Bestsellers Heading Row Product Images Dignissimos ducimus Butt…" at bounding box center [787, 688] width 293 height 565
click at [501, 388] on div at bounding box center [787, 384] width 1049 height 681
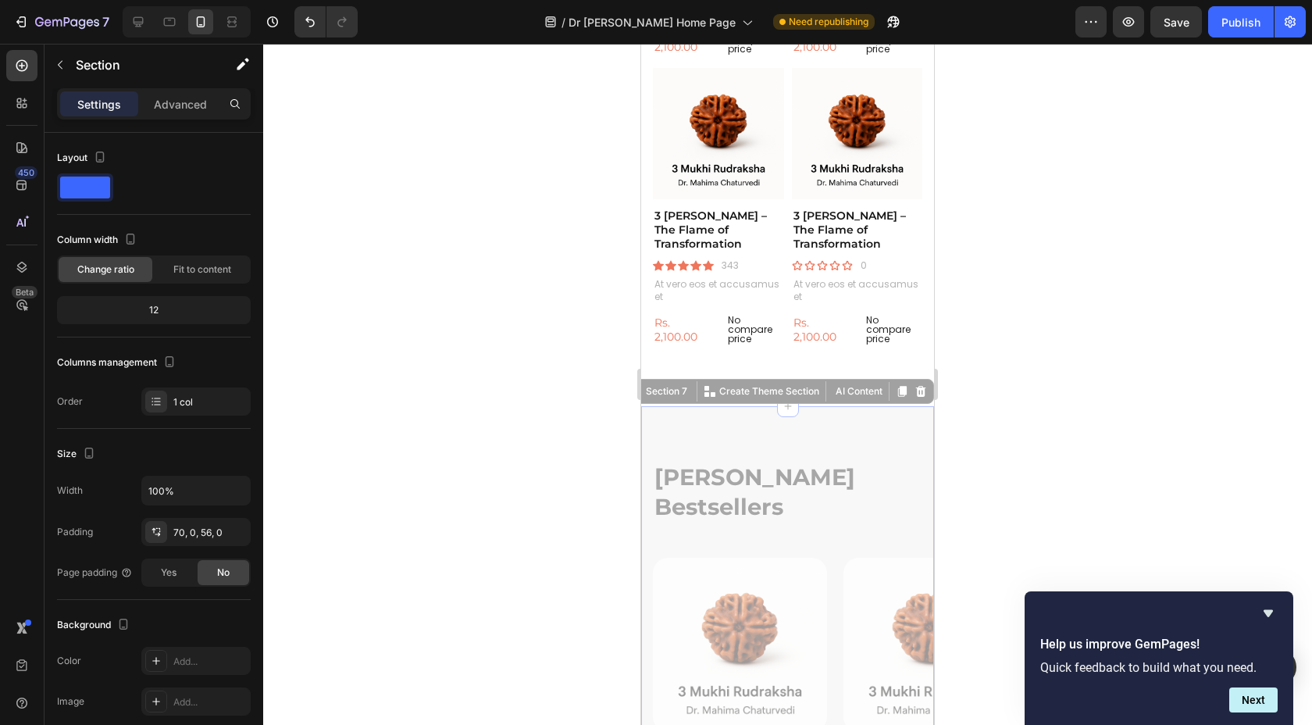
drag, startPoint x: 710, startPoint y: 431, endPoint x: 715, endPoint y: 452, distance: 21.6
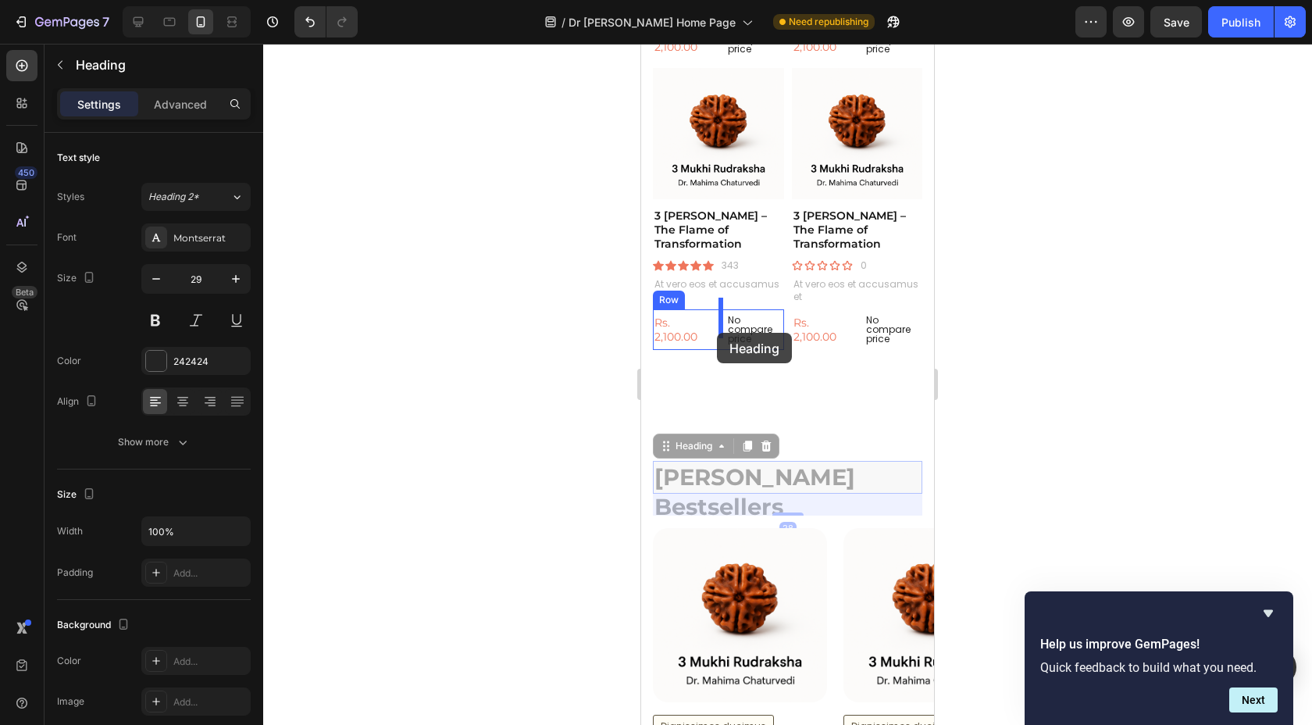
drag, startPoint x: 715, startPoint y: 451, endPoint x: 717, endPoint y: 333, distance: 117.2
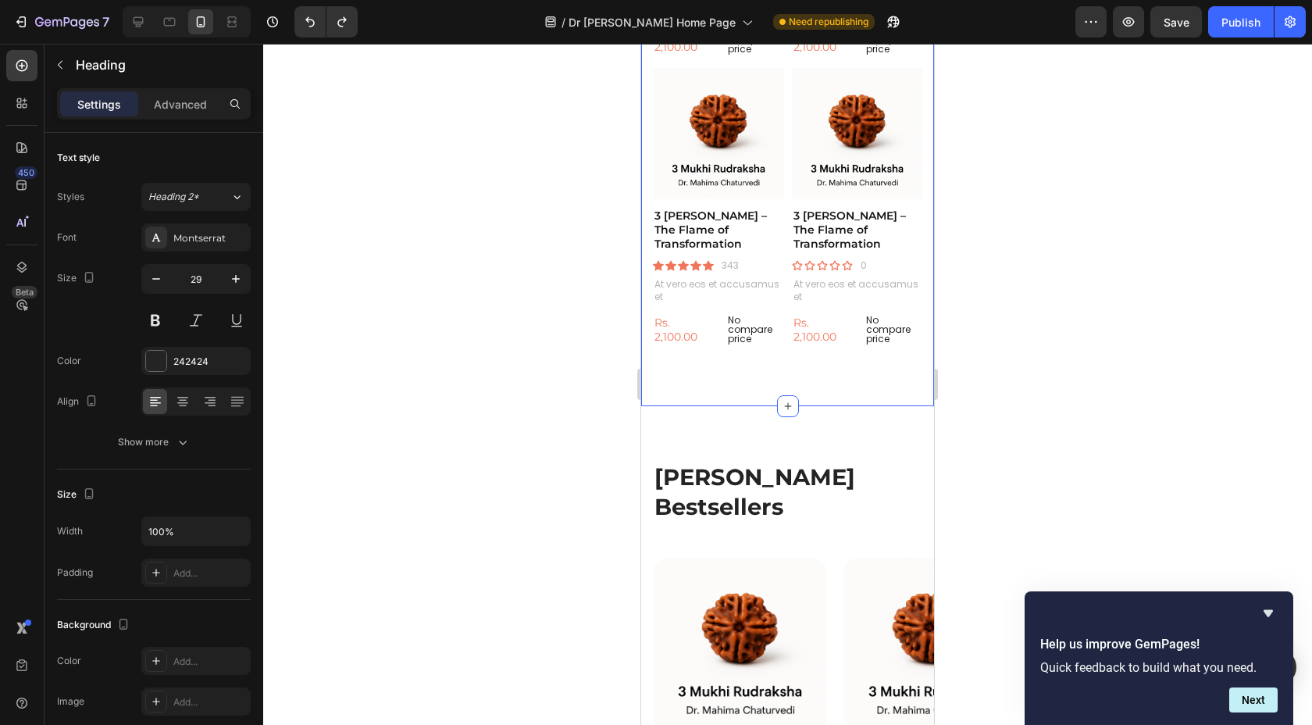
click at [696, 385] on div "YOU MAY ALSO LIKE Heading Product Images 3 Mukhi Rudraksha – The Flame of Trans…" at bounding box center [787, 46] width 293 height 719
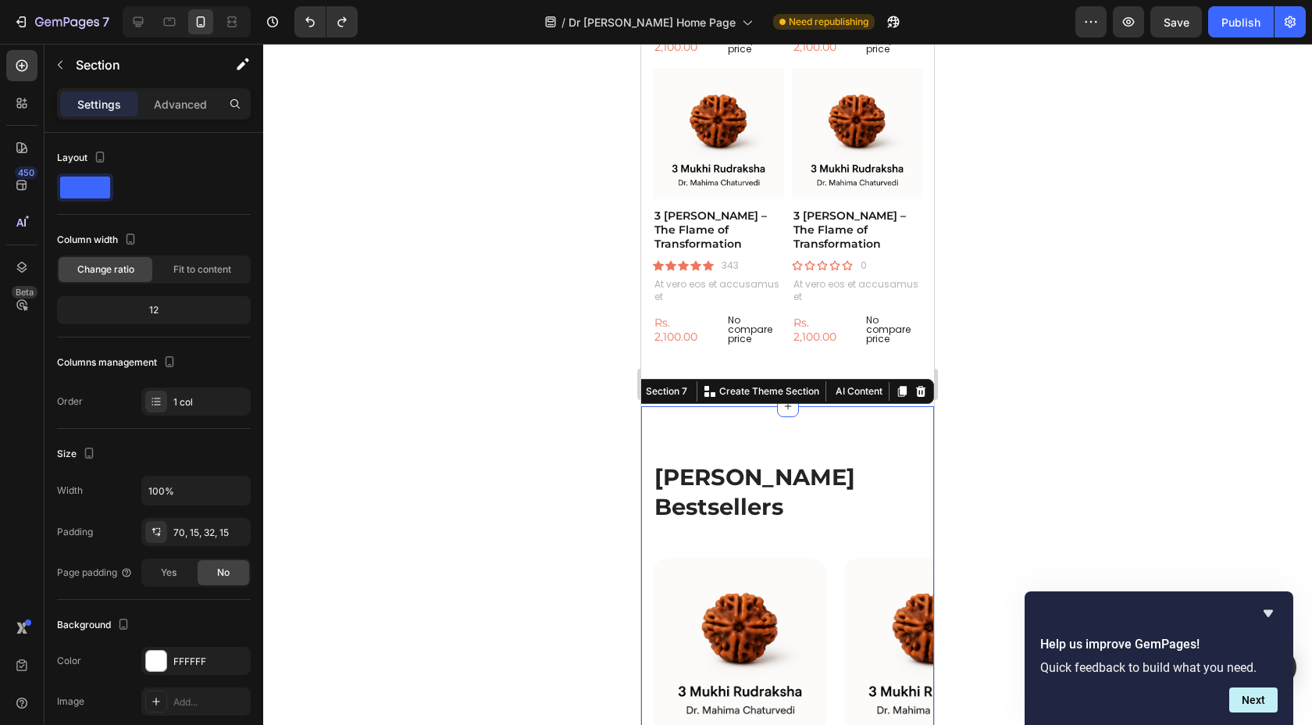
click at [696, 415] on div "[PERSON_NAME]'s Bestsellers Heading Row Product Images Dignissimos ducimus Butt…" at bounding box center [787, 688] width 293 height 565
drag, startPoint x: 726, startPoint y: 398, endPoint x: 736, endPoint y: 202, distance: 196.3
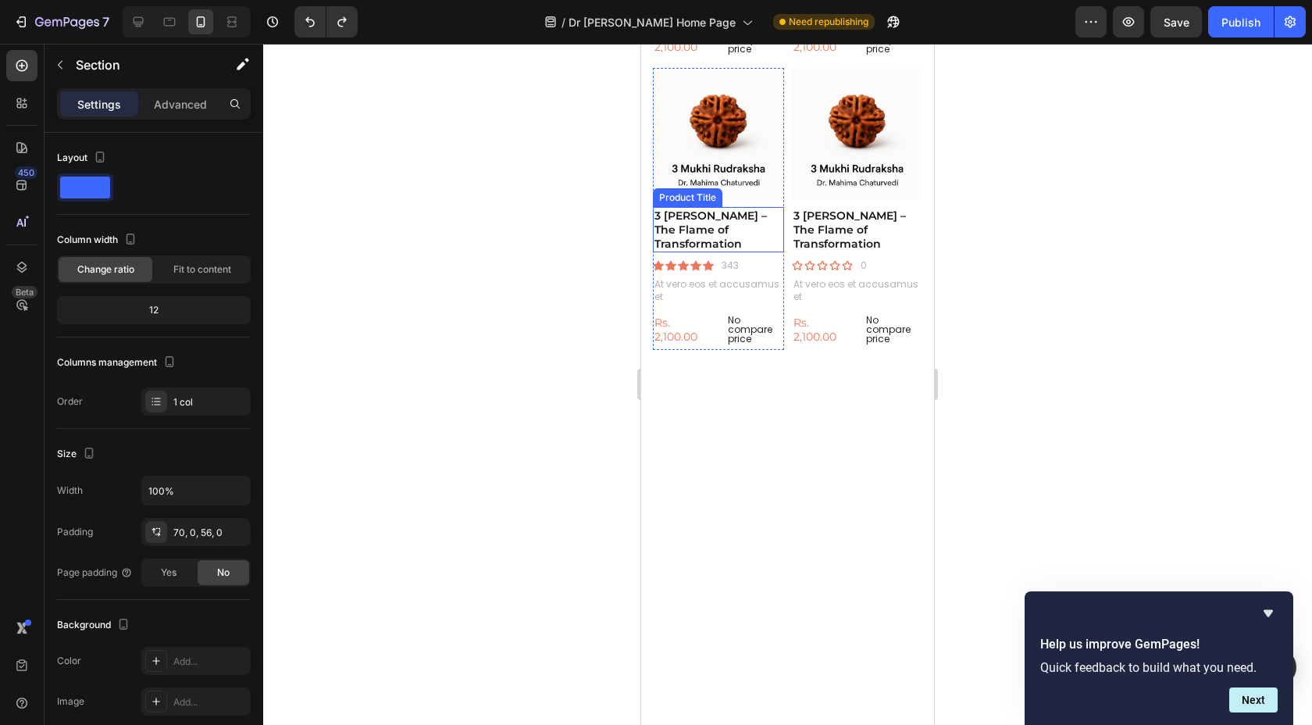
scroll to position [2196, 0]
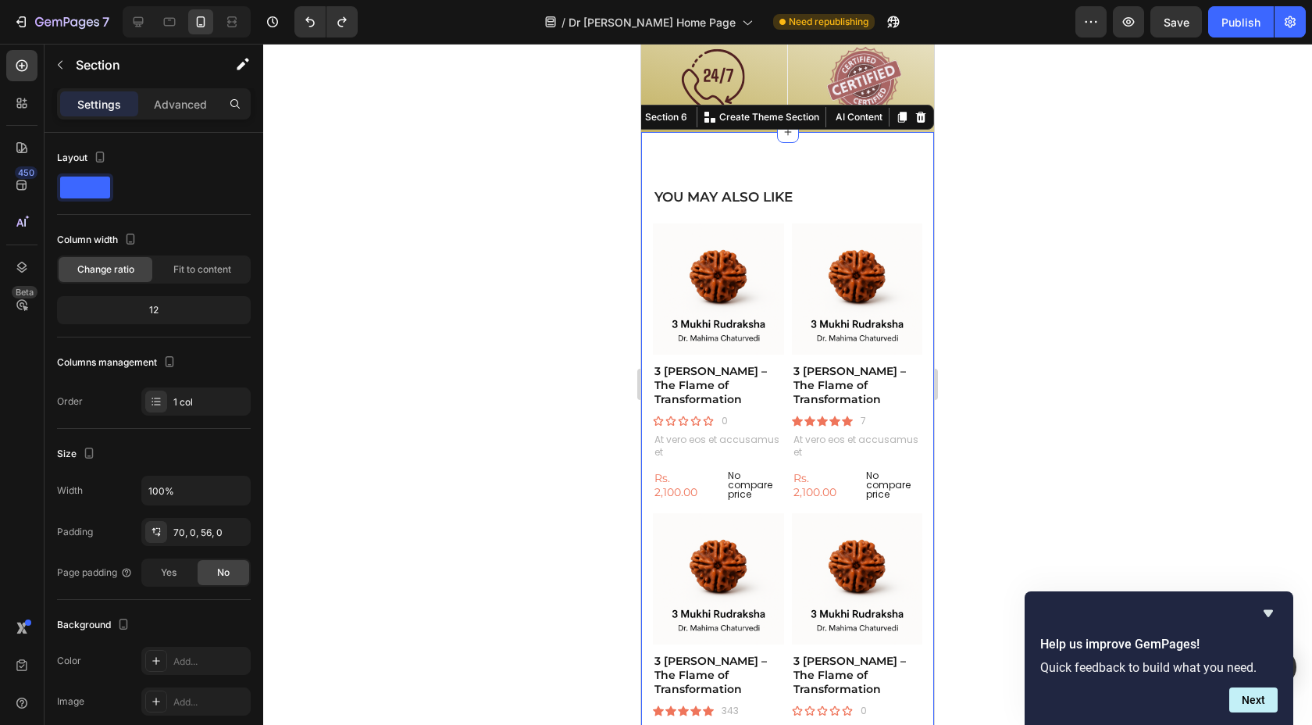
click at [754, 173] on div "YOU MAY ALSO LIKE Heading Product Images 3 Mukhi Rudraksha – The Flame of Trans…" at bounding box center [787, 491] width 293 height 719
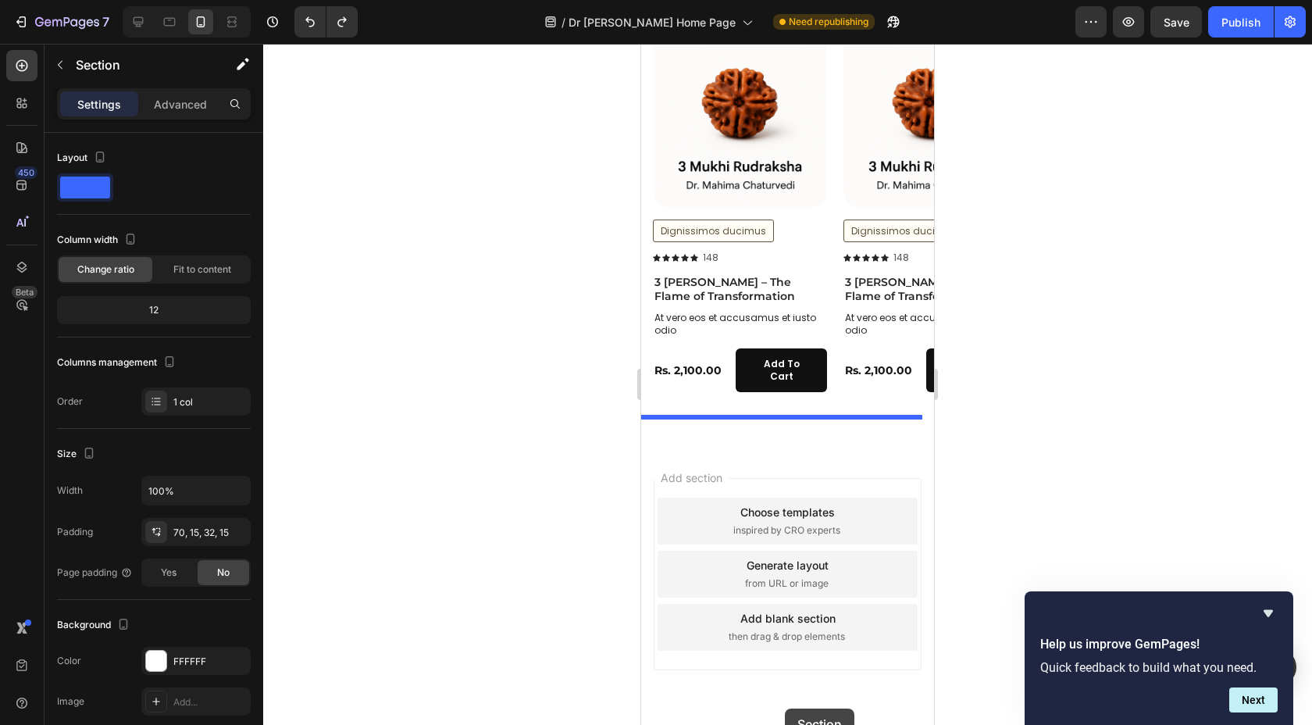
scroll to position [3178, 0]
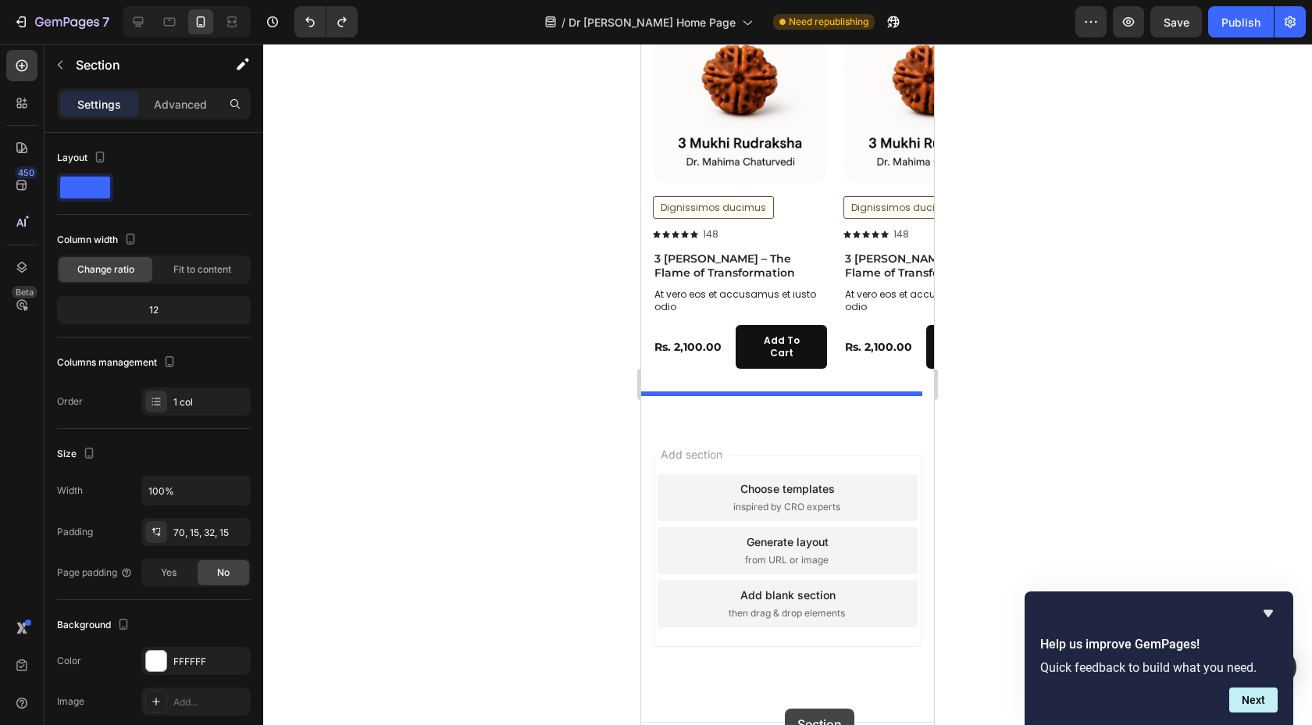
drag, startPoint x: 768, startPoint y: 147, endPoint x: 785, endPoint y: 708, distance: 561.0
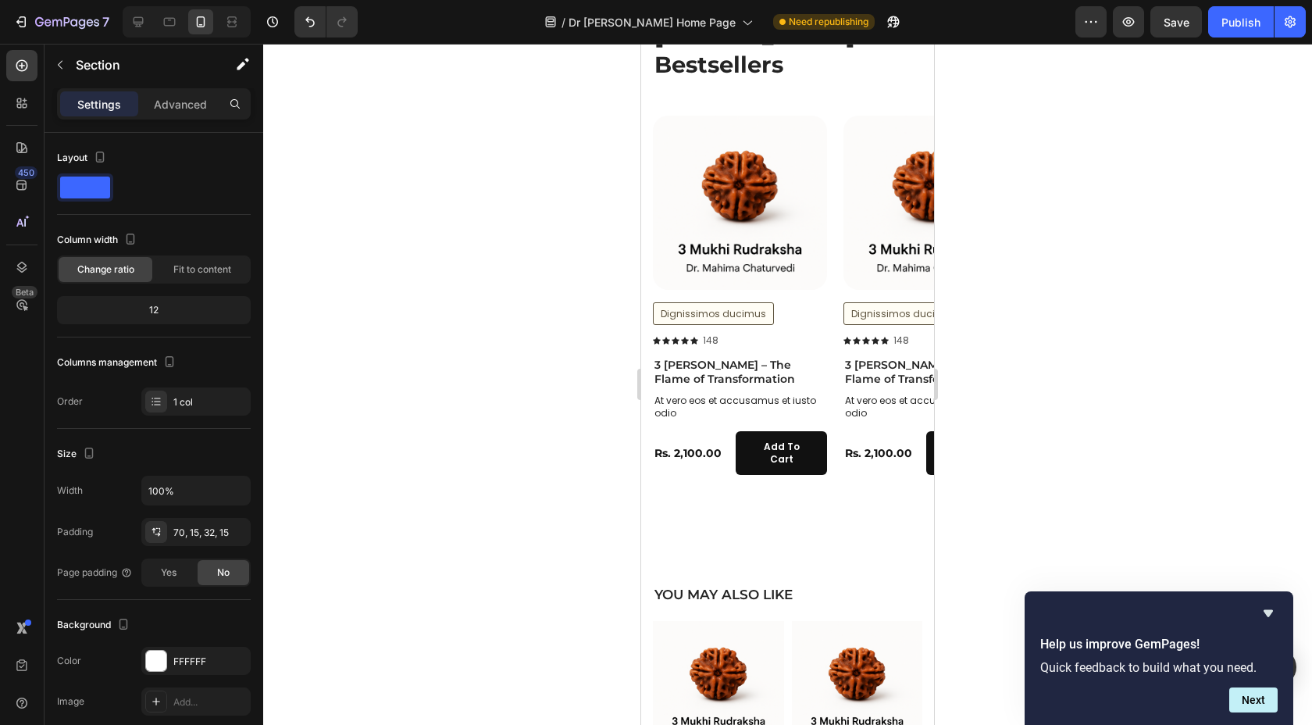
scroll to position [2387, 0]
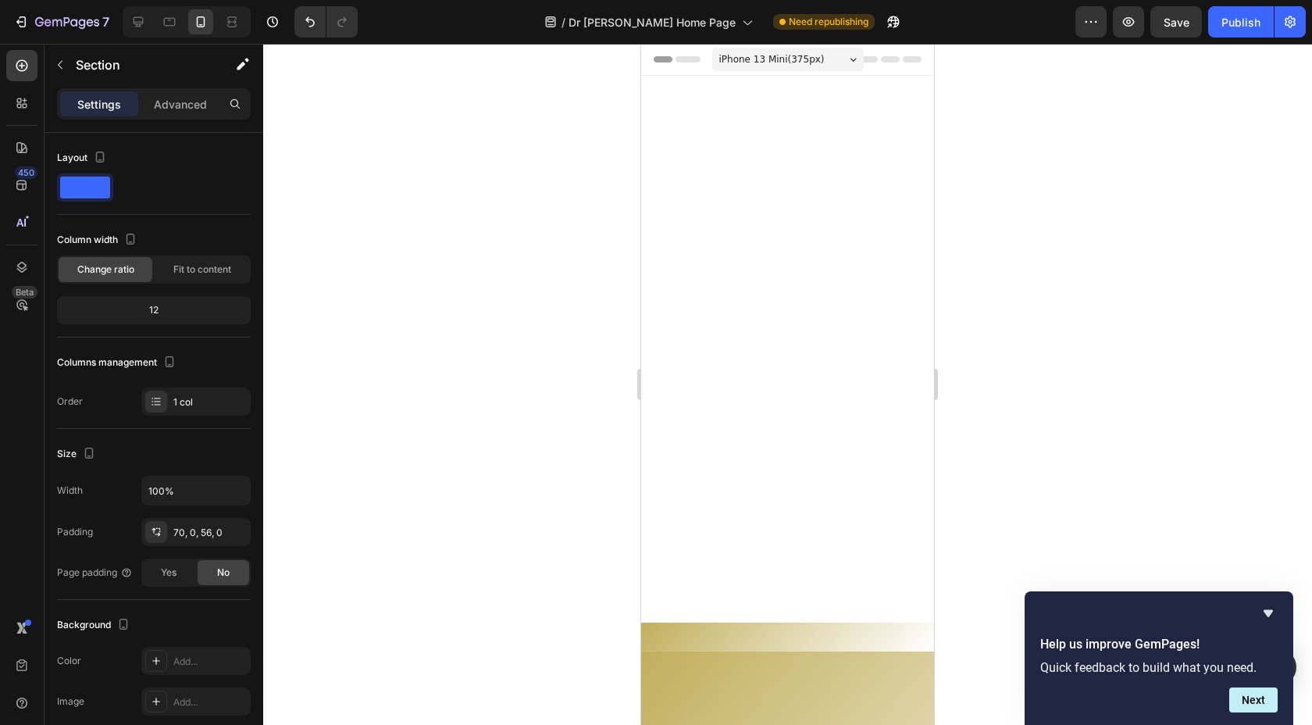
scroll to position [2387, 0]
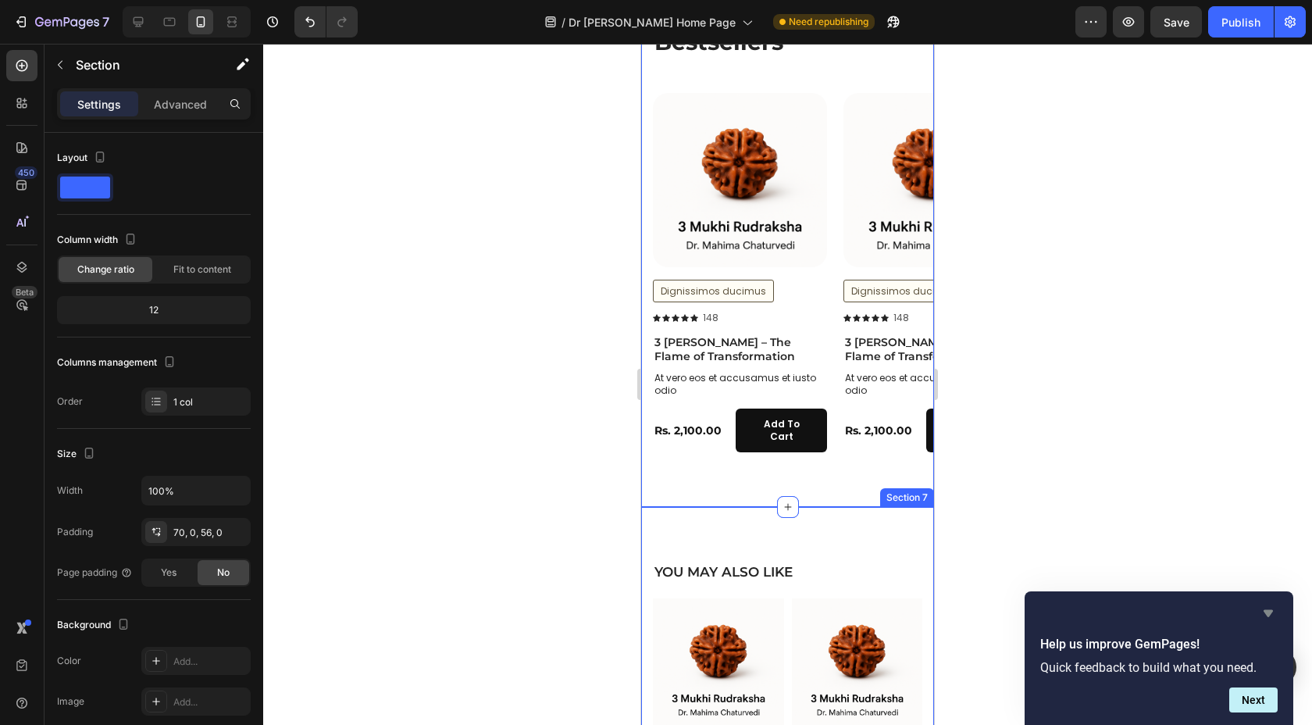
click at [1269, 619] on icon "Hide survey" at bounding box center [1268, 613] width 19 height 19
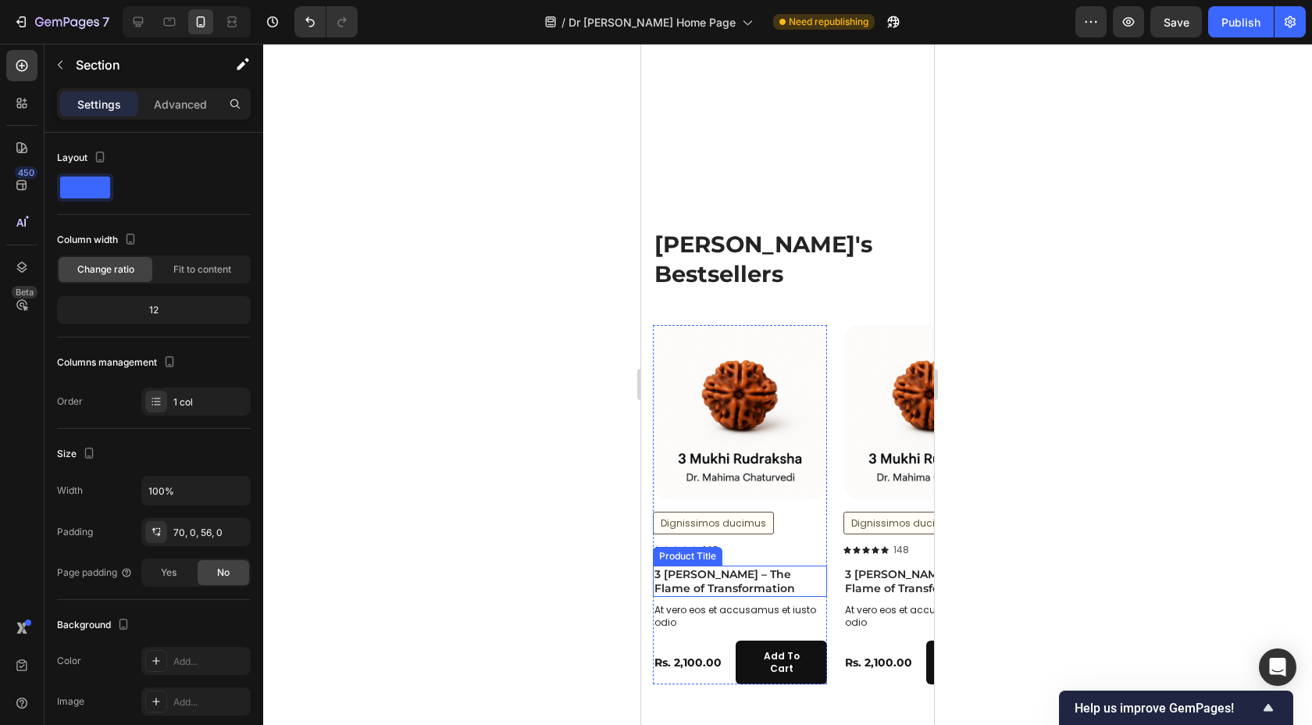
scroll to position [2132, 0]
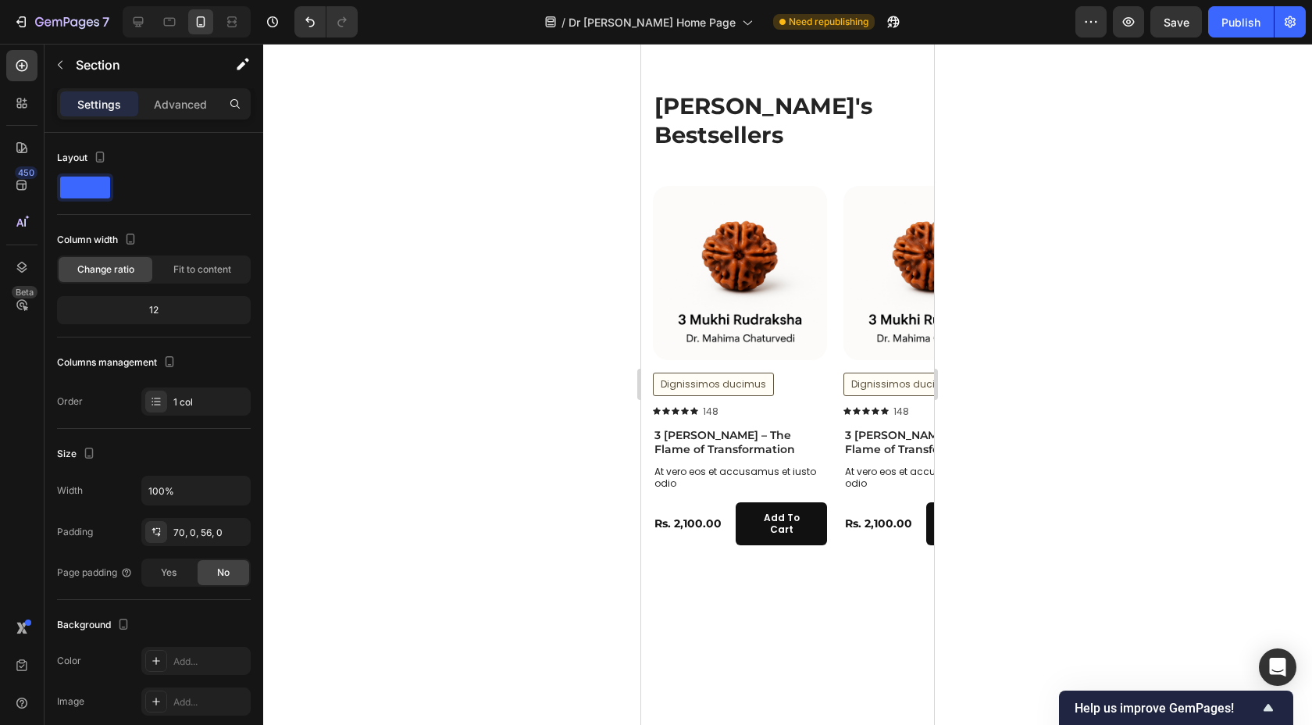
click at [821, 228] on div "[PERSON_NAME]'s Bestsellers Heading Row Product Images Dignissimos ducimus Butt…" at bounding box center [787, 317] width 293 height 565
click at [824, 212] on div "[PERSON_NAME]'s Bestsellers Heading Row Product Images Dignissimos ducimus Butt…" at bounding box center [787, 317] width 293 height 565
click at [824, 33] on div "Image Row" at bounding box center [861, 24] width 147 height 17
click at [970, 166] on div at bounding box center [787, 384] width 1049 height 681
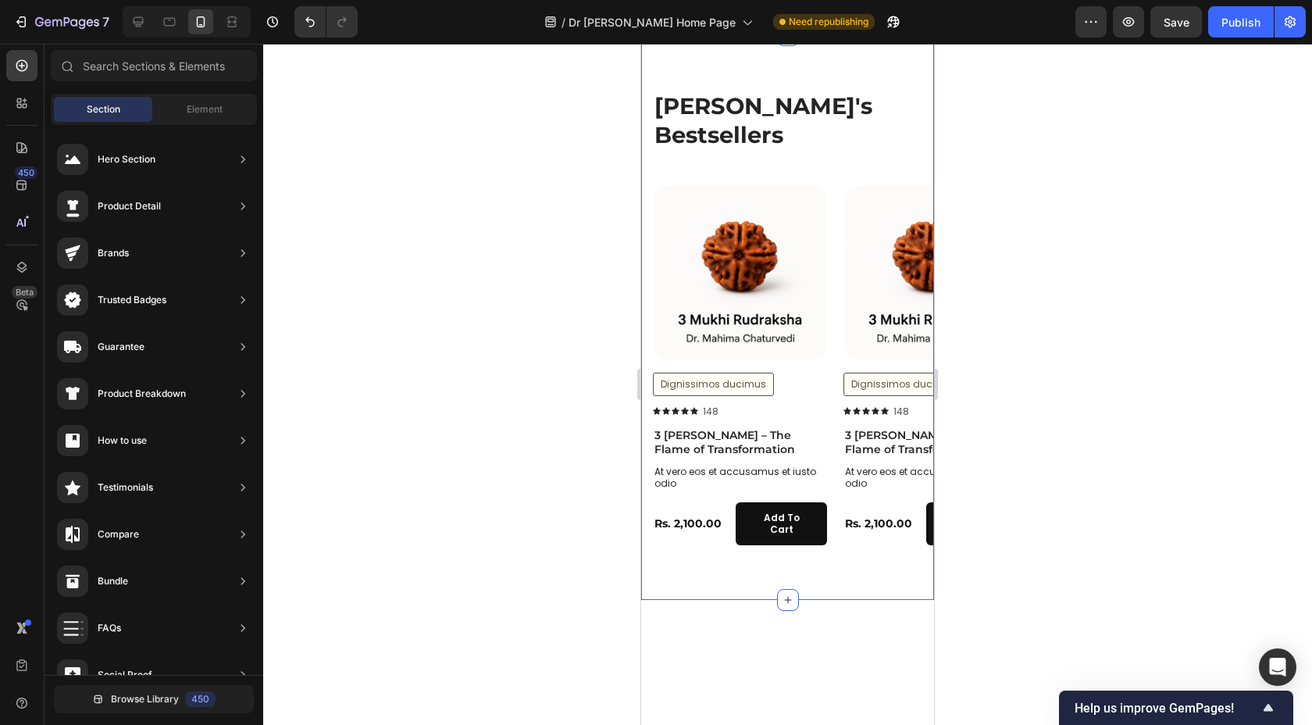
click at [802, 222] on div "[PERSON_NAME]'s Bestsellers Heading Row Product Images Dignissimos ducimus Butt…" at bounding box center [787, 317] width 293 height 565
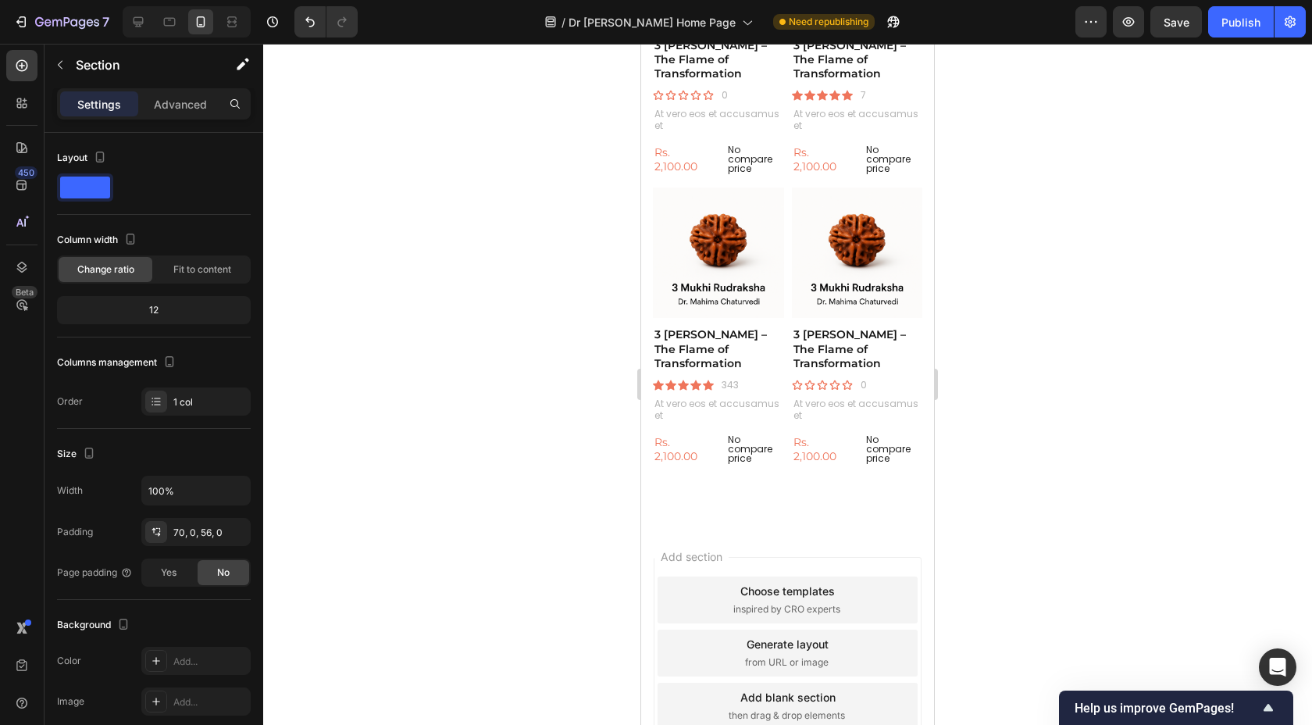
scroll to position [3064, 0]
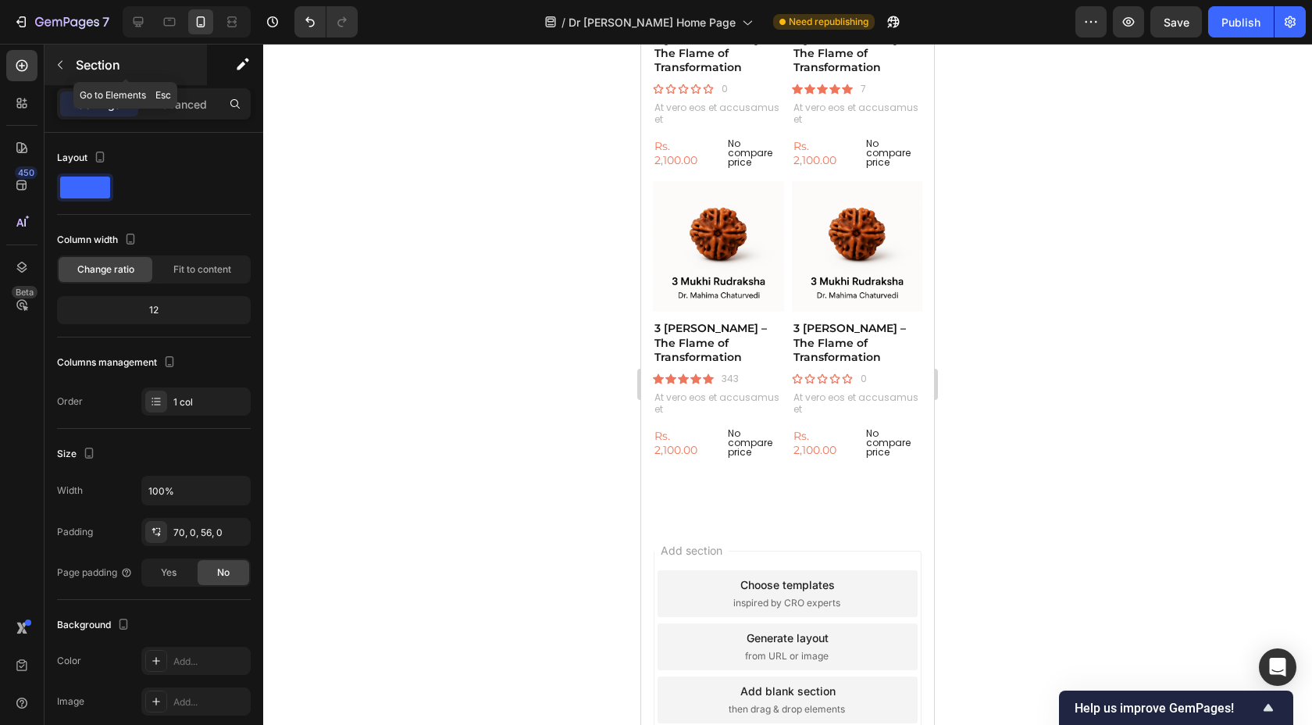
click at [112, 73] on p "Section" at bounding box center [140, 64] width 128 height 19
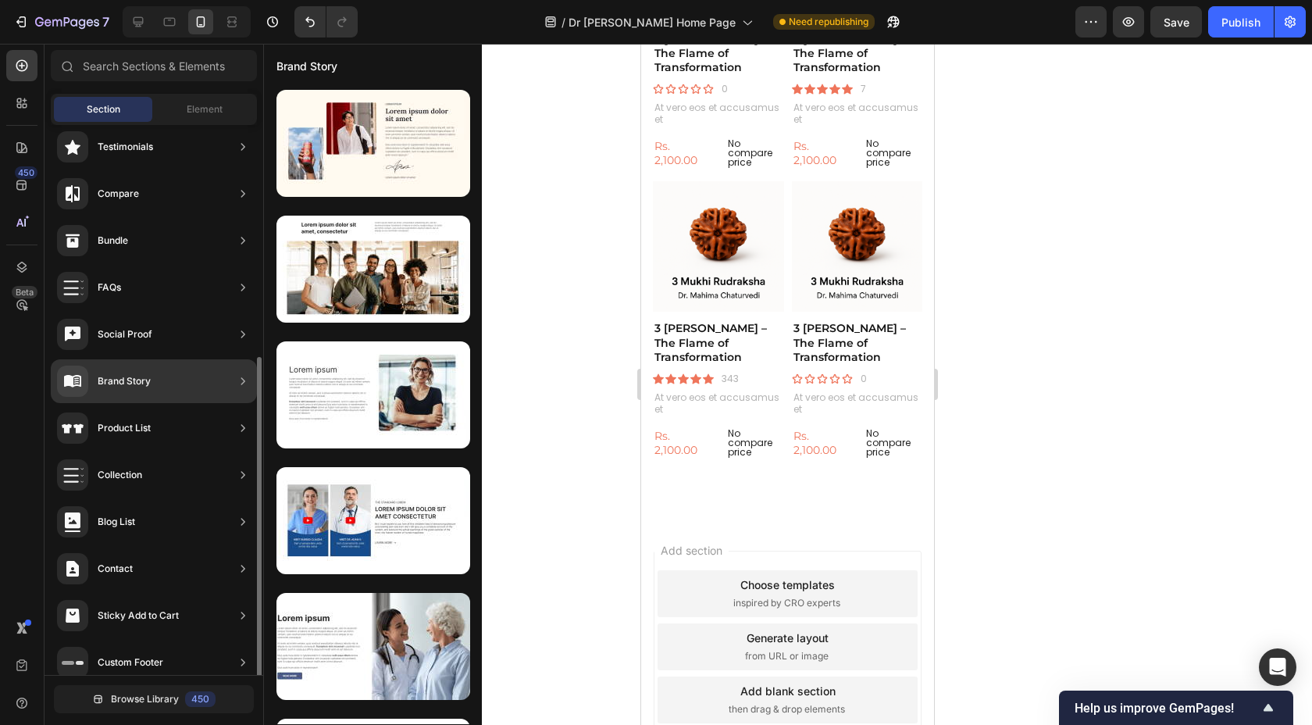
scroll to position [356, 0]
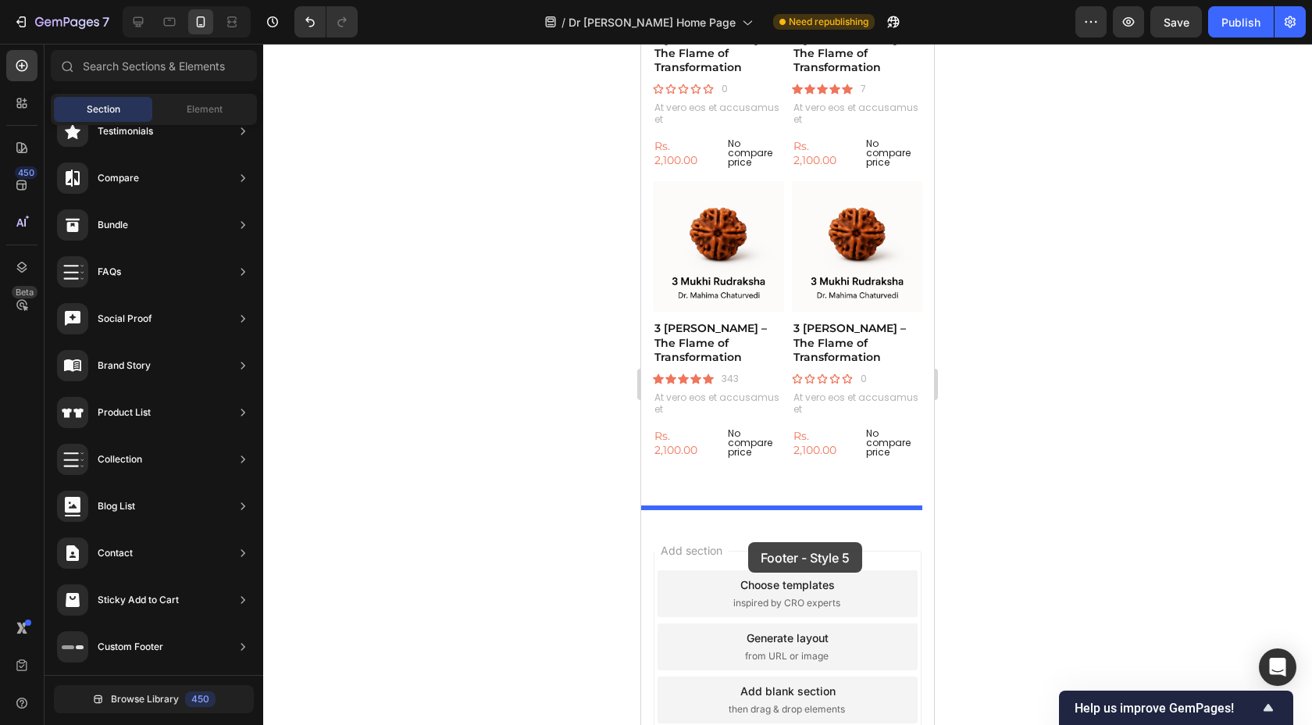
drag, startPoint x: 1014, startPoint y: 661, endPoint x: 747, endPoint y: 538, distance: 293.2
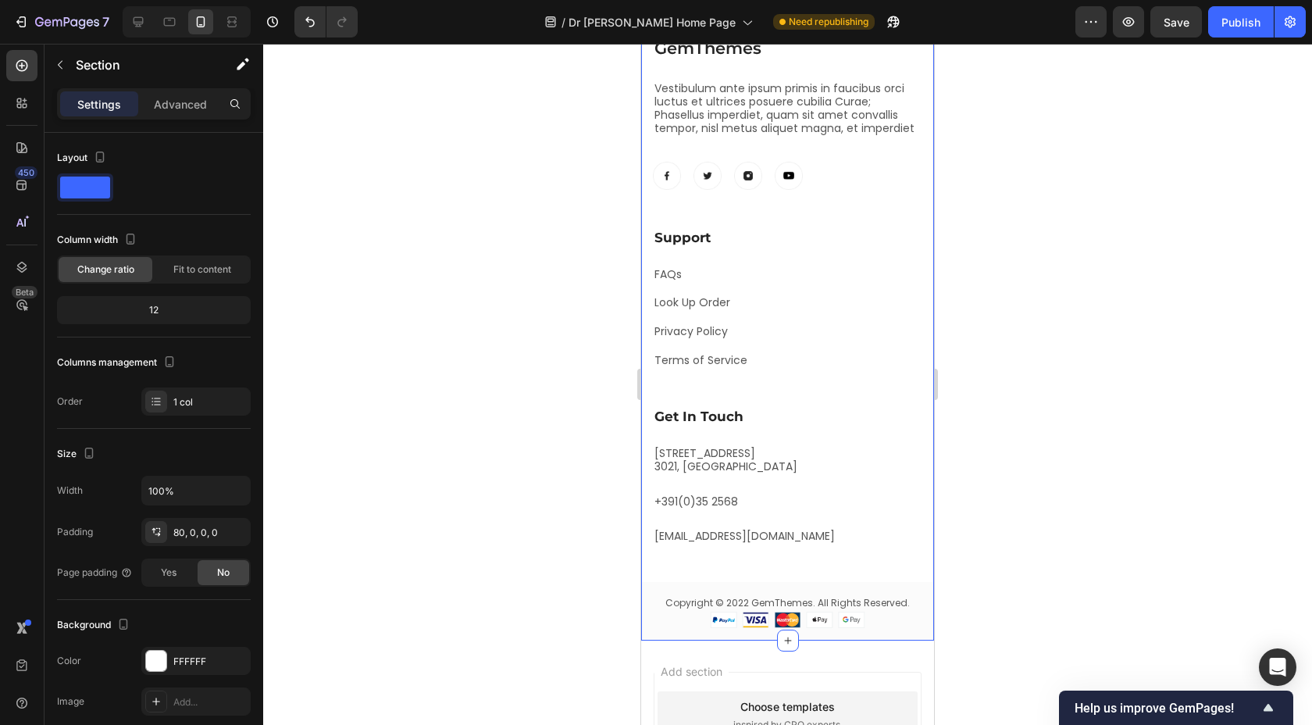
scroll to position [3533, 0]
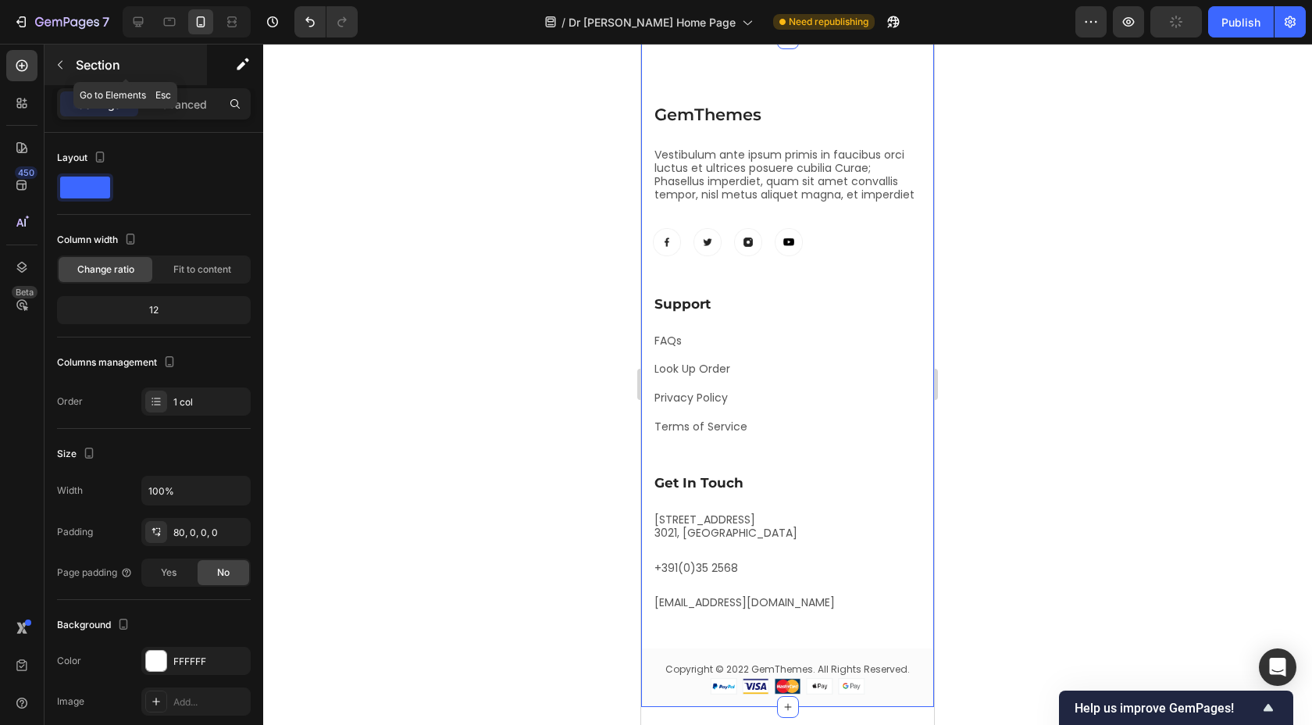
click at [113, 73] on p "Section" at bounding box center [140, 64] width 128 height 19
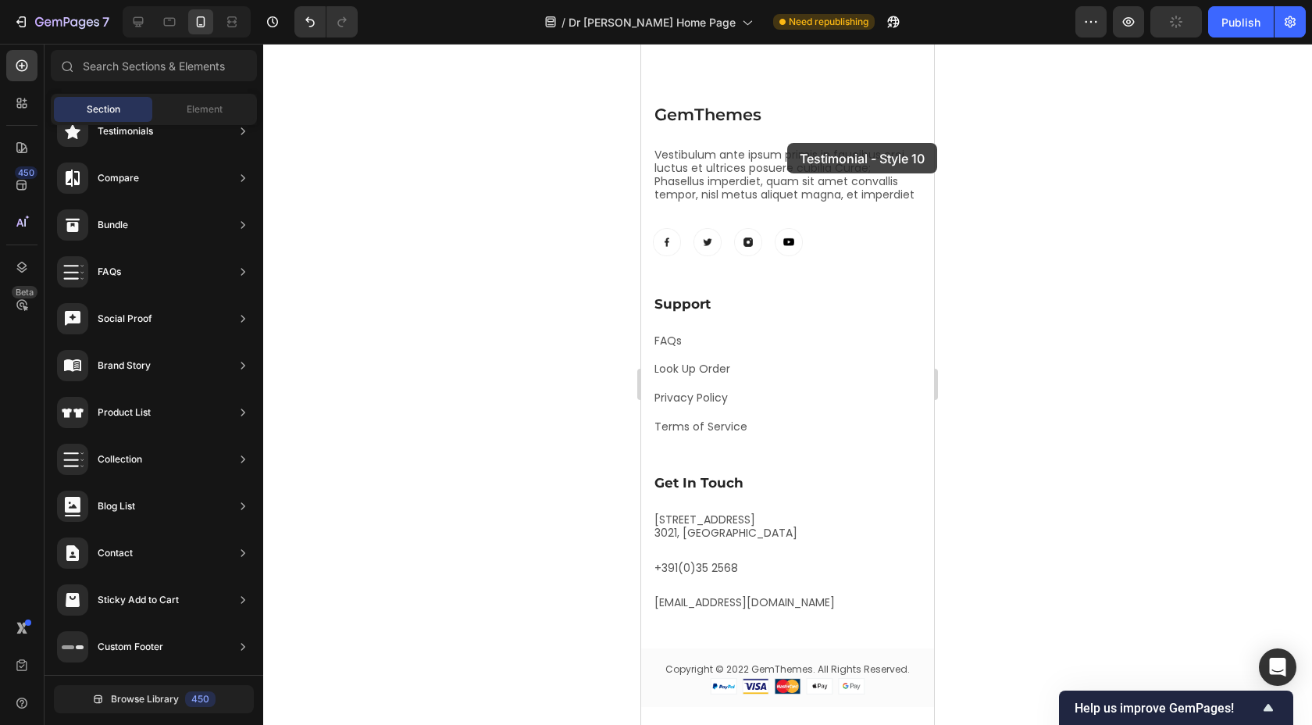
scroll to position [3414, 0]
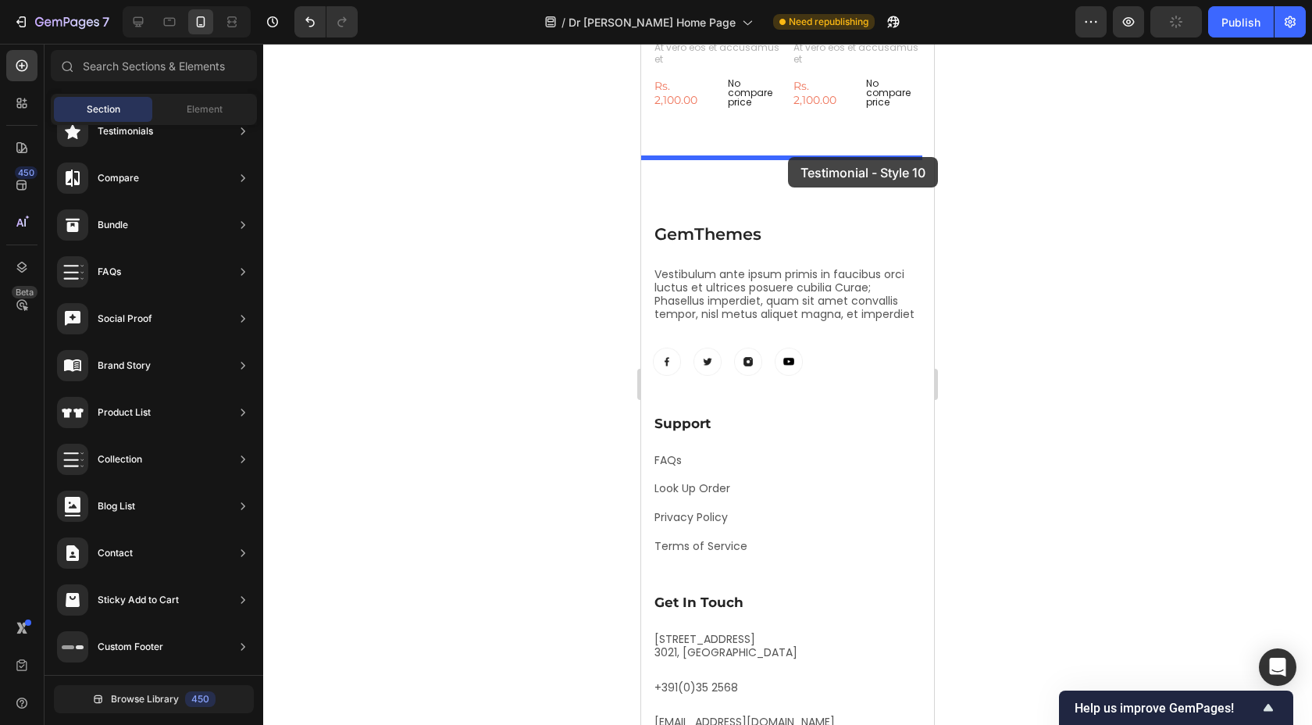
drag, startPoint x: 1043, startPoint y: 349, endPoint x: 788, endPoint y: 157, distance: 318.9
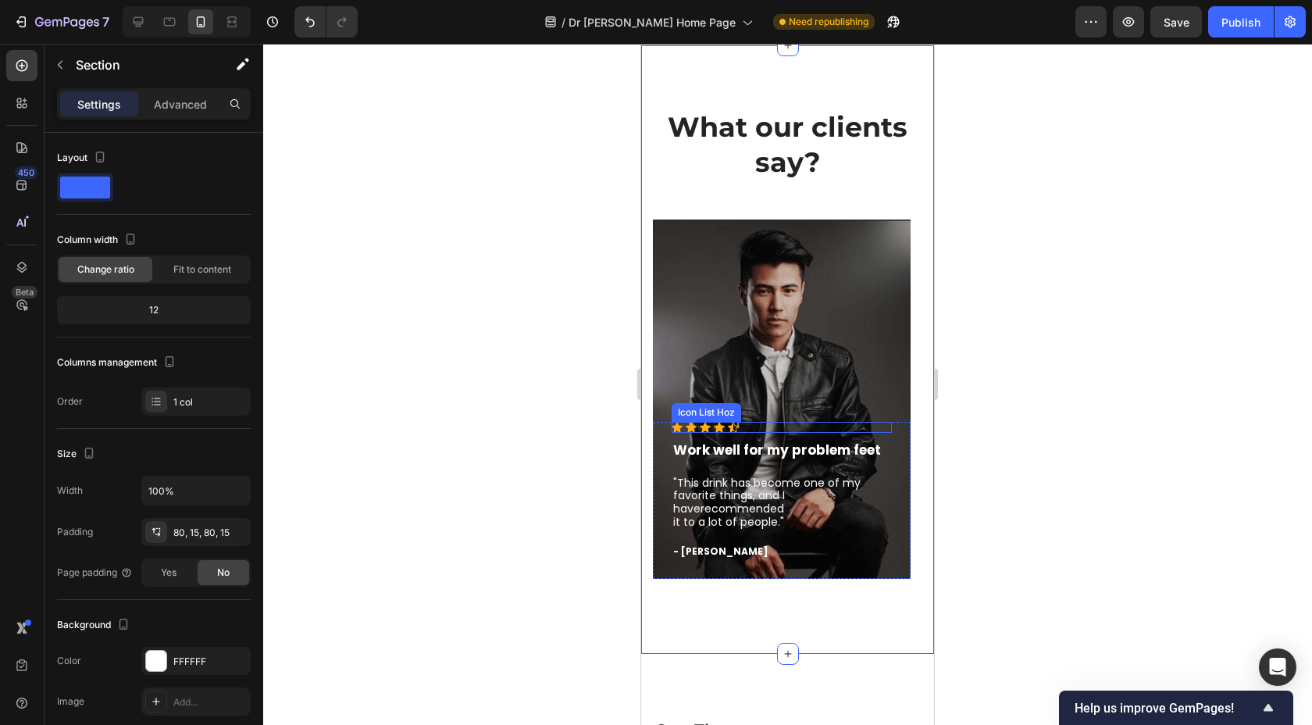
scroll to position [3496, 0]
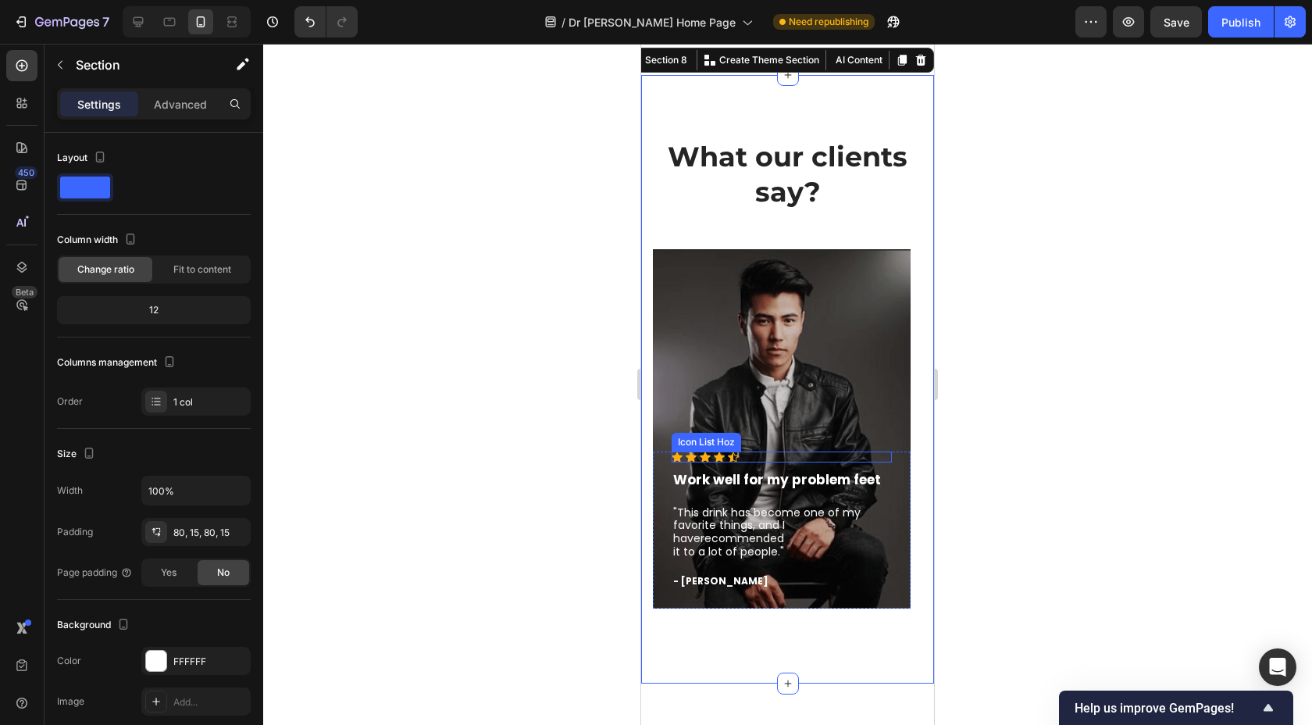
click at [850, 362] on div "Overlay" at bounding box center [782, 428] width 258 height 359
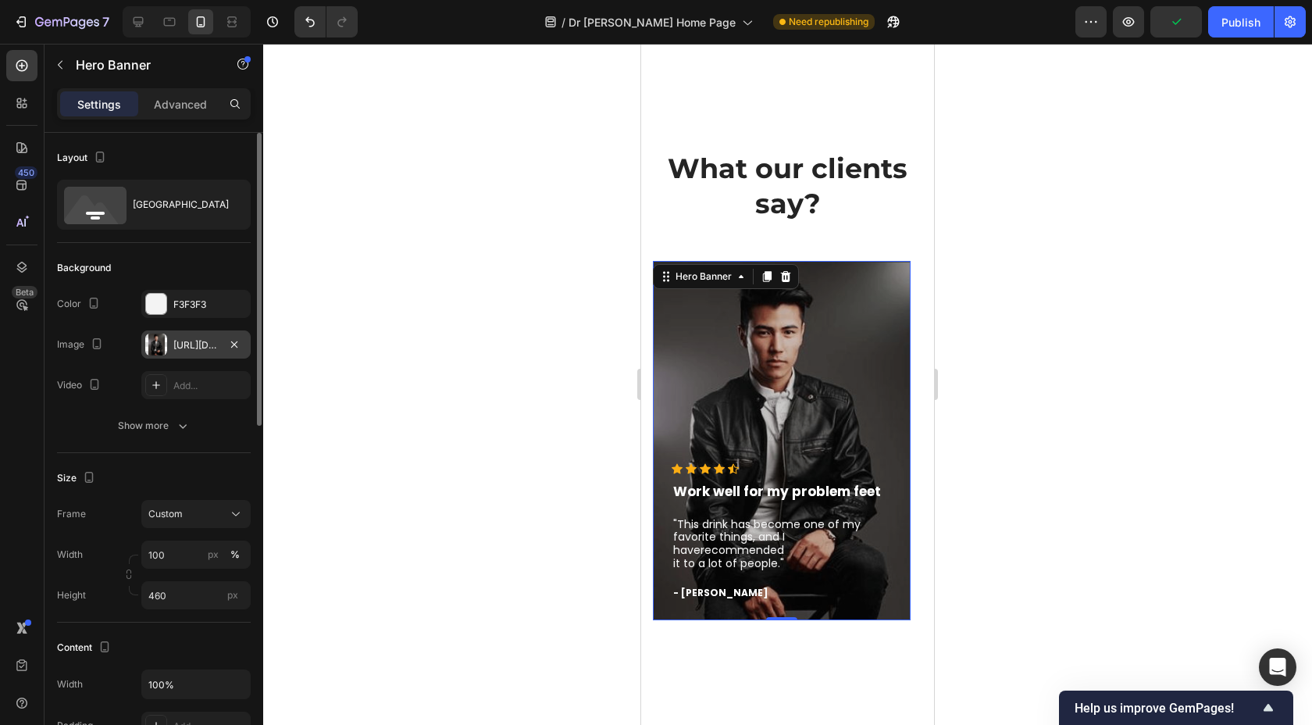
click at [209, 348] on div "[URL][DOMAIN_NAME]" at bounding box center [195, 345] width 45 height 14
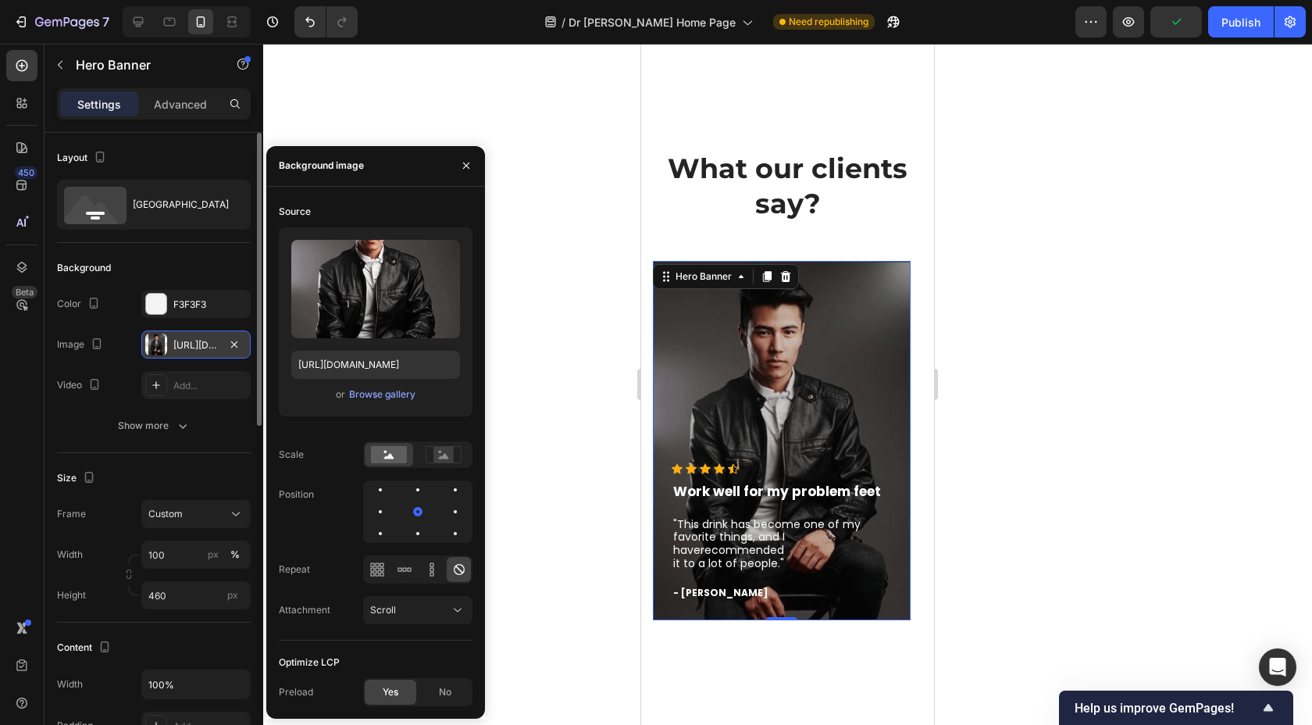
click at [209, 348] on div "[URL][DOMAIN_NAME]" at bounding box center [195, 345] width 45 height 14
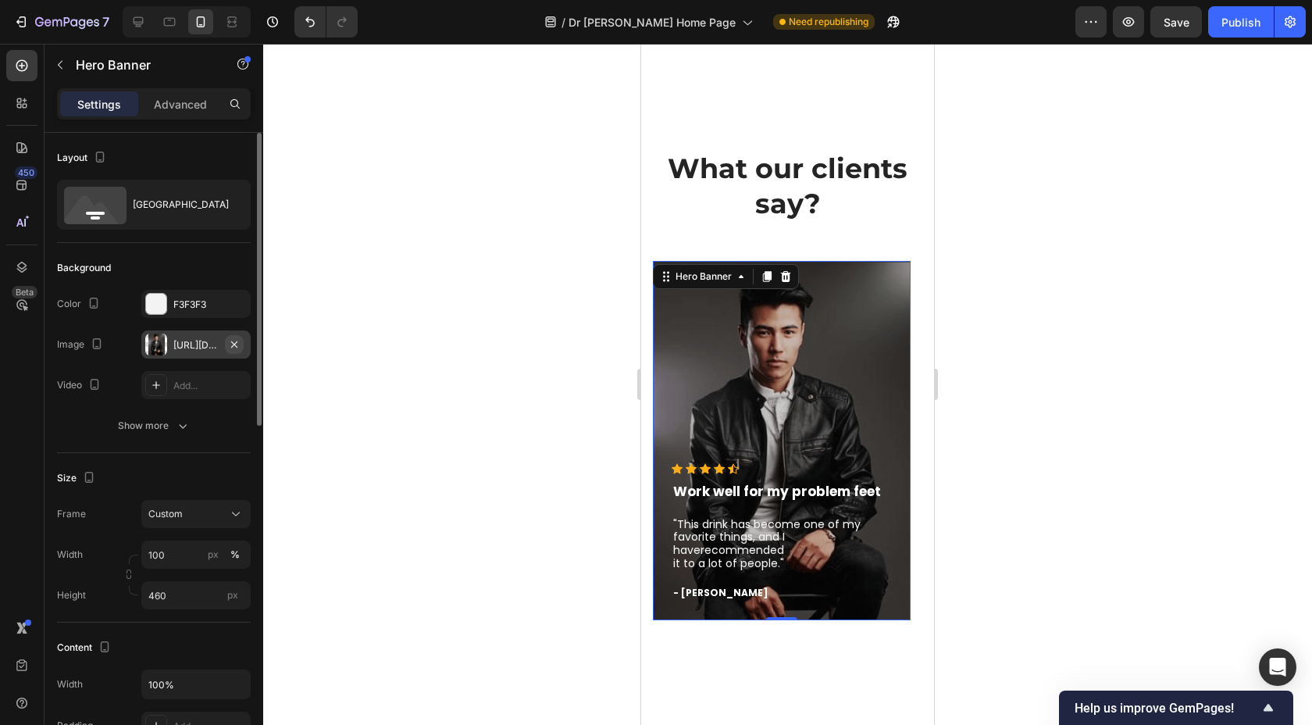
click at [234, 340] on icon "button" at bounding box center [234, 344] width 12 height 12
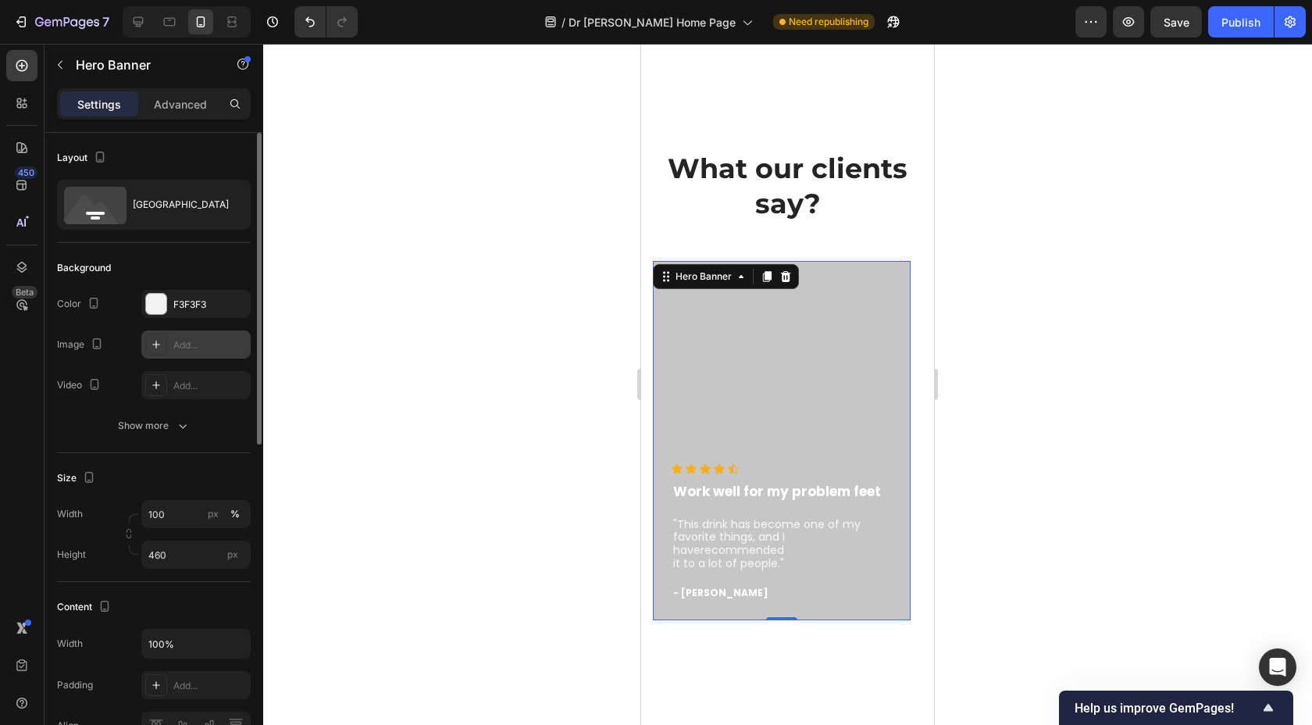
click at [777, 273] on div "Hero Banner" at bounding box center [726, 276] width 146 height 25
click at [775, 261] on div "Overlay" at bounding box center [782, 440] width 258 height 359
click at [782, 271] on icon at bounding box center [786, 276] width 10 height 11
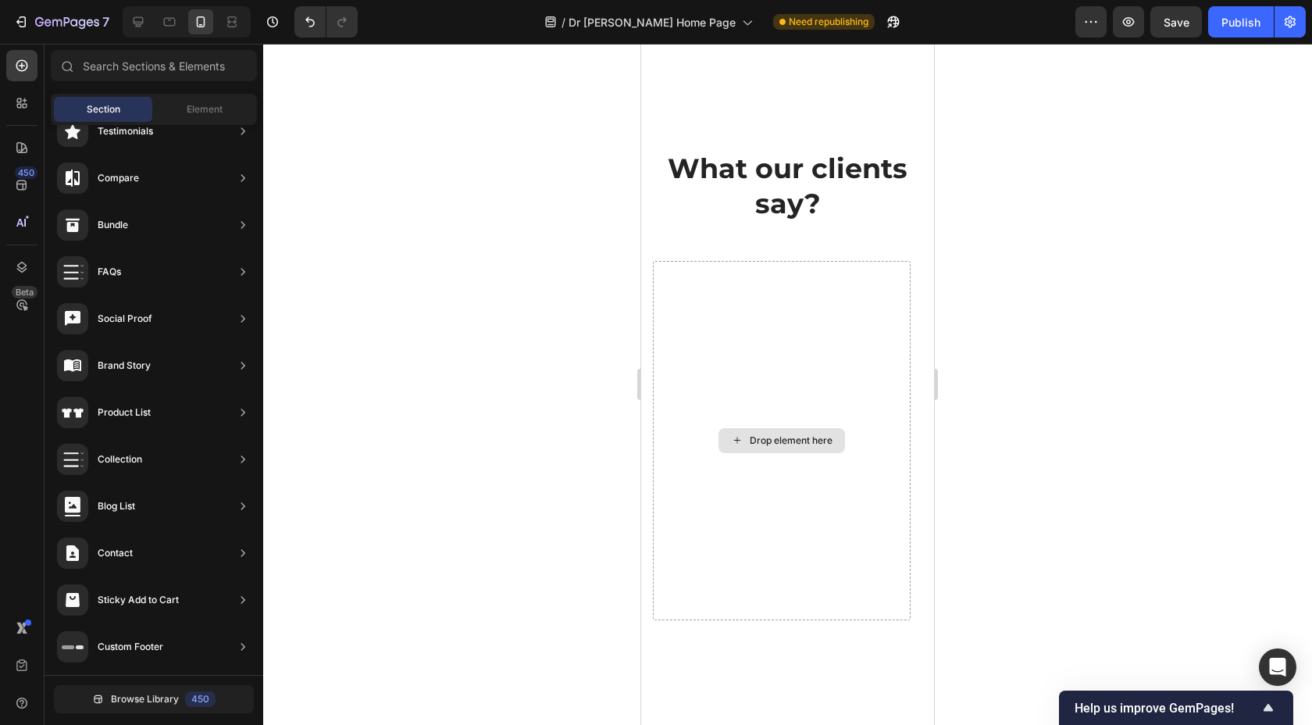
scroll to position [3398, 0]
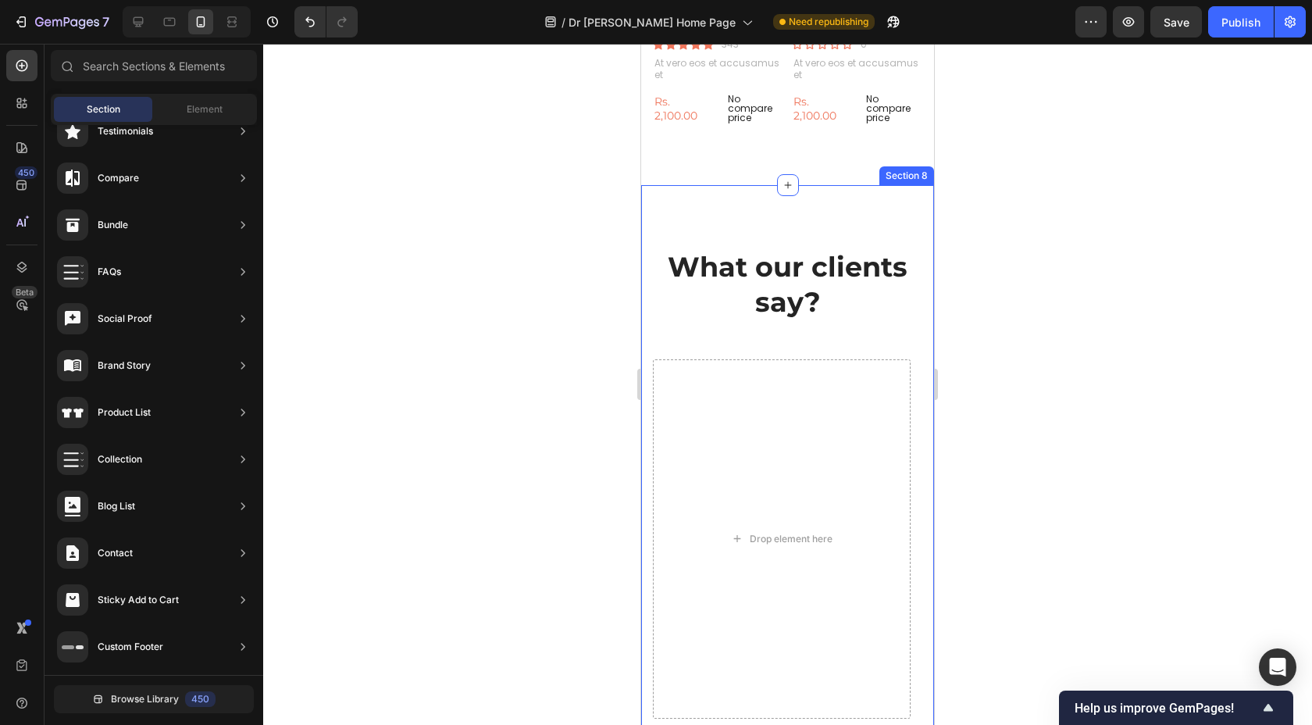
click at [793, 191] on div "What our clients say? Heading Drop element here Icon Icon Icon Icon Icon Icon L…" at bounding box center [787, 489] width 293 height 608
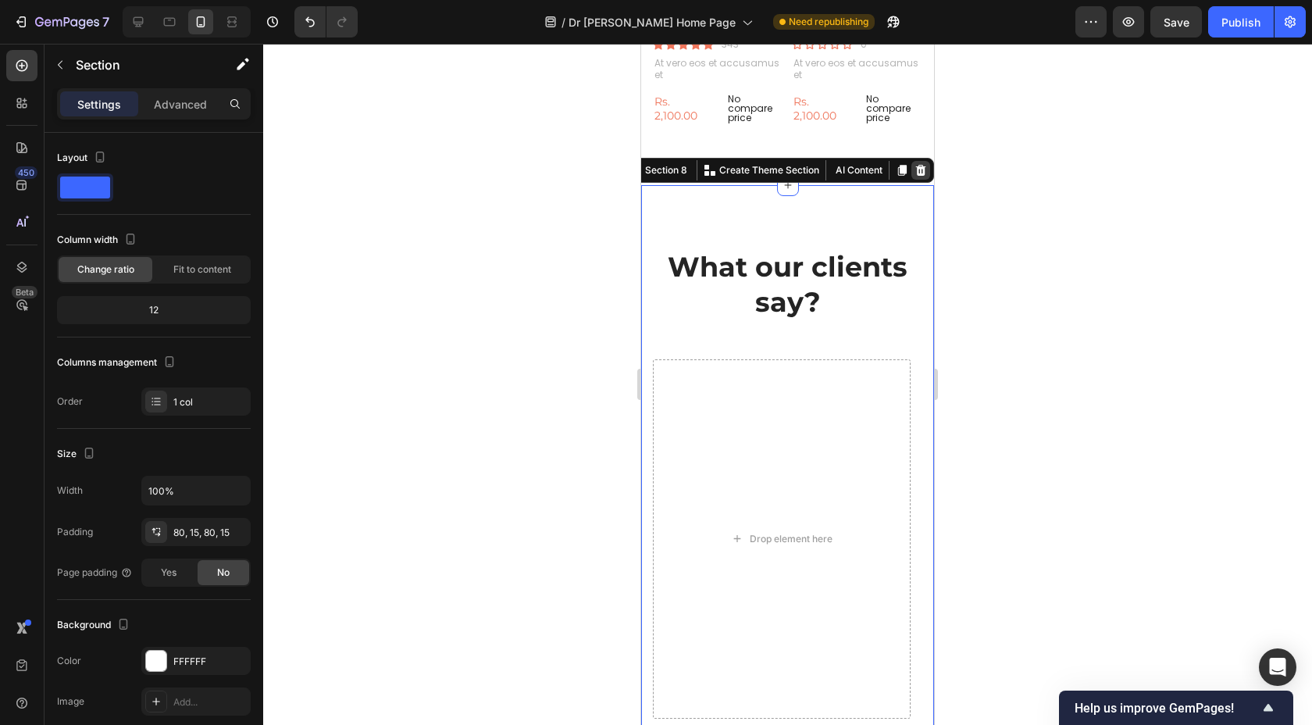
click at [916, 165] on icon at bounding box center [921, 170] width 10 height 11
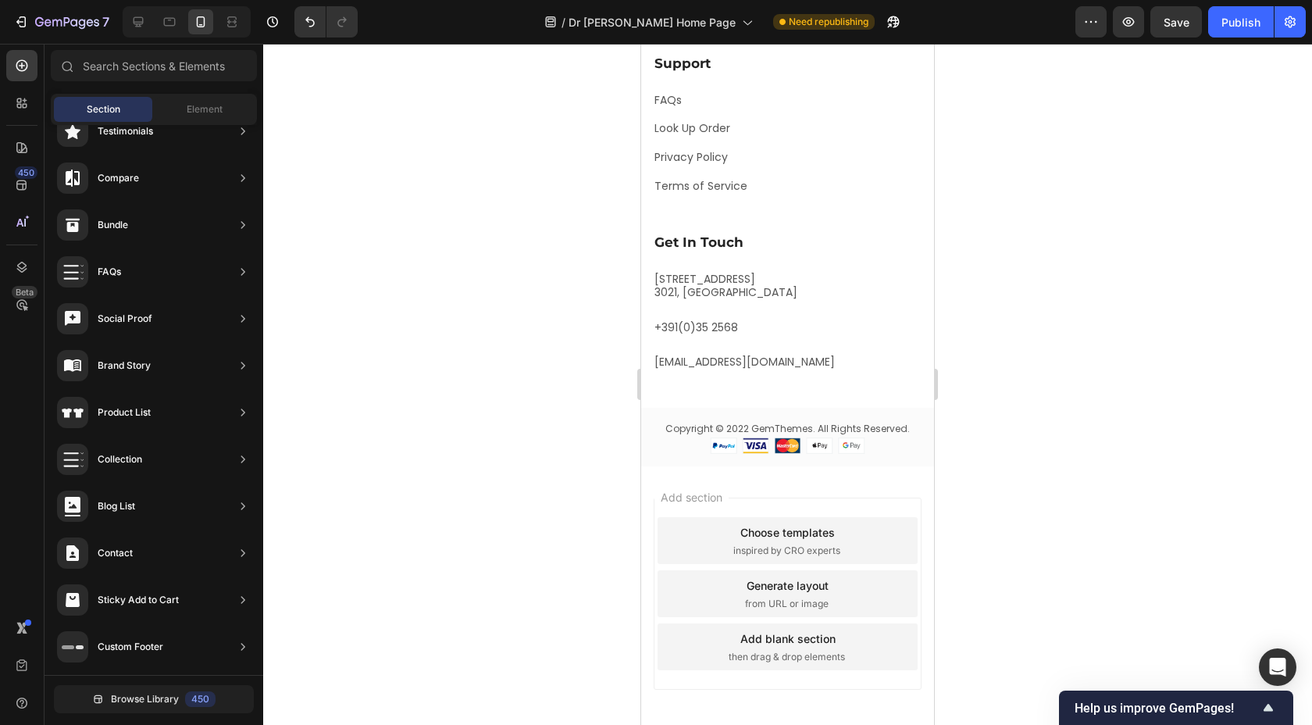
scroll to position [3781, 0]
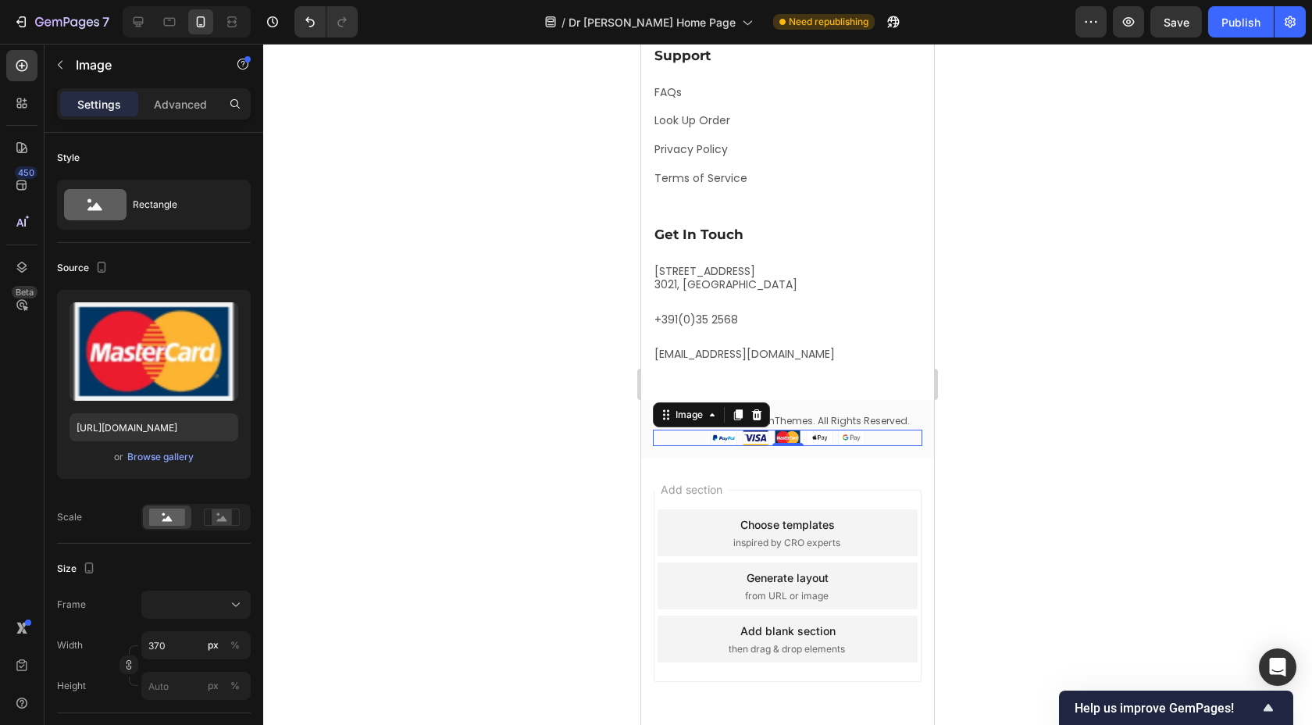
click at [715, 446] on img at bounding box center [787, 438] width 269 height 16
click at [716, 446] on img at bounding box center [787, 438] width 269 height 16
click at [752, 446] on img at bounding box center [787, 438] width 269 height 16
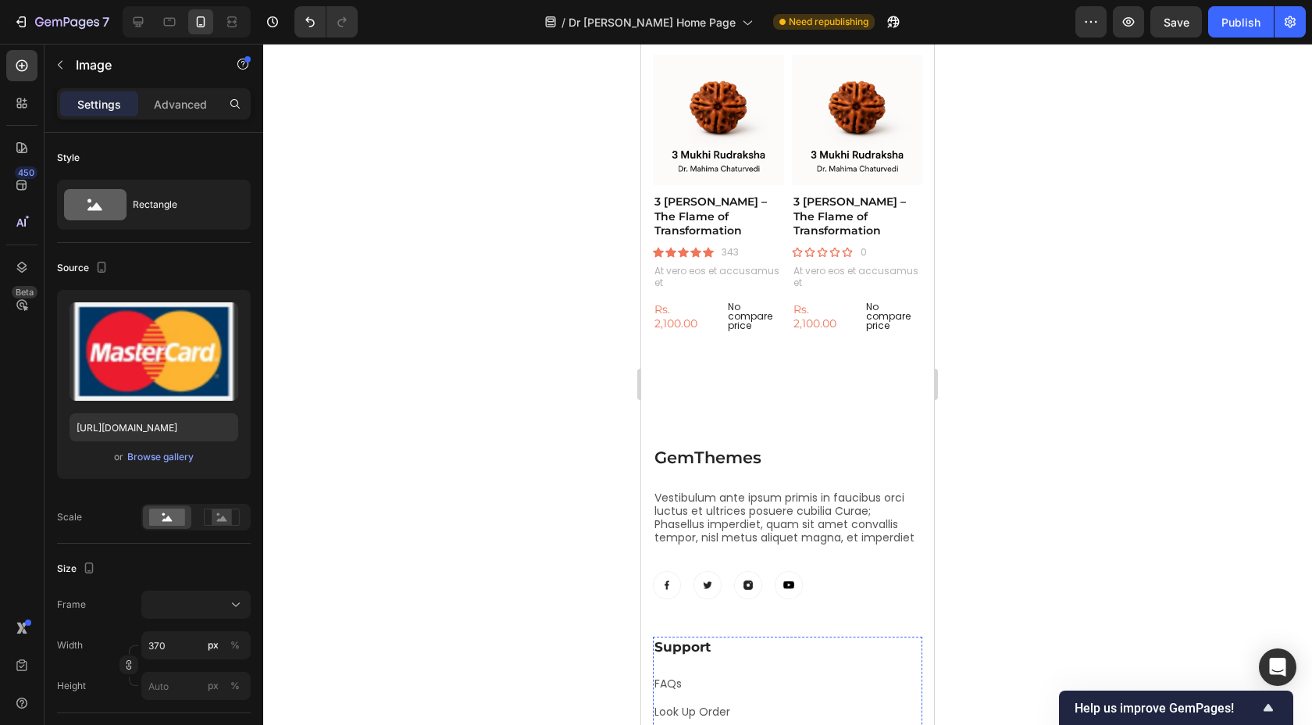
scroll to position [3204, 0]
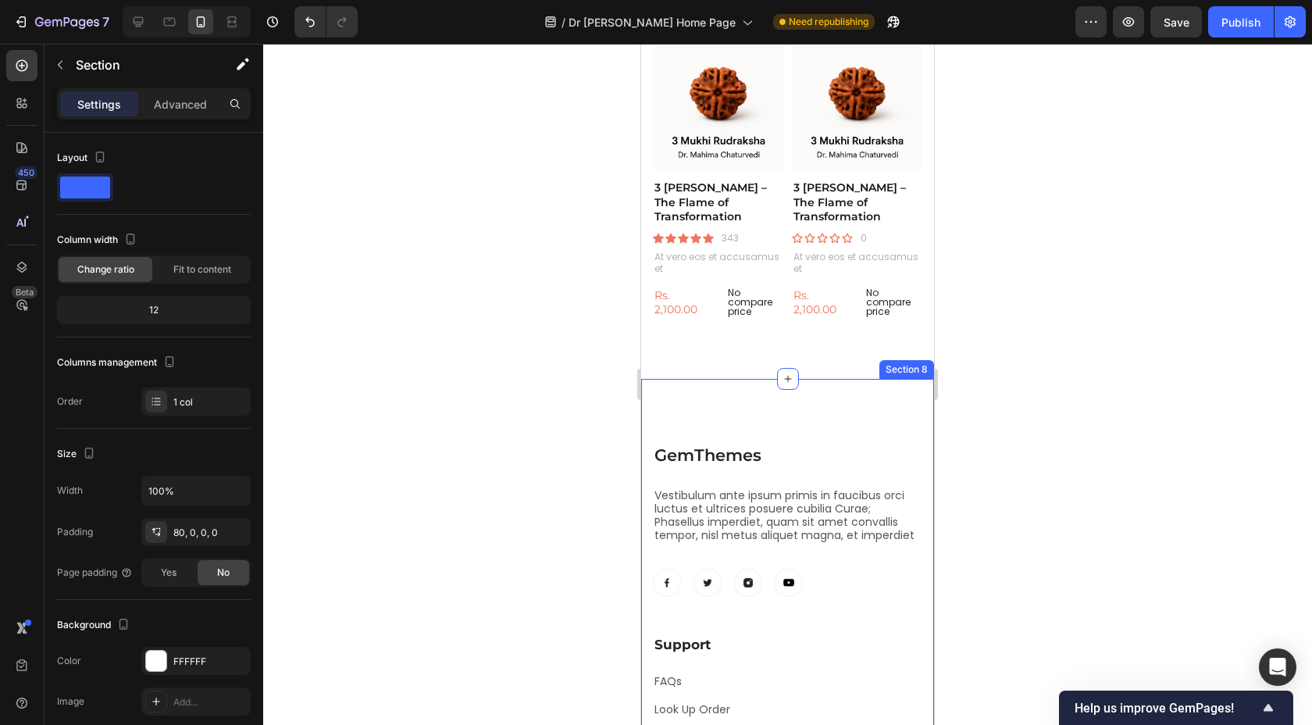
click at [751, 379] on div "GemThemes Heading Vestibulum ante ipsum primis in faucibus orci luctus et ultri…" at bounding box center [787, 713] width 293 height 669
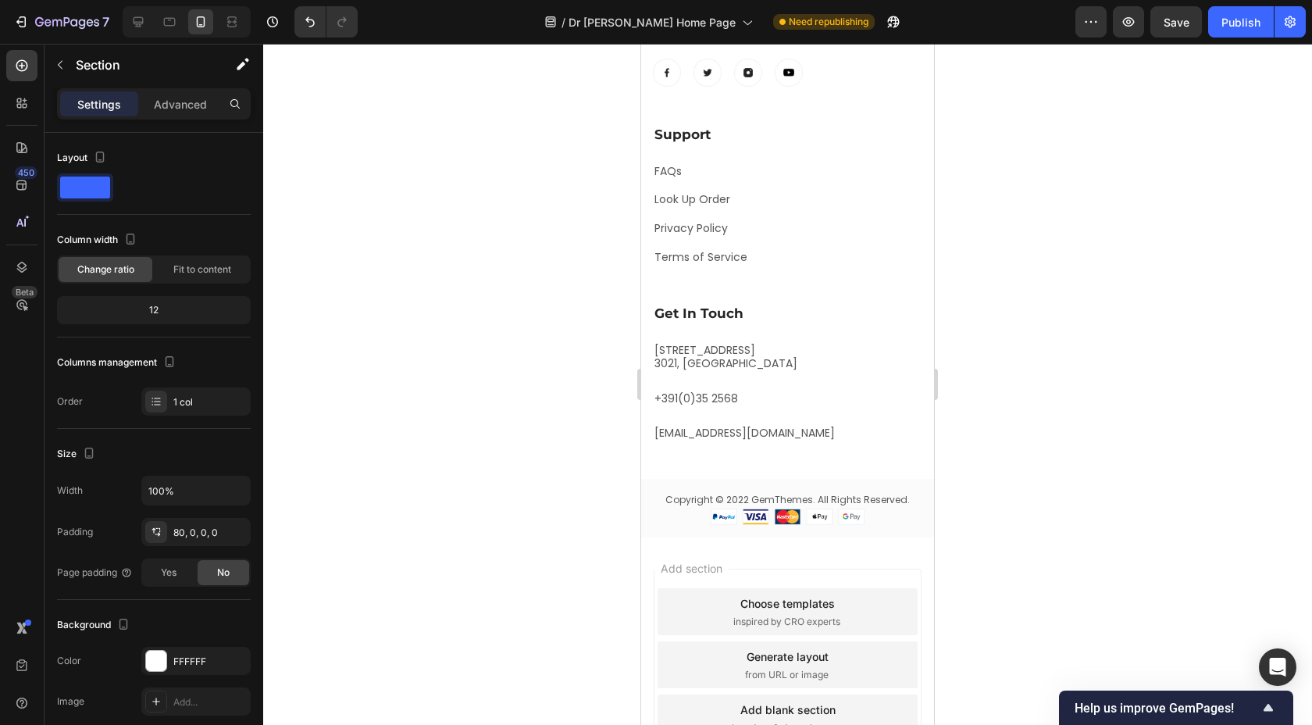
scroll to position [3068, 0]
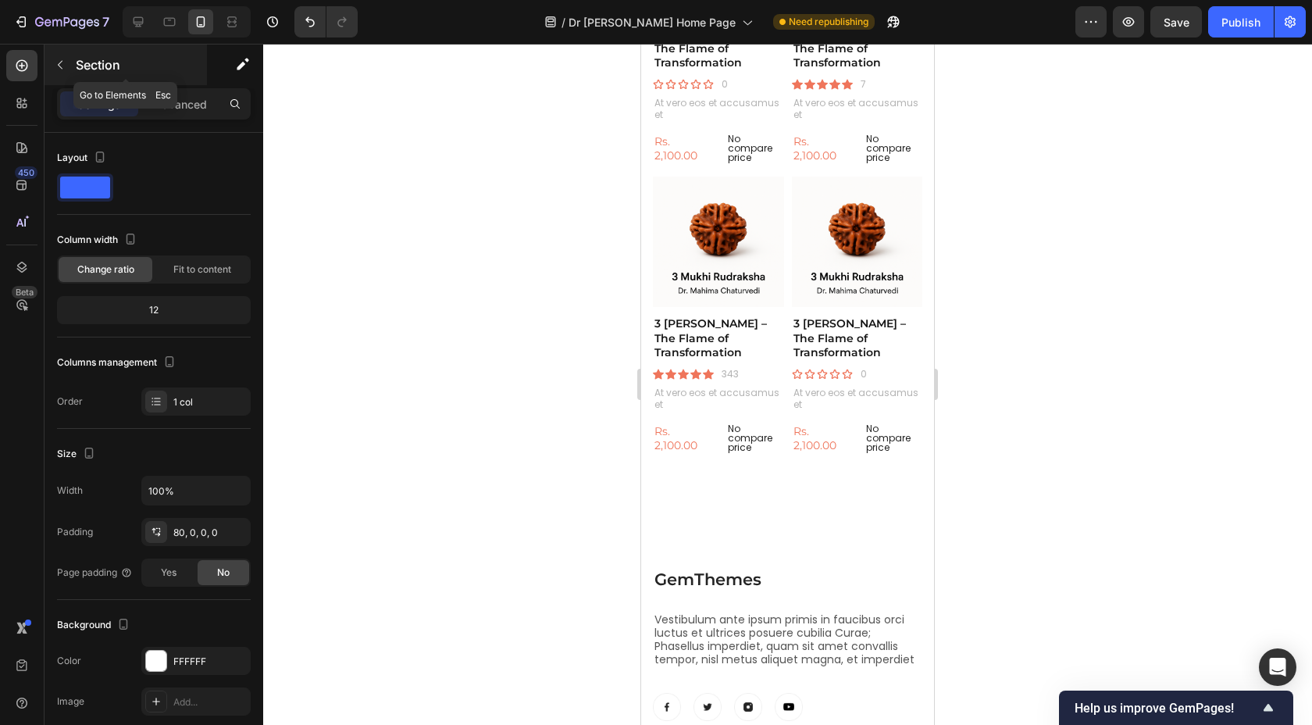
click at [118, 77] on div "Section" at bounding box center [126, 65] width 162 height 41
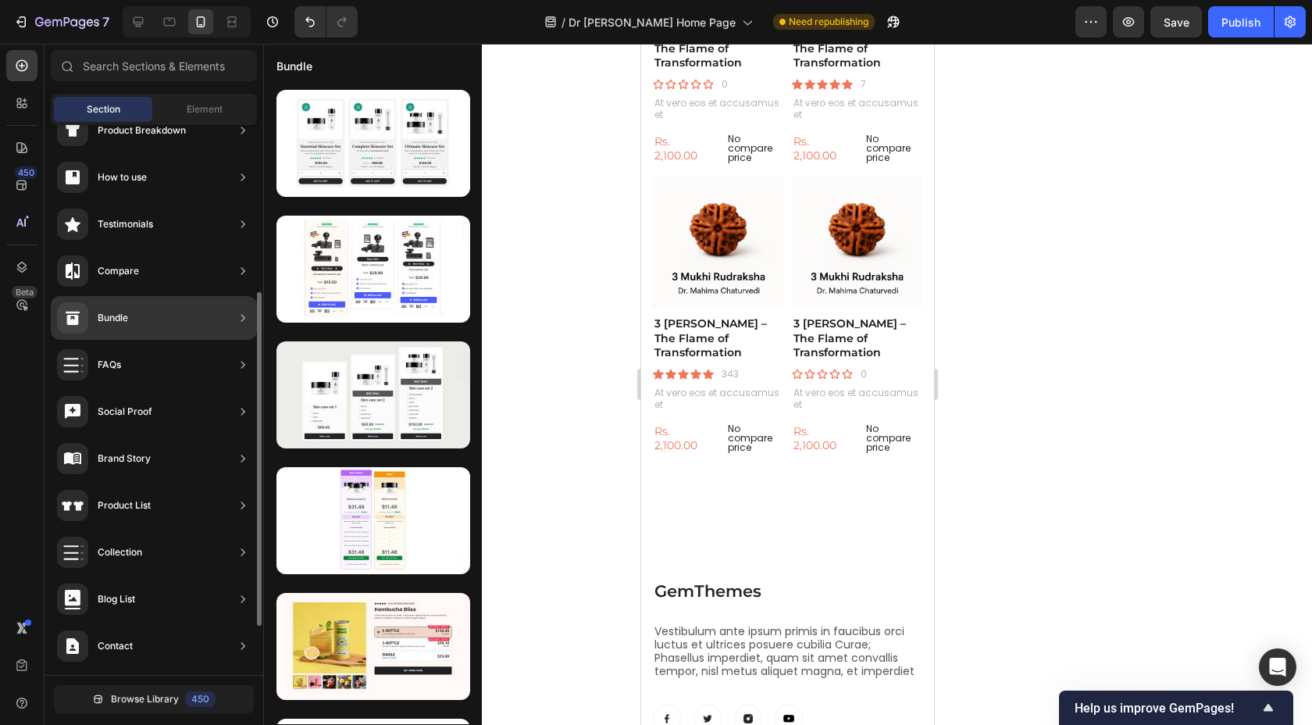
scroll to position [234, 0]
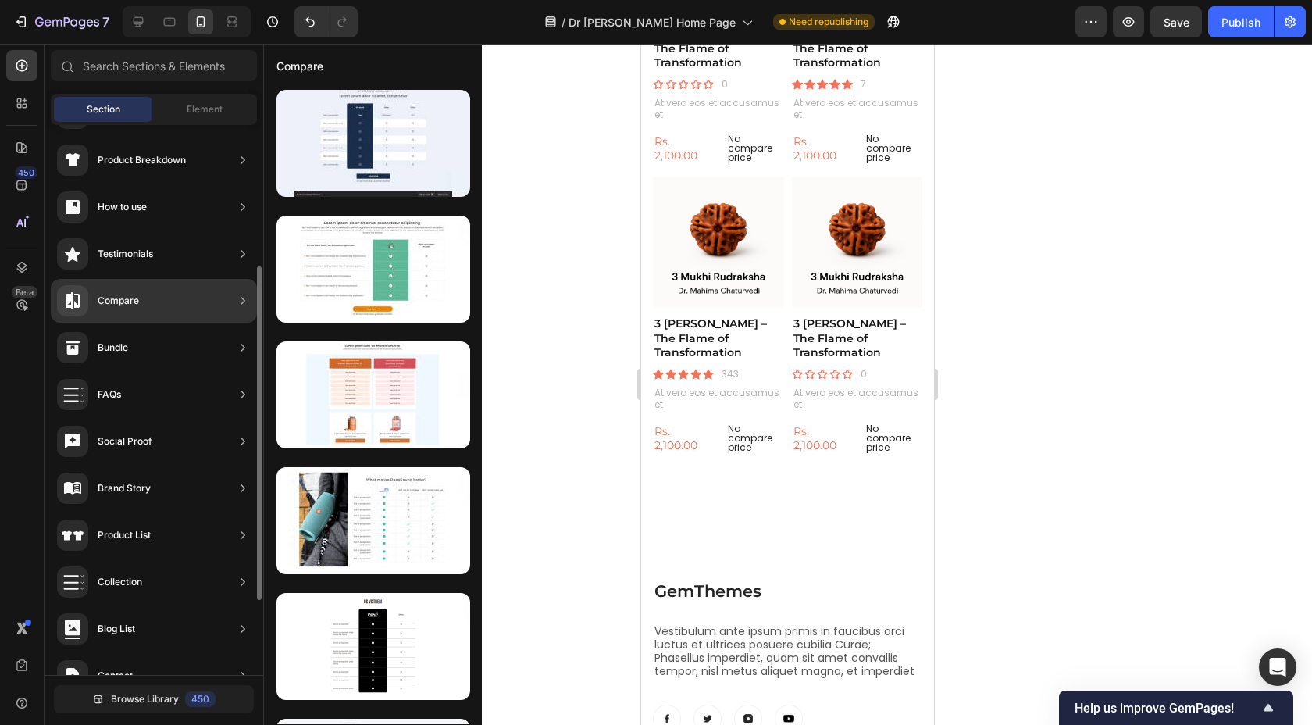
click at [237, 255] on icon at bounding box center [243, 254] width 16 height 16
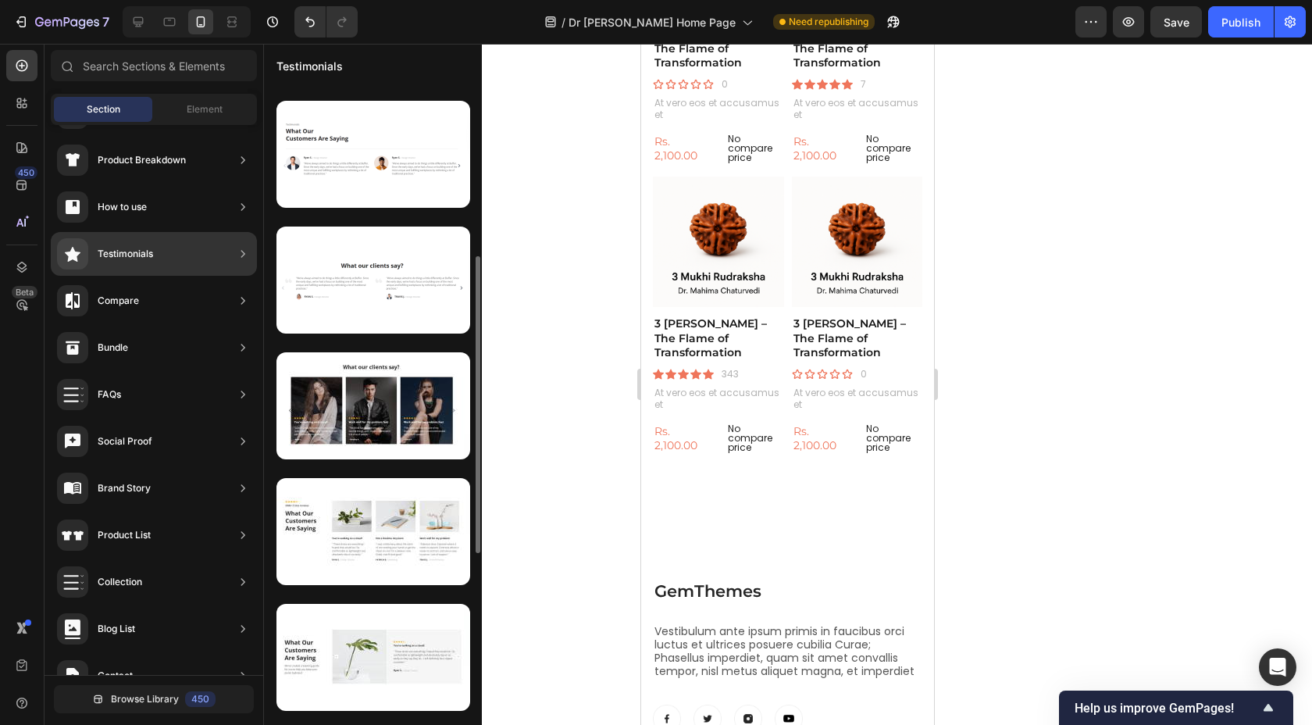
scroll to position [369, 0]
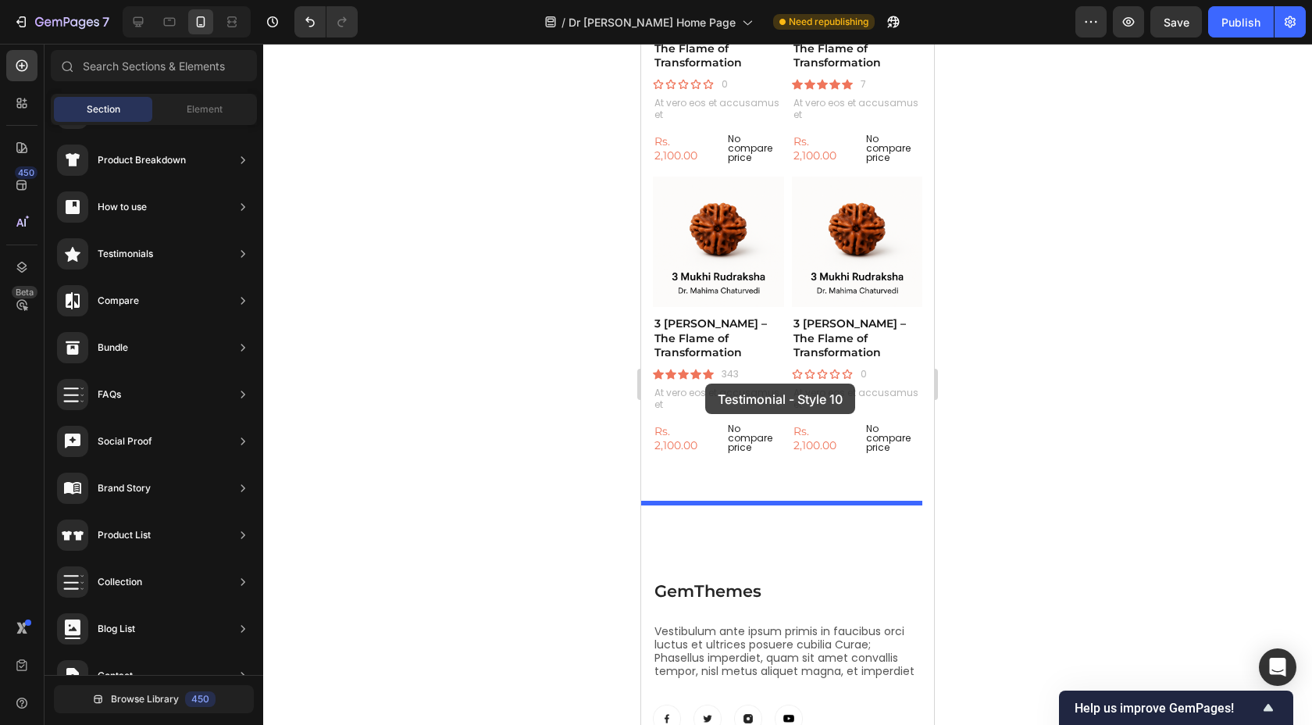
drag, startPoint x: 1016, startPoint y: 486, endPoint x: 705, endPoint y: 383, distance: 327.2
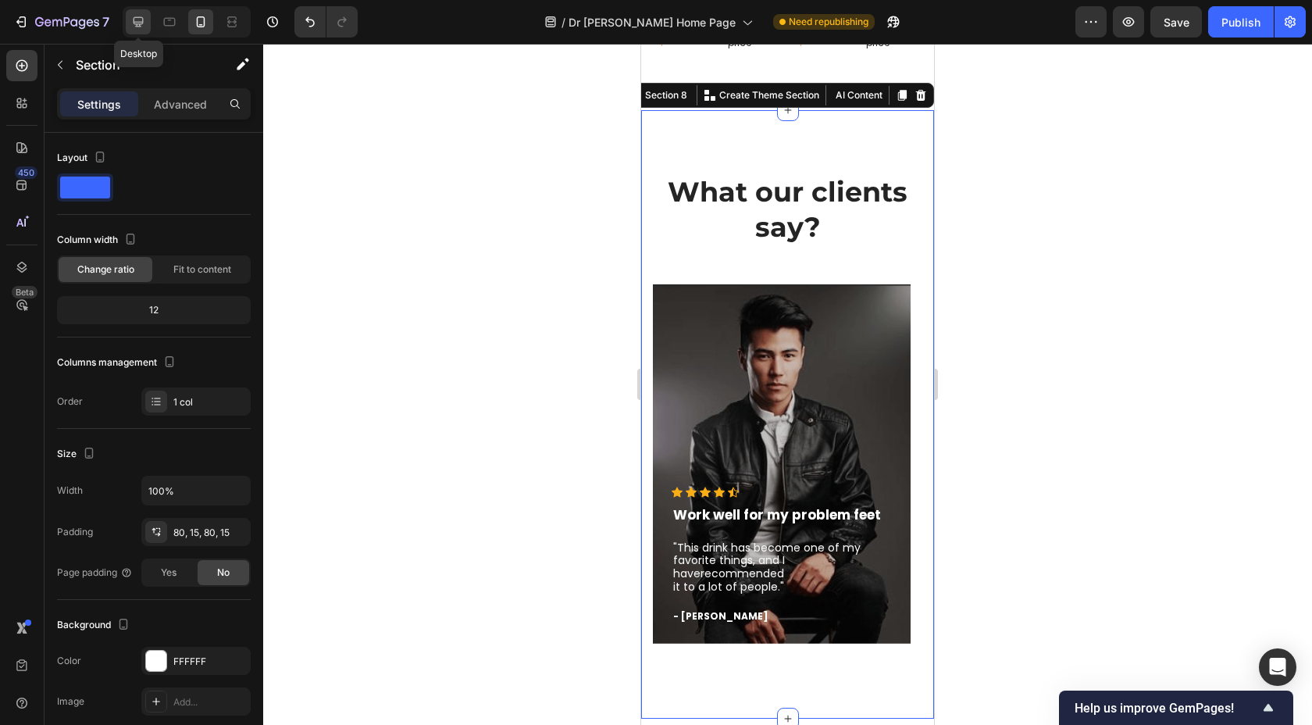
click at [143, 21] on icon at bounding box center [139, 22] width 10 height 10
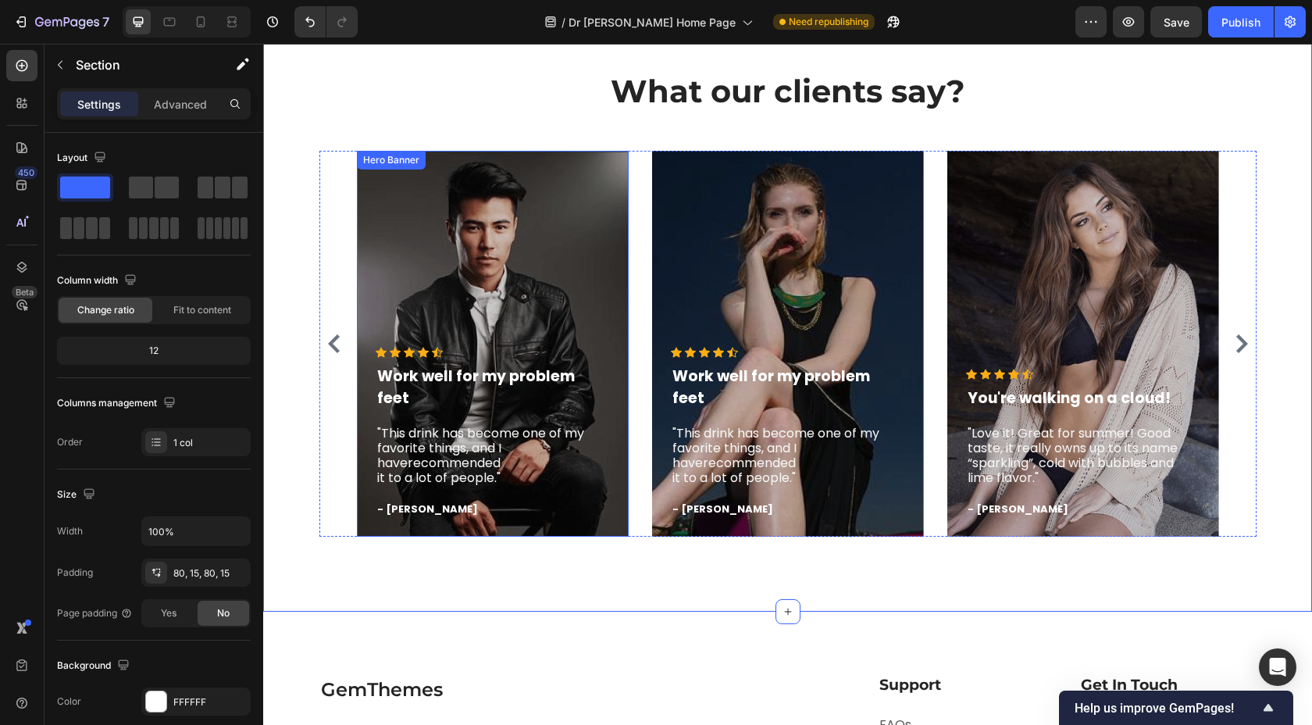
scroll to position [3250, 0]
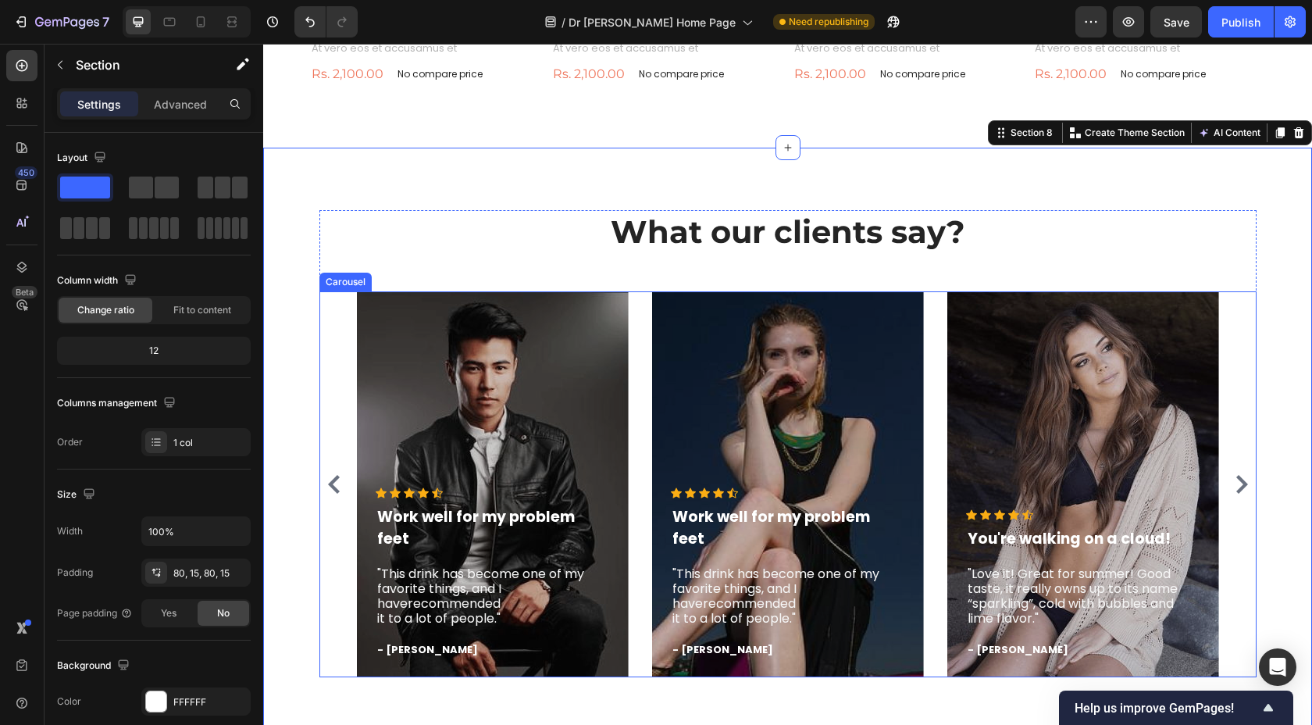
click at [1237, 440] on div "Icon Icon Icon Icon Icon Icon List Hoz Work well for my problem feet Text block…" at bounding box center [787, 484] width 937 height 386
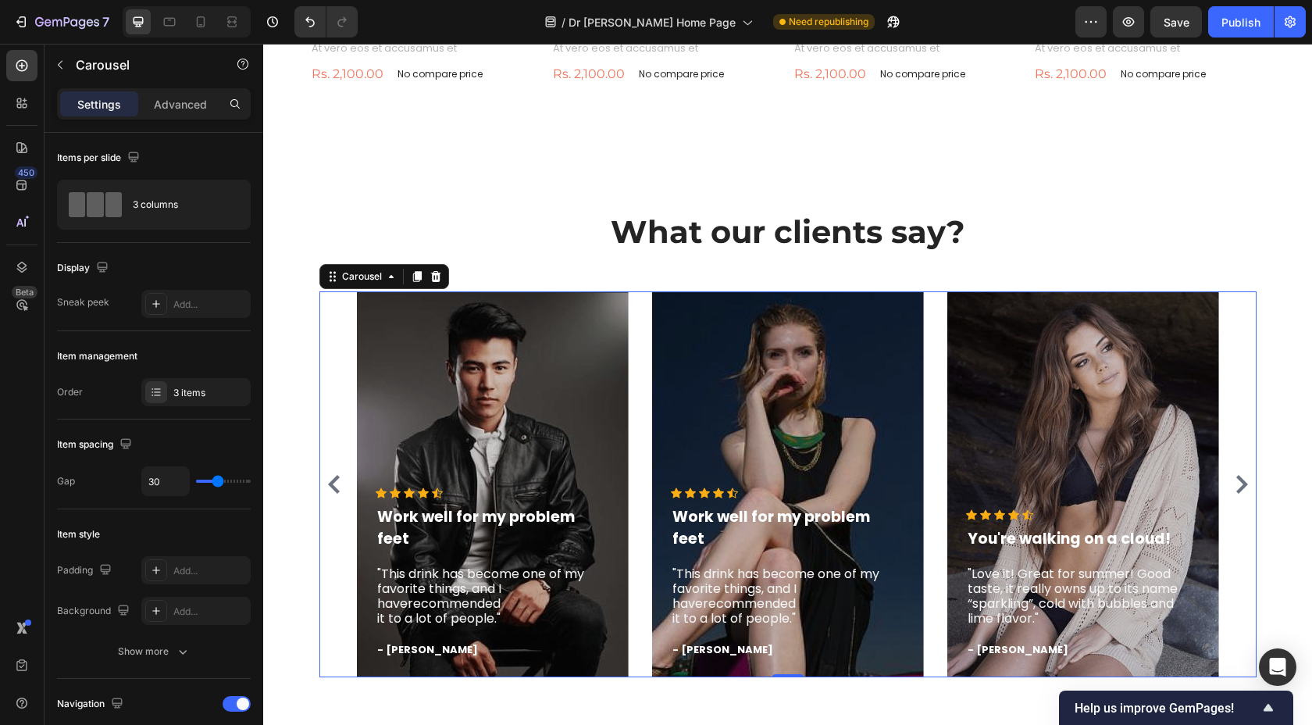
click at [1237, 467] on div "Icon Icon Icon Icon Icon Icon List Hoz Work well for my problem feet Text block…" at bounding box center [787, 484] width 937 height 386
click at [1237, 475] on icon "Carousel Next Arrow" at bounding box center [1241, 484] width 19 height 19
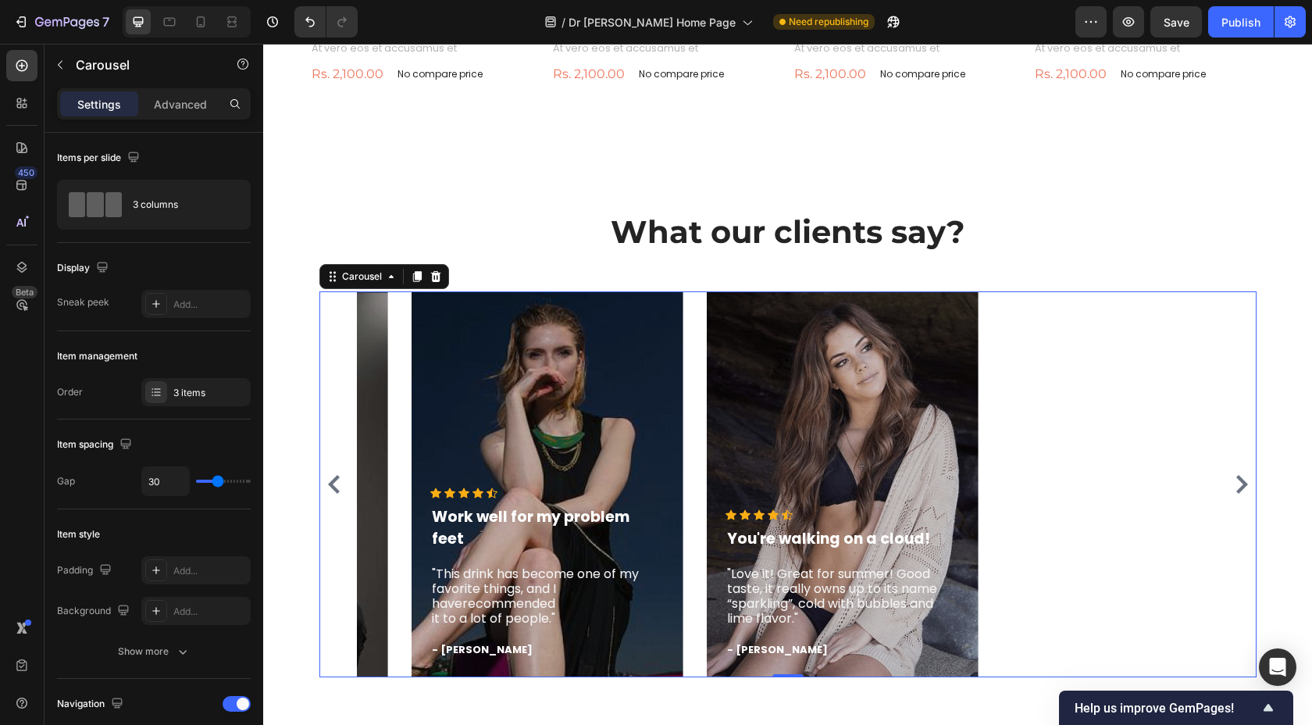
click at [1237, 475] on icon "Carousel Next Arrow" at bounding box center [1241, 484] width 19 height 19
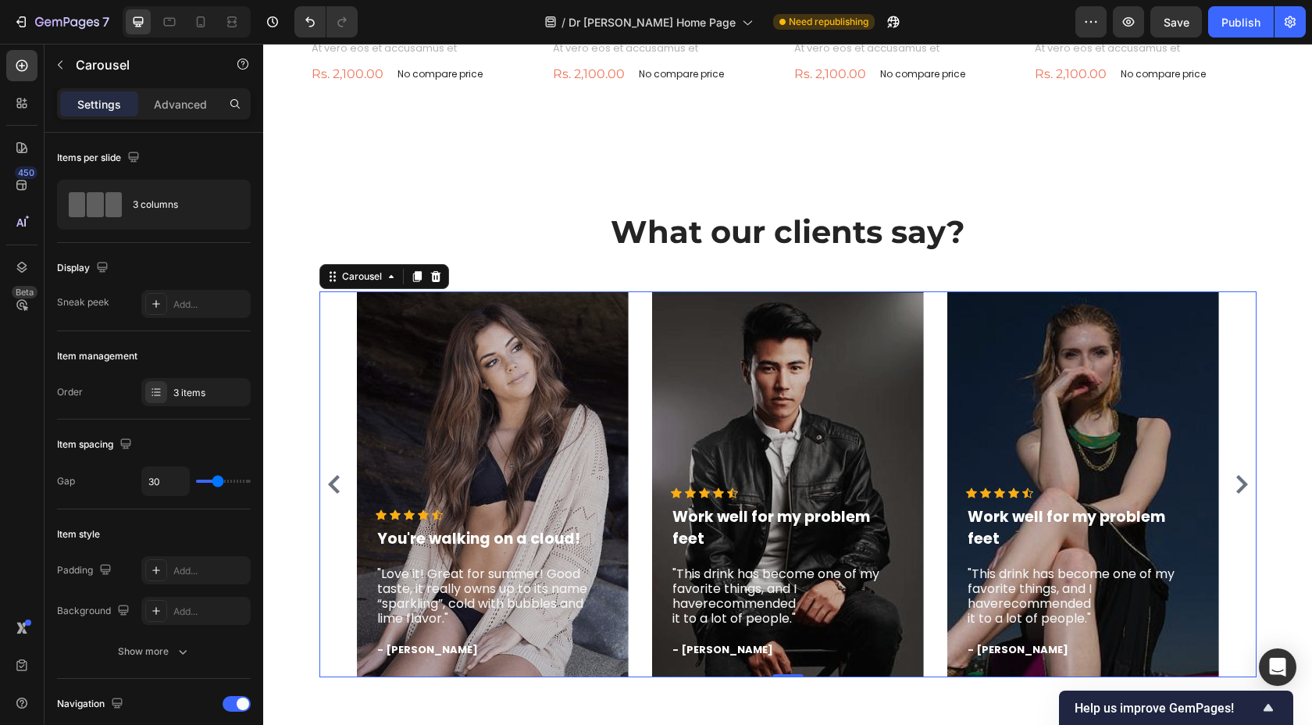
click at [1237, 475] on icon "Carousel Next Arrow" at bounding box center [1241, 484] width 19 height 19
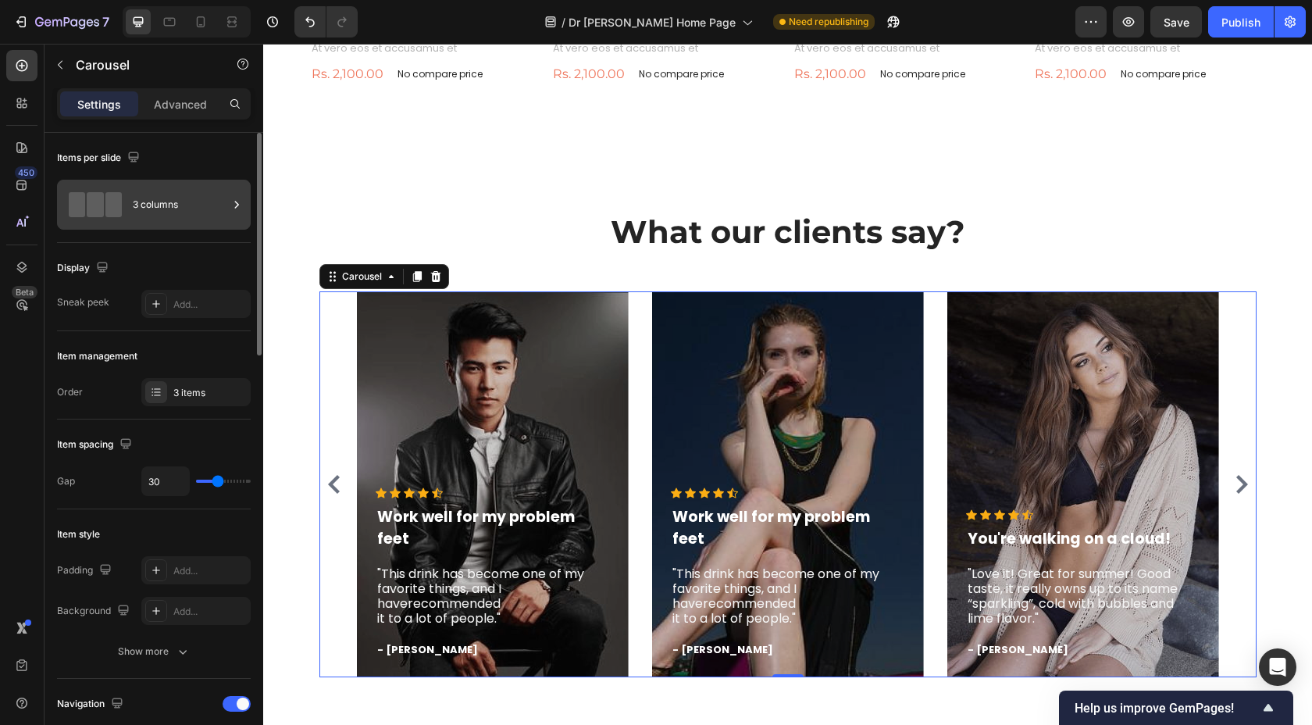
click at [160, 204] on div "3 columns" at bounding box center [180, 205] width 95 height 36
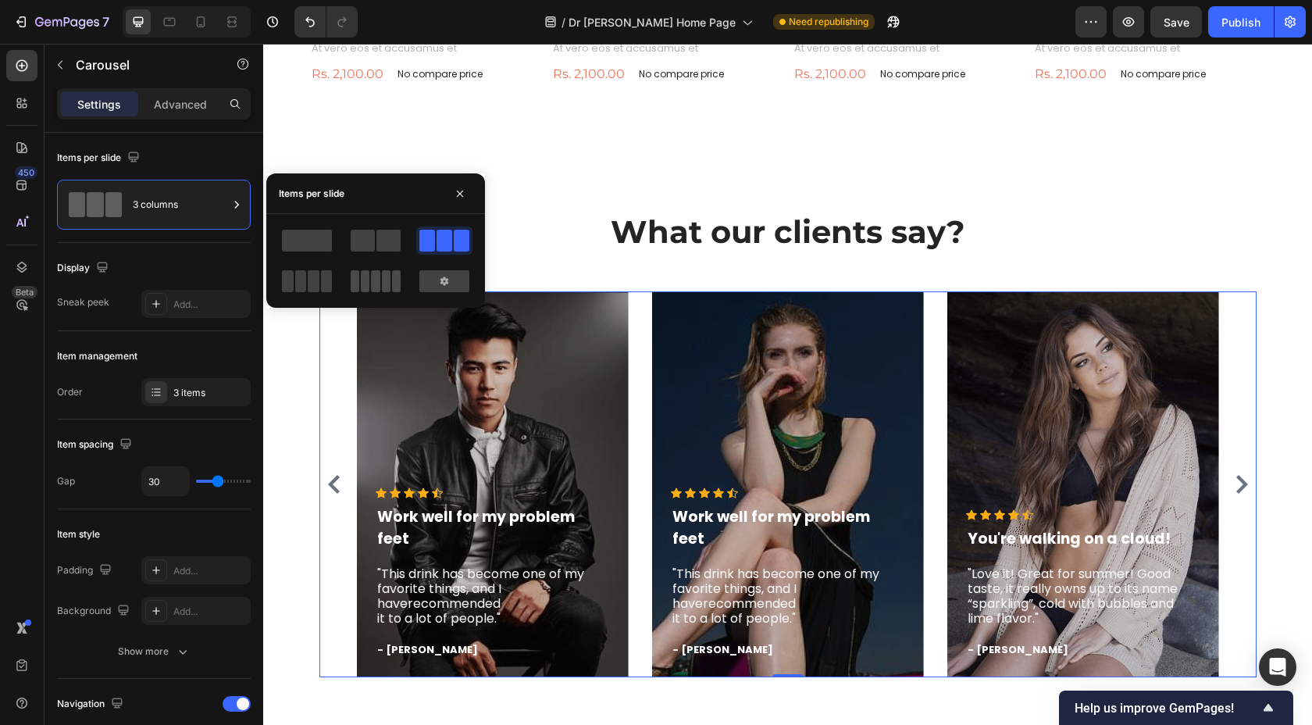
click at [358, 281] on span at bounding box center [355, 281] width 9 height 22
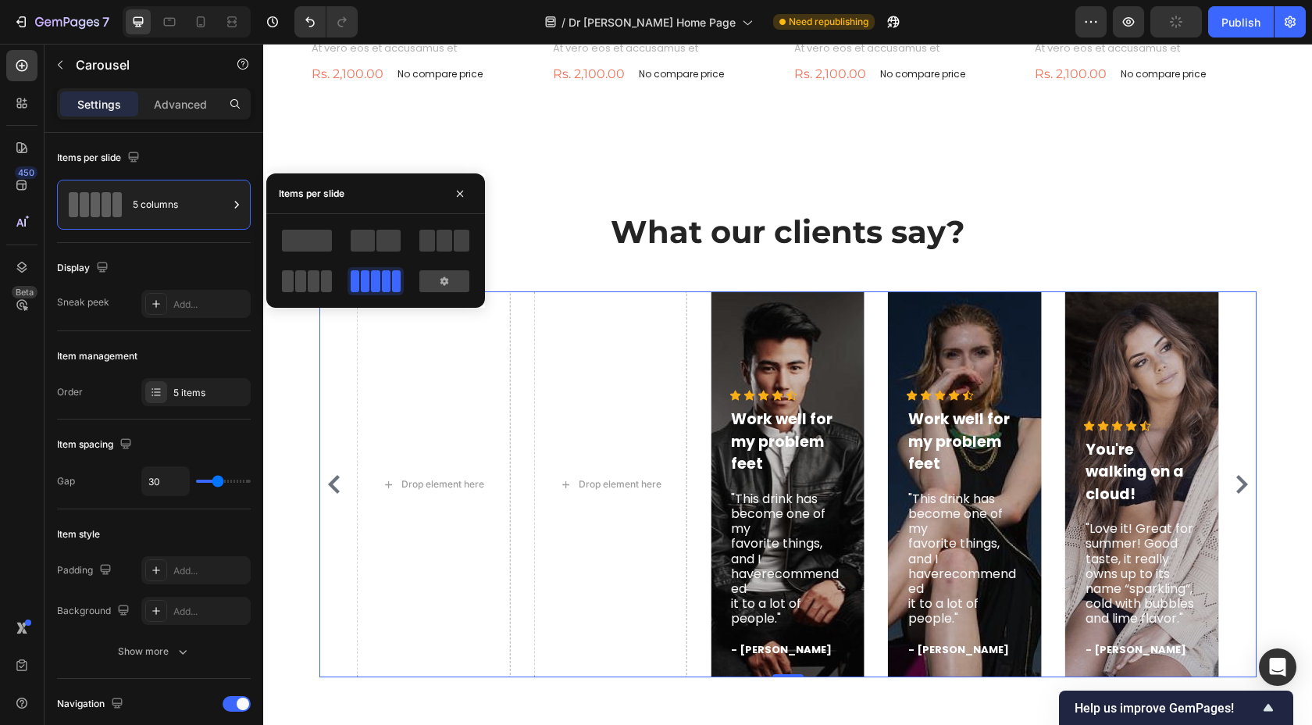
click at [304, 278] on span at bounding box center [301, 281] width 12 height 22
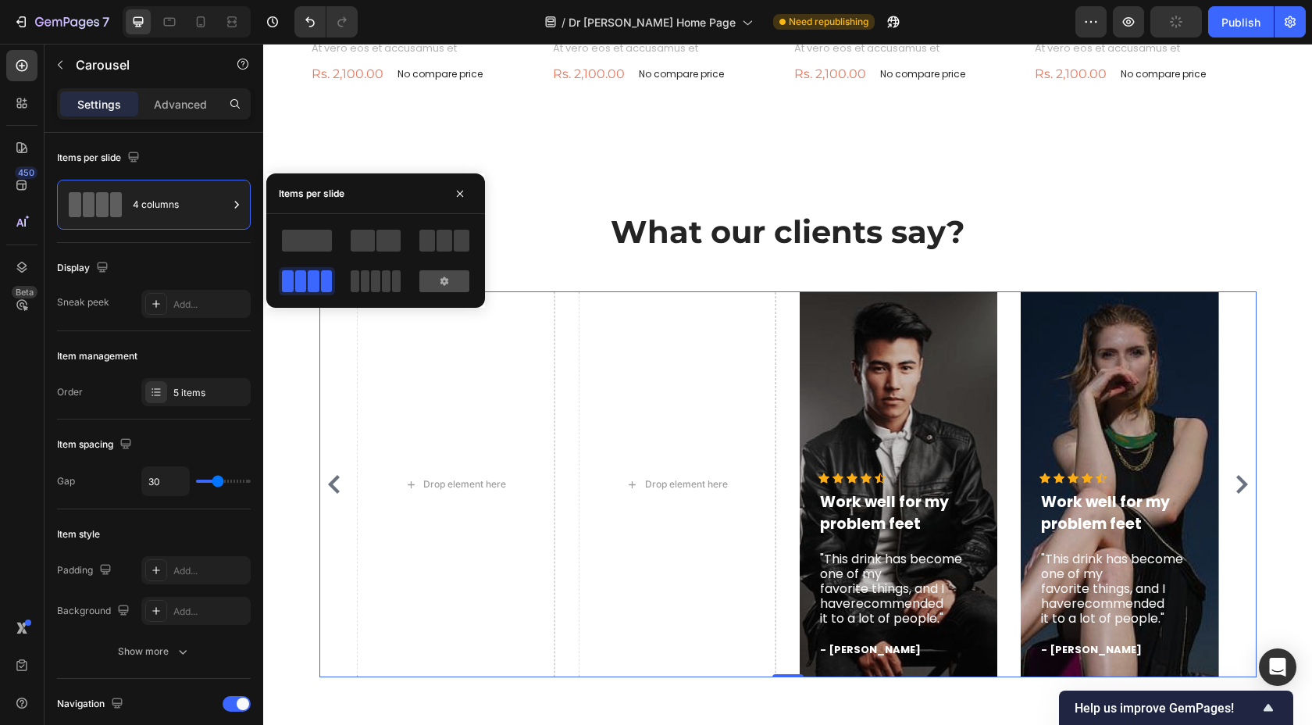
click at [456, 290] on div at bounding box center [444, 281] width 50 height 22
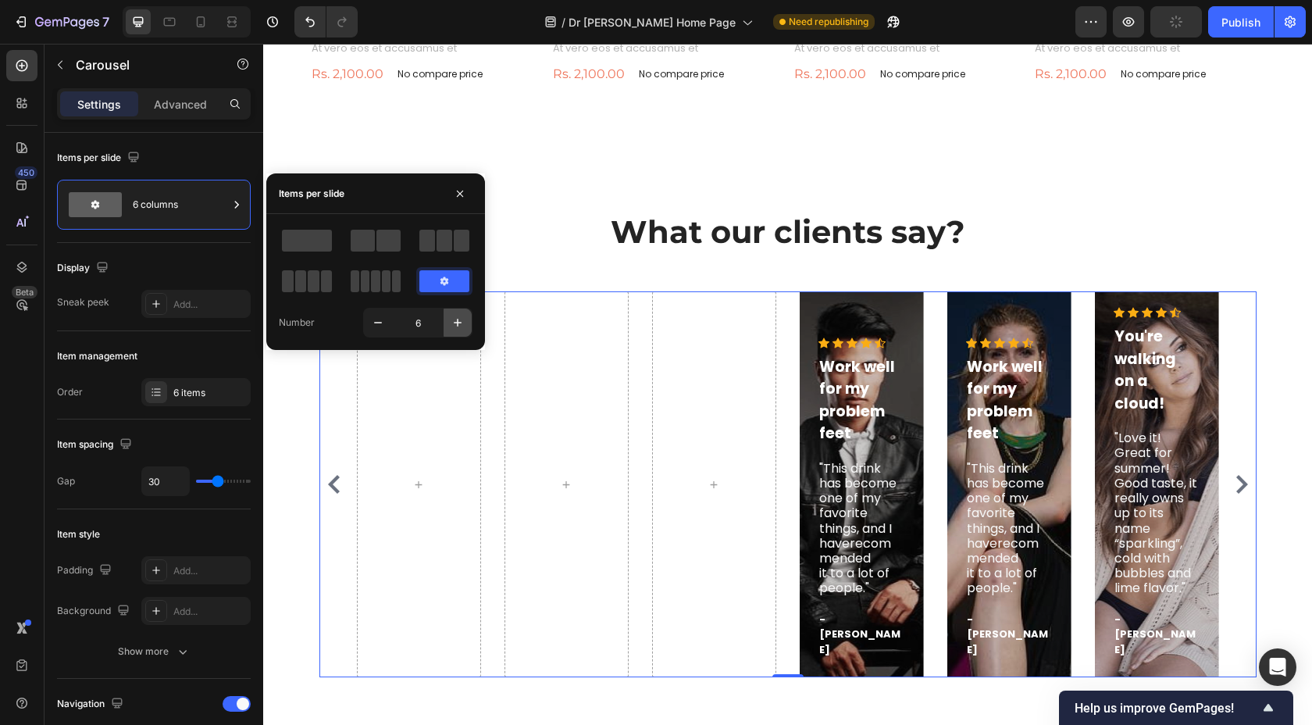
click at [459, 317] on icon "button" at bounding box center [458, 323] width 16 height 16
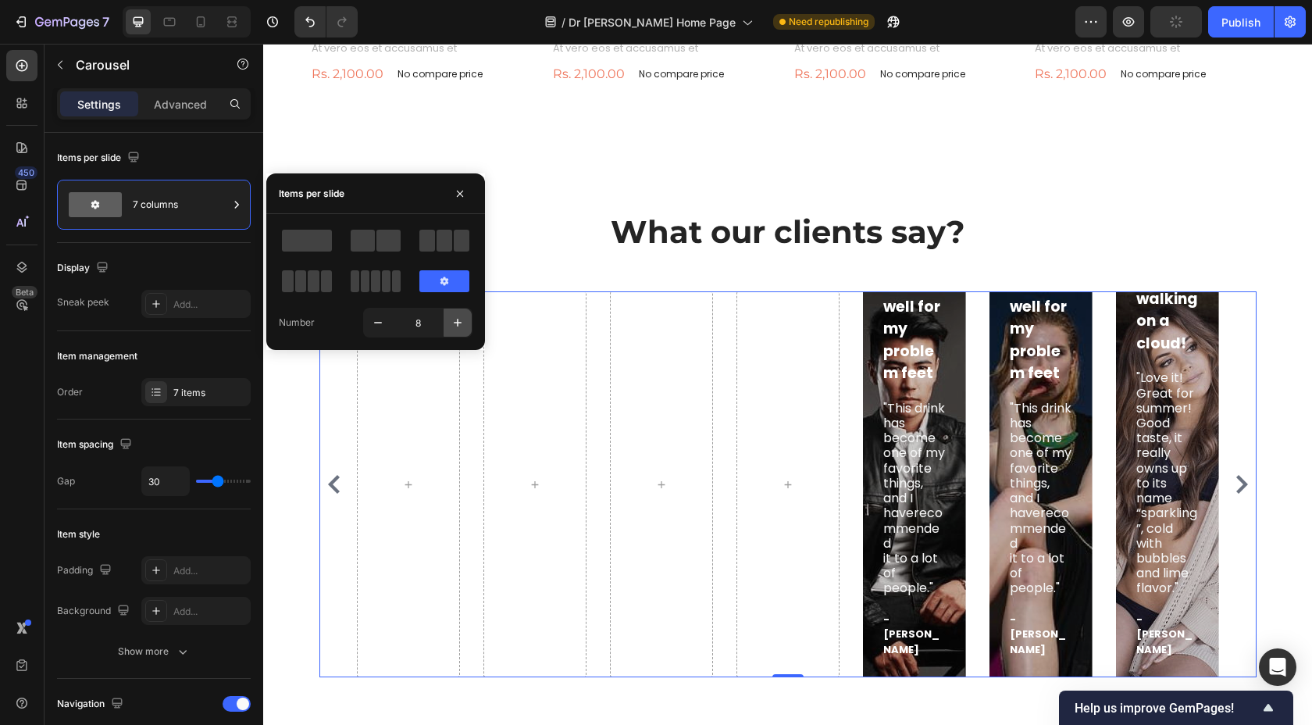
click at [459, 317] on icon "button" at bounding box center [458, 323] width 16 height 16
click at [380, 317] on icon "button" at bounding box center [378, 323] width 16 height 16
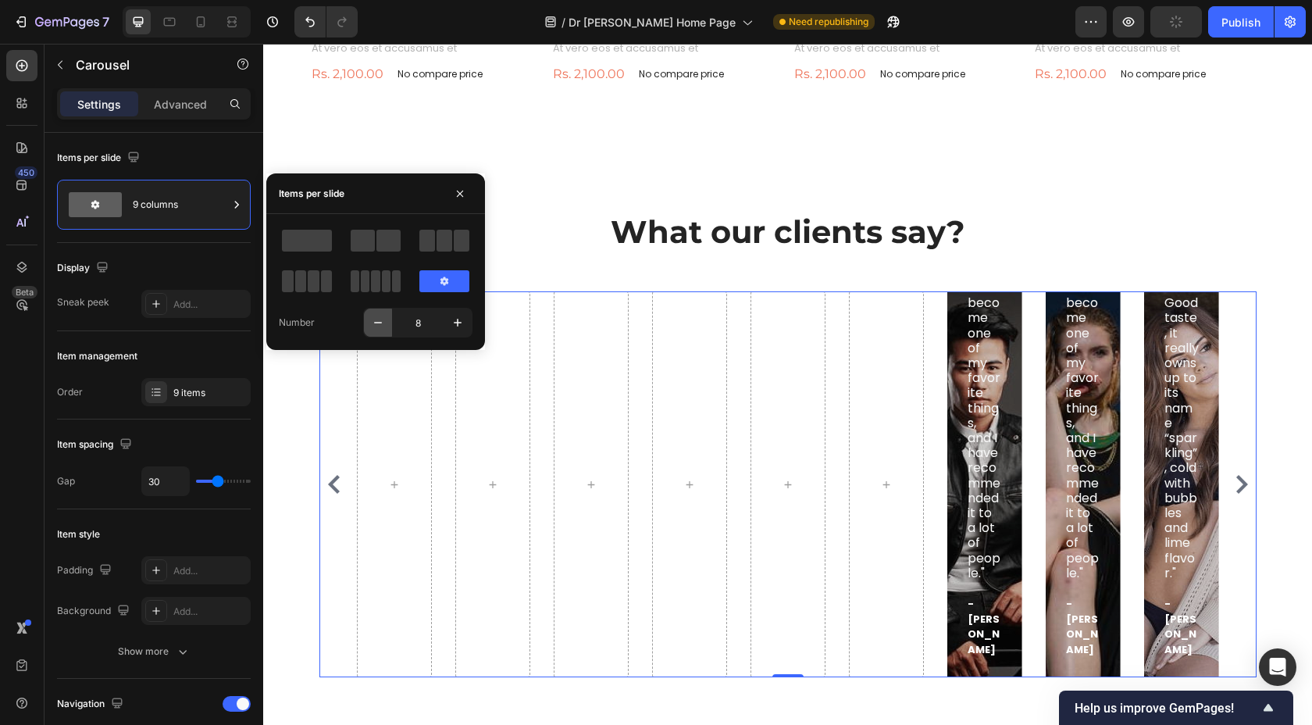
click at [380, 317] on icon "button" at bounding box center [378, 323] width 16 height 16
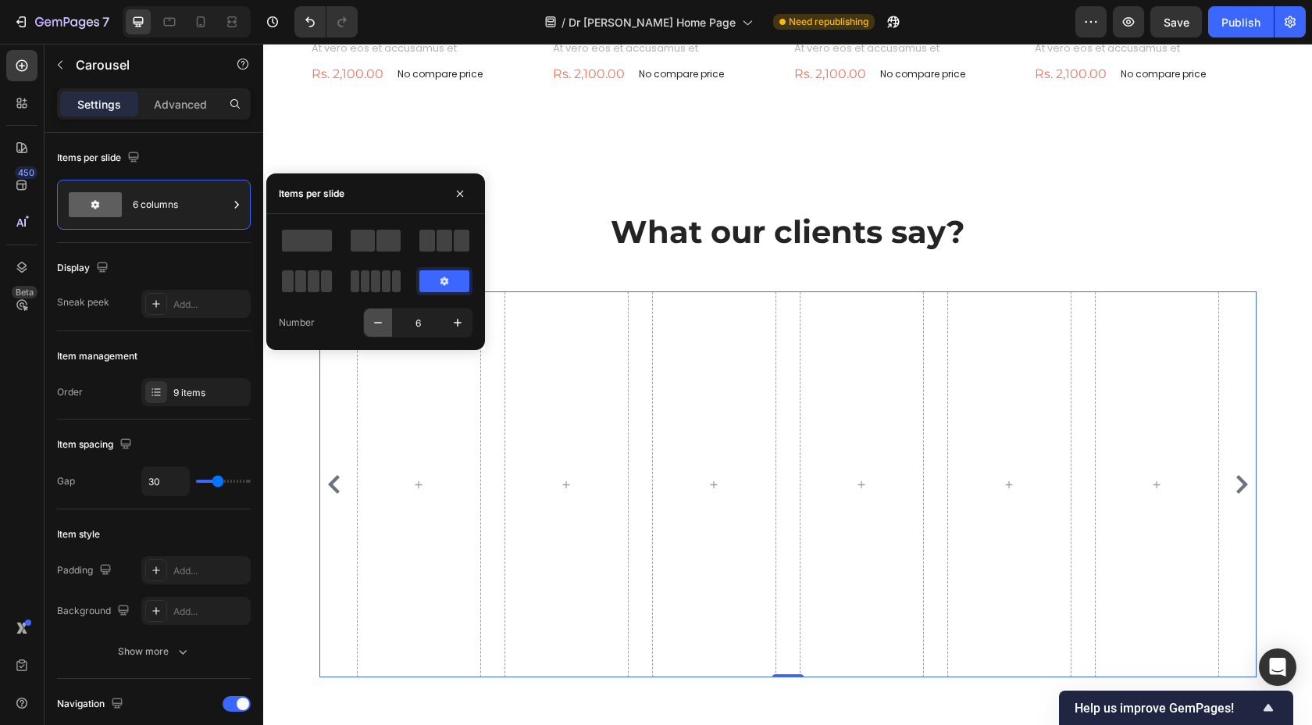
click at [380, 317] on icon "button" at bounding box center [378, 323] width 16 height 16
type input "5"
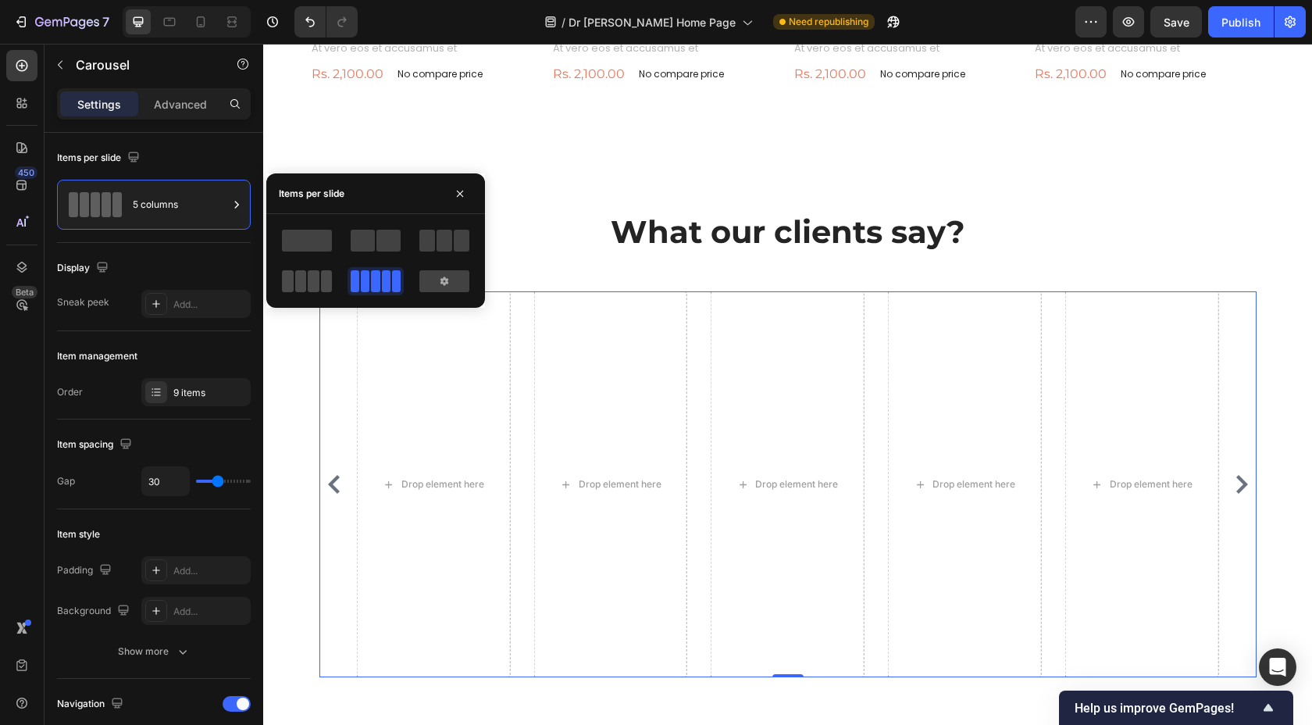
click at [326, 272] on span at bounding box center [327, 281] width 12 height 22
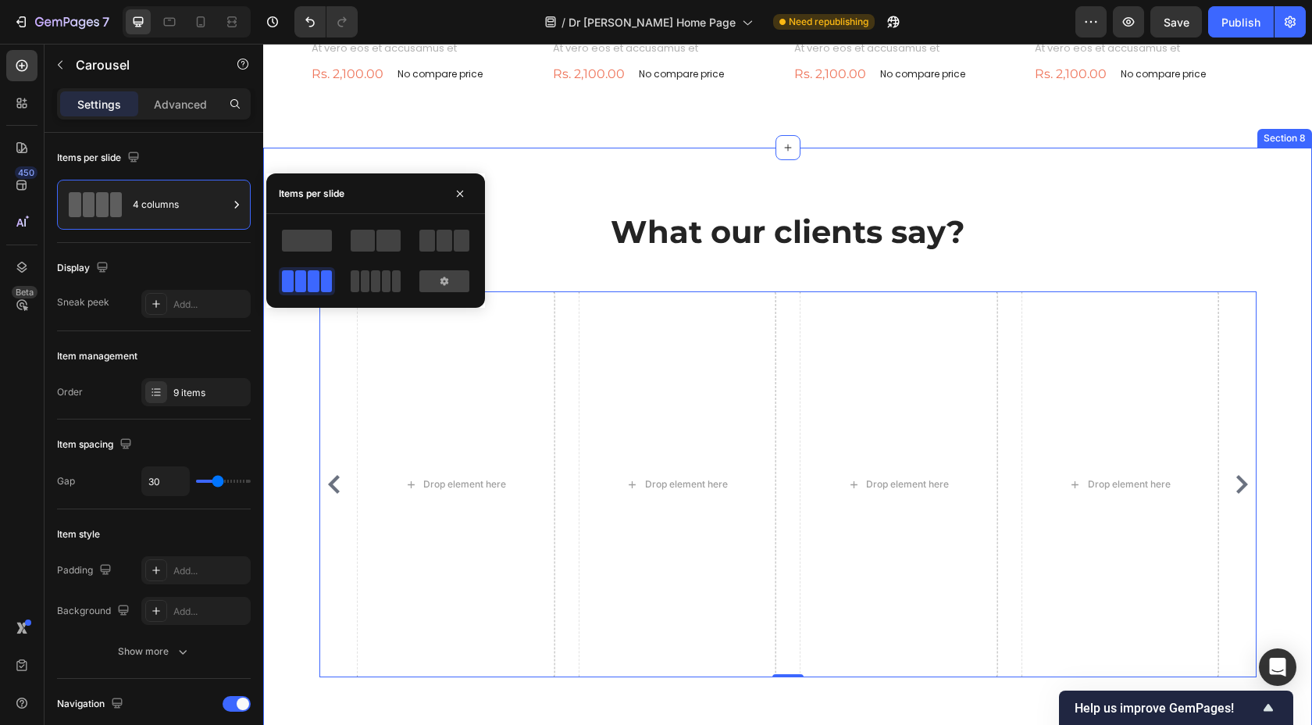
click at [387, 151] on div "What our clients say? Heading Icon Icon Icon Icon Icon Icon List Hoz Work well …" at bounding box center [787, 450] width 1049 height 604
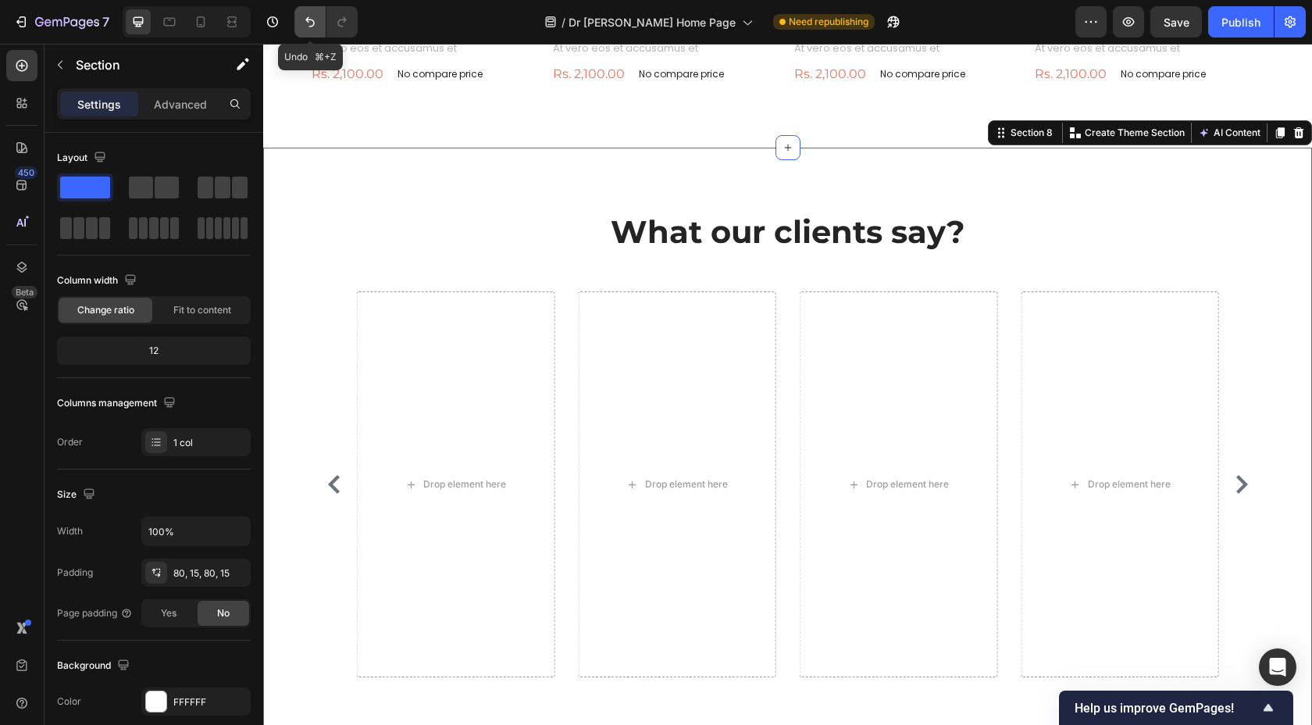
click at [296, 19] on button "Undo/Redo" at bounding box center [309, 21] width 31 height 31
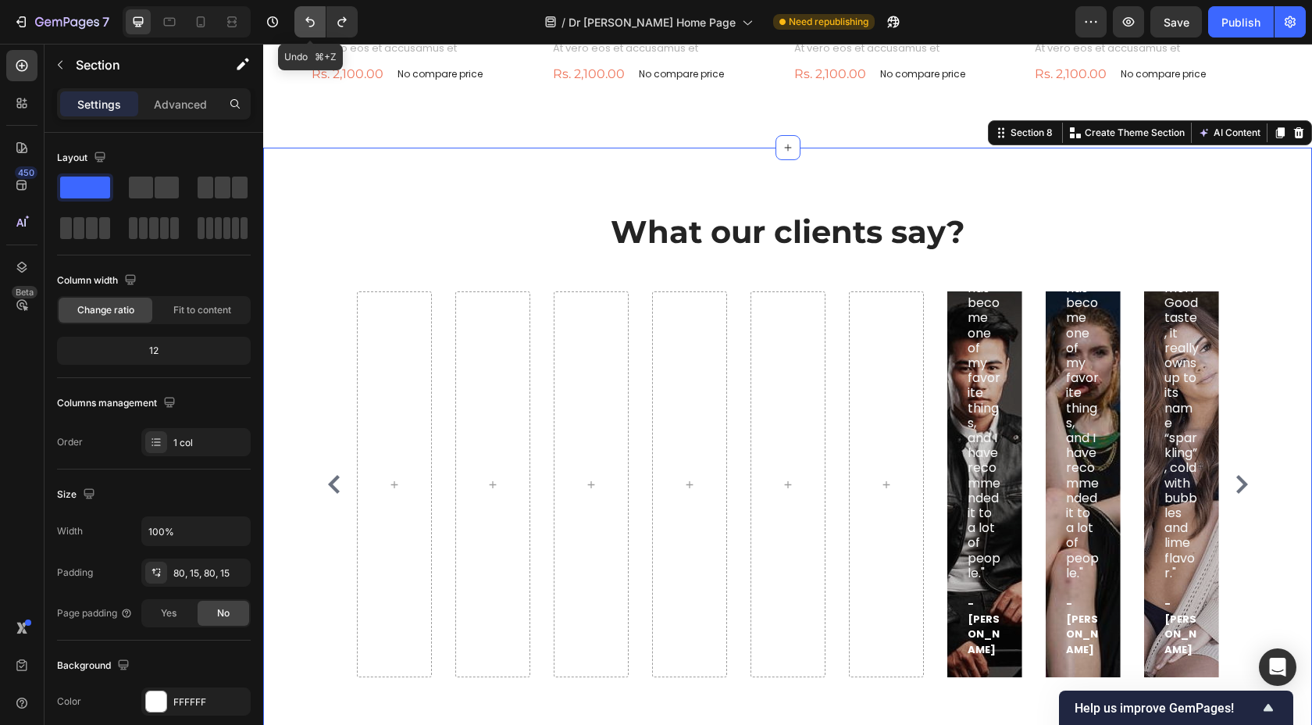
click at [296, 19] on button "Undo/Redo" at bounding box center [309, 21] width 31 height 31
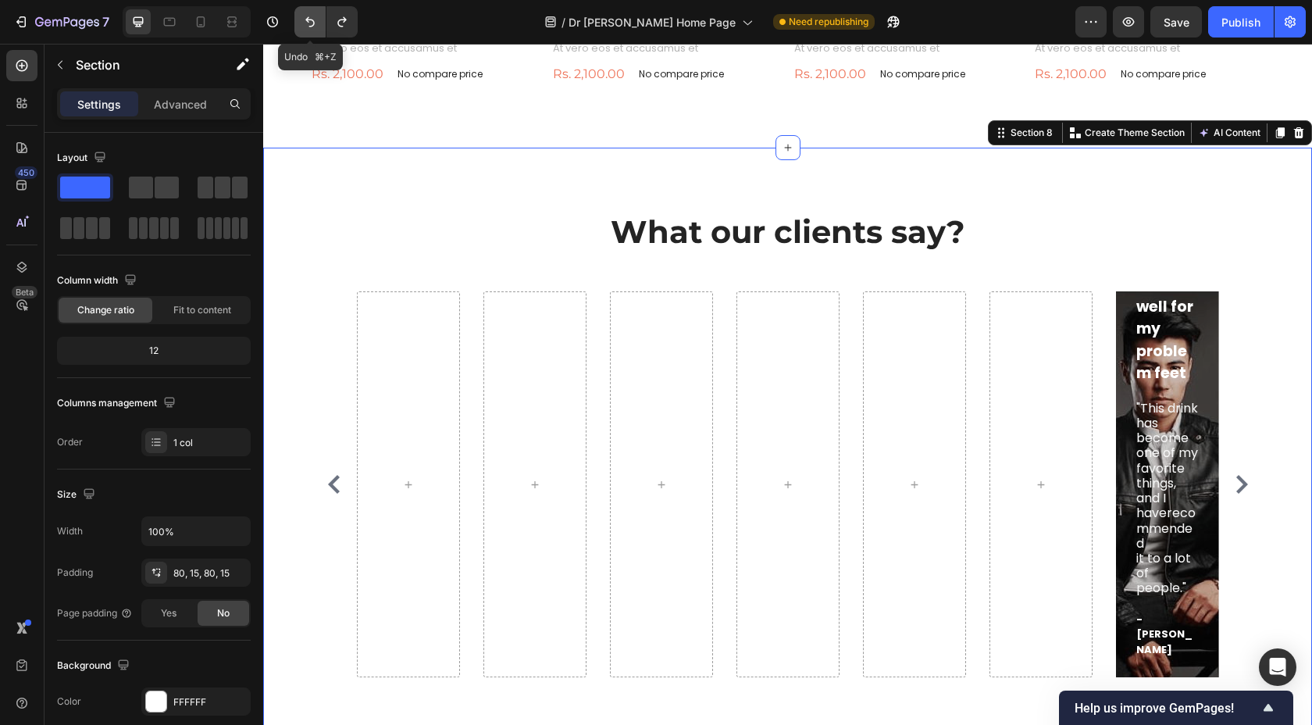
click at [296, 19] on button "Undo/Redo" at bounding box center [309, 21] width 31 height 31
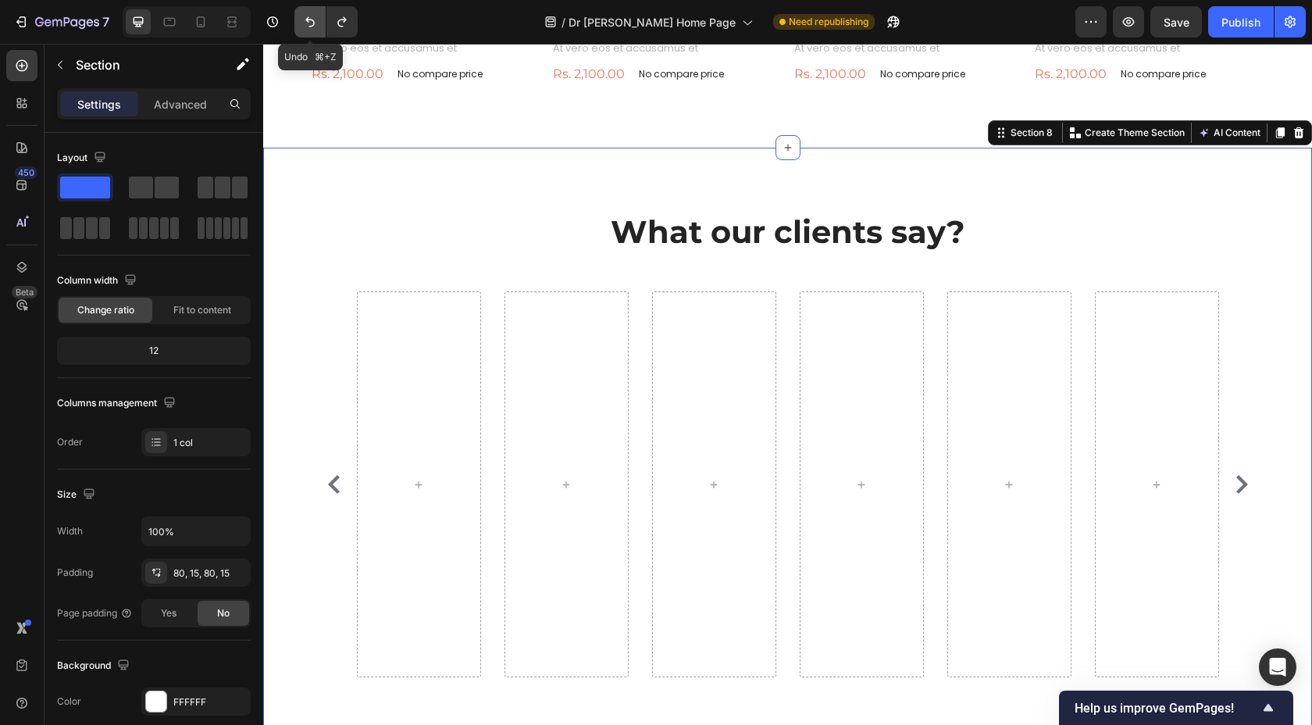
click at [296, 19] on button "Undo/Redo" at bounding box center [309, 21] width 31 height 31
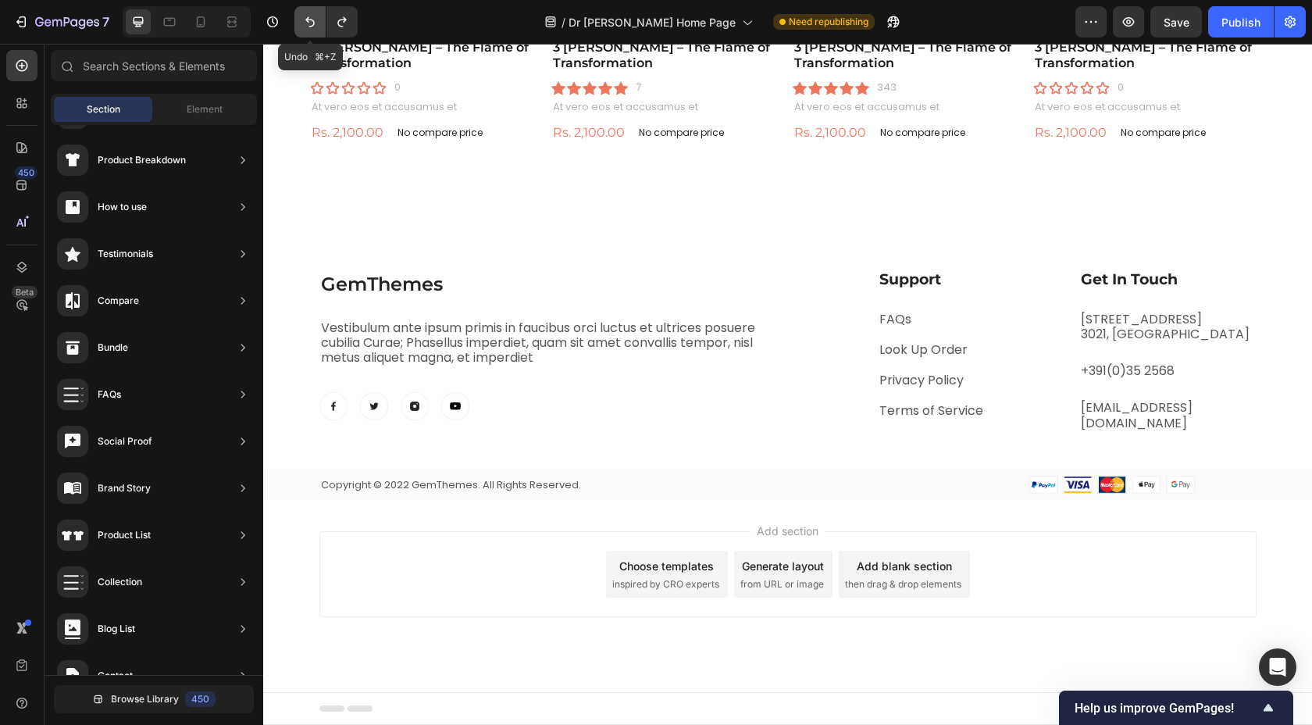
scroll to position [3177, 0]
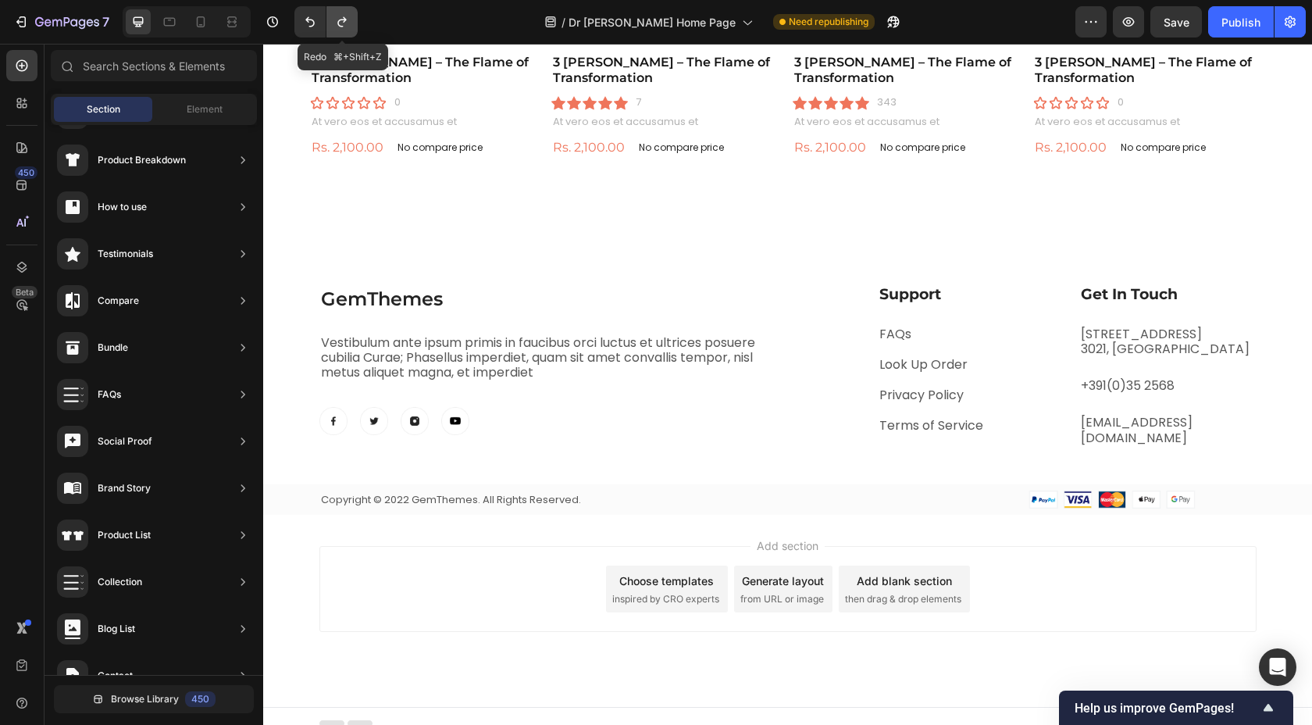
click at [337, 23] on icon "Undo/Redo" at bounding box center [342, 22] width 16 height 16
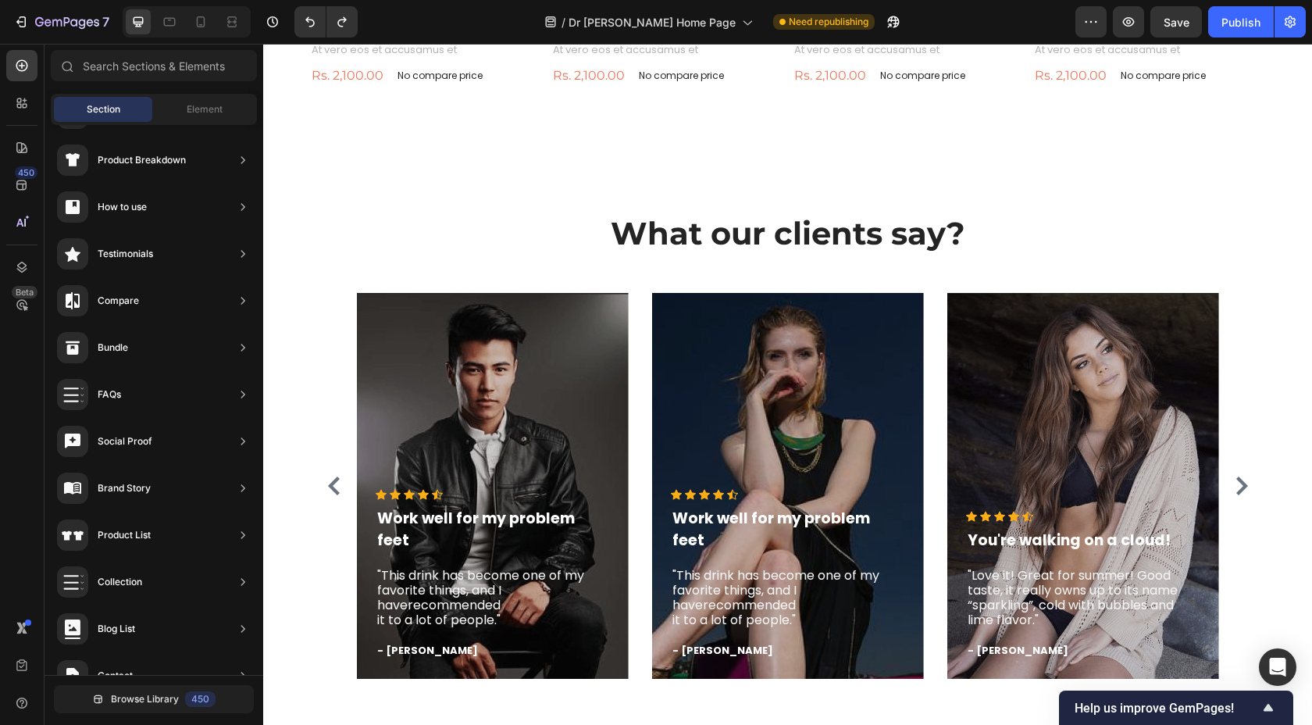
scroll to position [3117, 0]
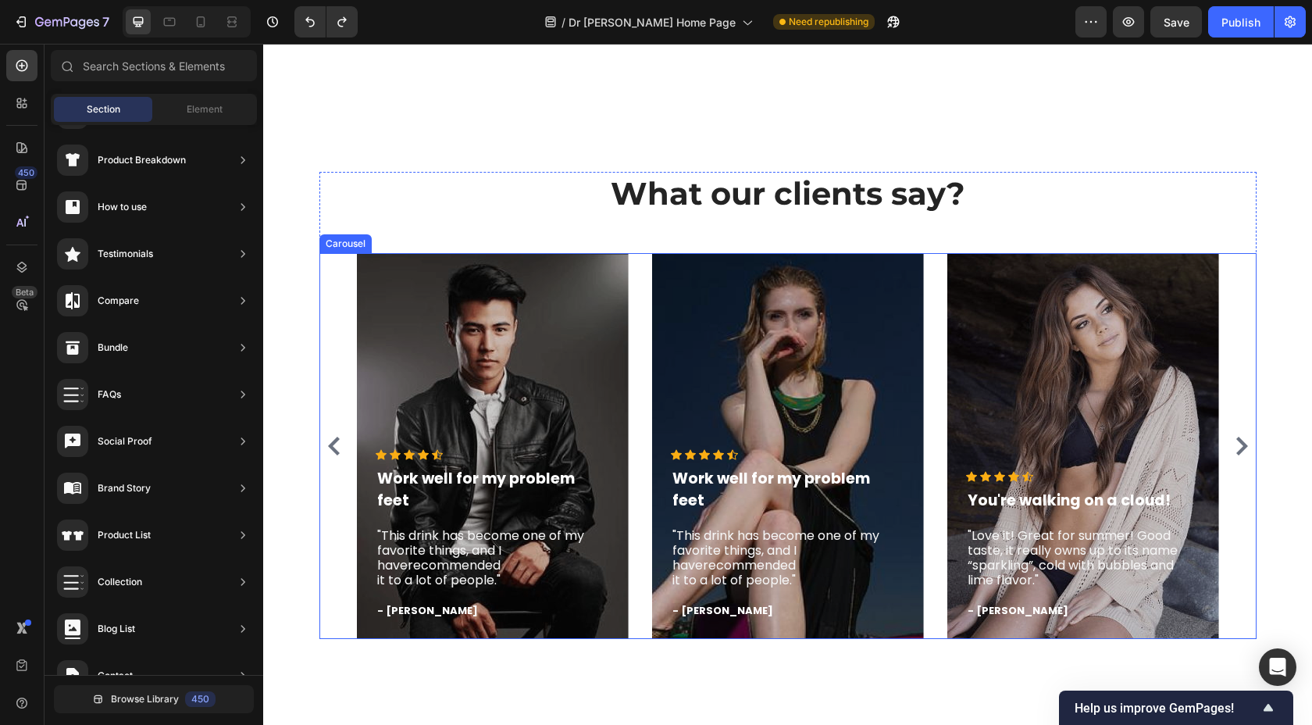
click at [1229, 446] on button "Carousel Next Arrow" at bounding box center [1241, 445] width 25 height 25
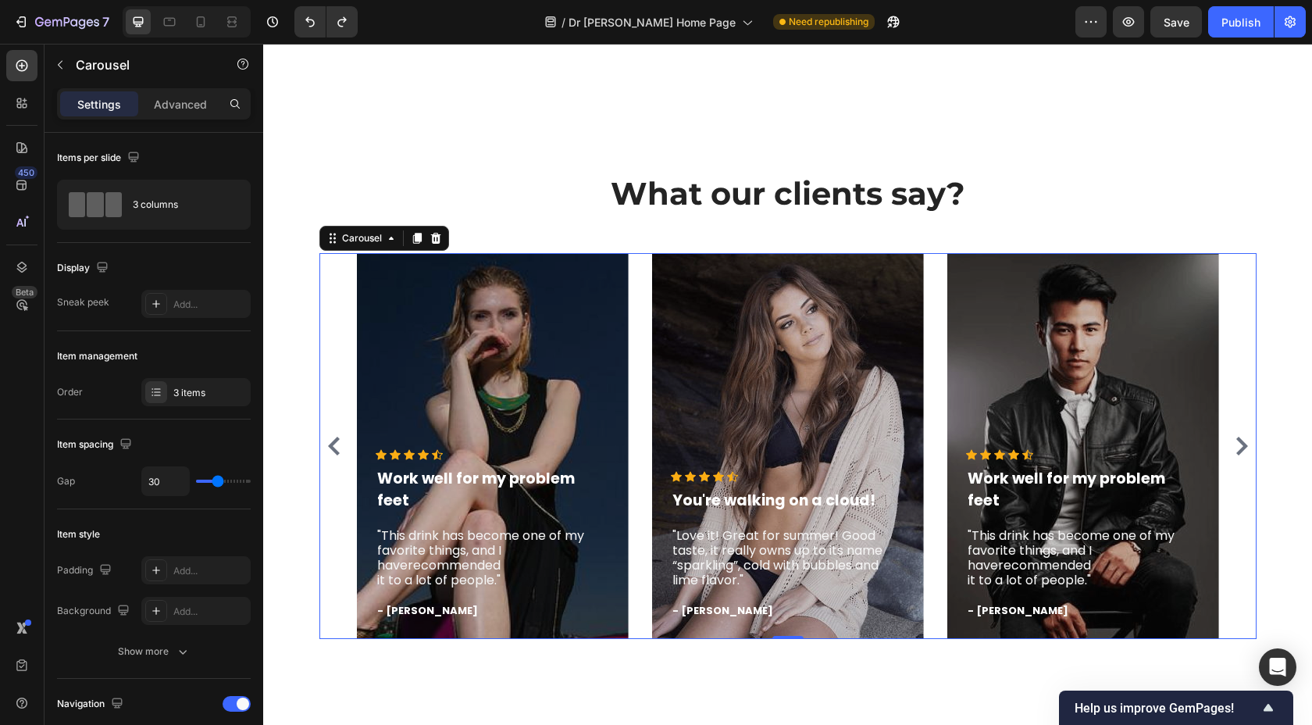
click at [1229, 446] on button "Carousel Next Arrow" at bounding box center [1241, 445] width 25 height 25
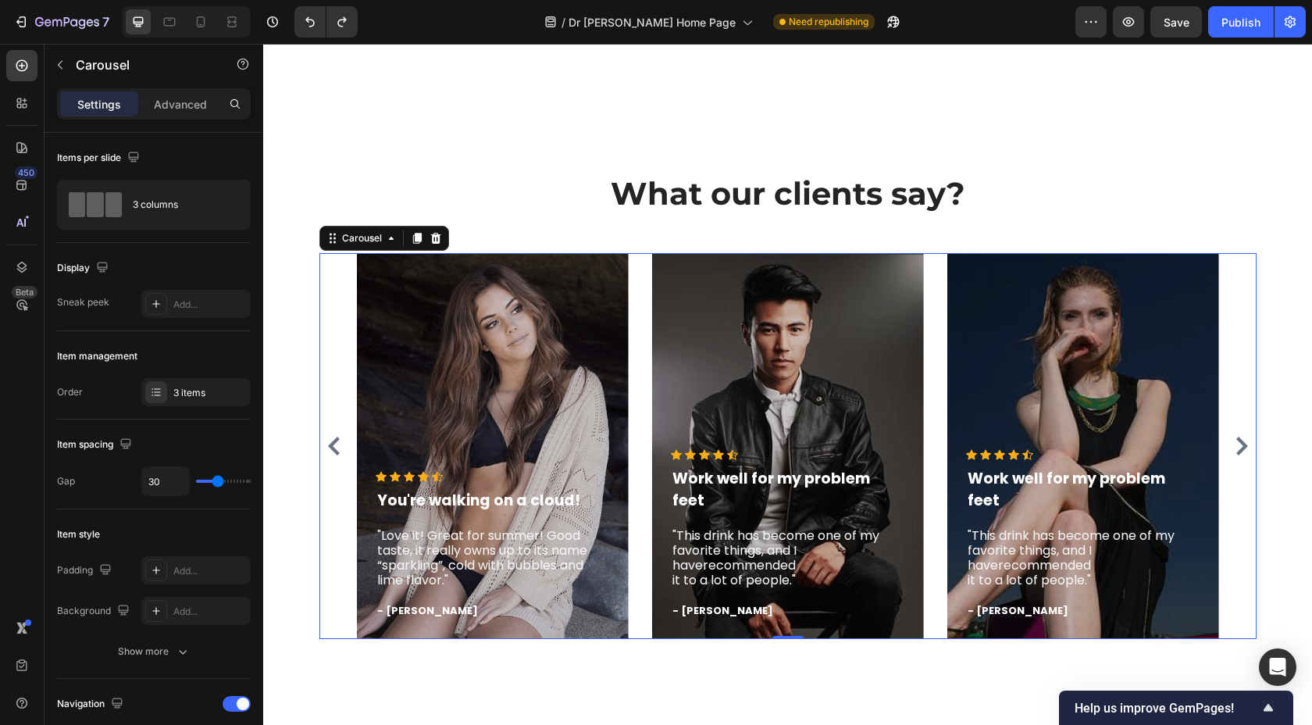
click at [1229, 446] on button "Carousel Next Arrow" at bounding box center [1241, 445] width 25 height 25
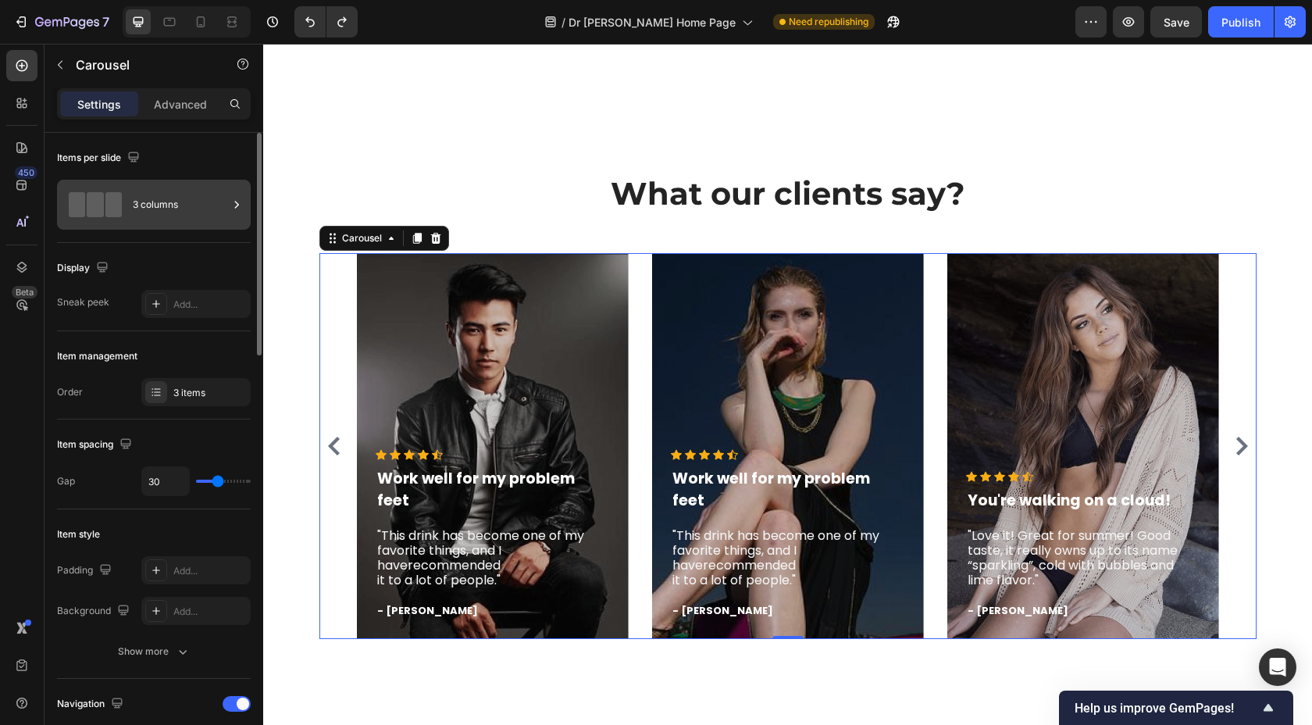
click at [158, 220] on div "3 columns" at bounding box center [180, 205] width 95 height 36
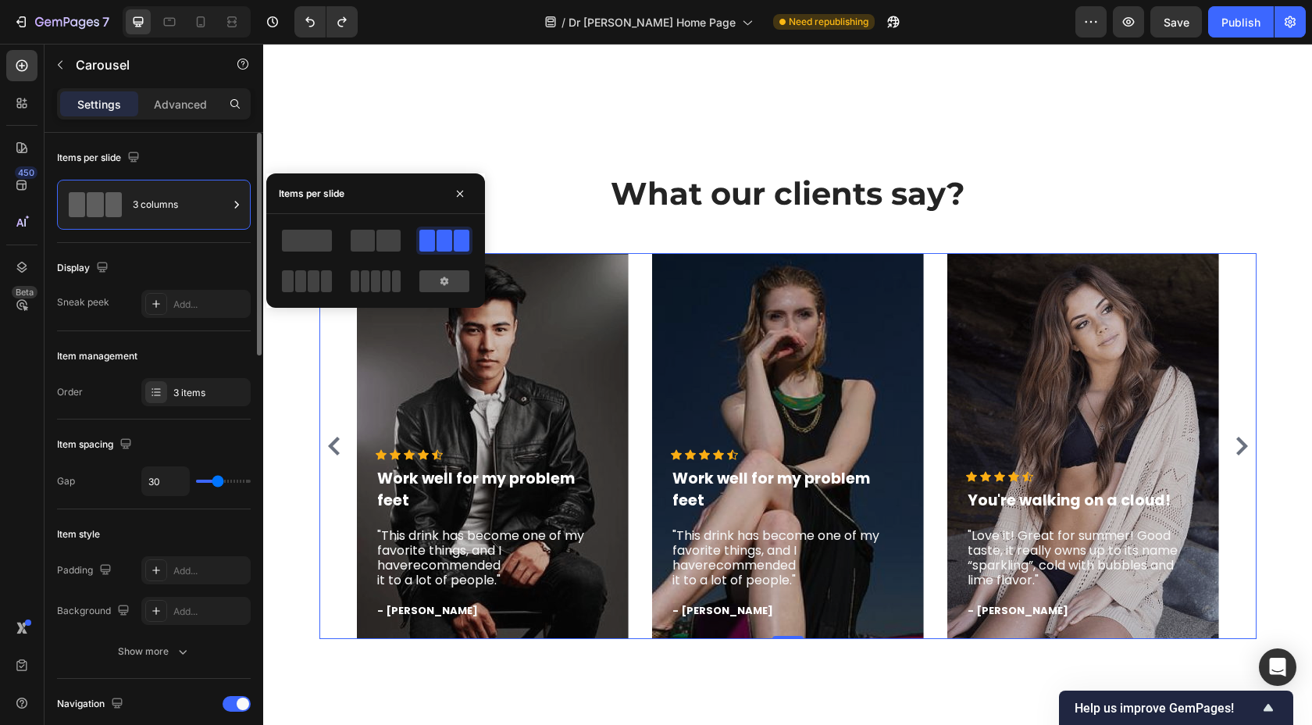
click at [163, 362] on div "Item management" at bounding box center [154, 356] width 194 height 25
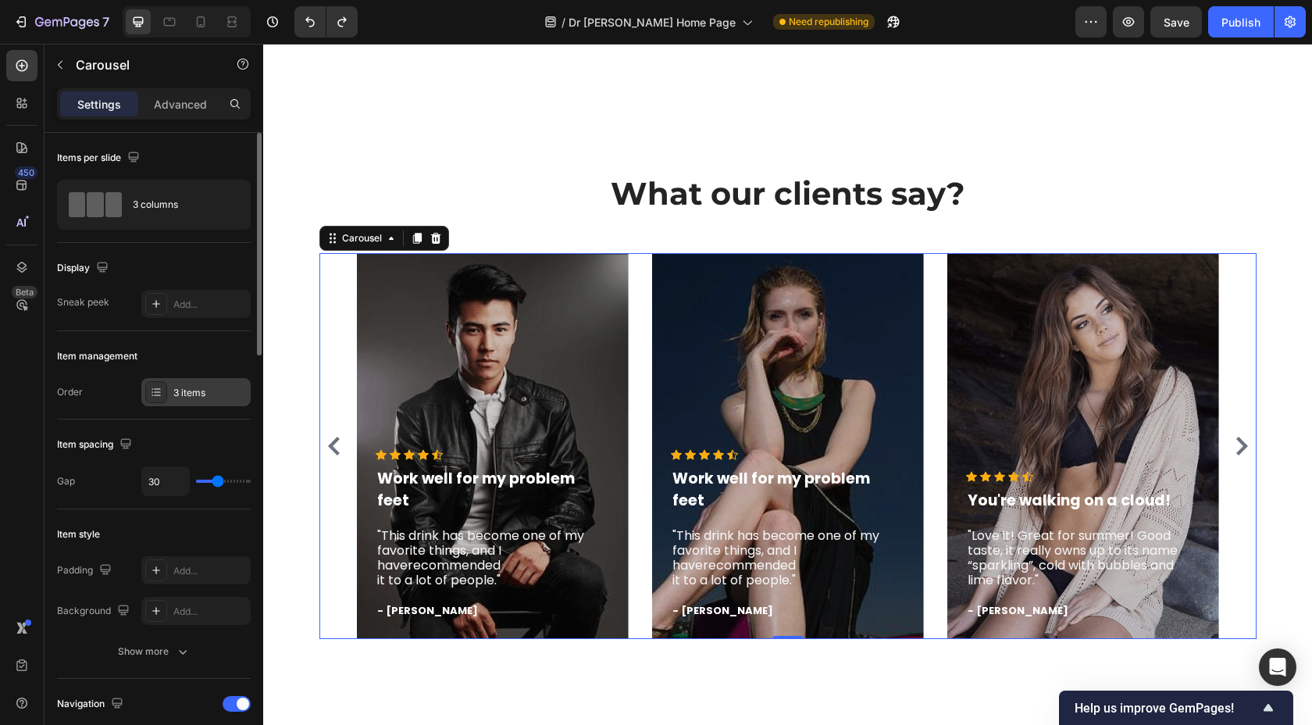
click at [164, 390] on div at bounding box center [156, 392] width 22 height 22
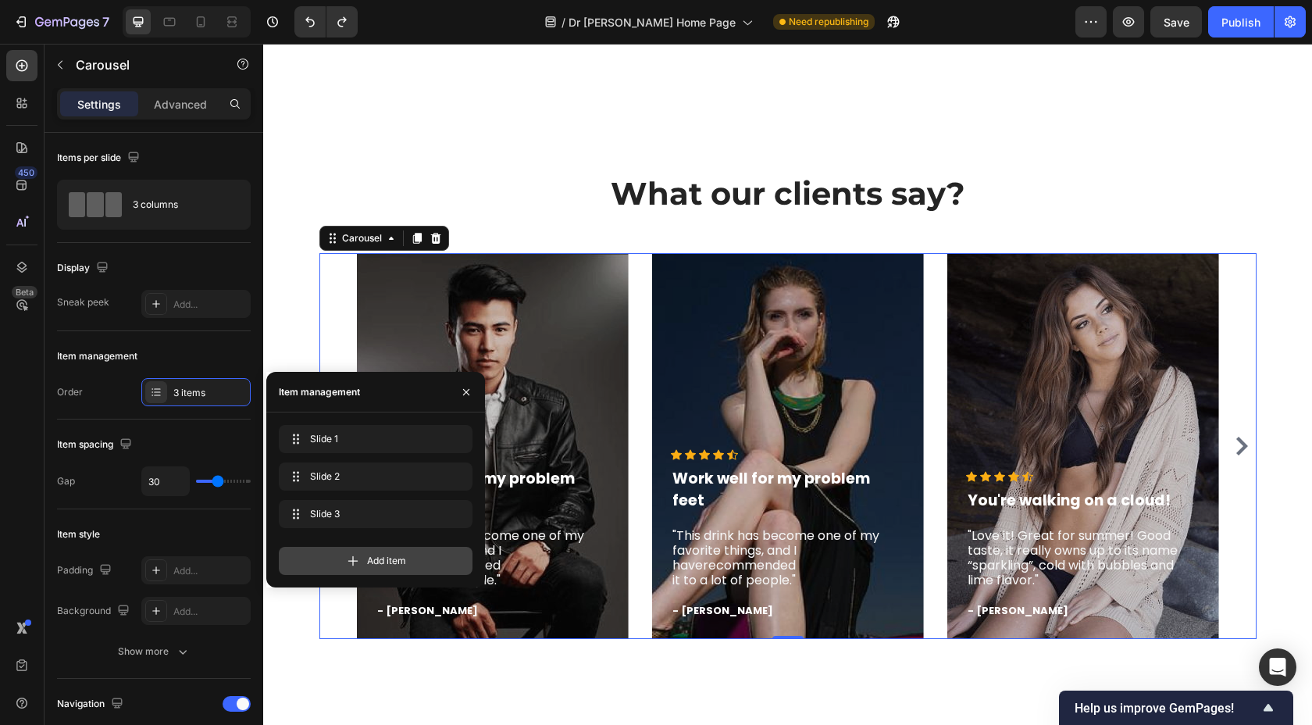
click at [344, 557] on div "Add item" at bounding box center [376, 561] width 194 height 28
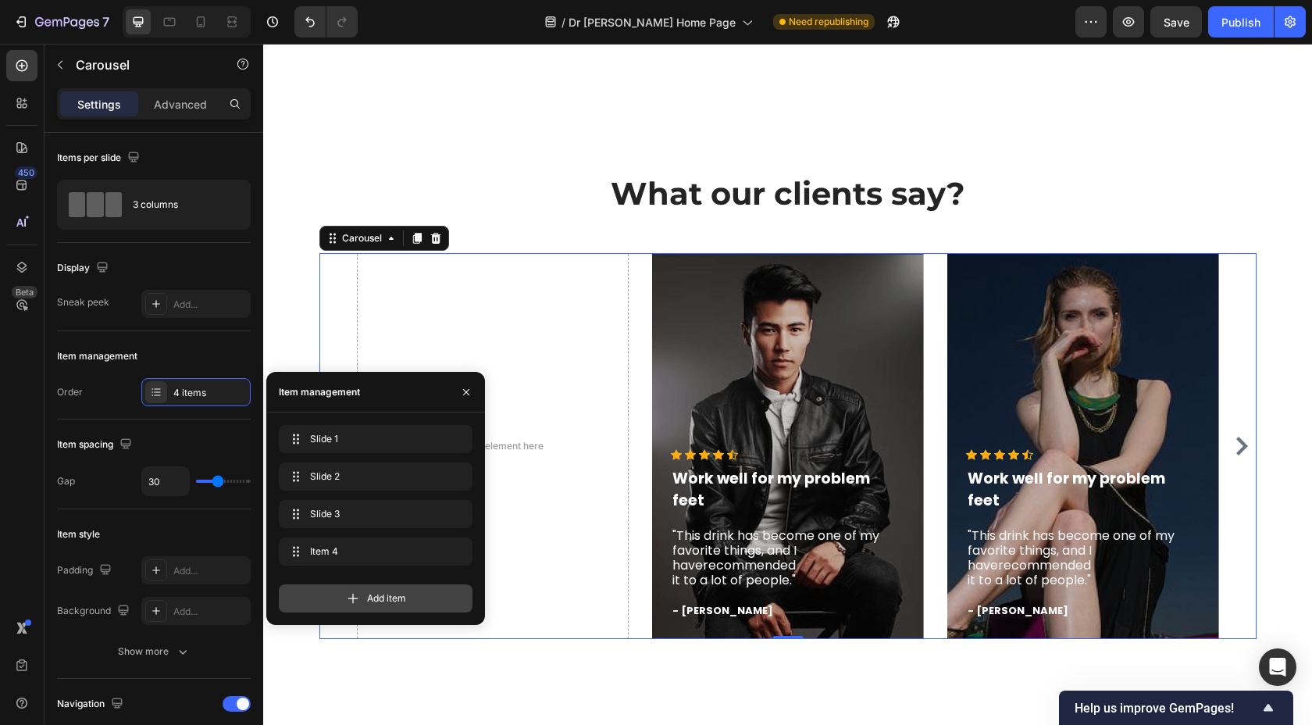
click at [349, 599] on icon at bounding box center [353, 598] width 16 height 16
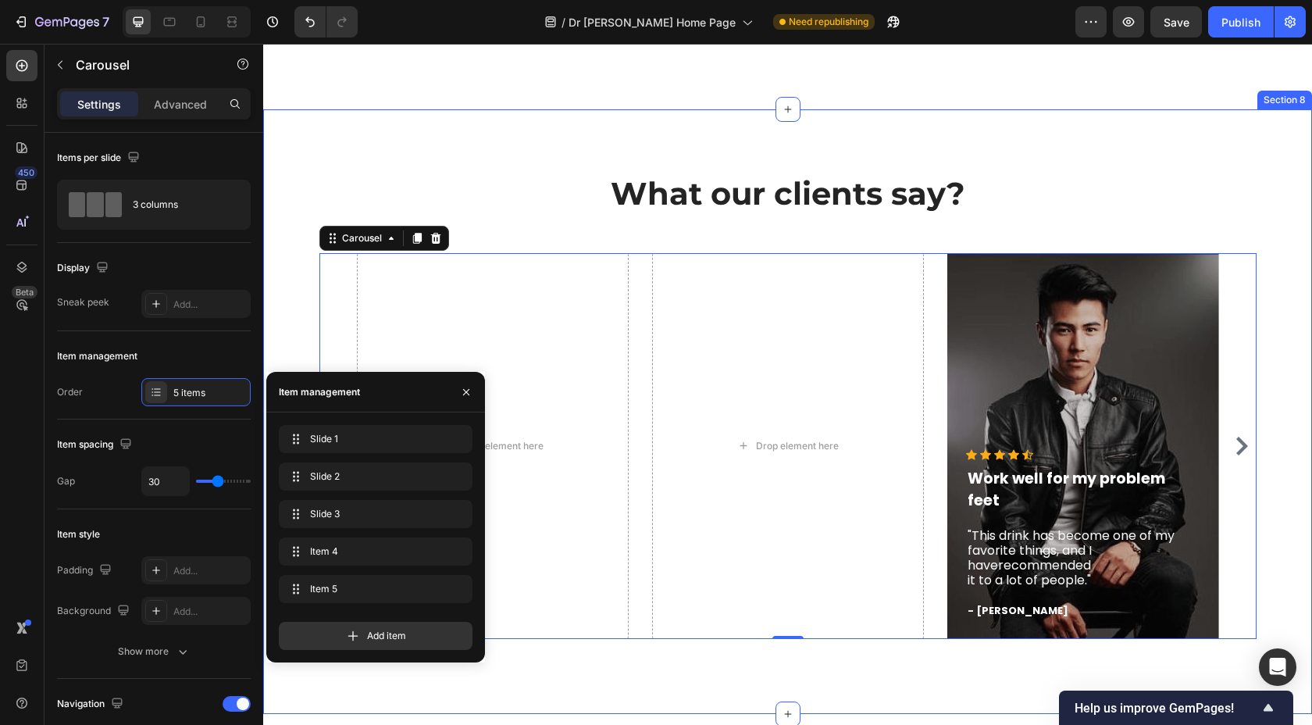
click at [481, 129] on div "What our clients say? Heading Icon Icon Icon Icon Icon Icon List Hoz Work well …" at bounding box center [787, 411] width 1049 height 604
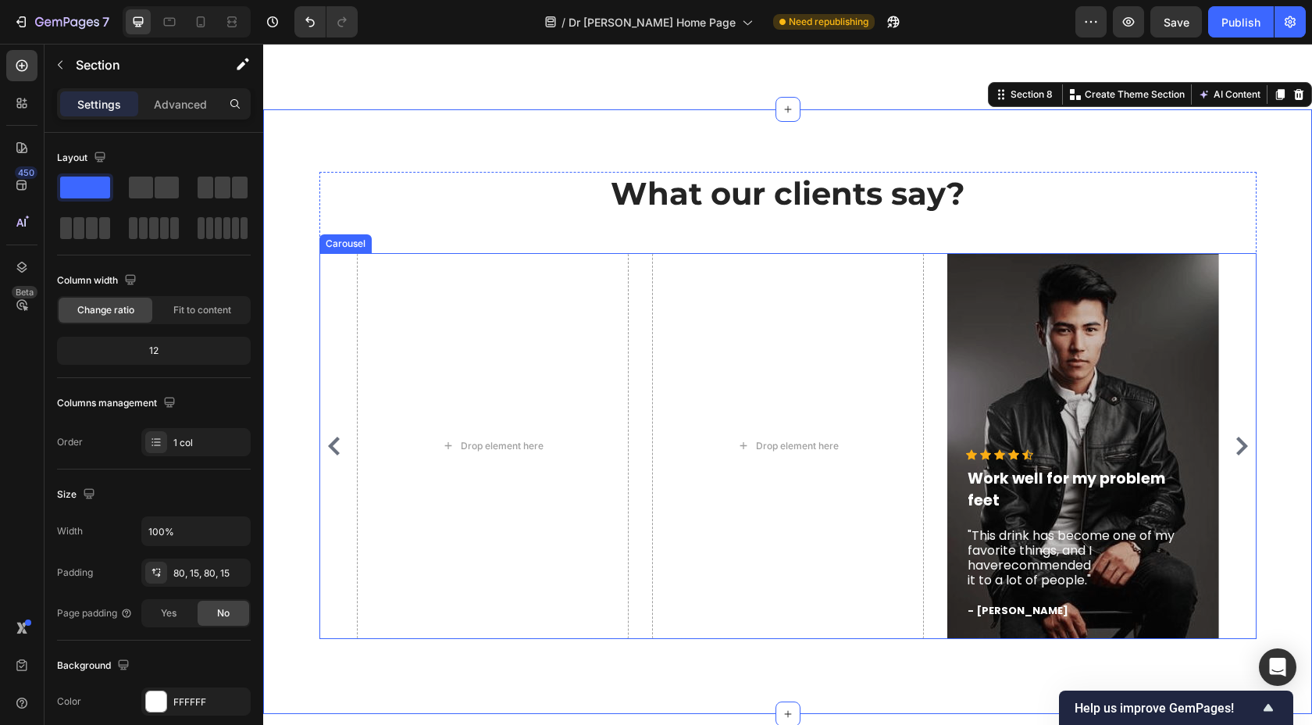
click at [1238, 442] on icon "Carousel Next Arrow" at bounding box center [1242, 446] width 12 height 19
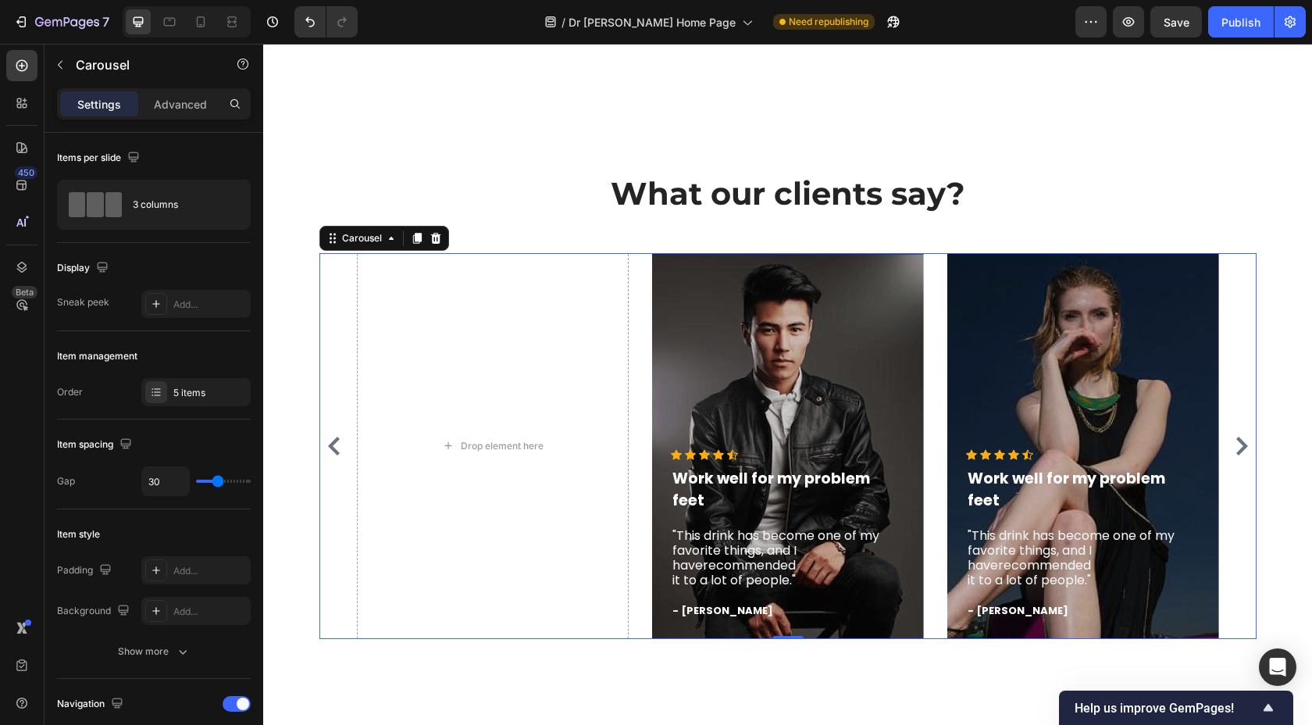
click at [1238, 441] on icon "Carousel Next Arrow" at bounding box center [1242, 446] width 12 height 19
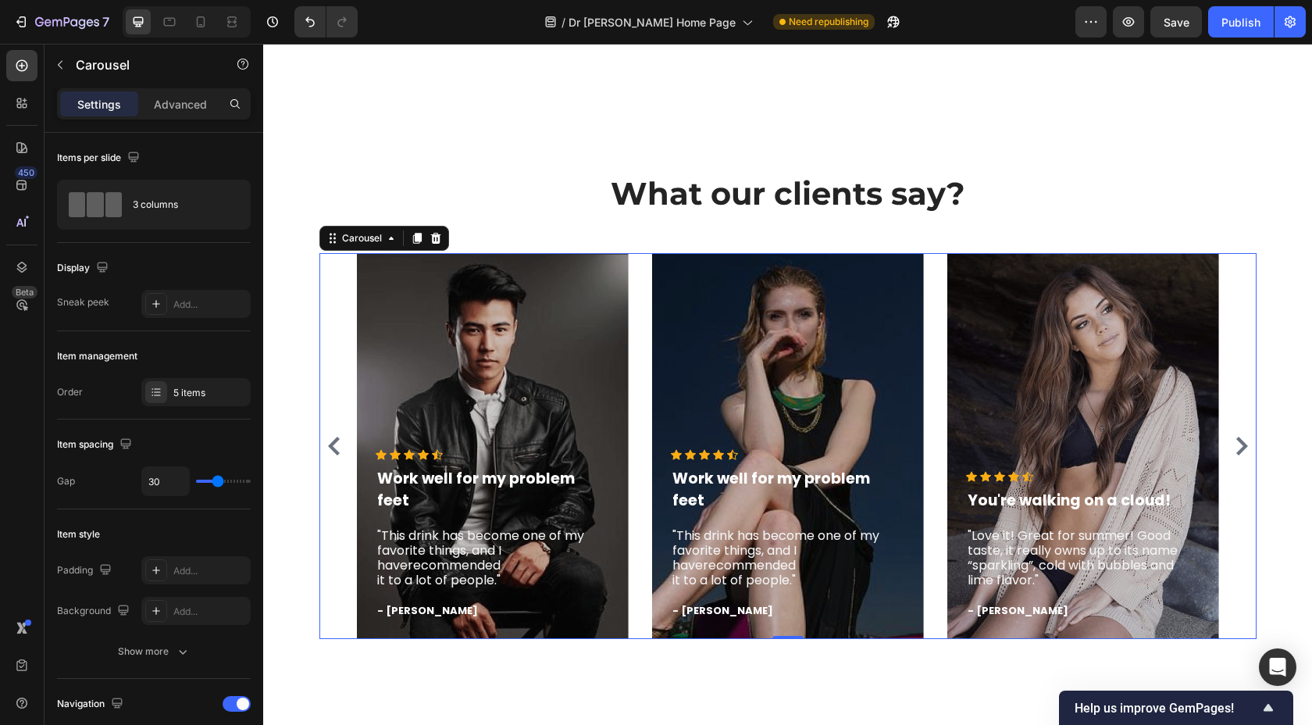
click at [1238, 441] on icon "Carousel Next Arrow" at bounding box center [1242, 446] width 12 height 19
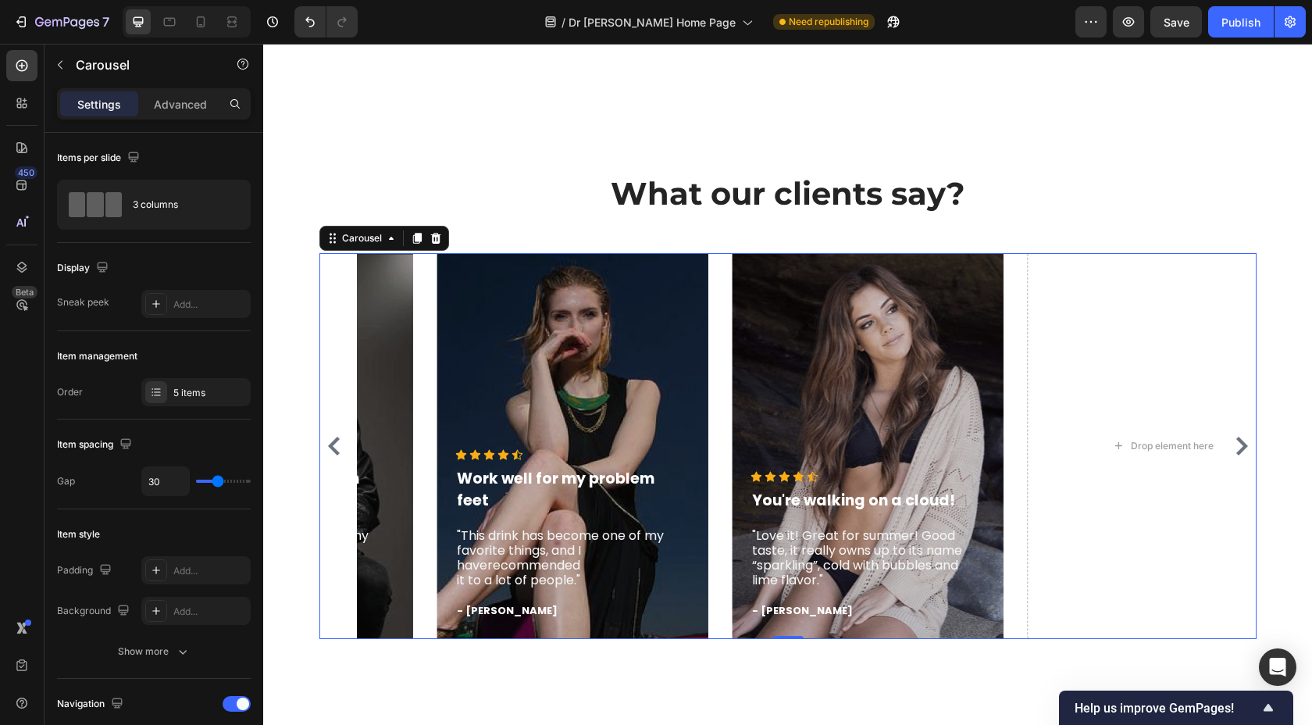
click at [1238, 441] on icon "Carousel Next Arrow" at bounding box center [1242, 446] width 12 height 19
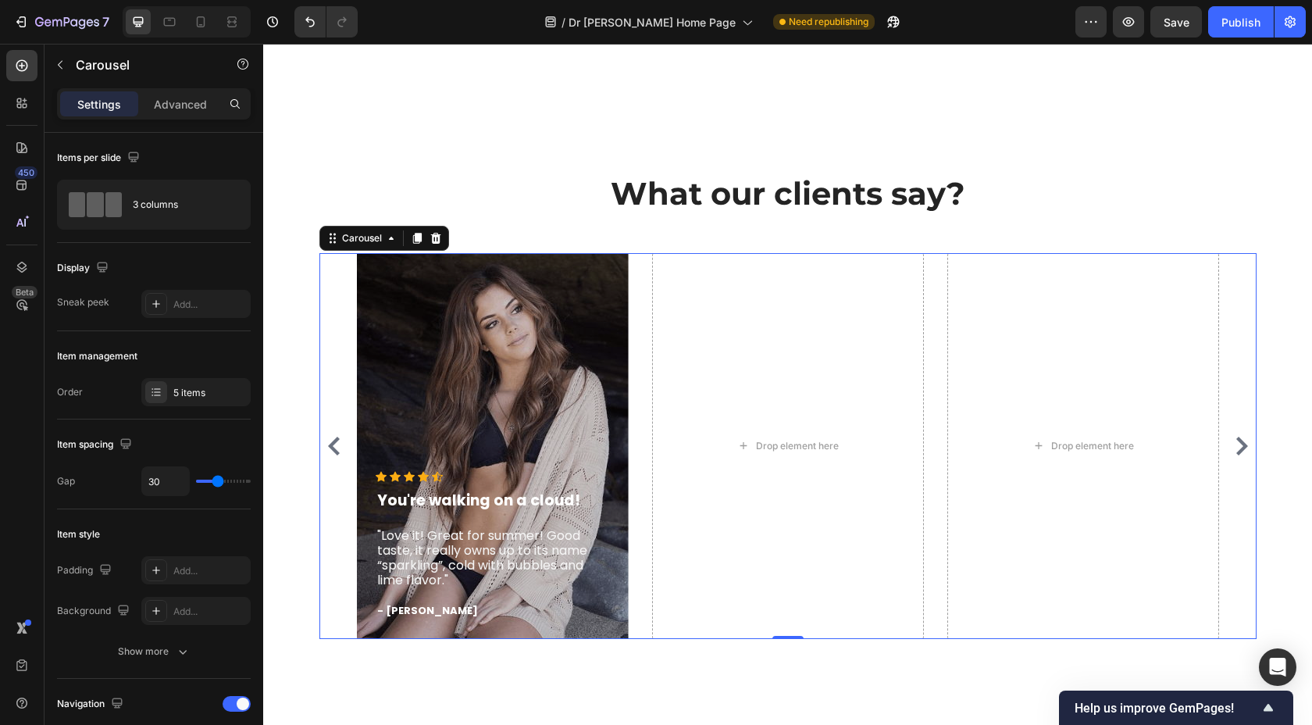
click at [1238, 441] on icon "Carousel Next Arrow" at bounding box center [1242, 446] width 12 height 19
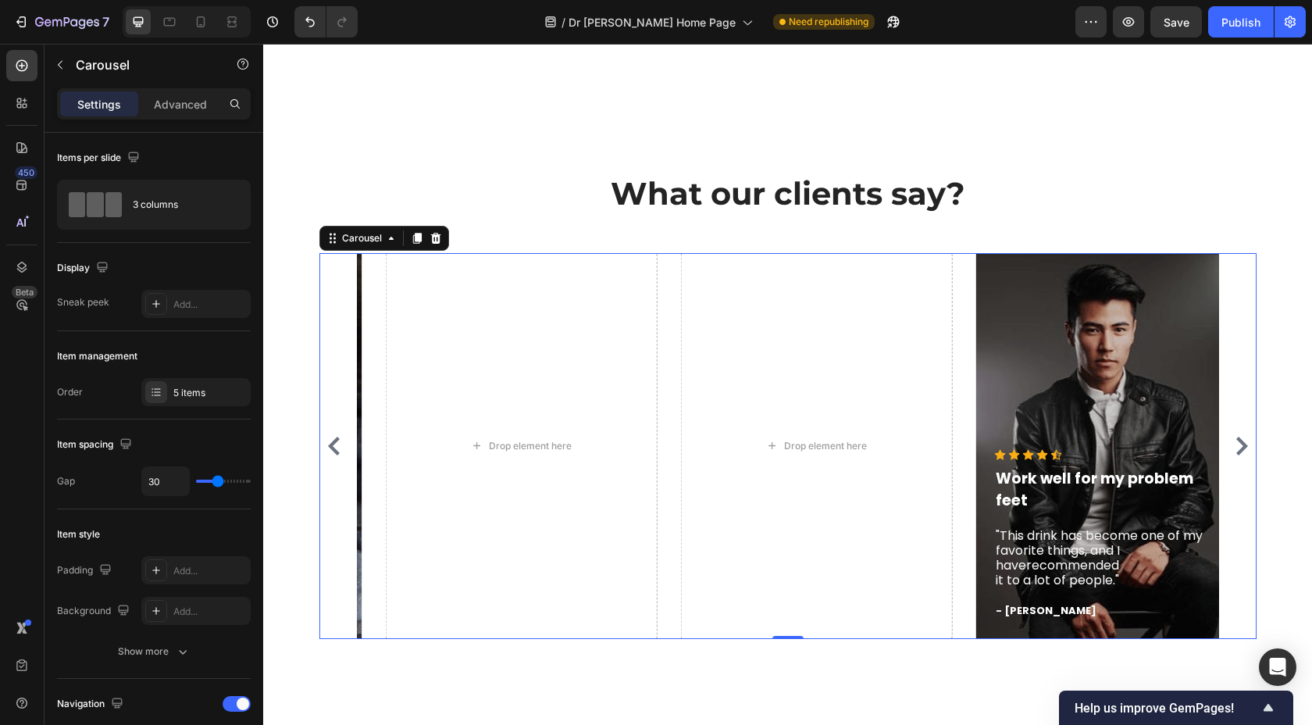
click at [1238, 441] on icon "Carousel Next Arrow" at bounding box center [1242, 446] width 12 height 19
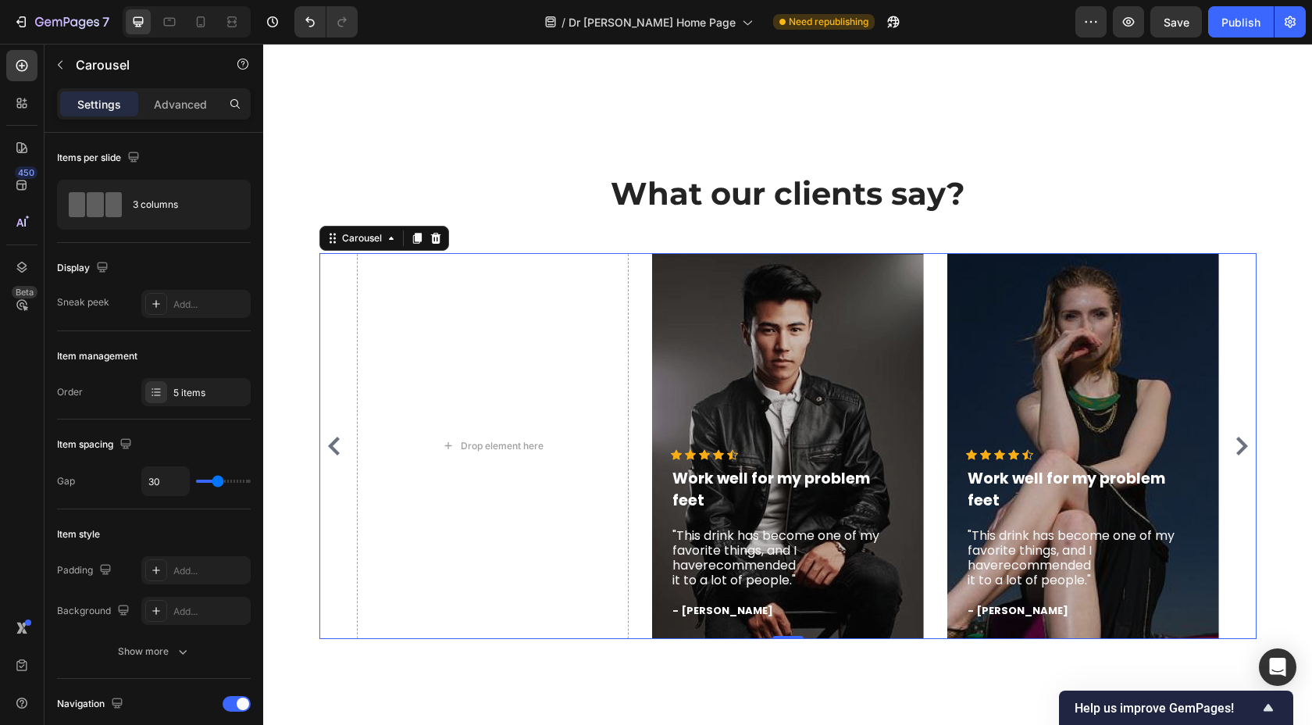
click at [1236, 437] on icon "Carousel Next Arrow" at bounding box center [1242, 446] width 12 height 19
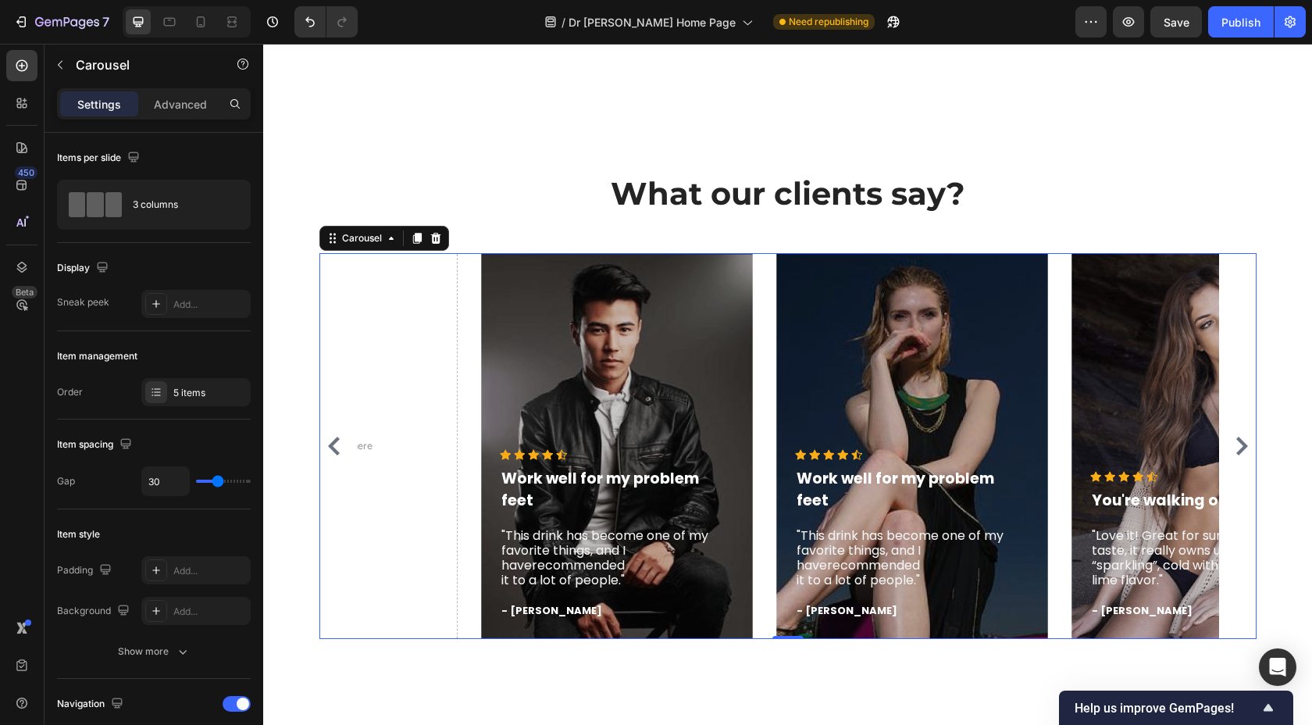
click at [1236, 437] on icon "Carousel Next Arrow" at bounding box center [1242, 446] width 12 height 19
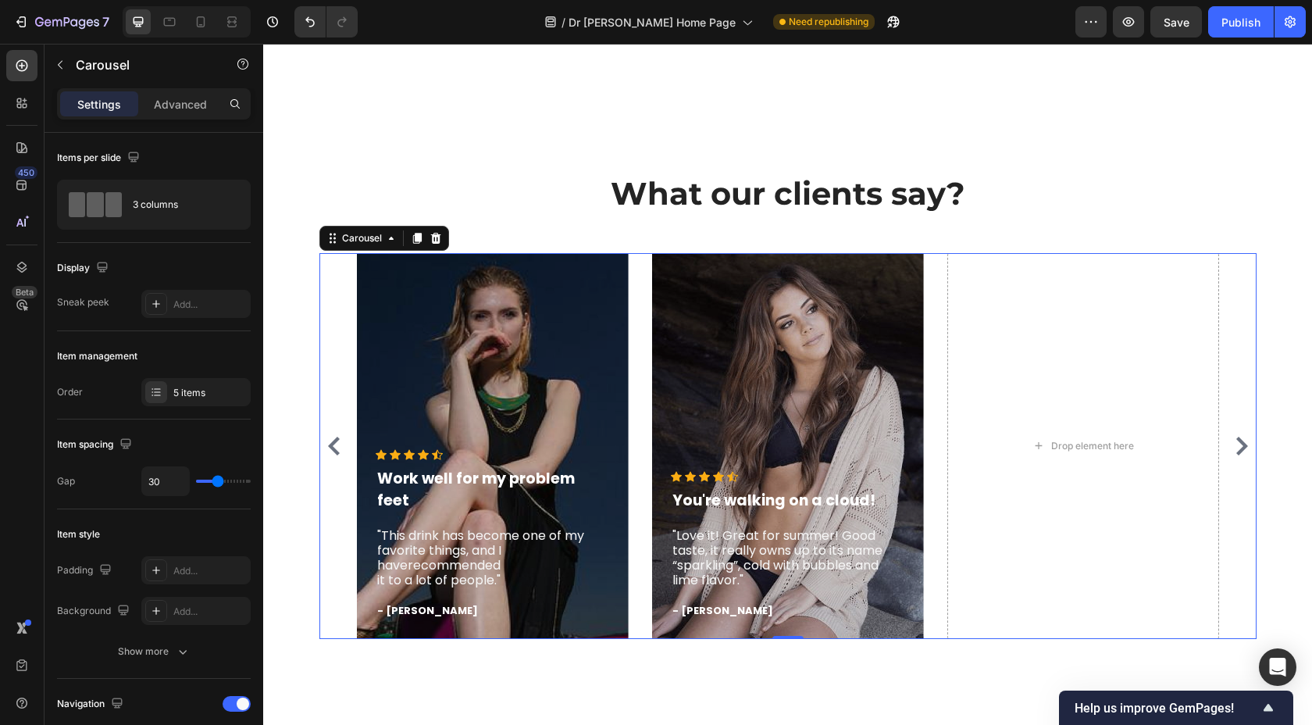
click at [1236, 437] on icon "Carousel Next Arrow" at bounding box center [1242, 446] width 12 height 19
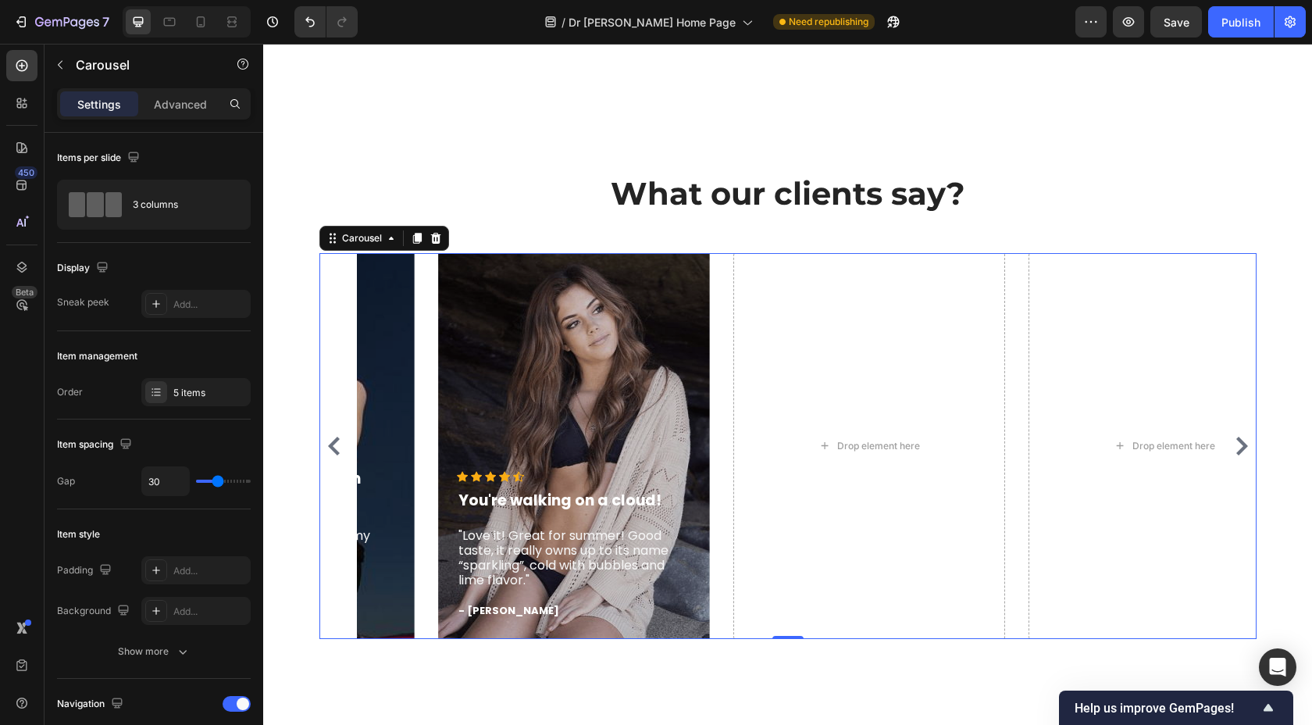
click at [1236, 437] on icon "Carousel Next Arrow" at bounding box center [1242, 446] width 12 height 19
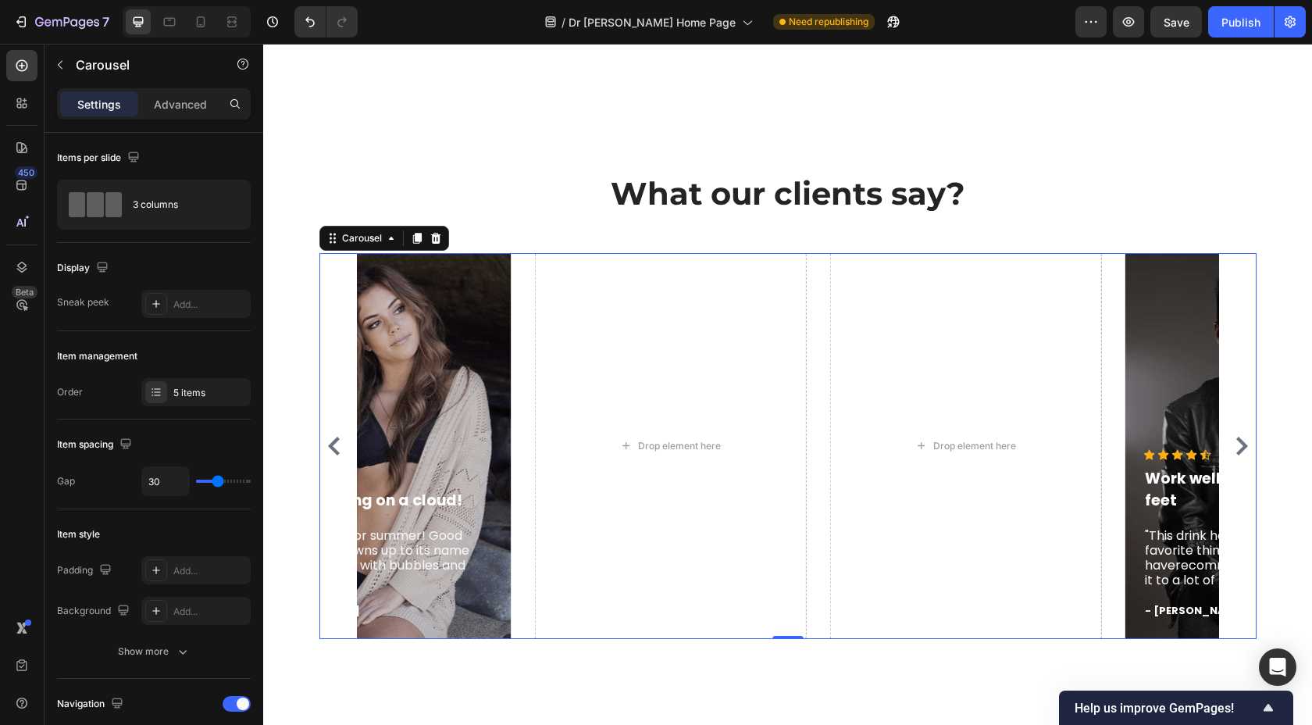
click at [1236, 437] on icon "Carousel Next Arrow" at bounding box center [1242, 446] width 12 height 19
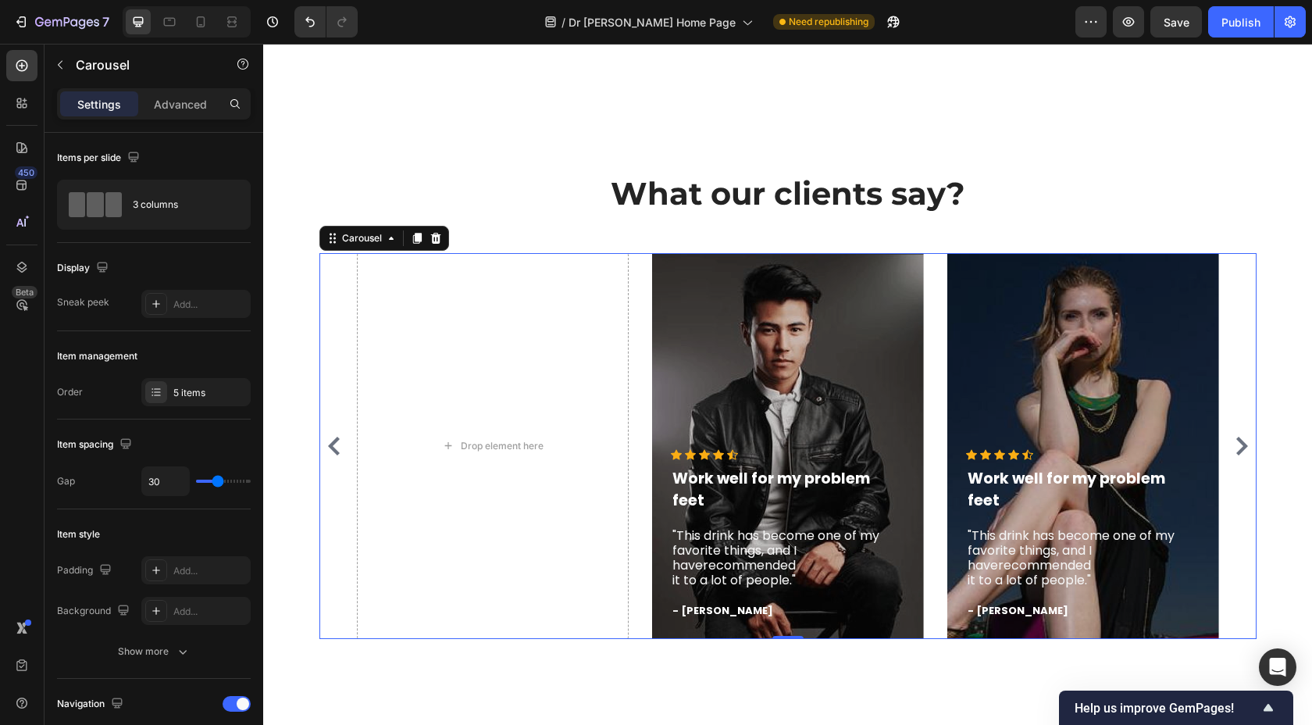
click at [1236, 437] on icon "Carousel Next Arrow" at bounding box center [1241, 446] width 19 height 19
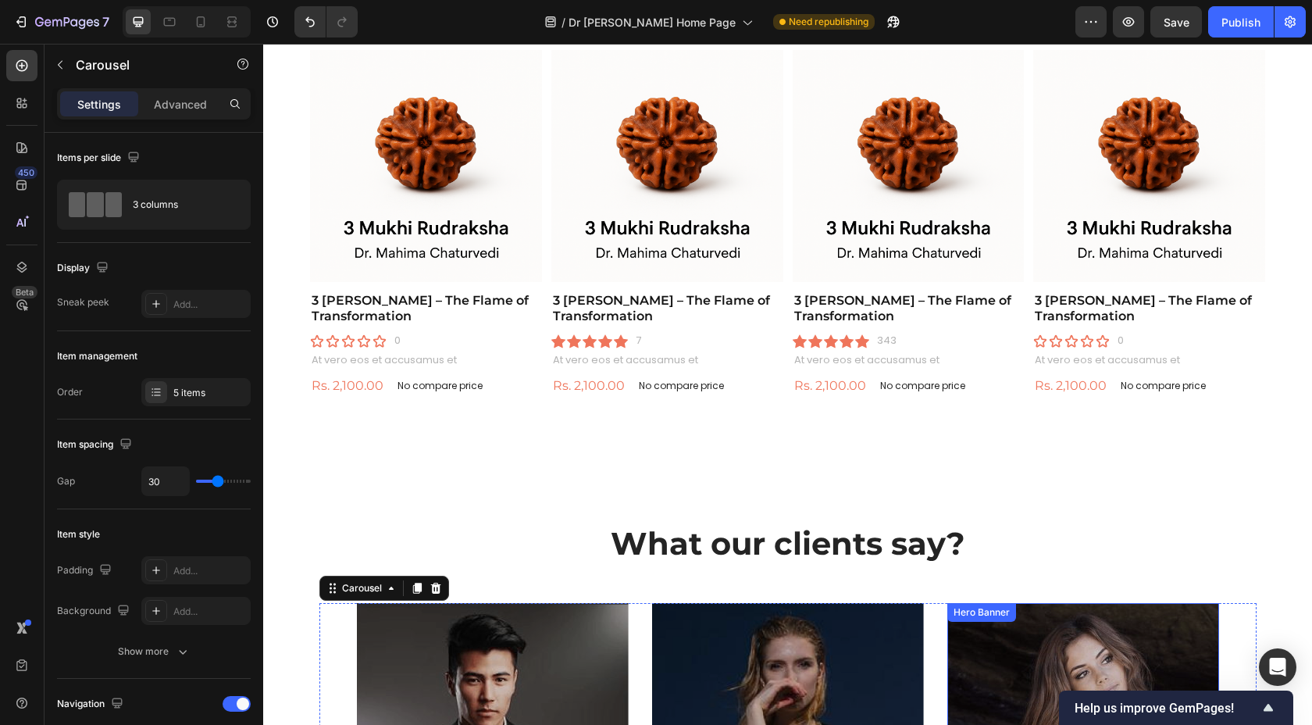
scroll to position [2751, 0]
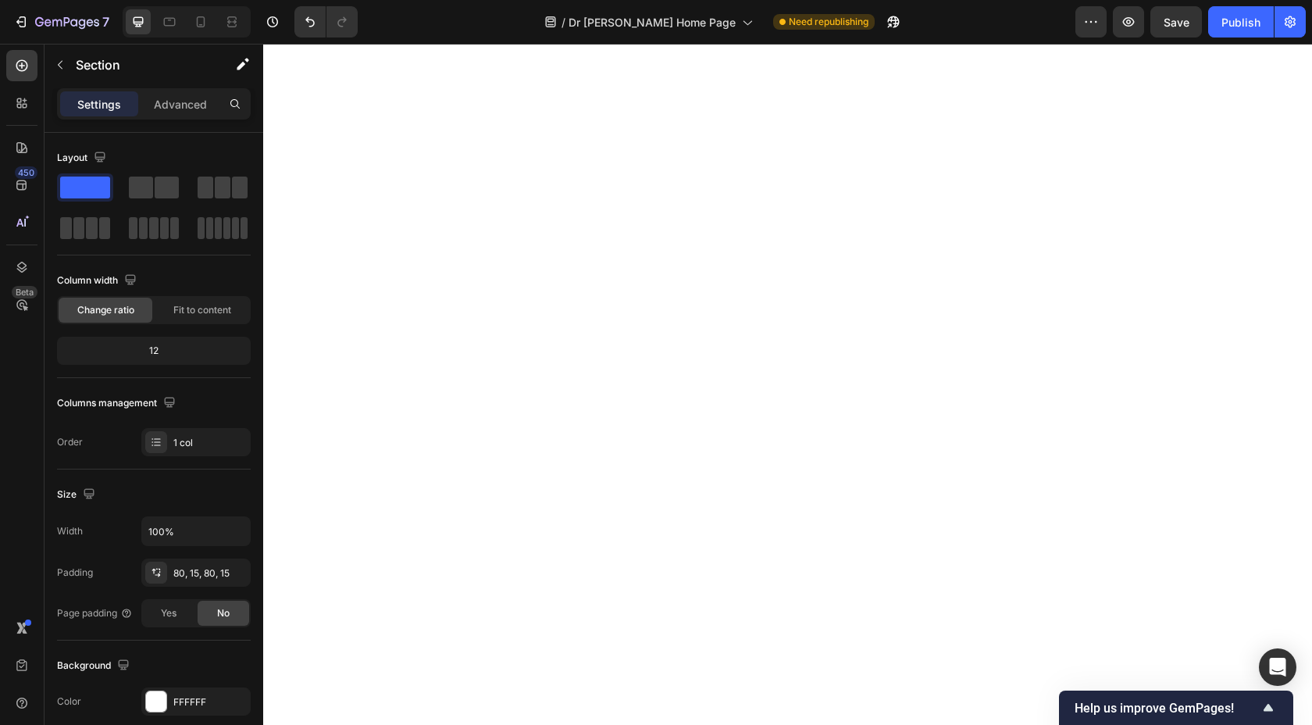
scroll to position [2273, 0]
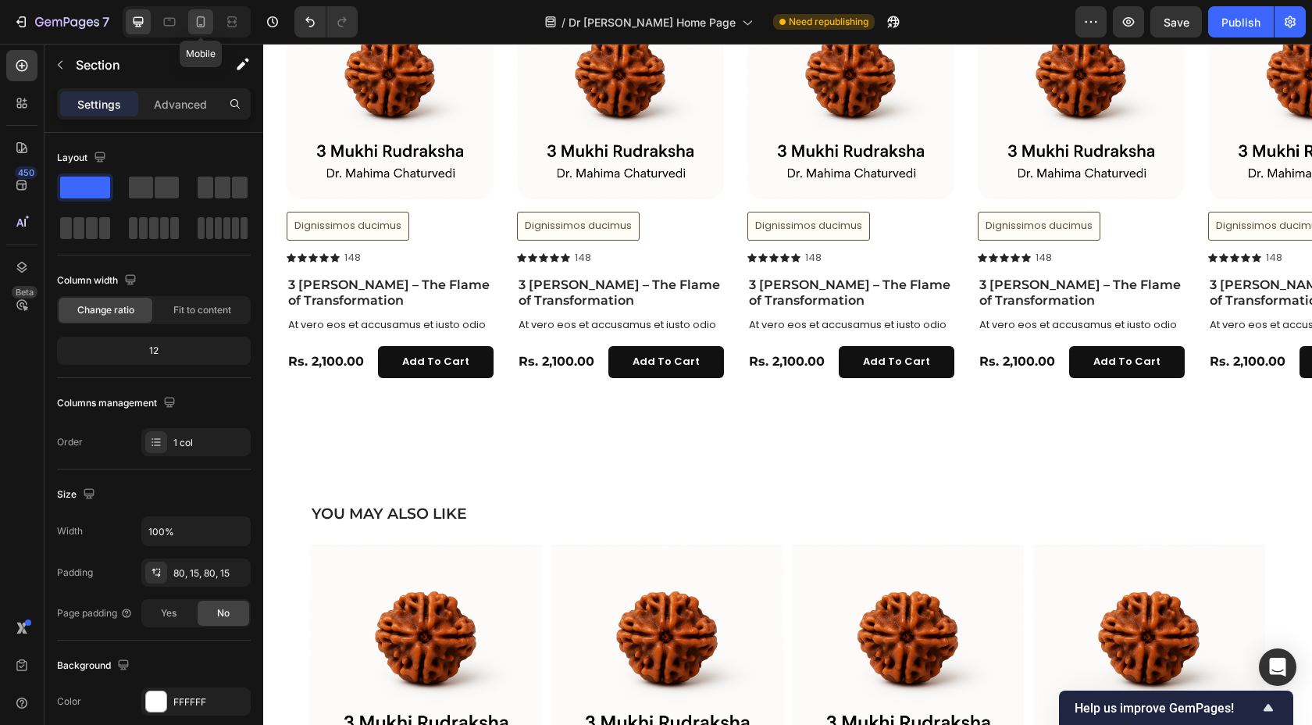
click at [196, 17] on icon at bounding box center [201, 22] width 16 height 16
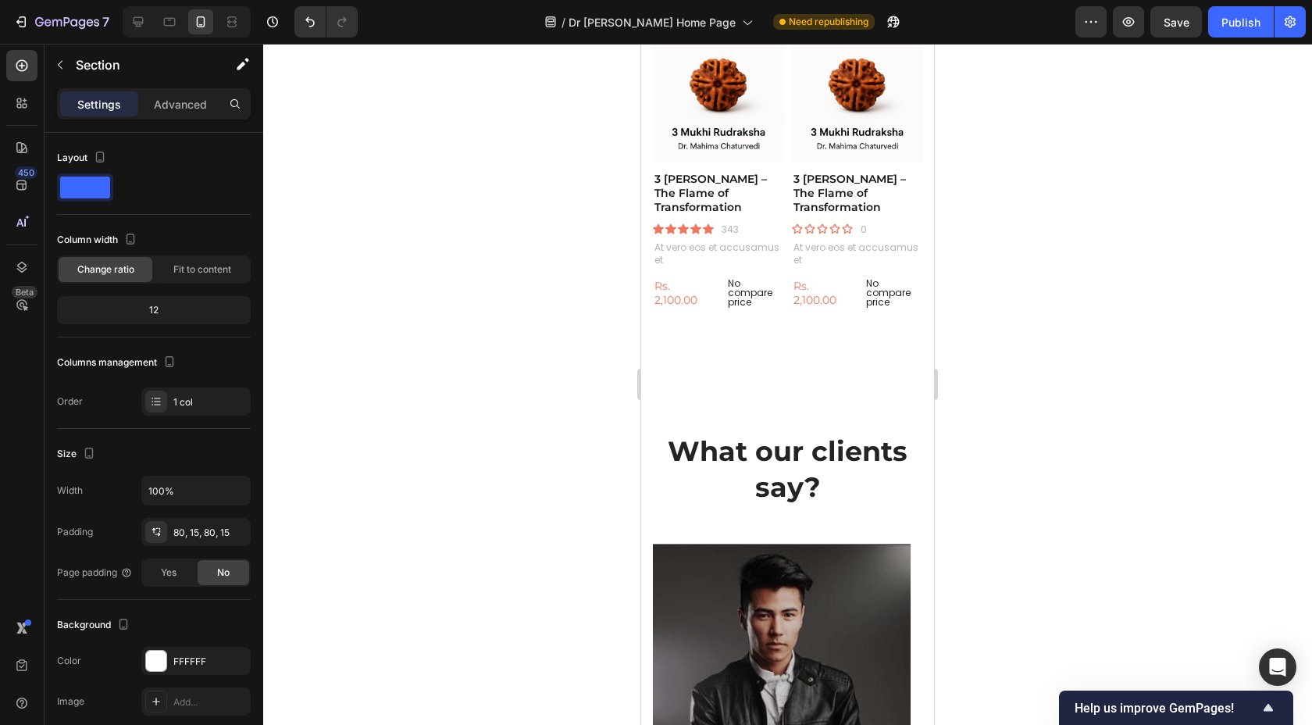
scroll to position [3247, 0]
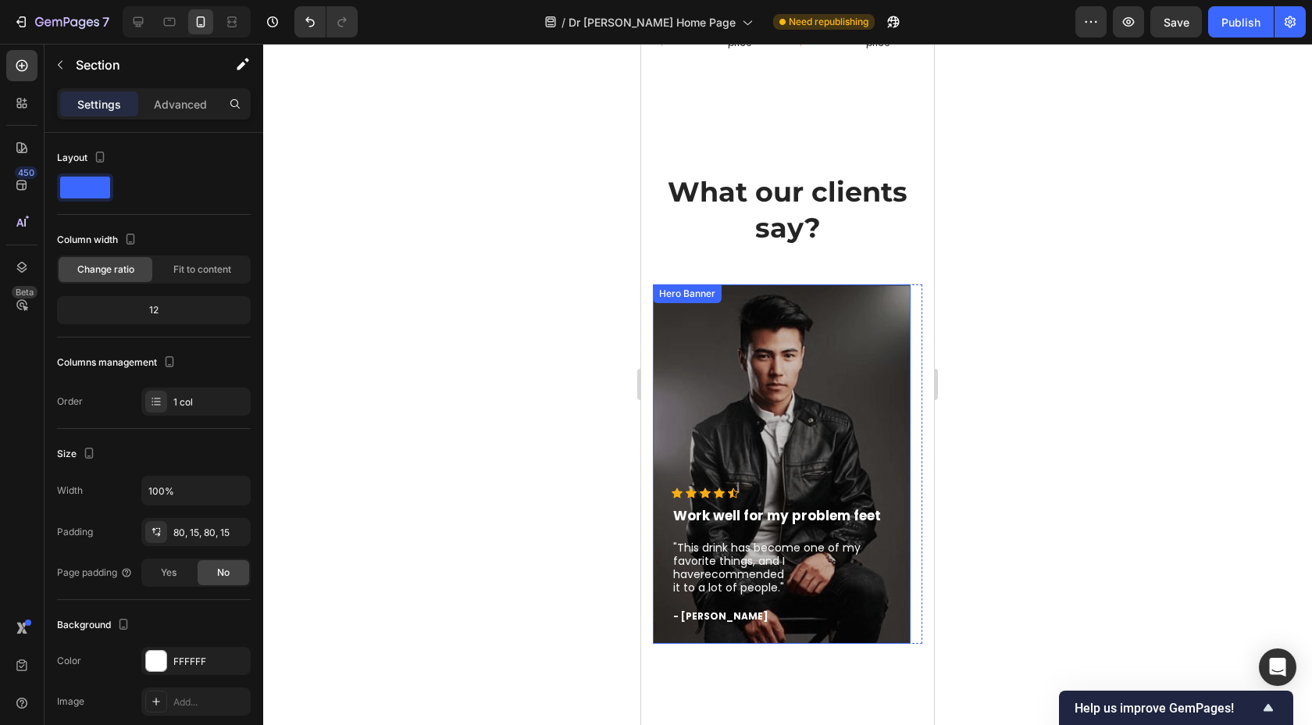
click at [886, 414] on div "Overlay" at bounding box center [782, 463] width 258 height 359
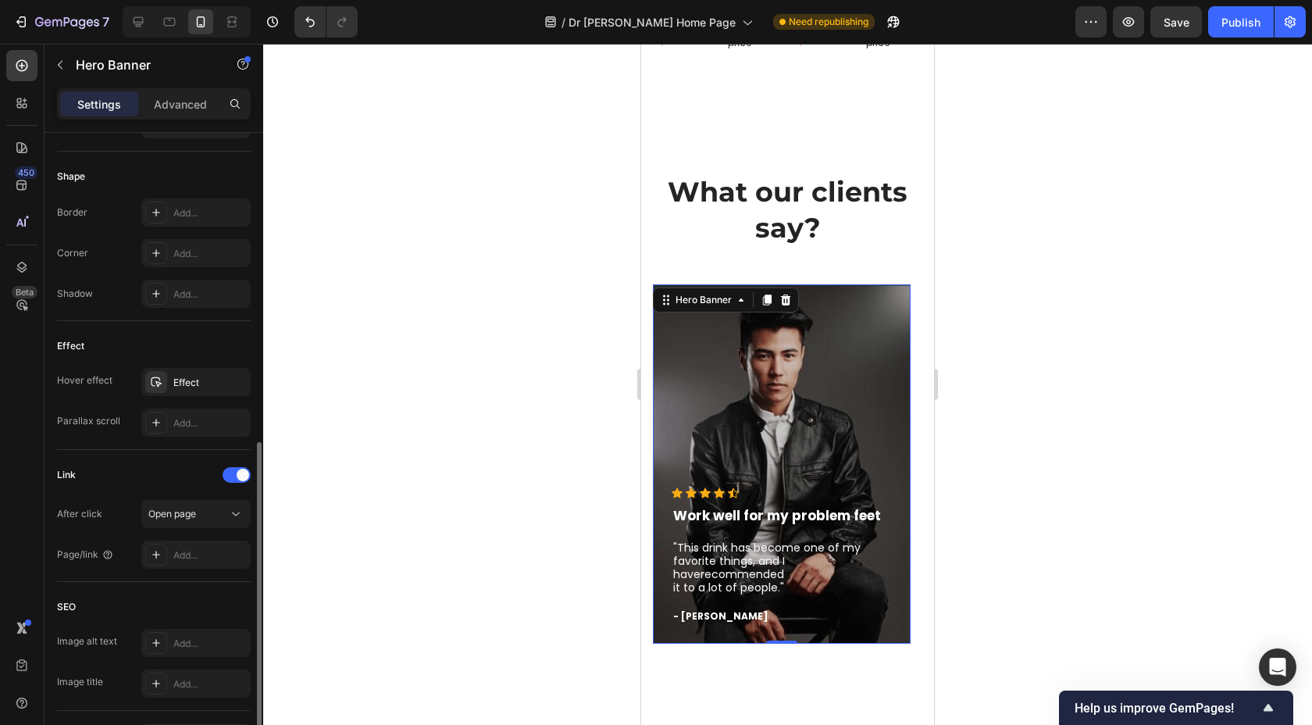
scroll to position [665, 0]
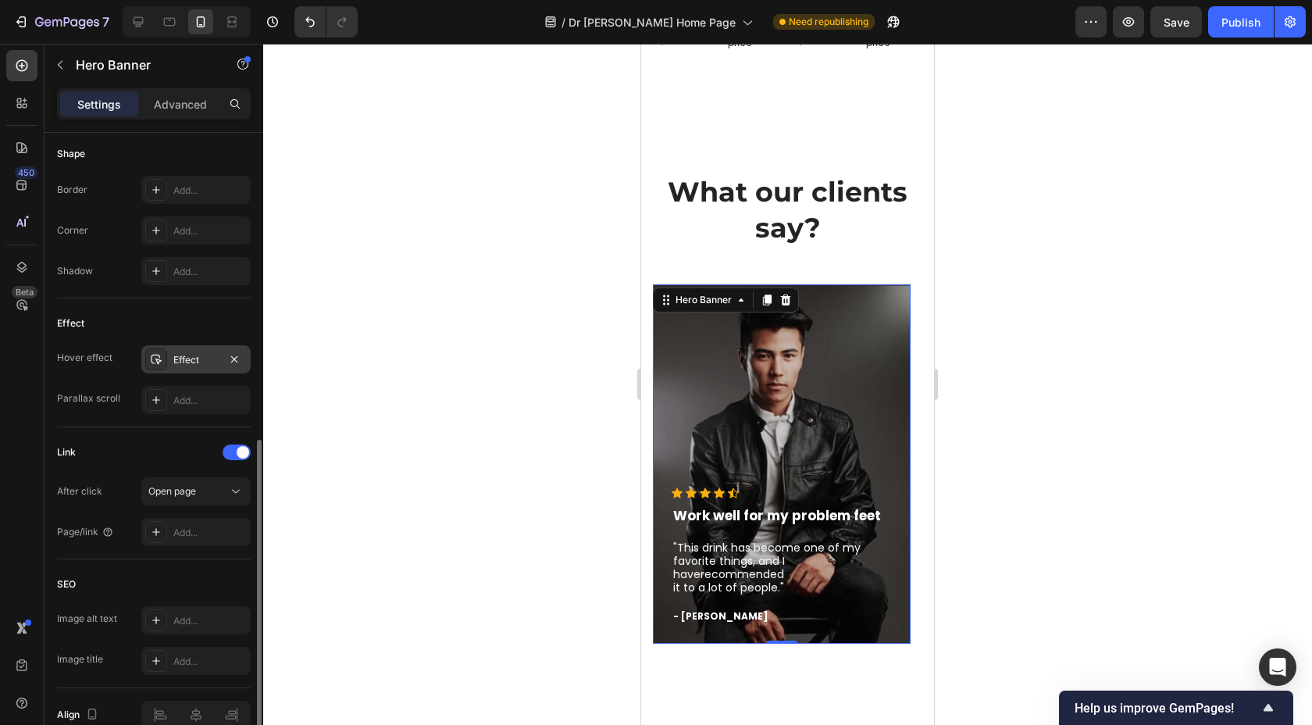
click at [194, 355] on div "Effect" at bounding box center [195, 360] width 45 height 14
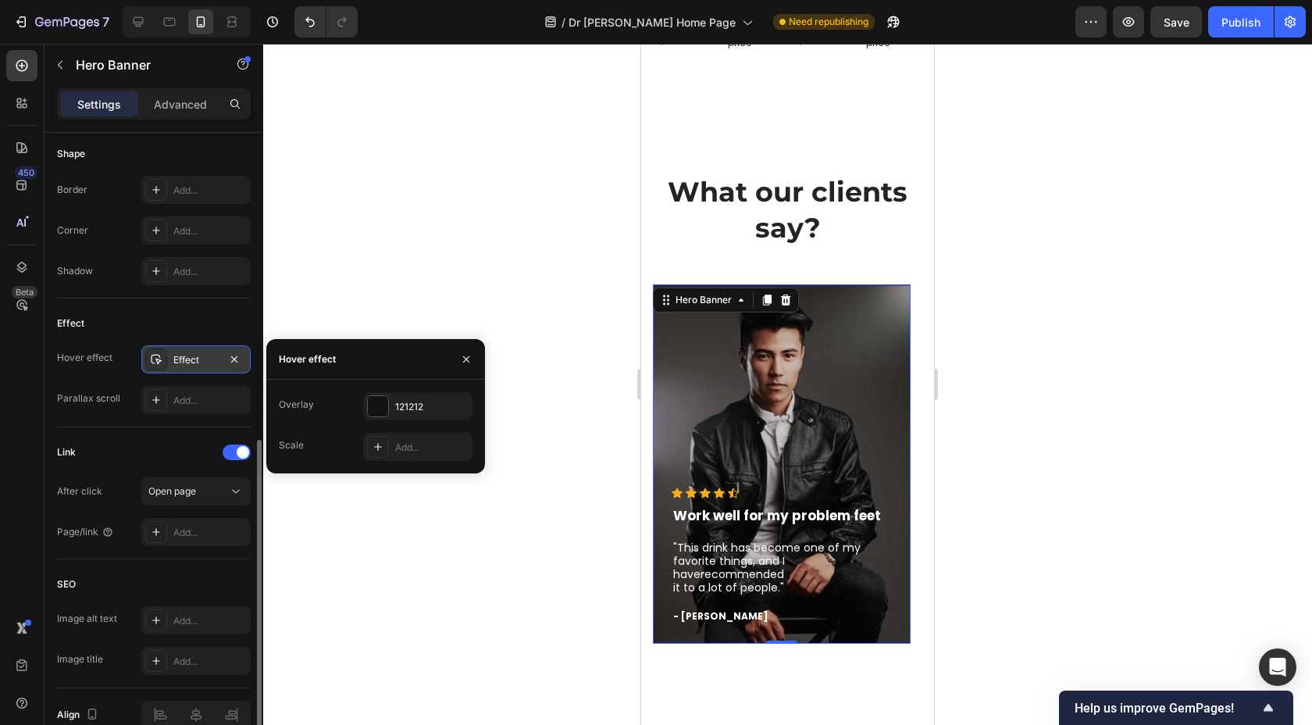
click at [194, 355] on div "Effect" at bounding box center [195, 360] width 45 height 14
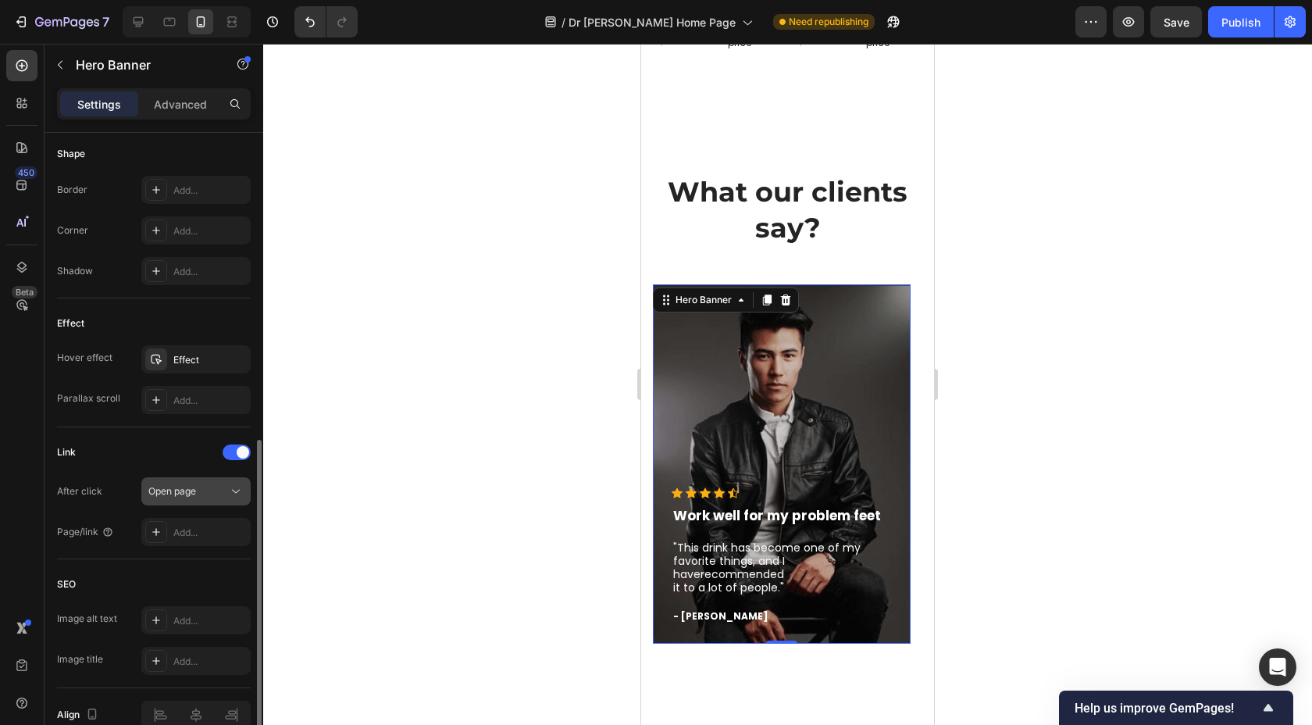
click at [198, 492] on div "Open page" at bounding box center [188, 491] width 80 height 14
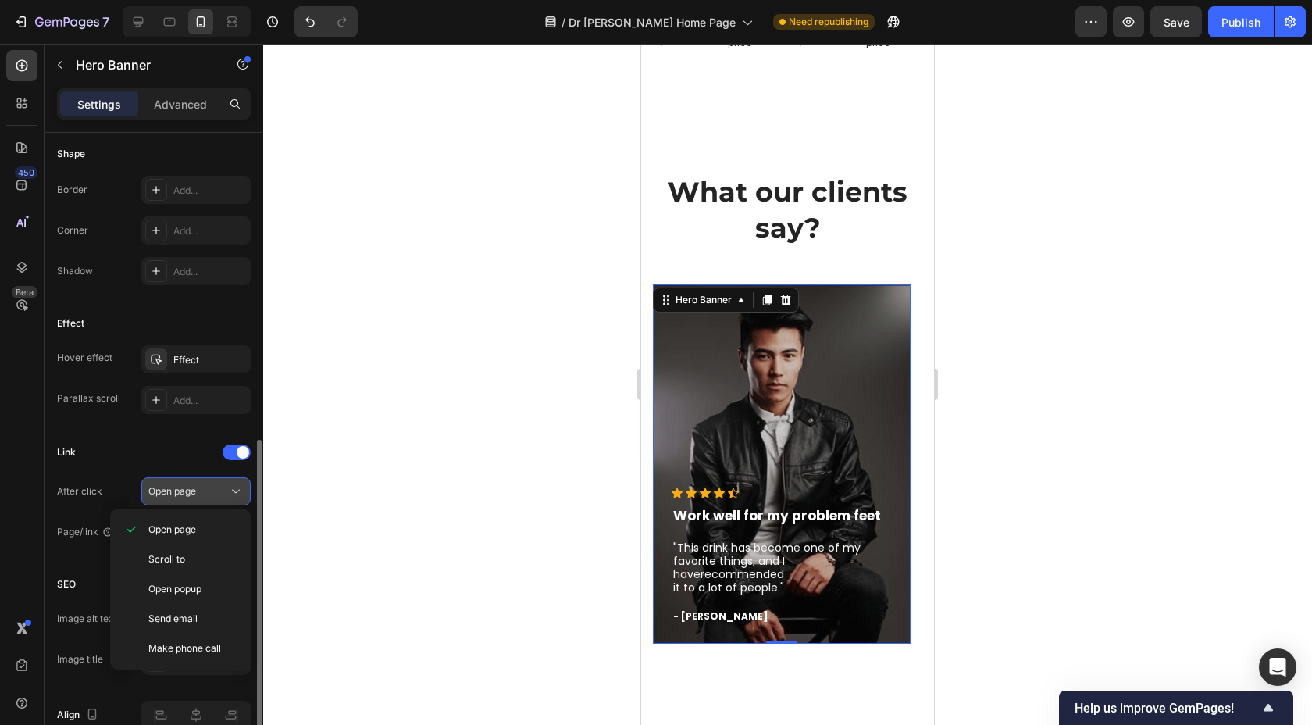
click at [198, 492] on div "Open page" at bounding box center [188, 491] width 80 height 14
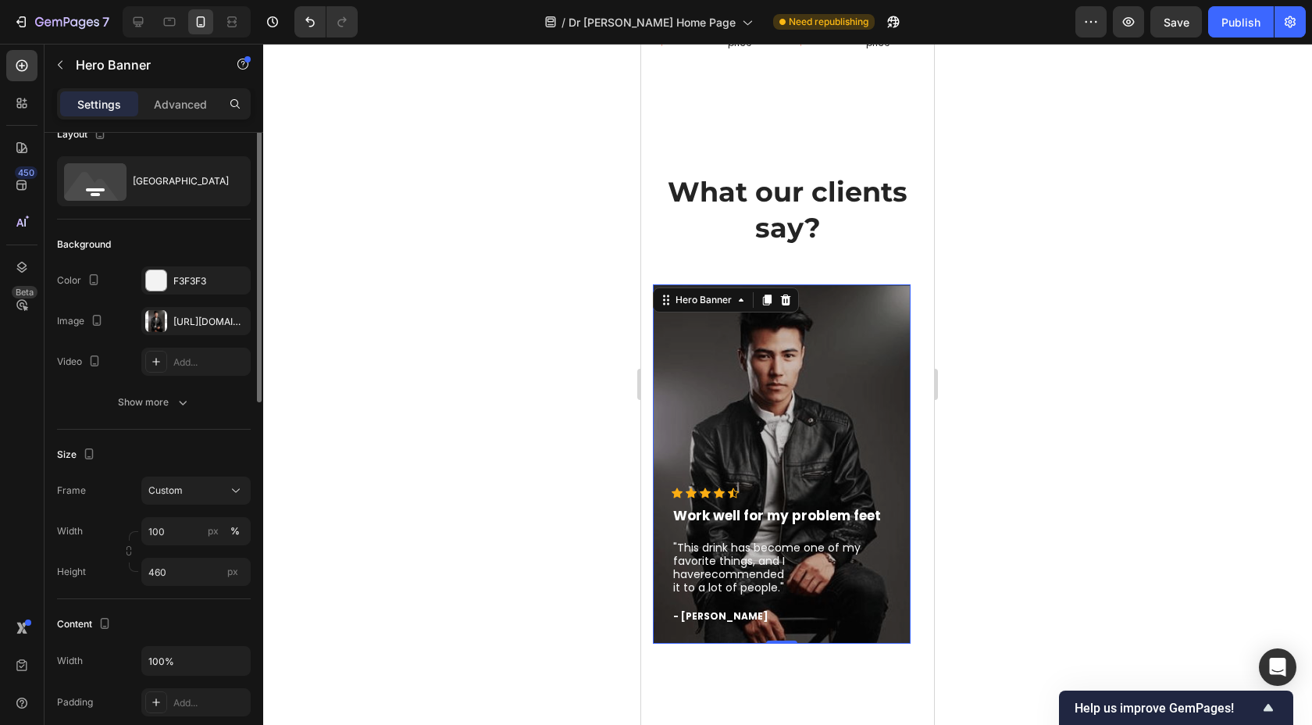
scroll to position [0, 0]
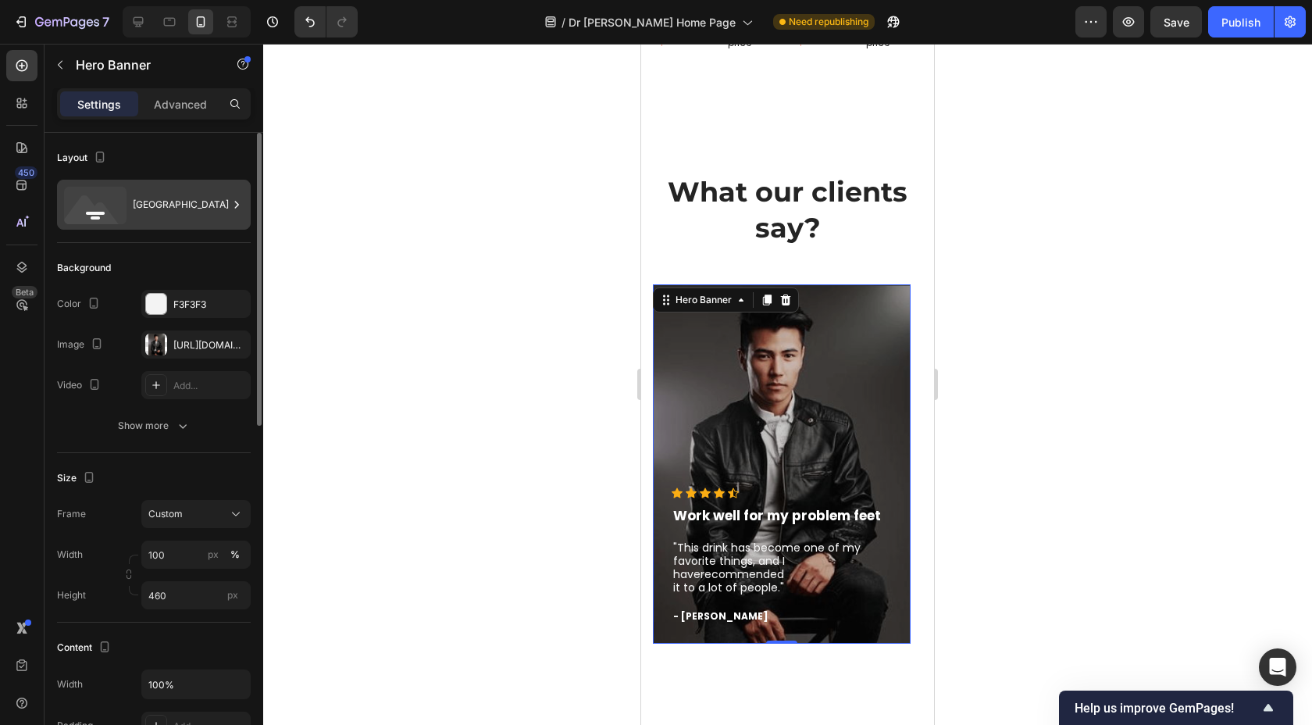
click at [205, 205] on div "[GEOGRAPHIC_DATA]" at bounding box center [180, 205] width 95 height 36
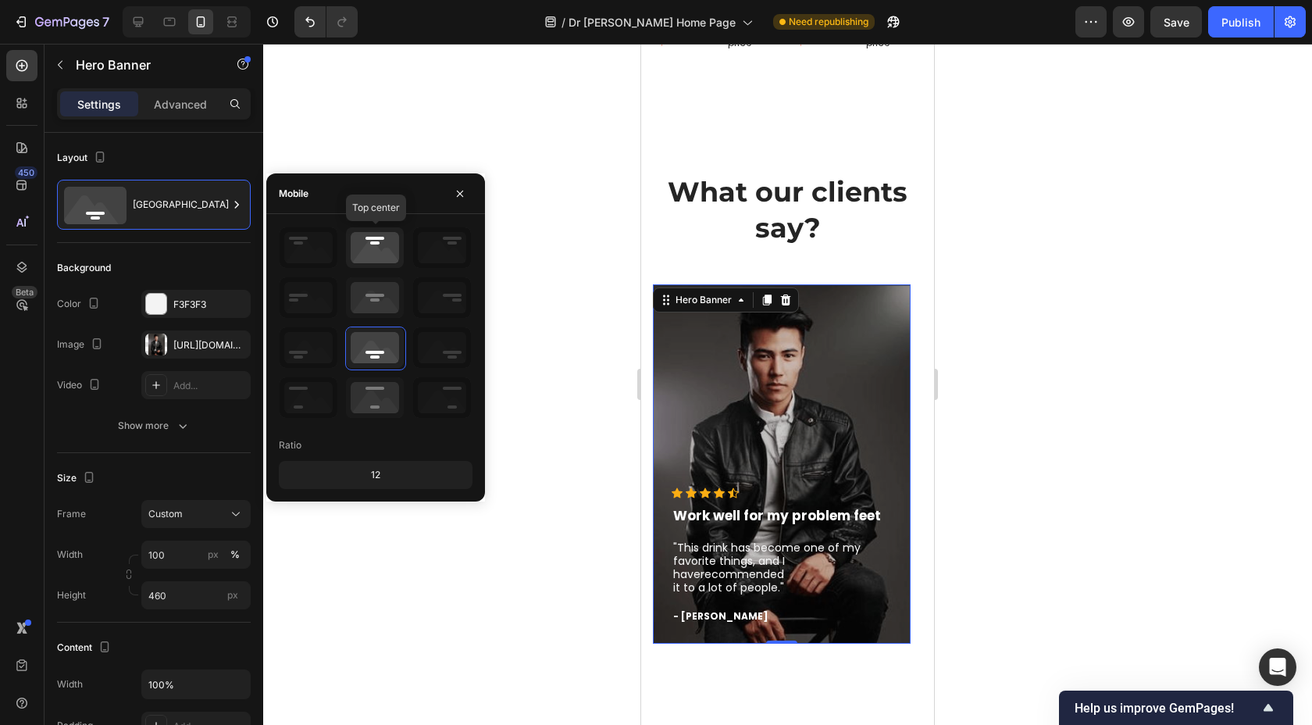
click at [390, 265] on icon at bounding box center [375, 247] width 58 height 41
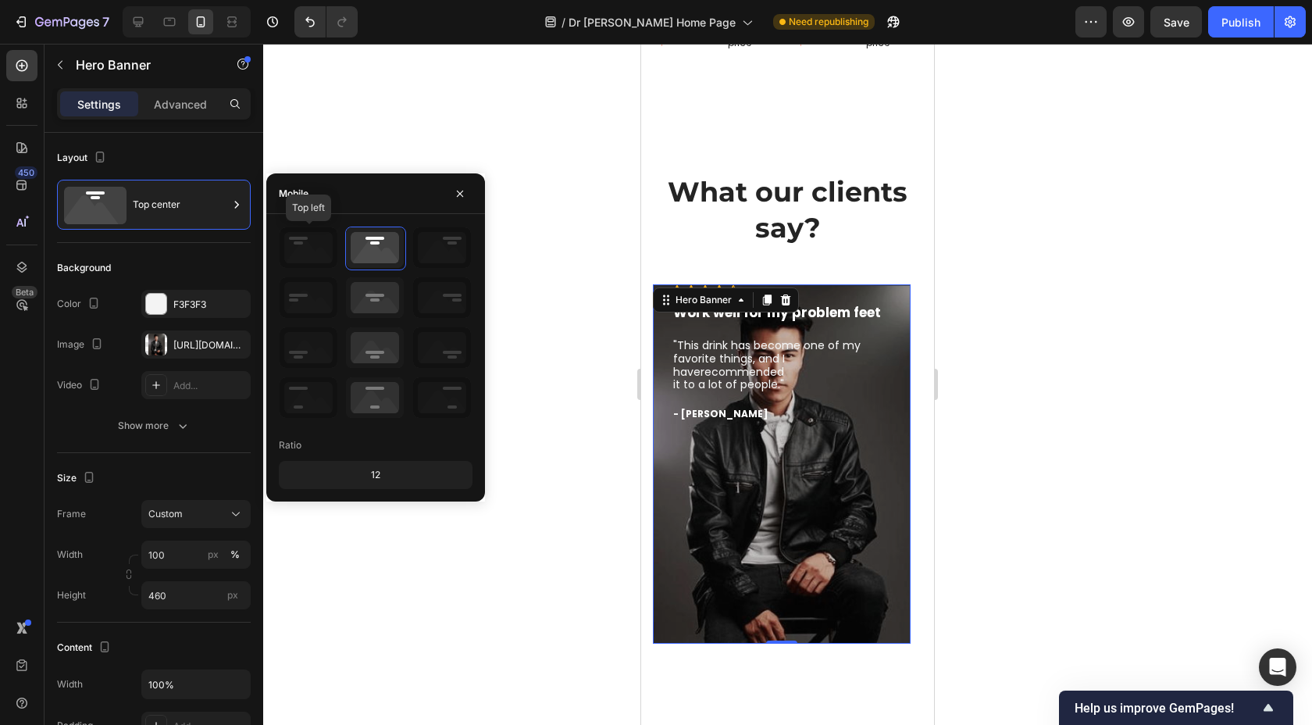
click at [332, 261] on icon at bounding box center [309, 247] width 58 height 41
click at [316, 251] on icon at bounding box center [309, 247] width 58 height 41
click at [350, 305] on icon at bounding box center [375, 297] width 58 height 41
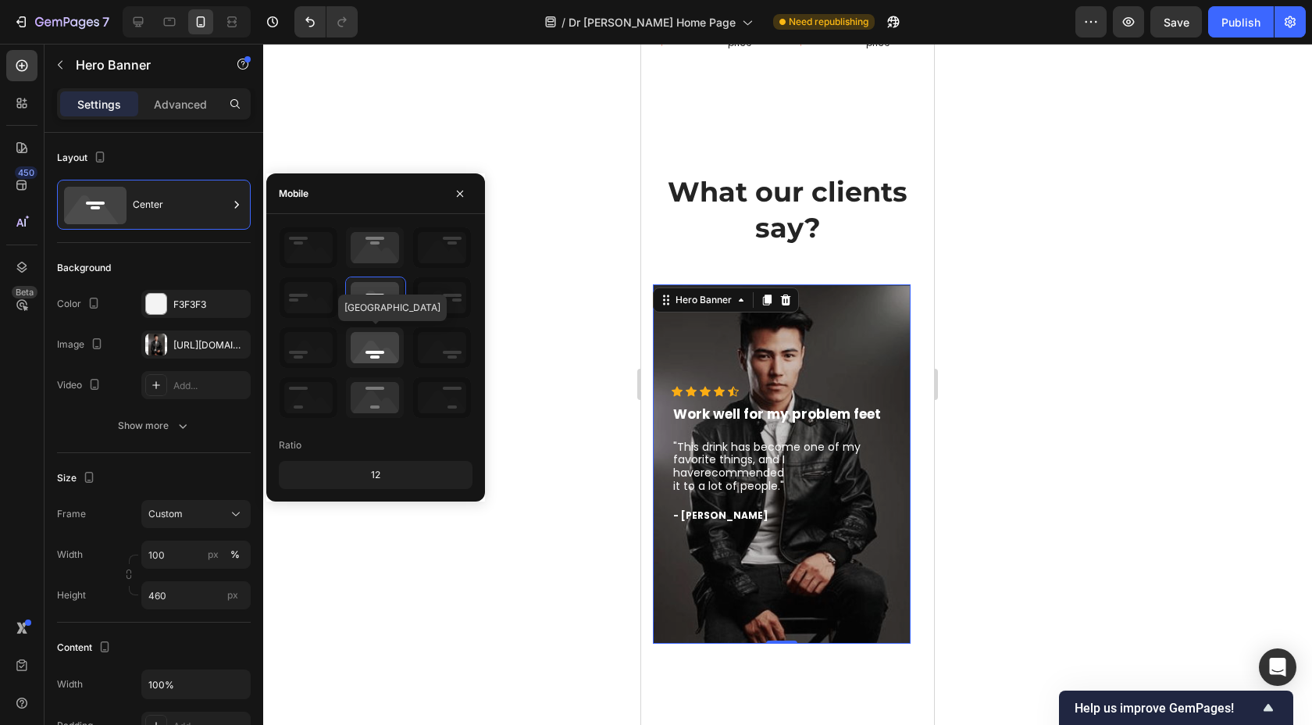
click at [369, 341] on icon at bounding box center [375, 347] width 58 height 41
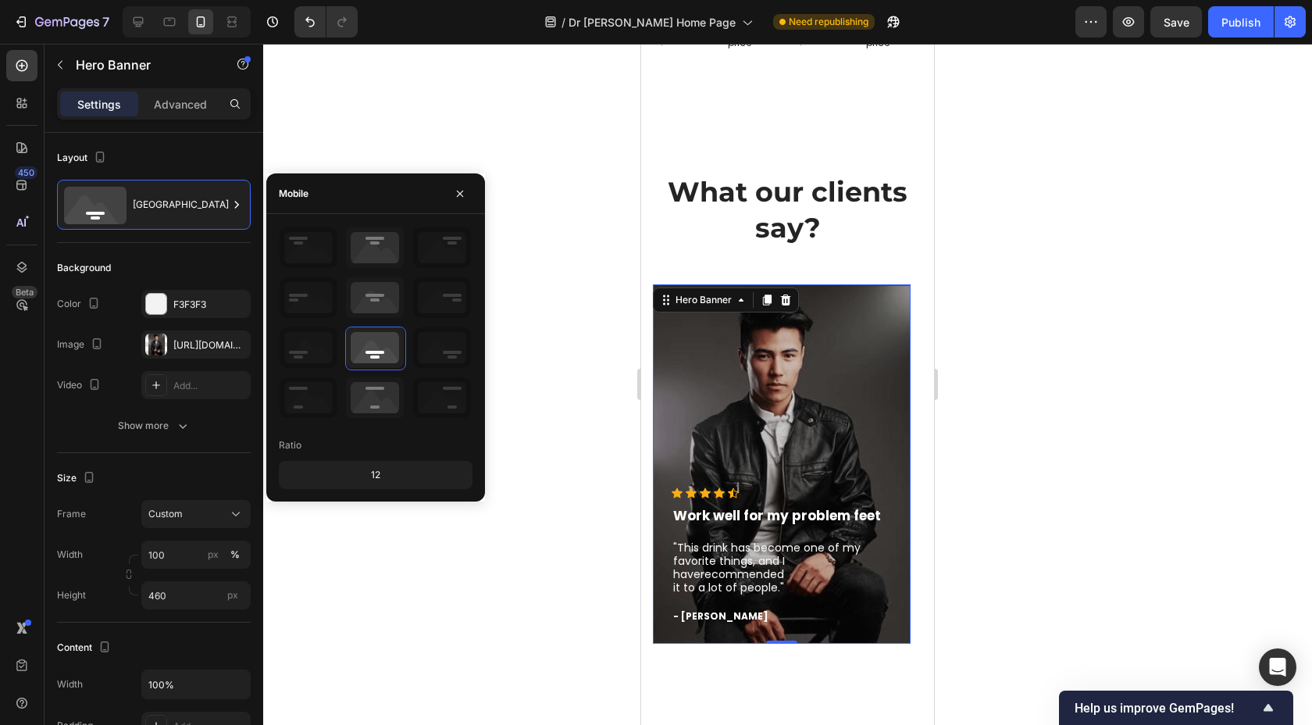
click at [505, 358] on div at bounding box center [787, 384] width 1049 height 681
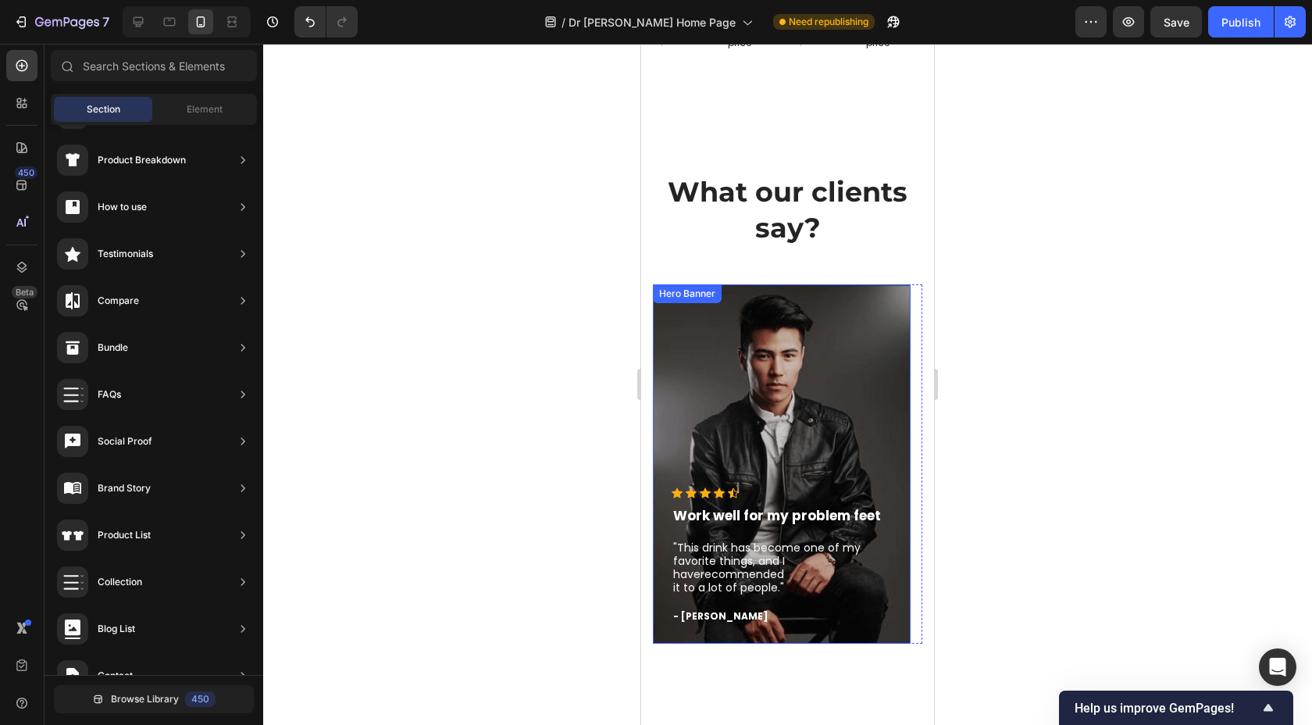
click at [705, 310] on div "Overlay" at bounding box center [782, 463] width 258 height 359
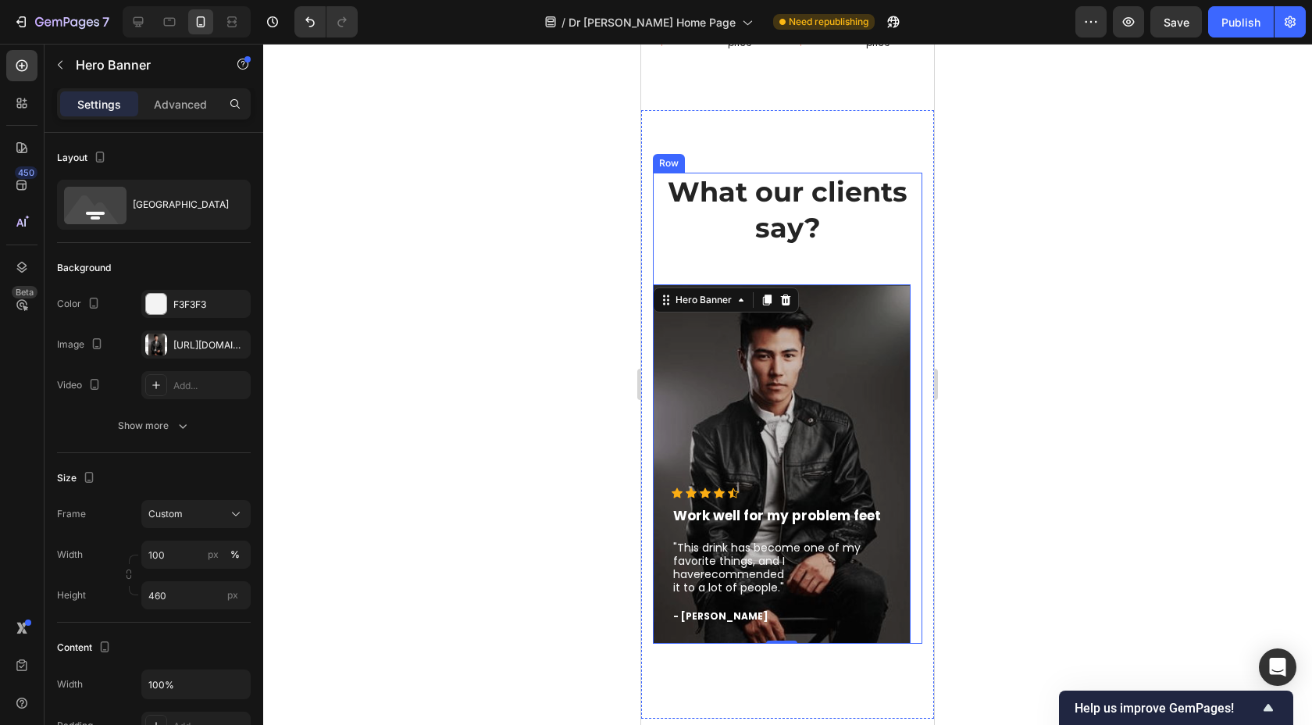
click at [683, 255] on div "What our clients say? Heading Icon Icon Icon Icon Icon Icon List Hoz Work well …" at bounding box center [787, 408] width 269 height 471
click at [658, 316] on div "Overlay" at bounding box center [782, 463] width 258 height 359
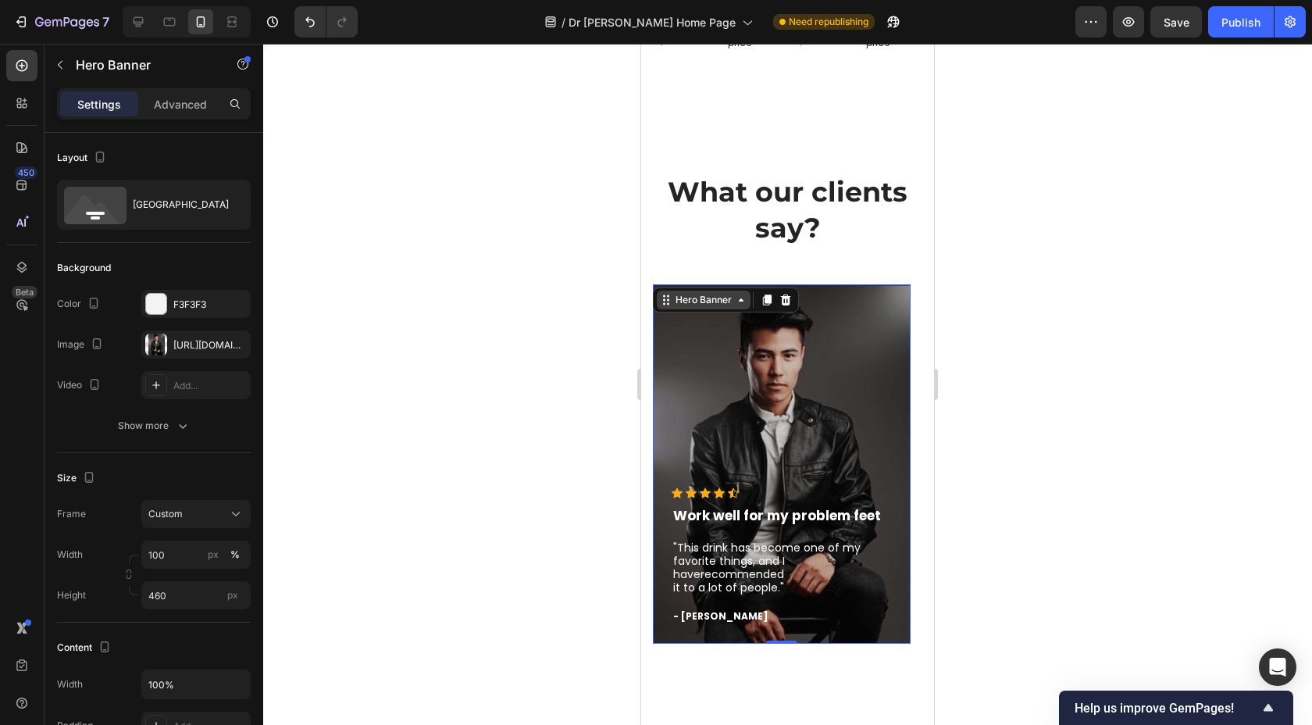
click at [718, 293] on div "Hero Banner" at bounding box center [703, 300] width 62 height 14
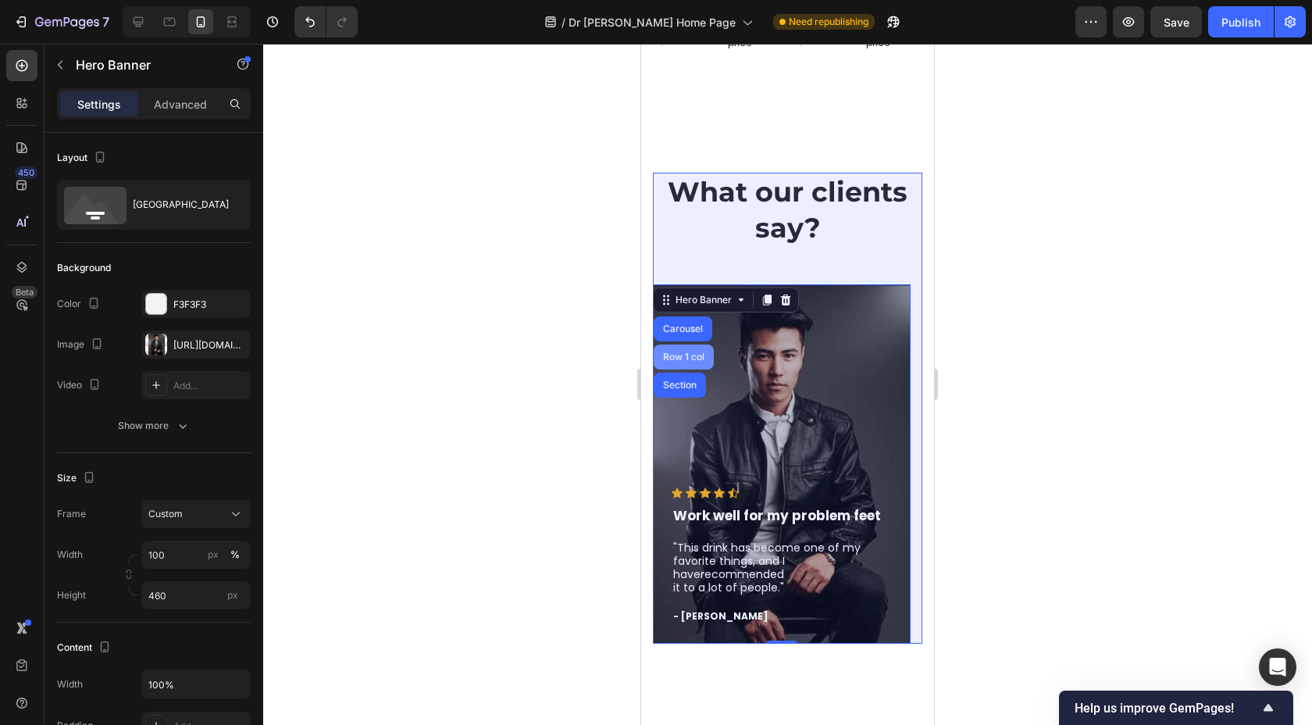
click at [687, 352] on div "Row 1 col" at bounding box center [684, 356] width 48 height 9
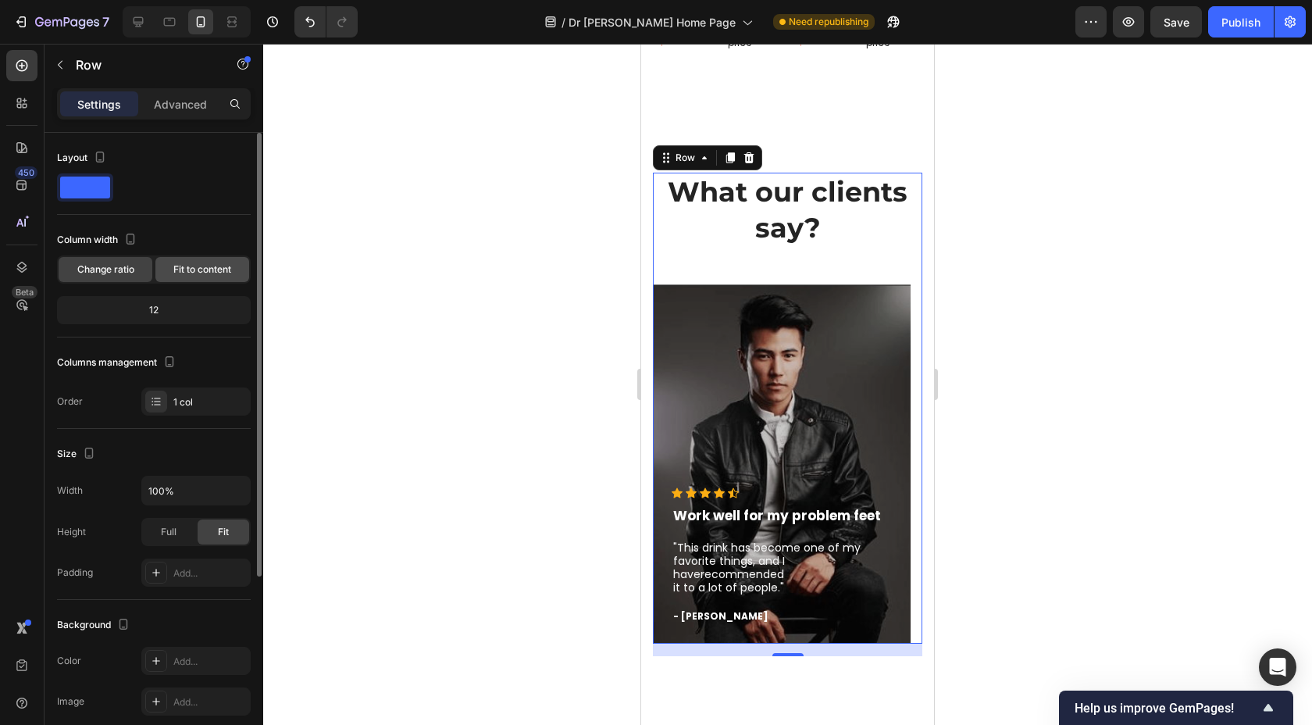
click at [197, 258] on div "Fit to content" at bounding box center [202, 269] width 94 height 25
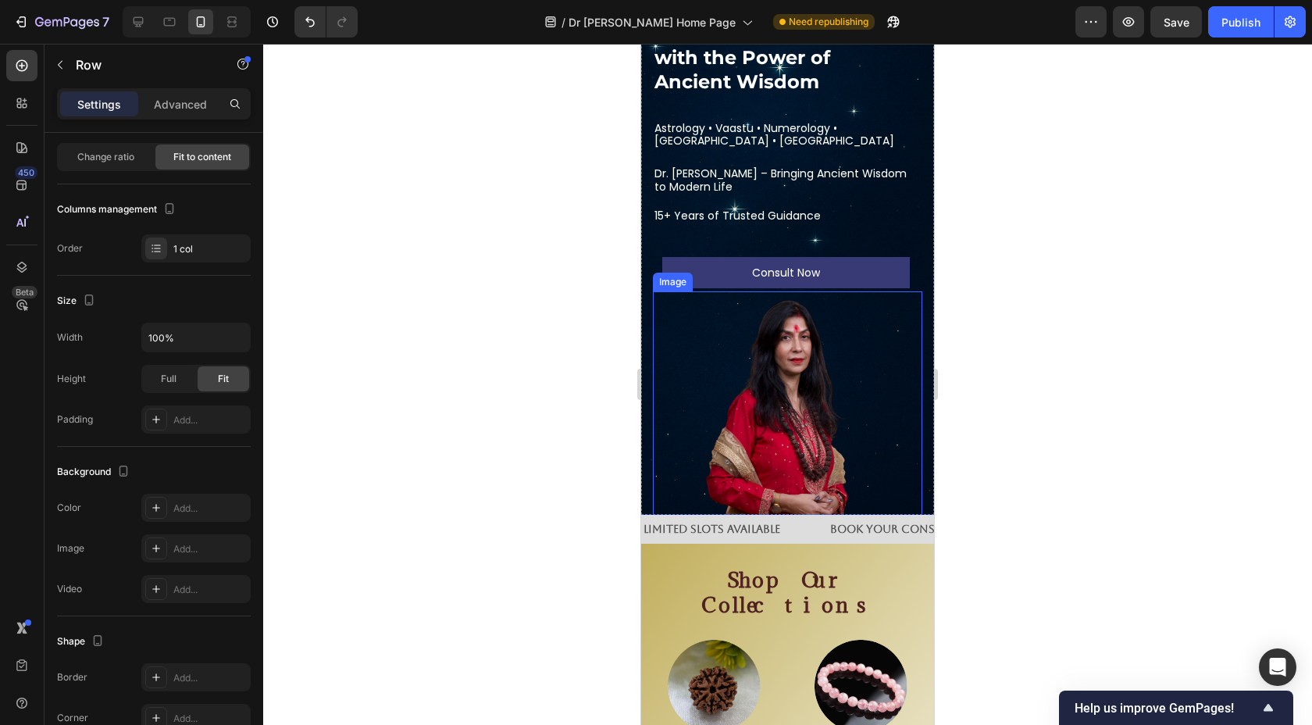
scroll to position [100, 0]
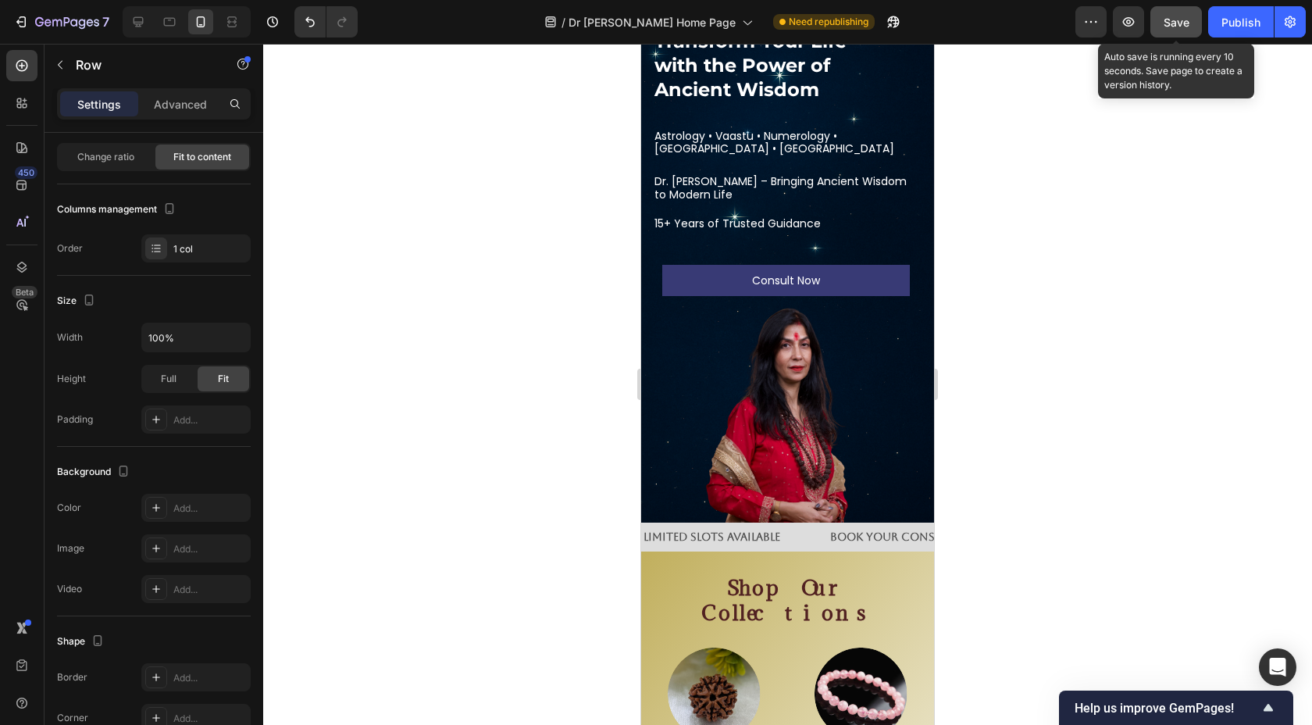
click at [1178, 34] on button "Save" at bounding box center [1176, 21] width 52 height 31
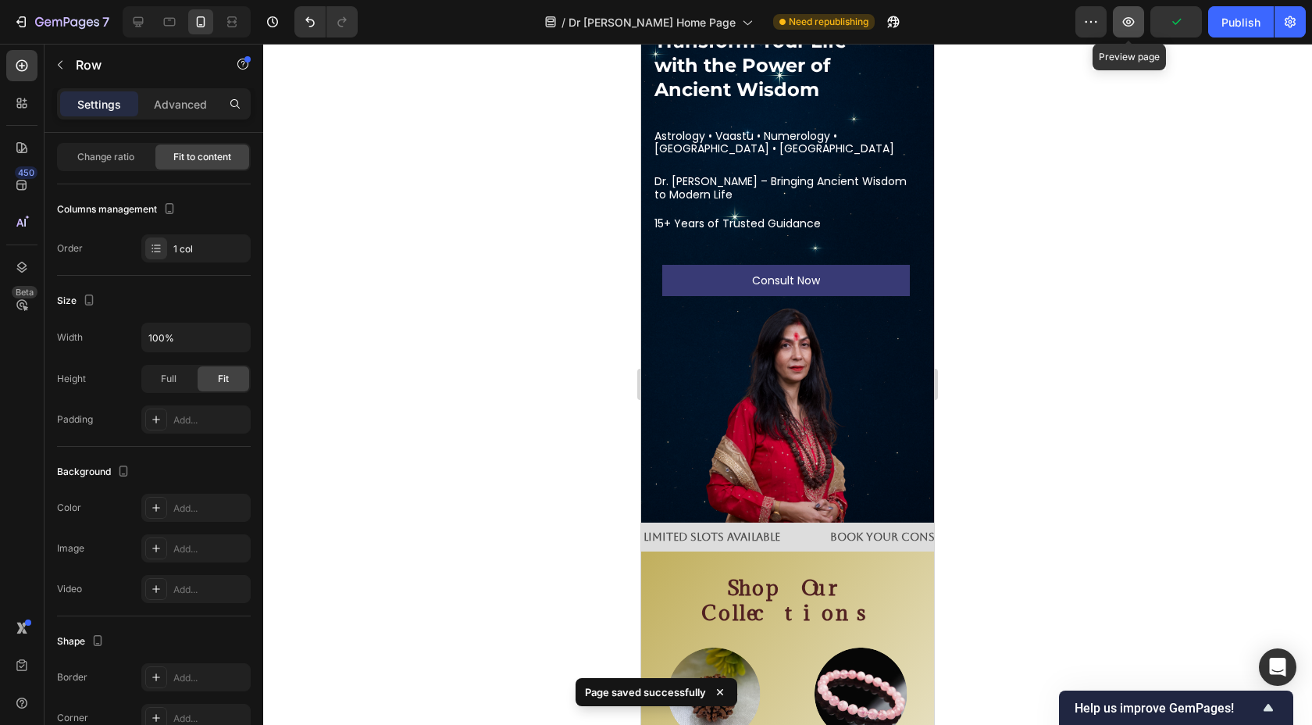
click at [1143, 28] on button "button" at bounding box center [1128, 21] width 31 height 31
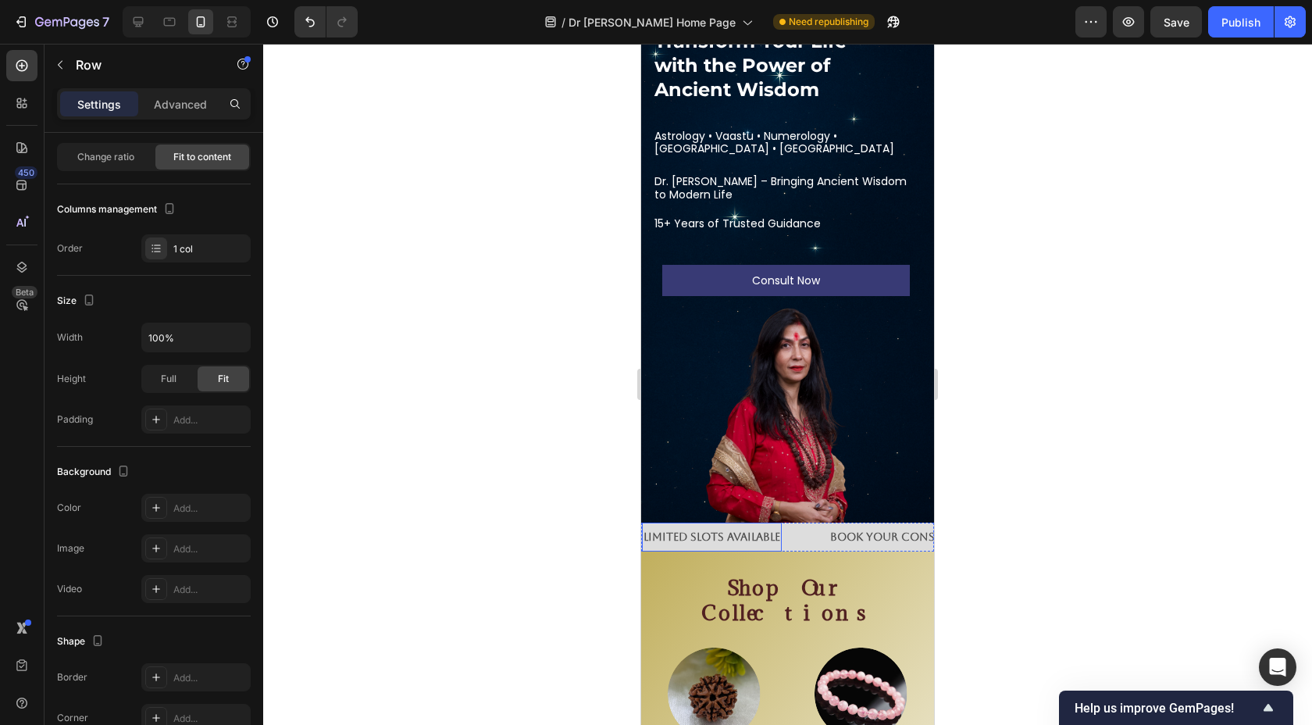
scroll to position [187, 0]
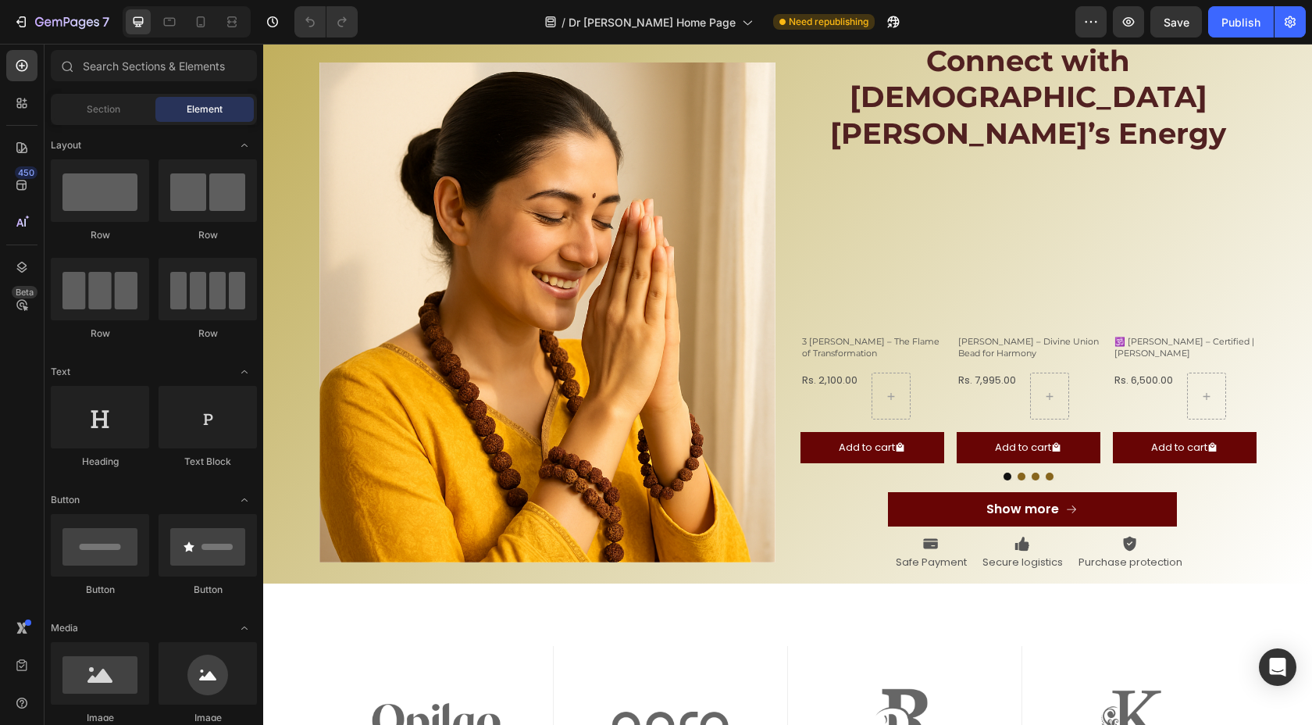
scroll to position [1112, 0]
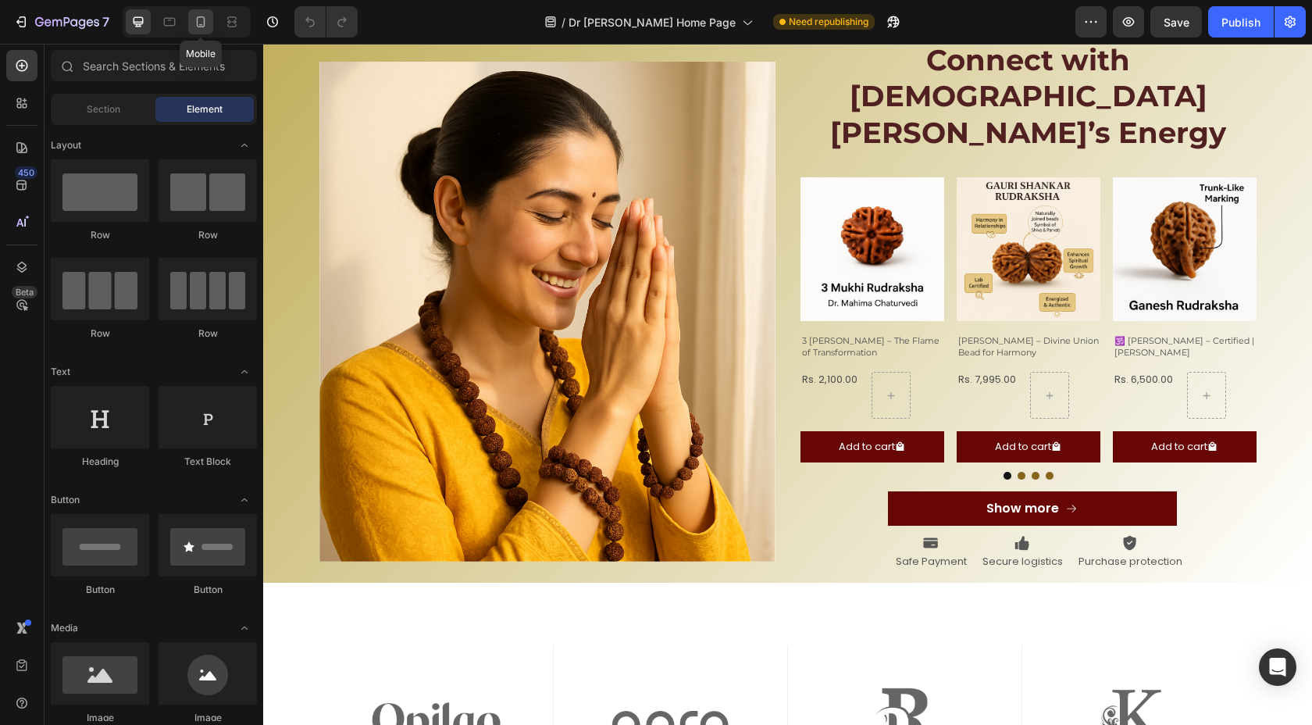
click at [205, 33] on div at bounding box center [200, 21] width 25 height 25
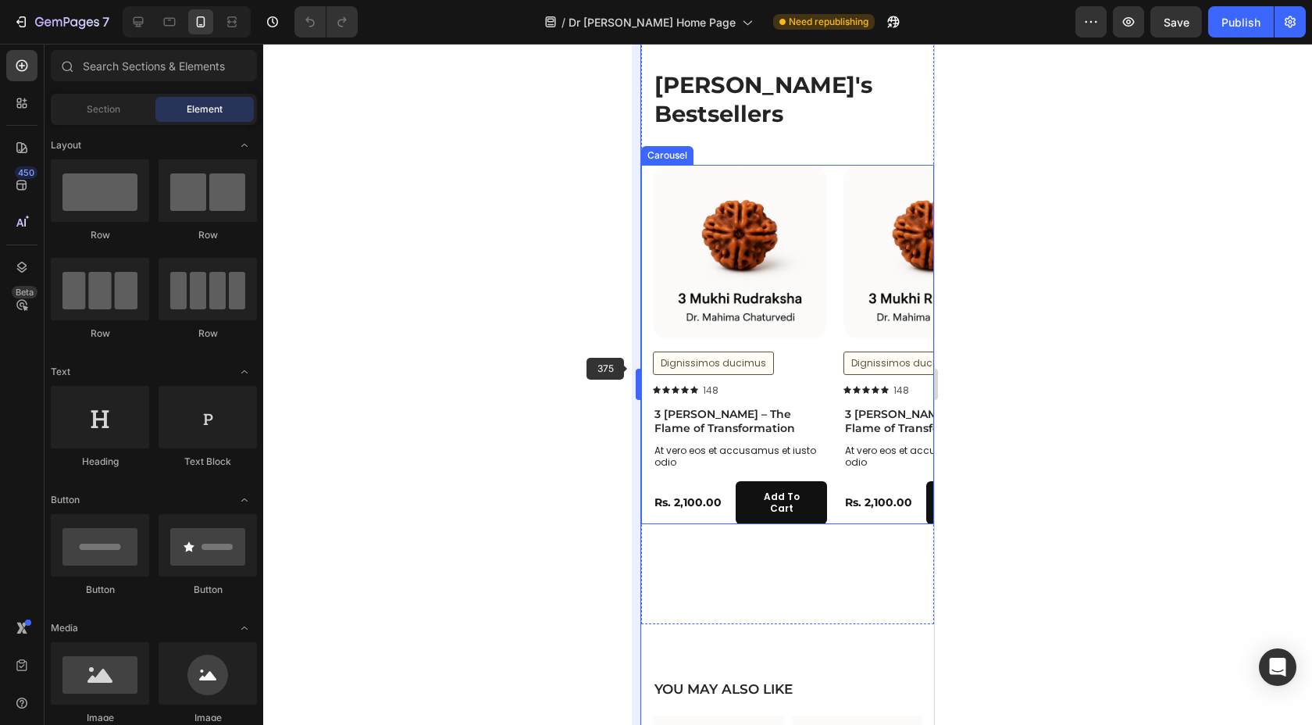
scroll to position [2223, 0]
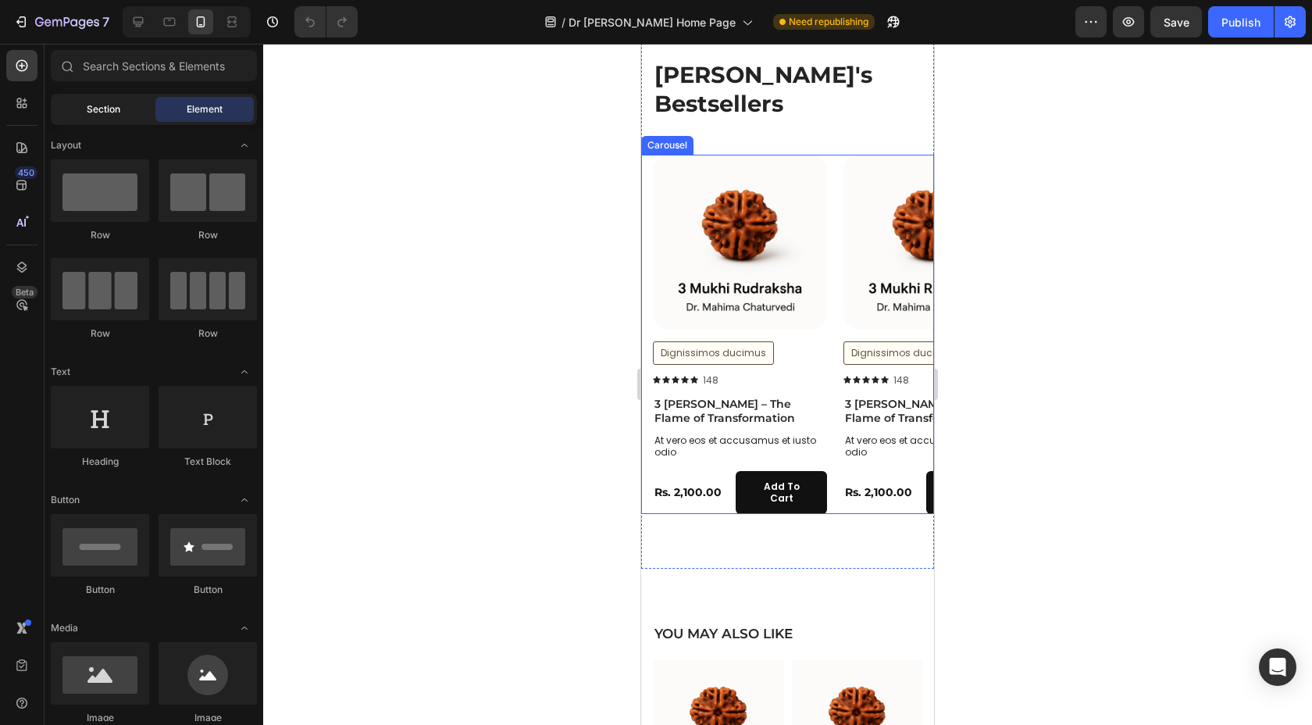
click at [78, 114] on div "Section" at bounding box center [103, 109] width 98 height 25
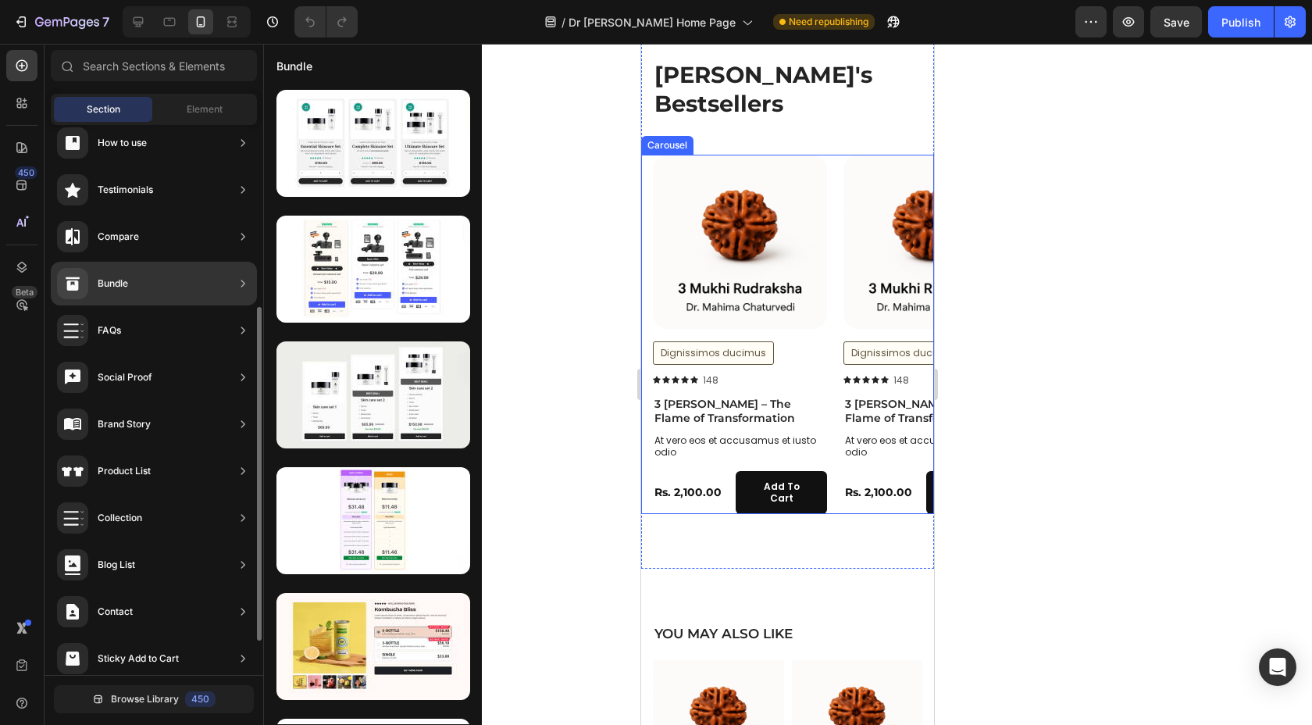
scroll to position [356, 0]
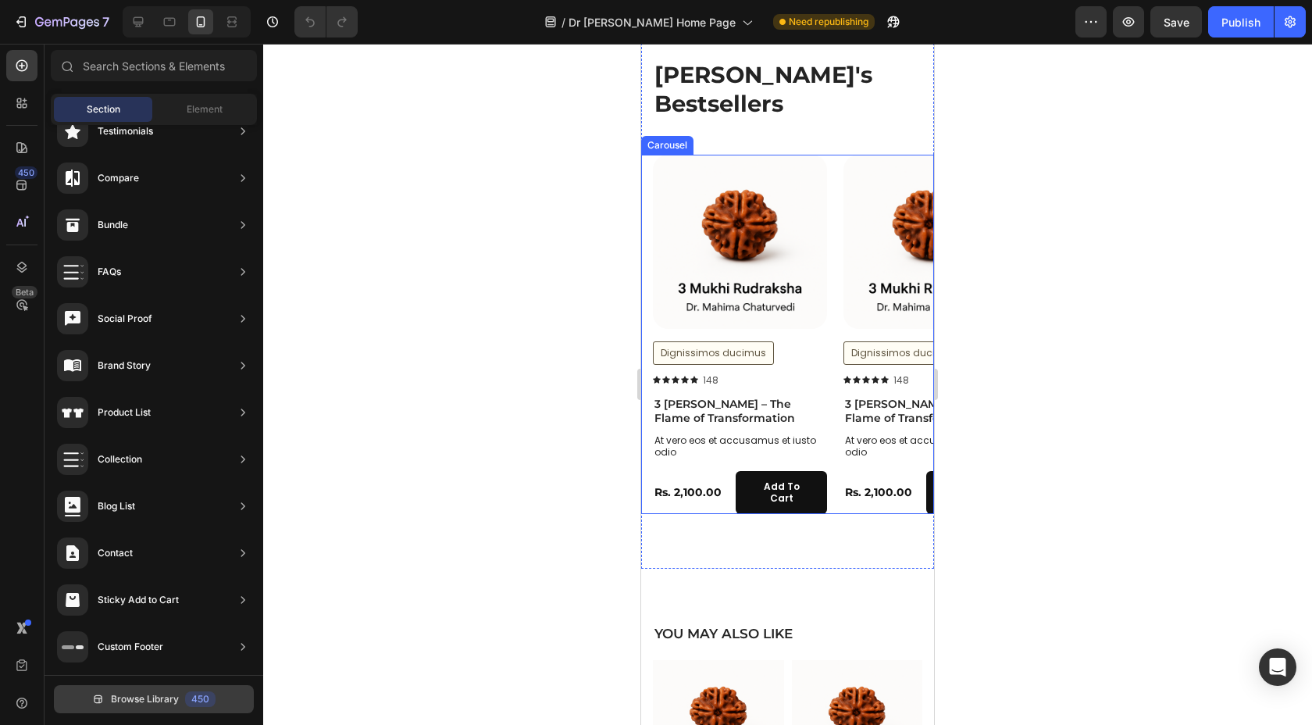
click at [162, 690] on button "Browse Library 450" at bounding box center [154, 699] width 200 height 28
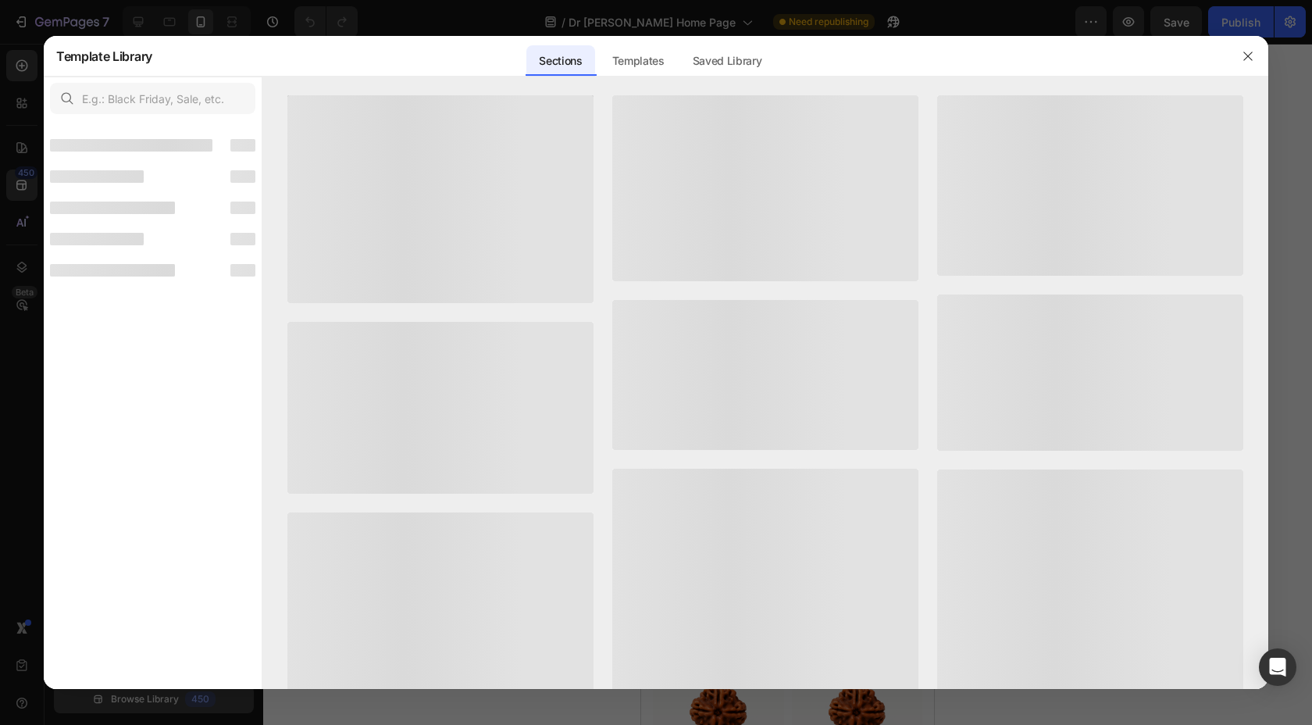
scroll to position [337, 0]
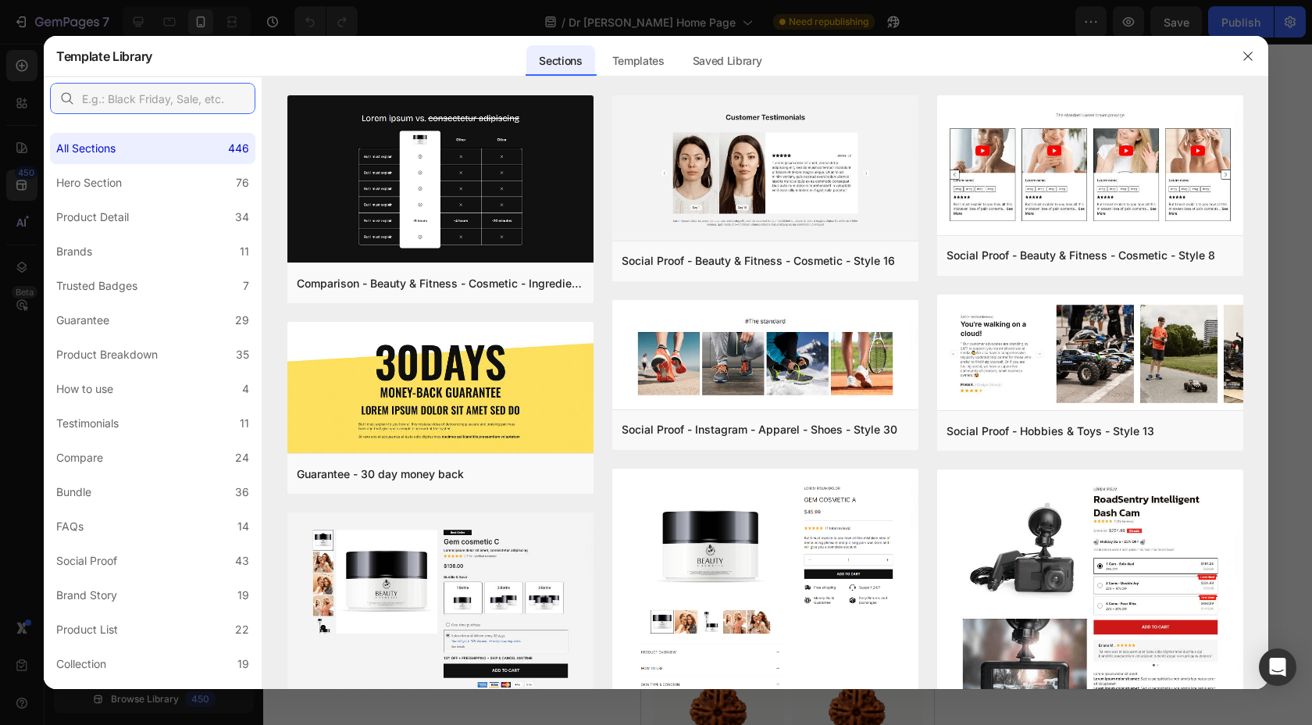
click at [184, 98] on input "text" at bounding box center [152, 98] width 205 height 31
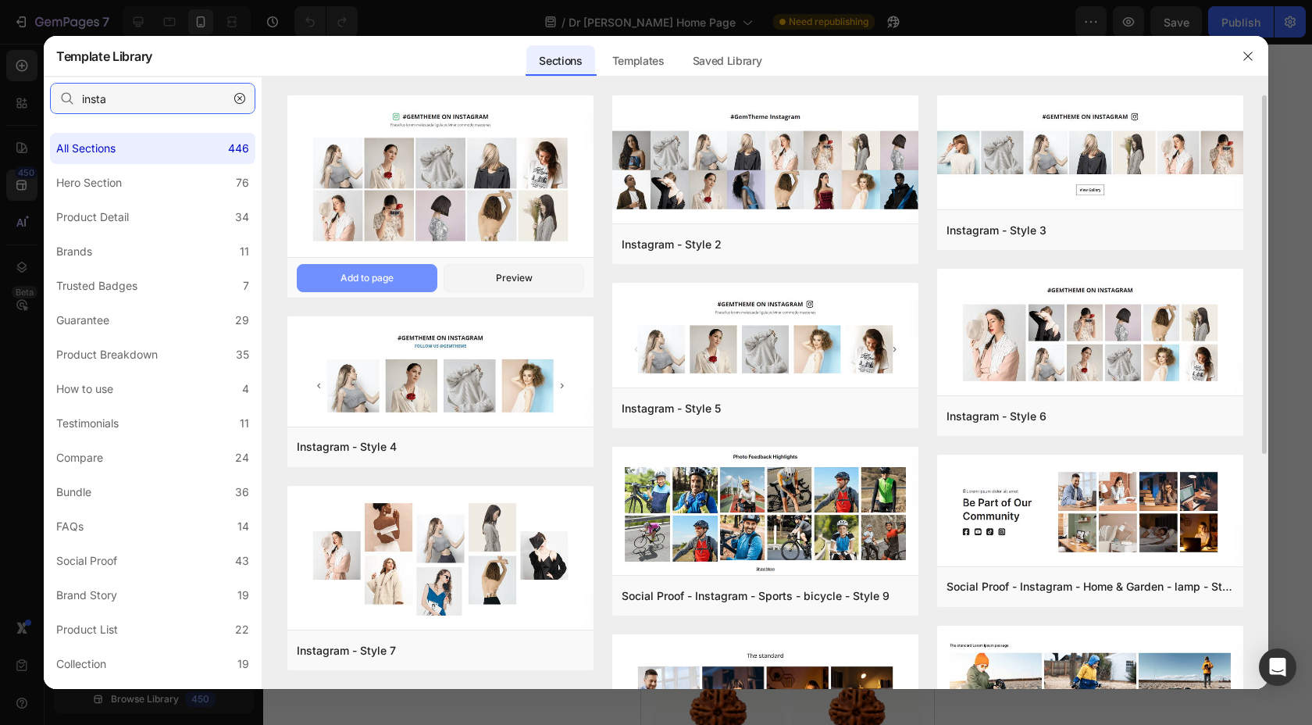
type input "insta"
click at [398, 273] on button "Add to page" at bounding box center [367, 278] width 141 height 28
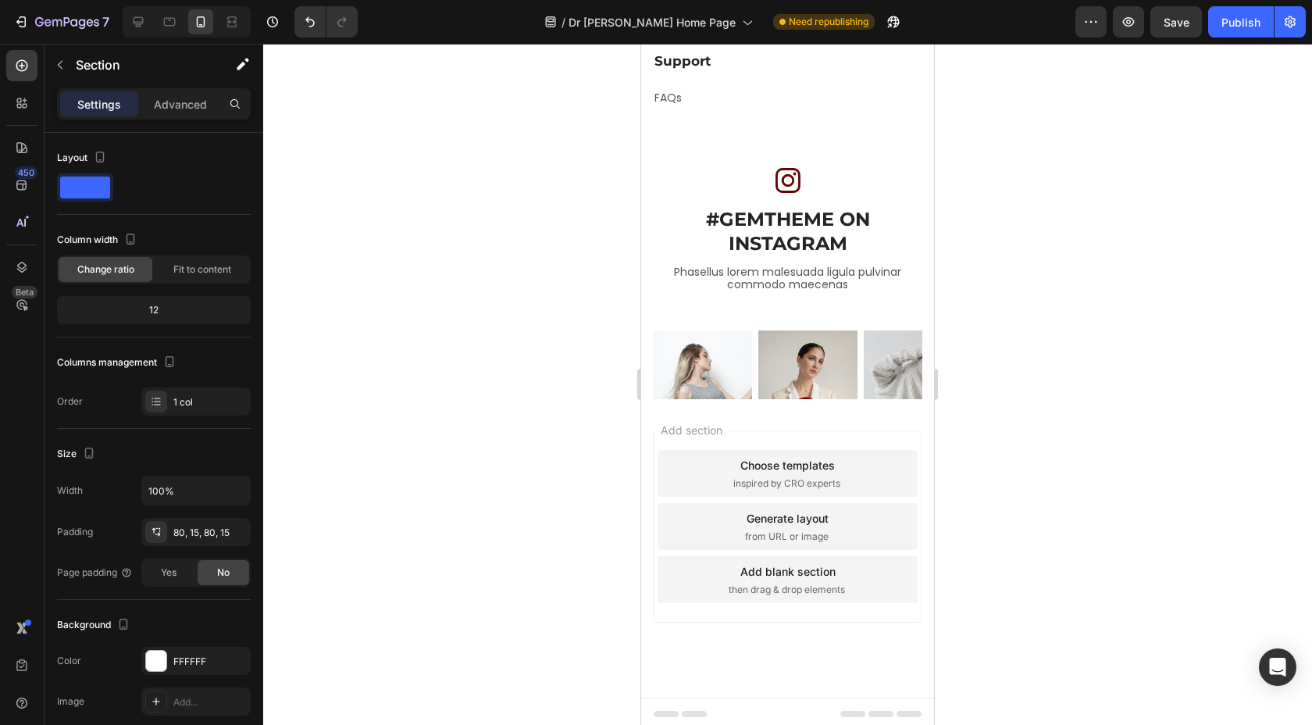
scroll to position [4255, 0]
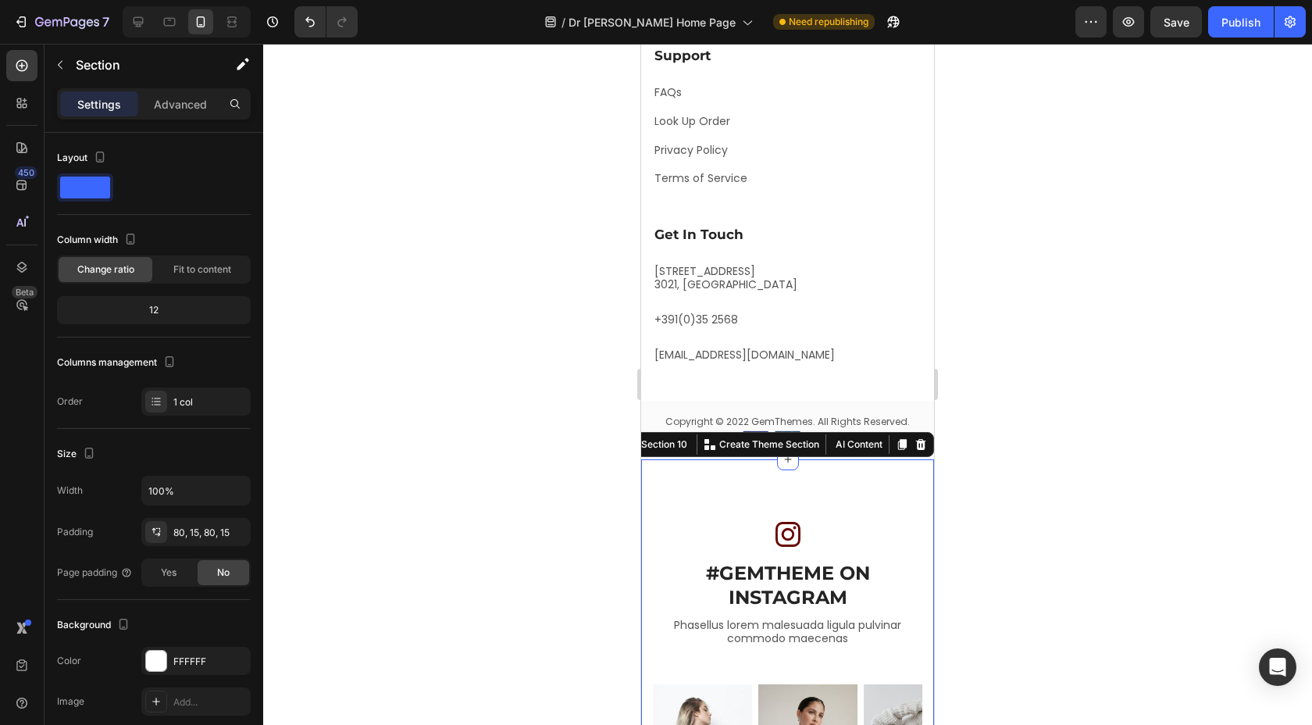
click at [716, 504] on div "Icon #GEMTHEME ON INSTAGRAM Heading Row Phasellus lorem malesuada ligula pulvin…" at bounding box center [787, 705] width 293 height 492
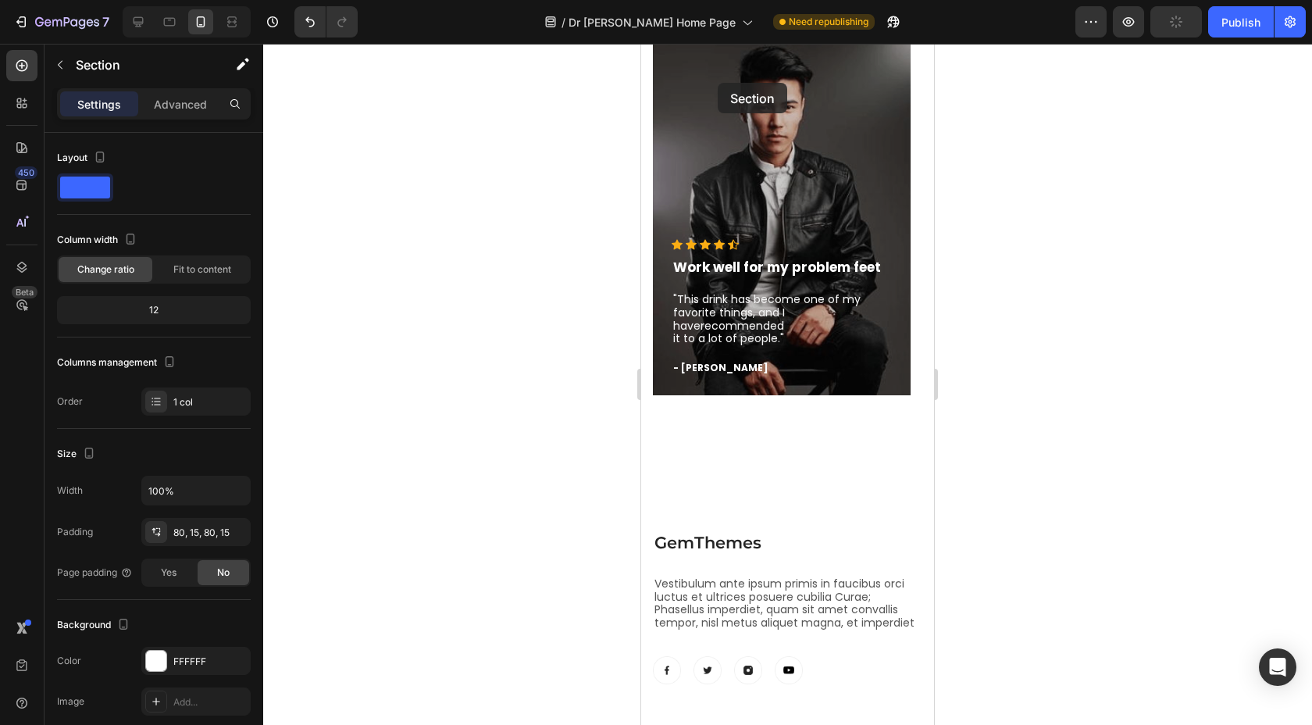
scroll to position [3567, 0]
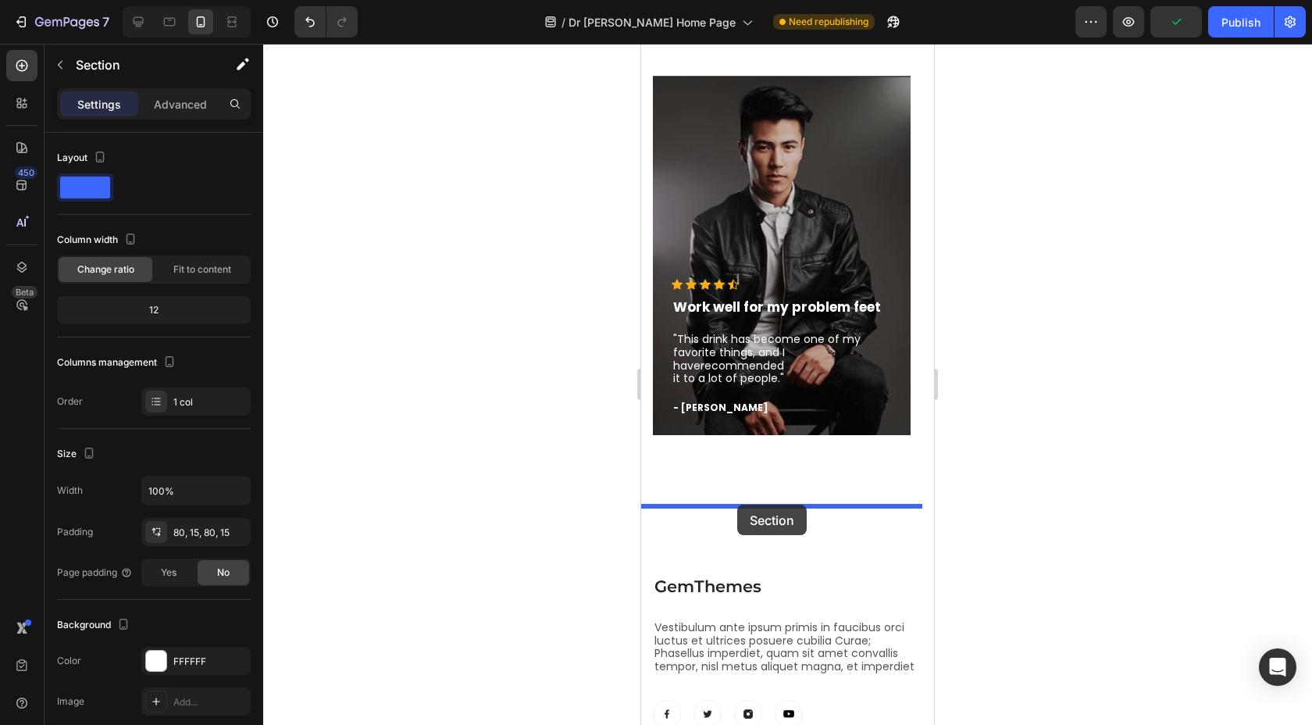
drag, startPoint x: 715, startPoint y: 373, endPoint x: 737, endPoint y: 503, distance: 132.2
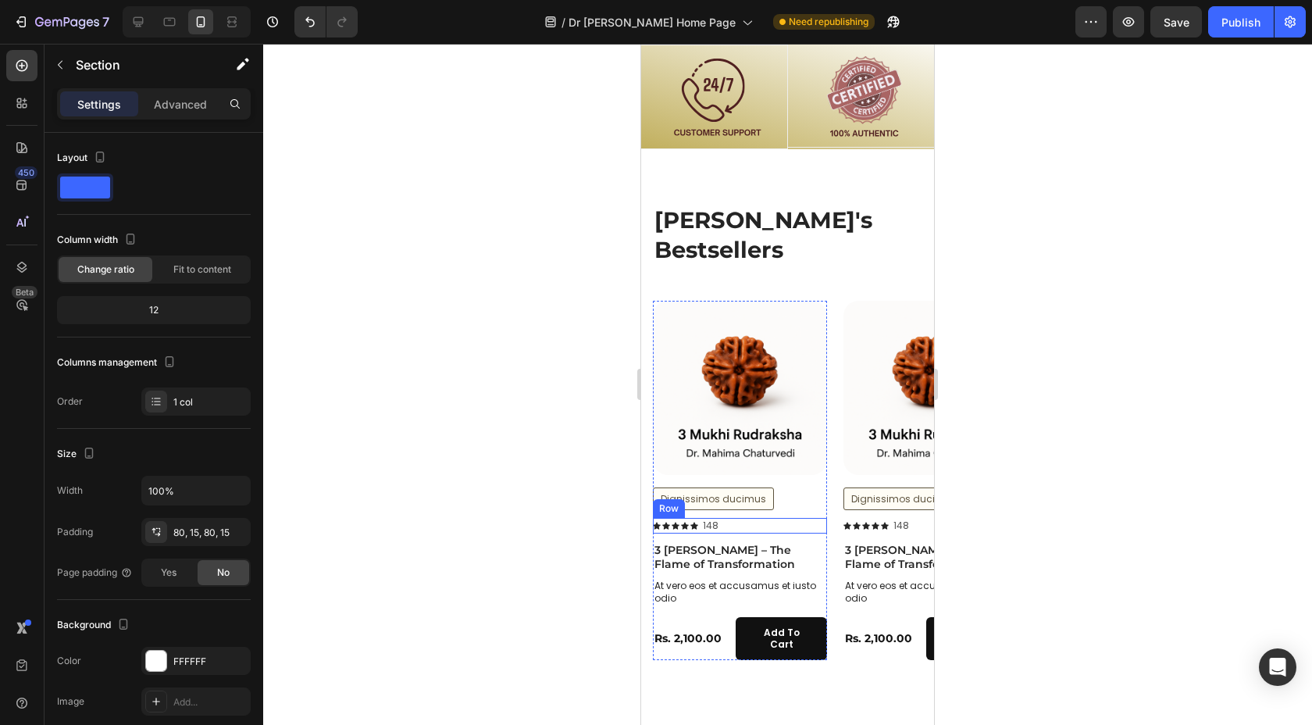
scroll to position [1959, 0]
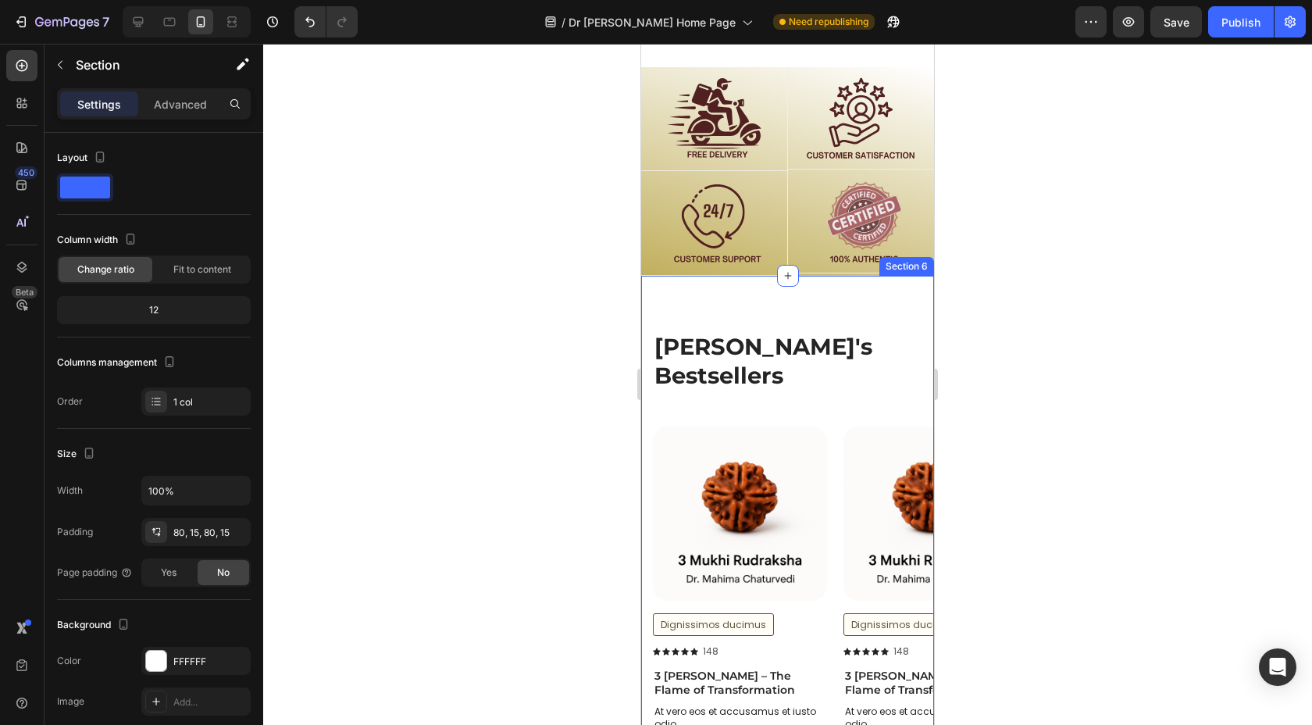
click at [727, 297] on div "[PERSON_NAME]'s Bestsellers Heading Row Product Images Dignissimos ducimus Butt…" at bounding box center [787, 558] width 293 height 565
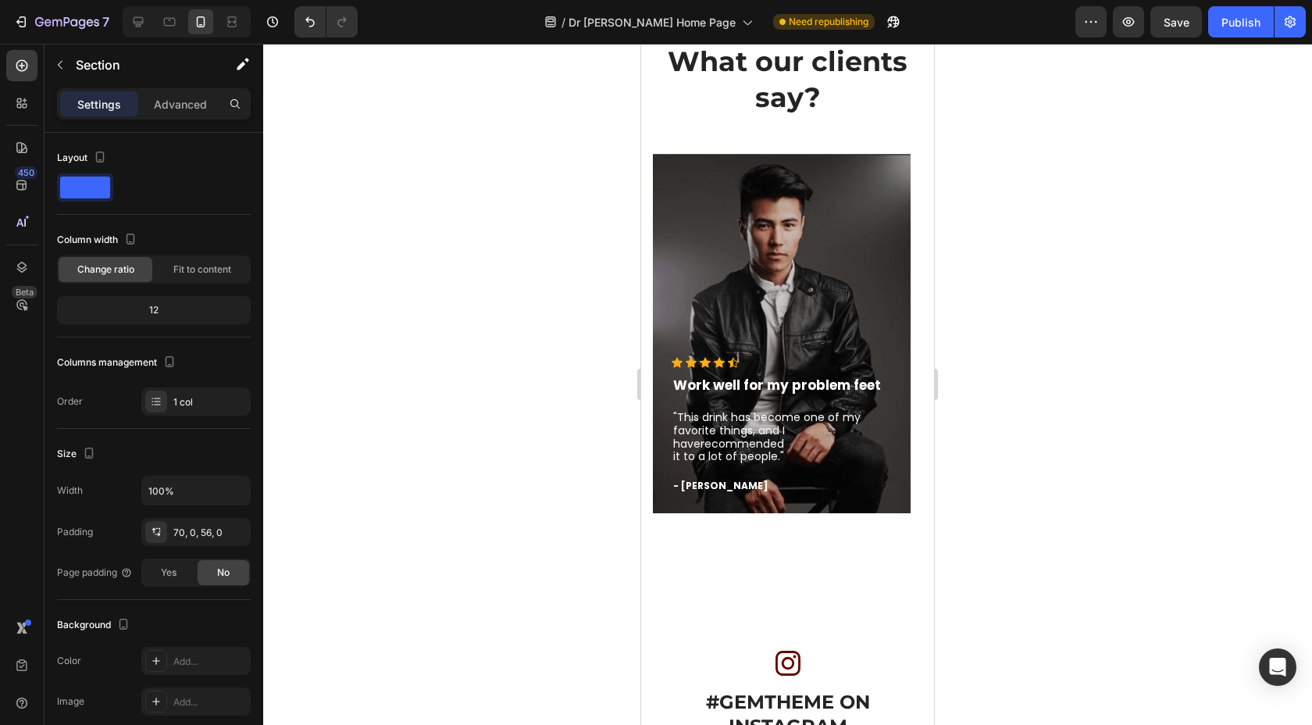
scroll to position [3159, 0]
